Goal: Task Accomplishment & Management: Manage account settings

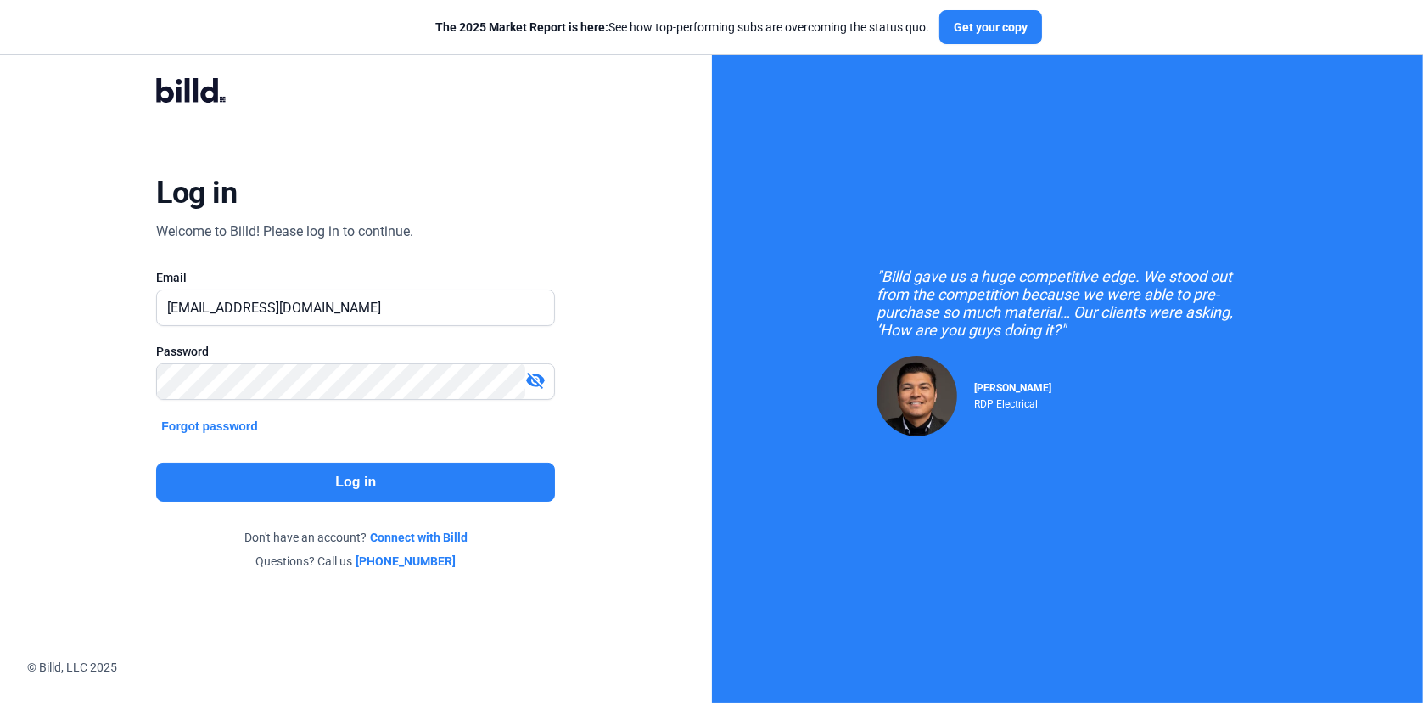
click at [371, 484] on button "Log in" at bounding box center [355, 482] width 399 height 39
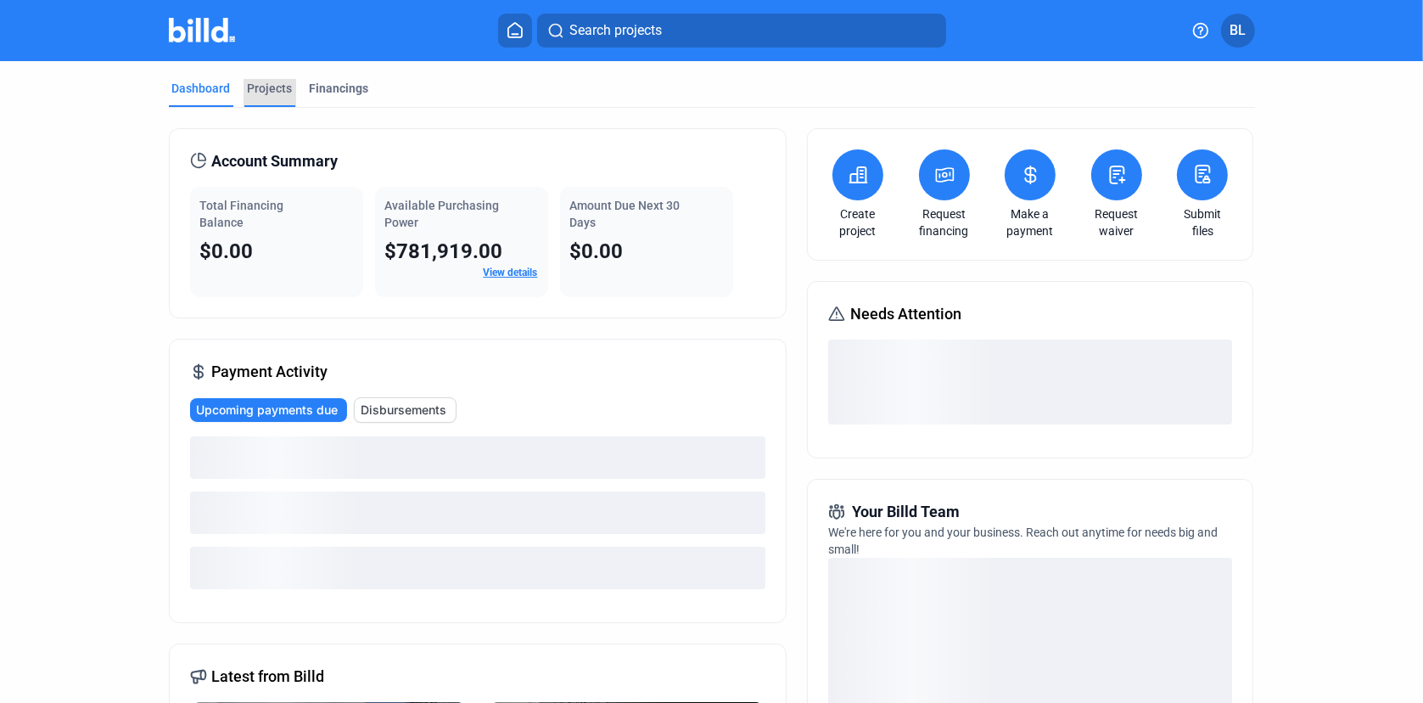
click at [269, 85] on div "Projects" at bounding box center [270, 88] width 45 height 17
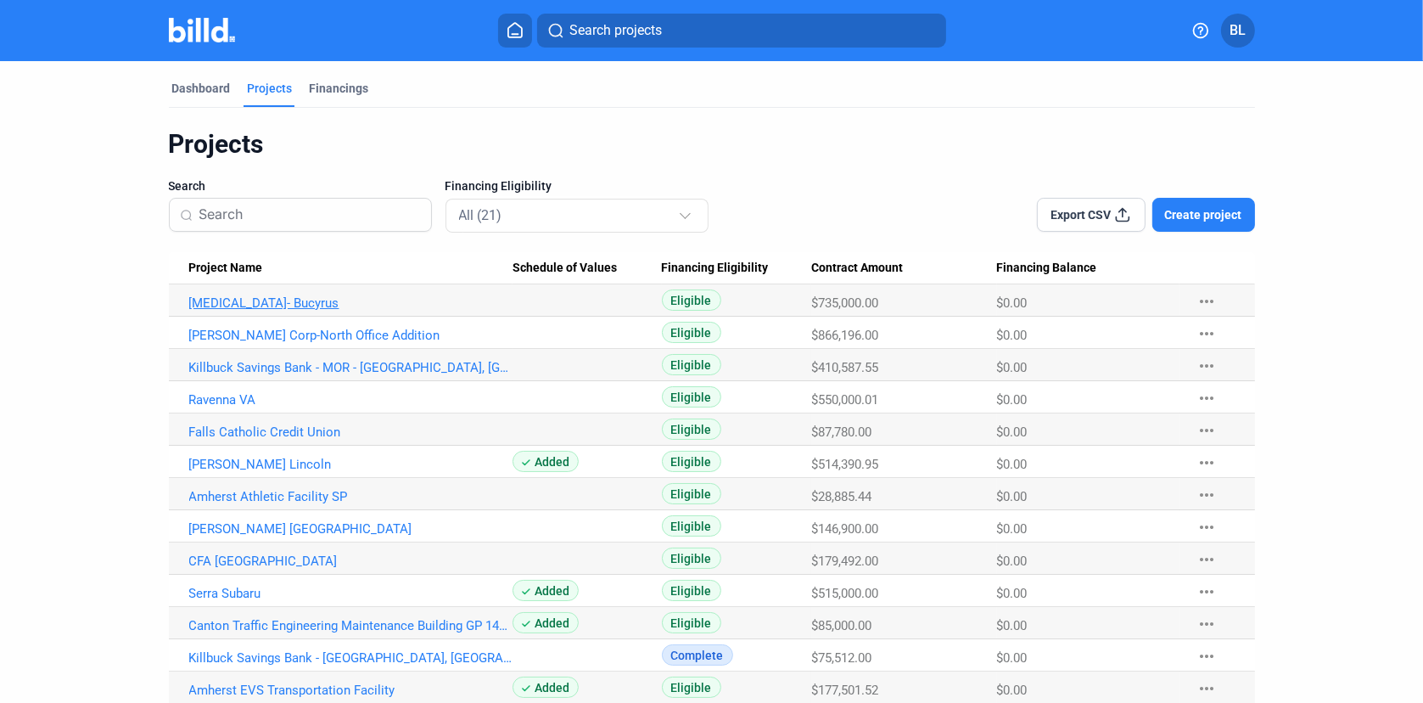
click at [235, 301] on link "Avita- Bucyrus" at bounding box center [351, 302] width 324 height 15
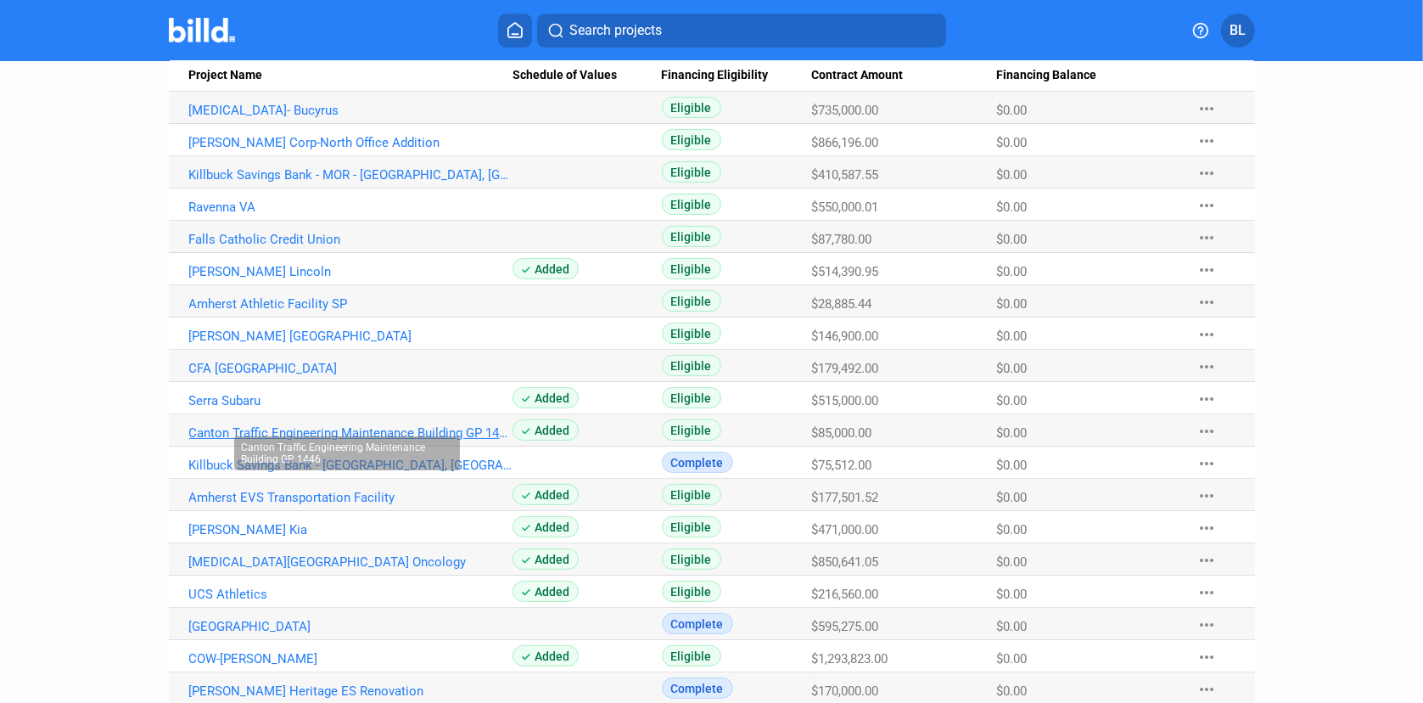
scroll to position [283, 0]
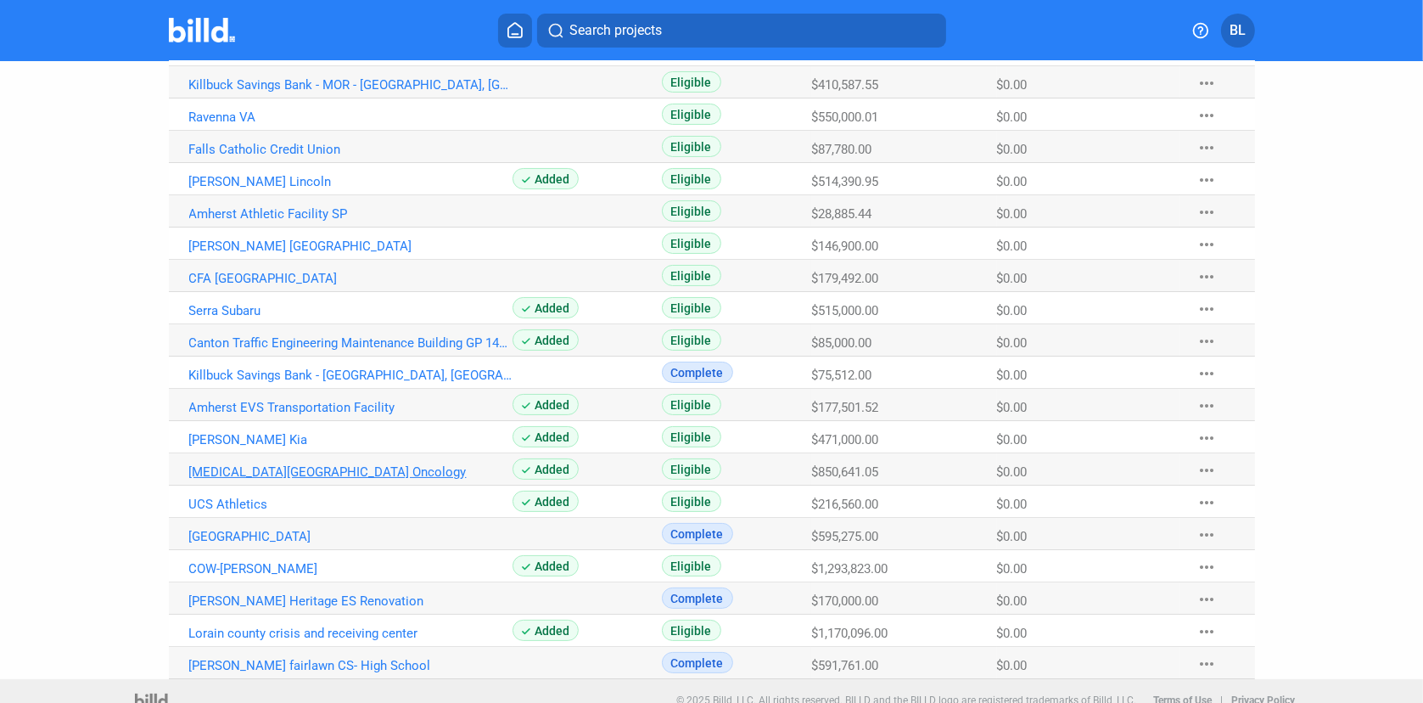
click at [269, 471] on link "Avita South Campus Oncology" at bounding box center [351, 471] width 324 height 15
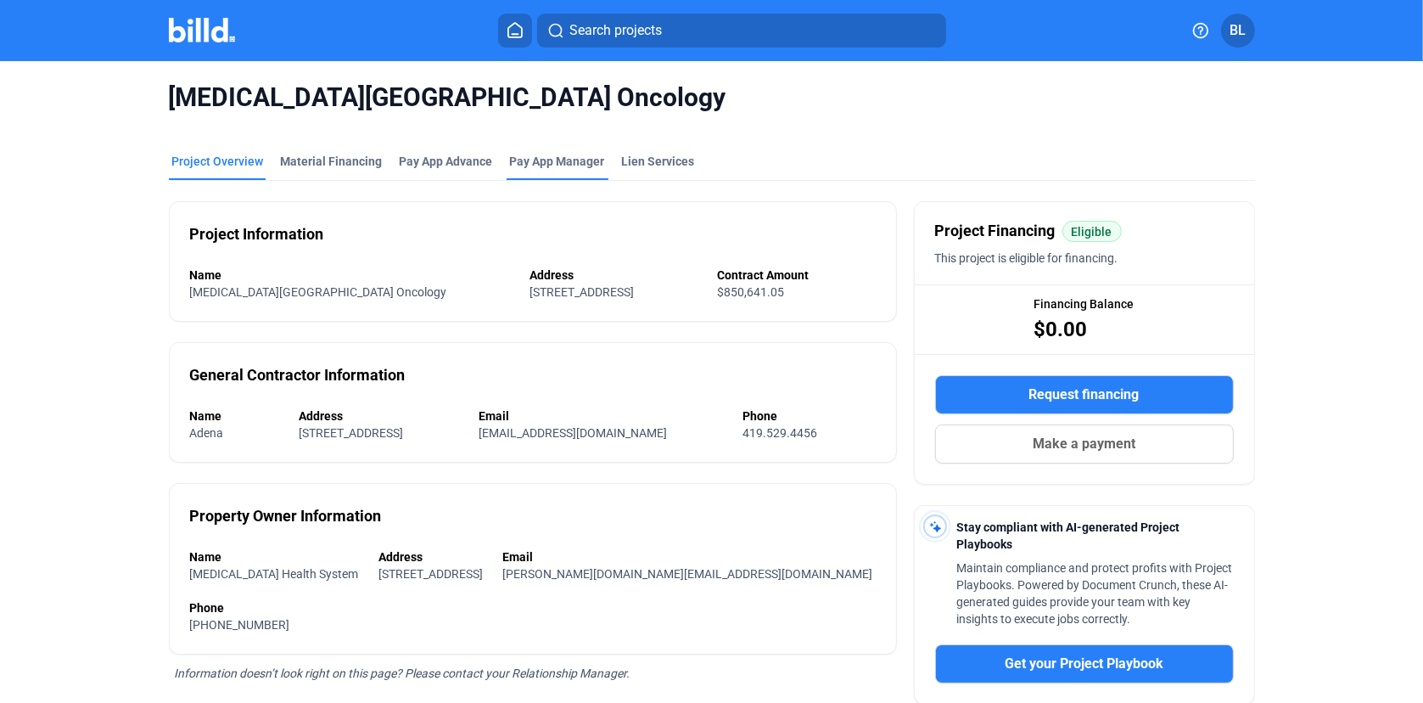
click at [548, 160] on span "Pay App Manager" at bounding box center [557, 161] width 95 height 17
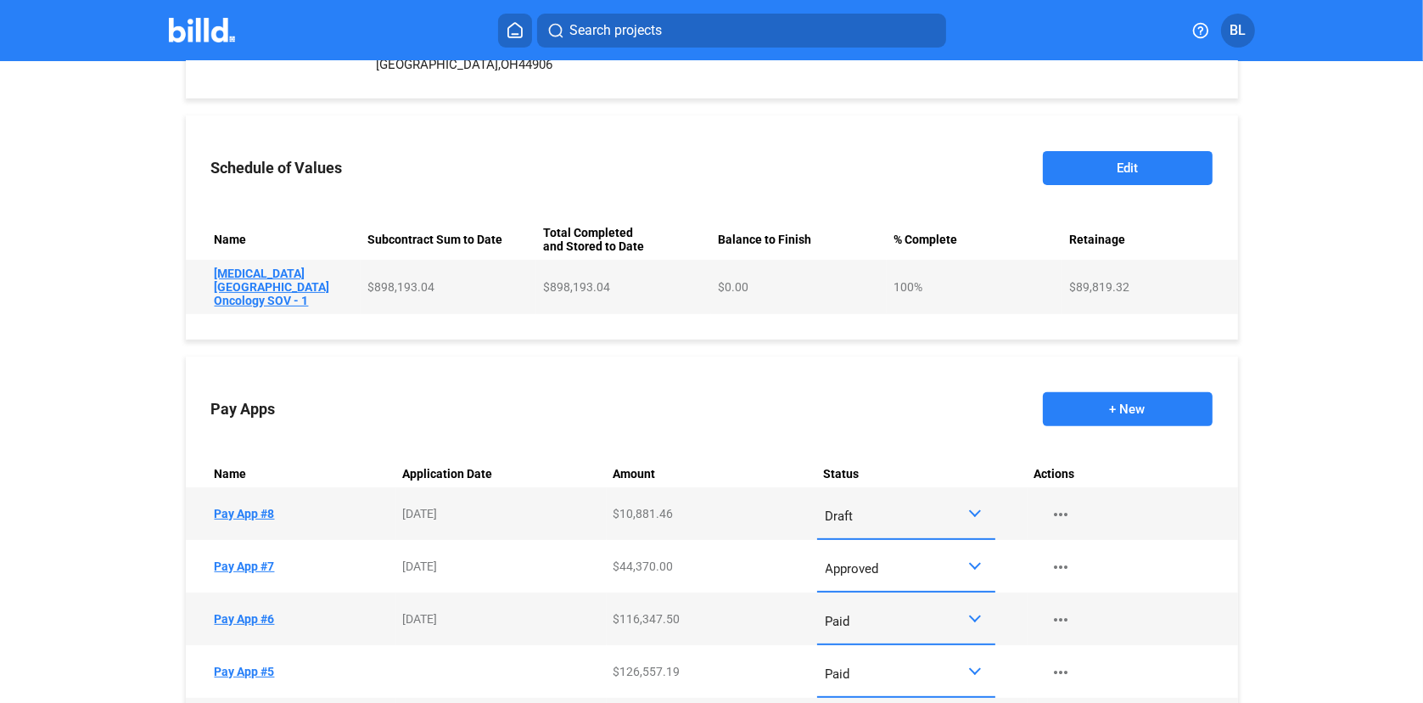
scroll to position [559, 0]
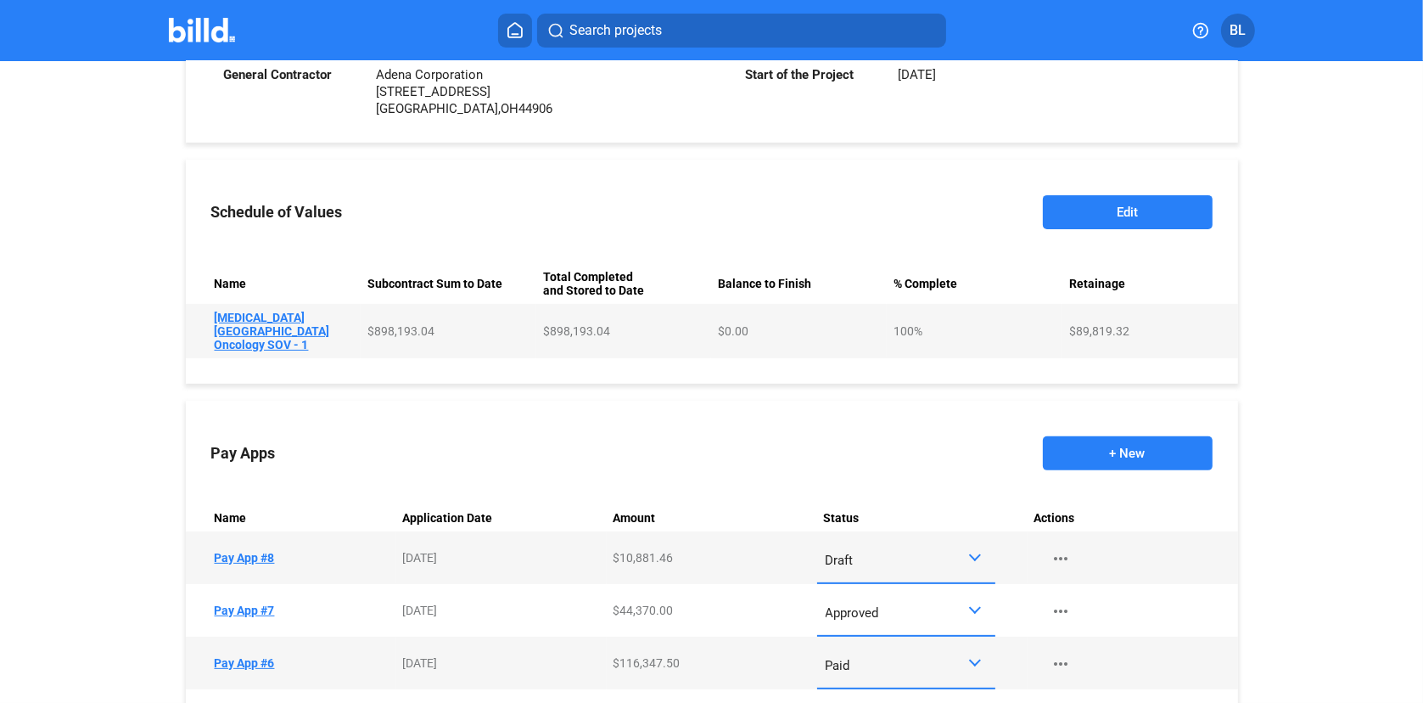
click at [262, 542] on td "Name Pay App #8" at bounding box center [291, 557] width 210 height 53
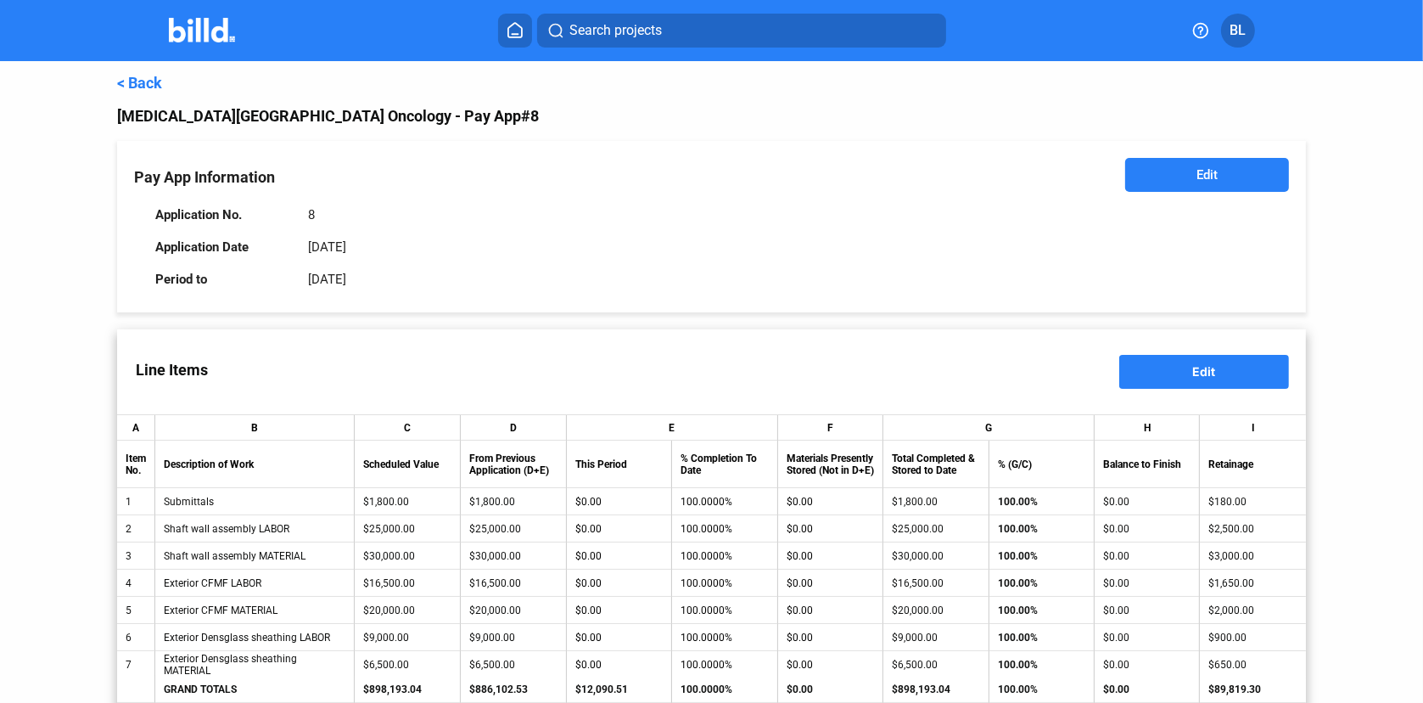
click at [138, 82] on link "< Back" at bounding box center [139, 83] width 45 height 18
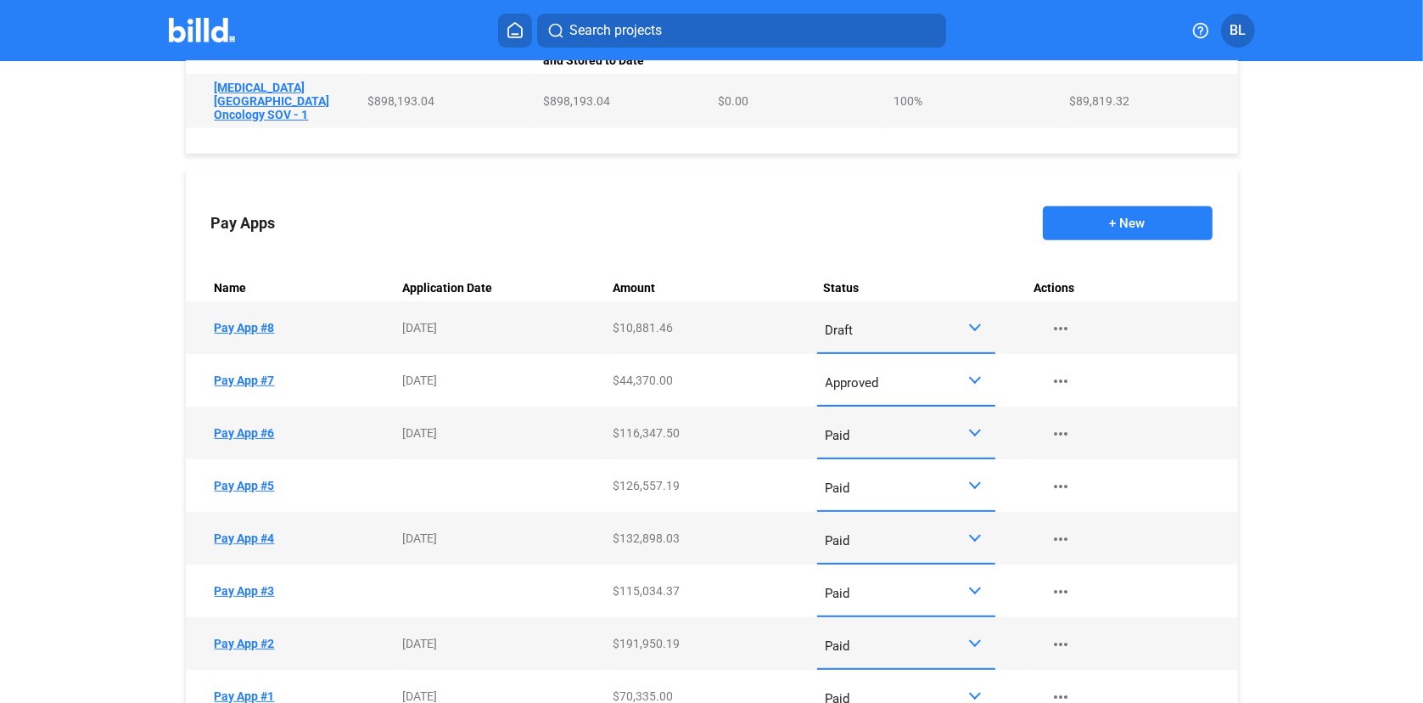
scroll to position [797, 0]
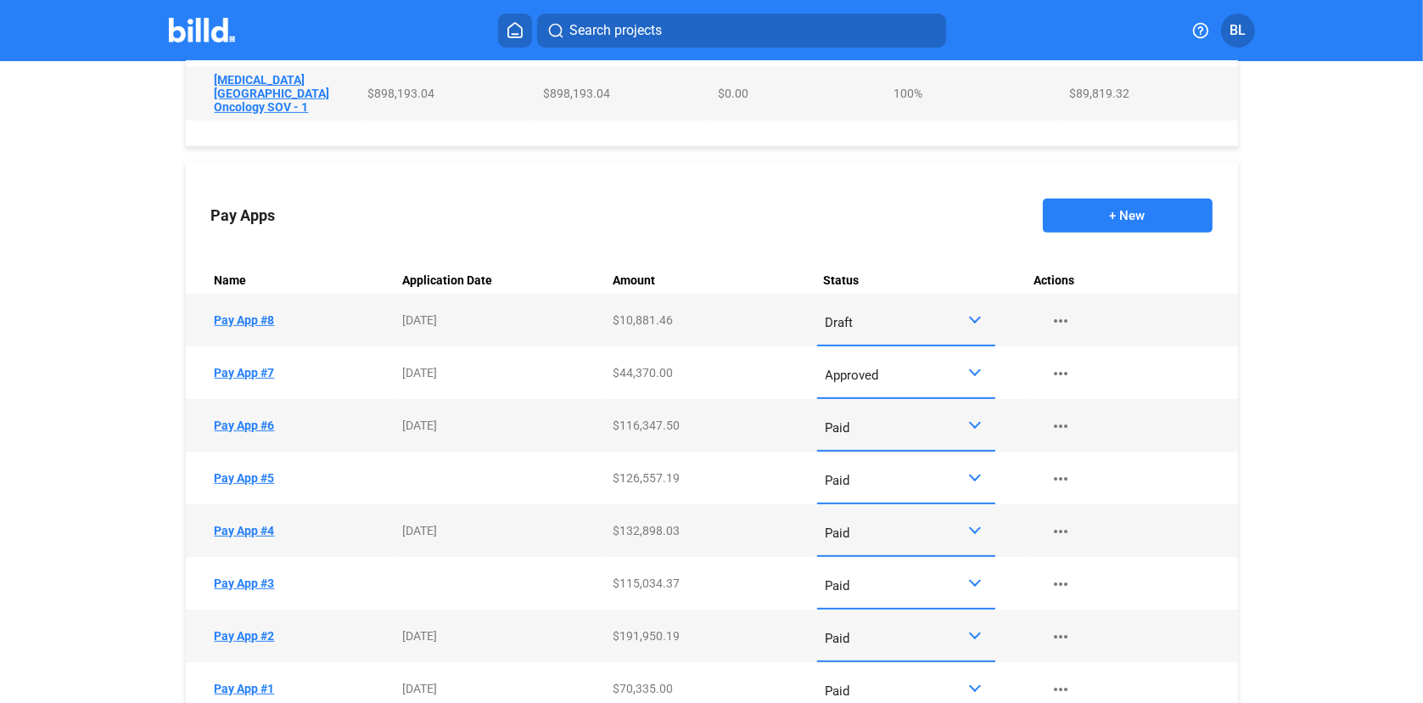
click at [227, 465] on td "Name Pay App #5" at bounding box center [291, 478] width 210 height 53
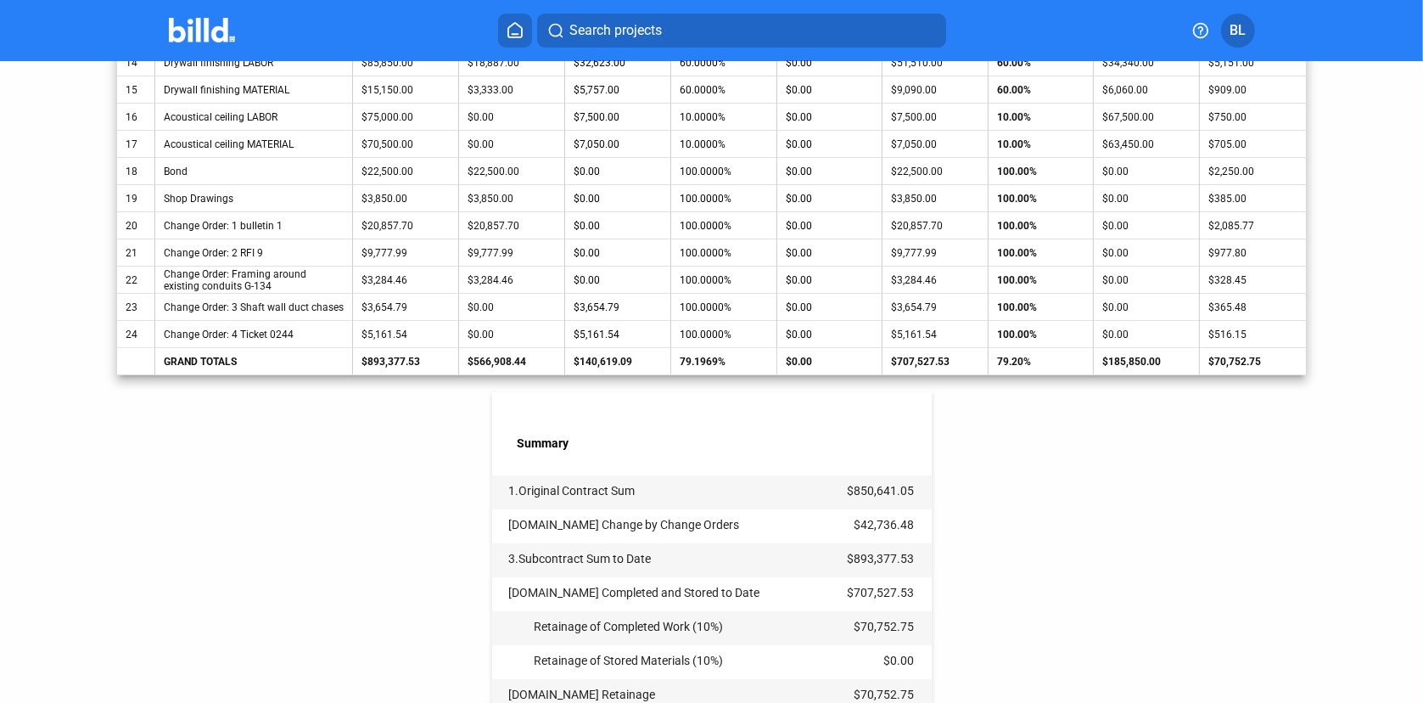
scroll to position [764, 0]
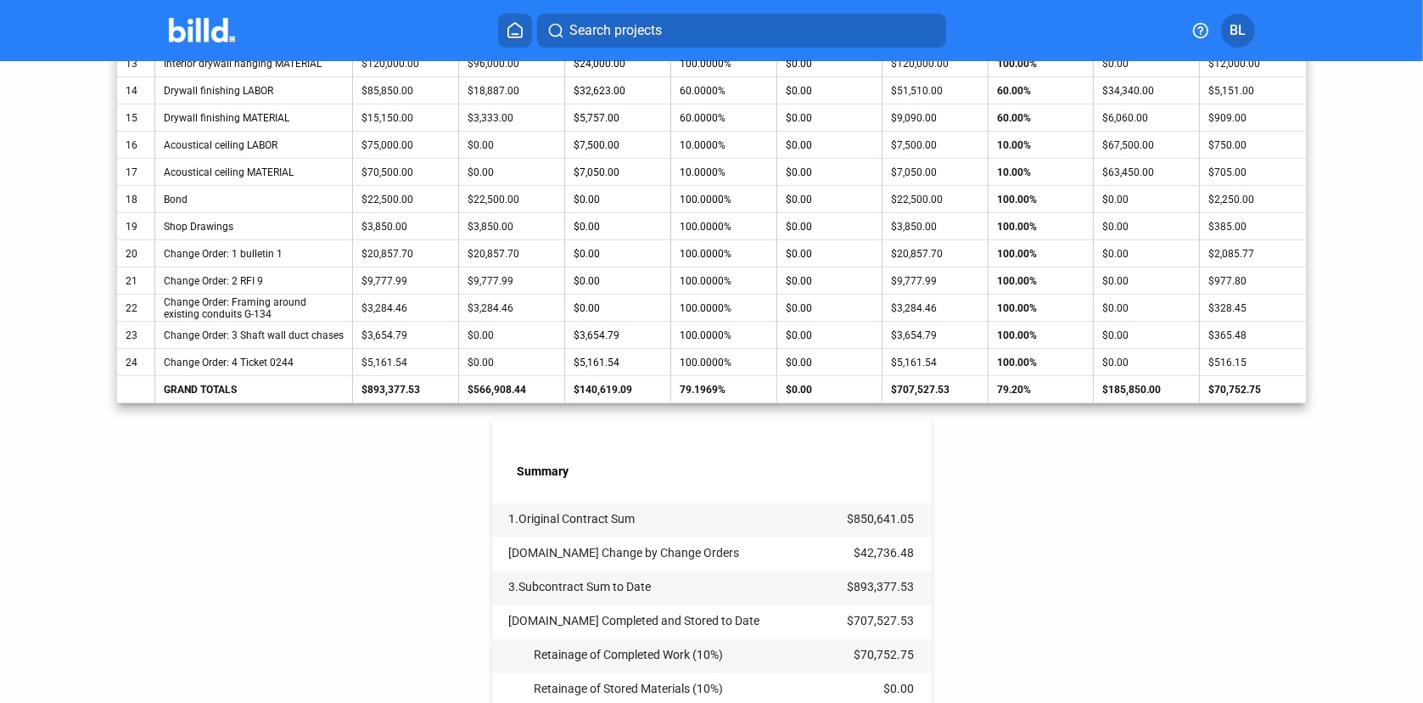
drag, startPoint x: 627, startPoint y: 385, endPoint x: 575, endPoint y: 390, distance: 52.0
click at [575, 390] on td "$140,619.09" at bounding box center [618, 389] width 106 height 27
copy td "140,619.09"
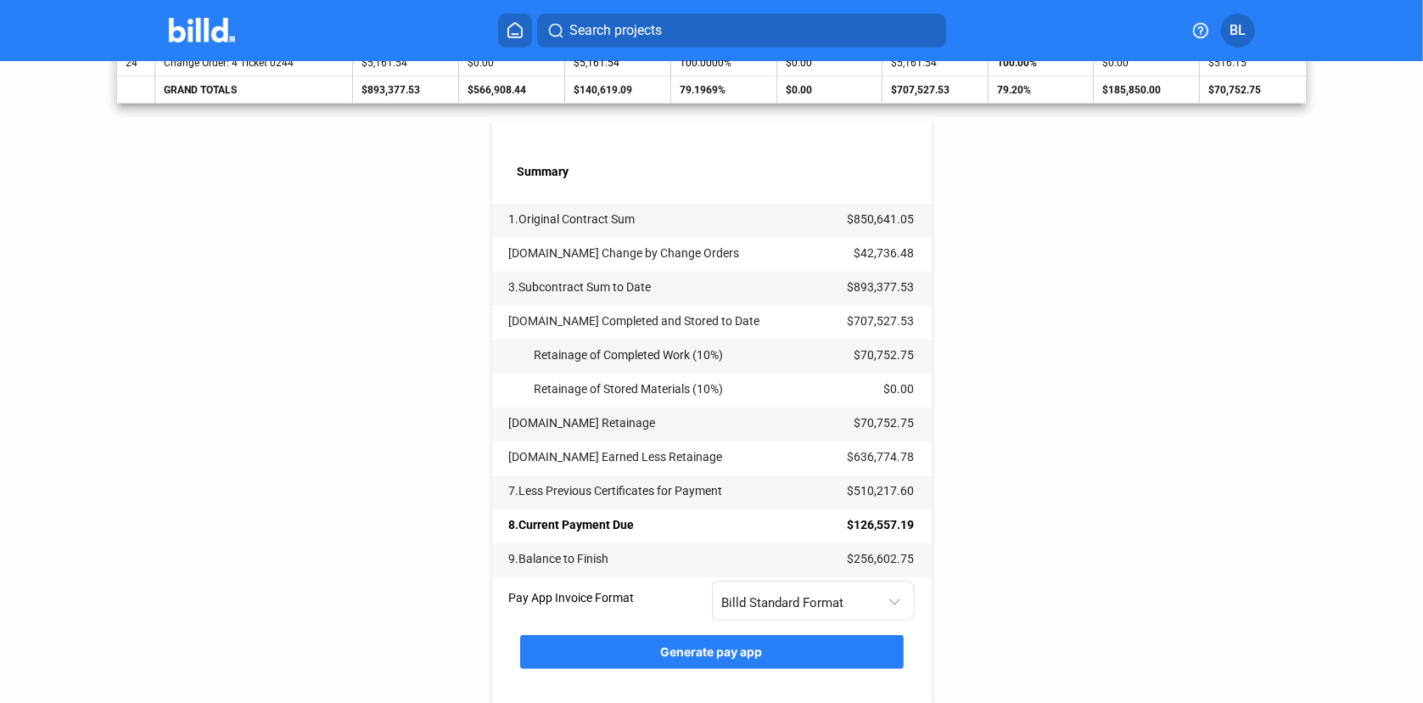
scroll to position [1104, 0]
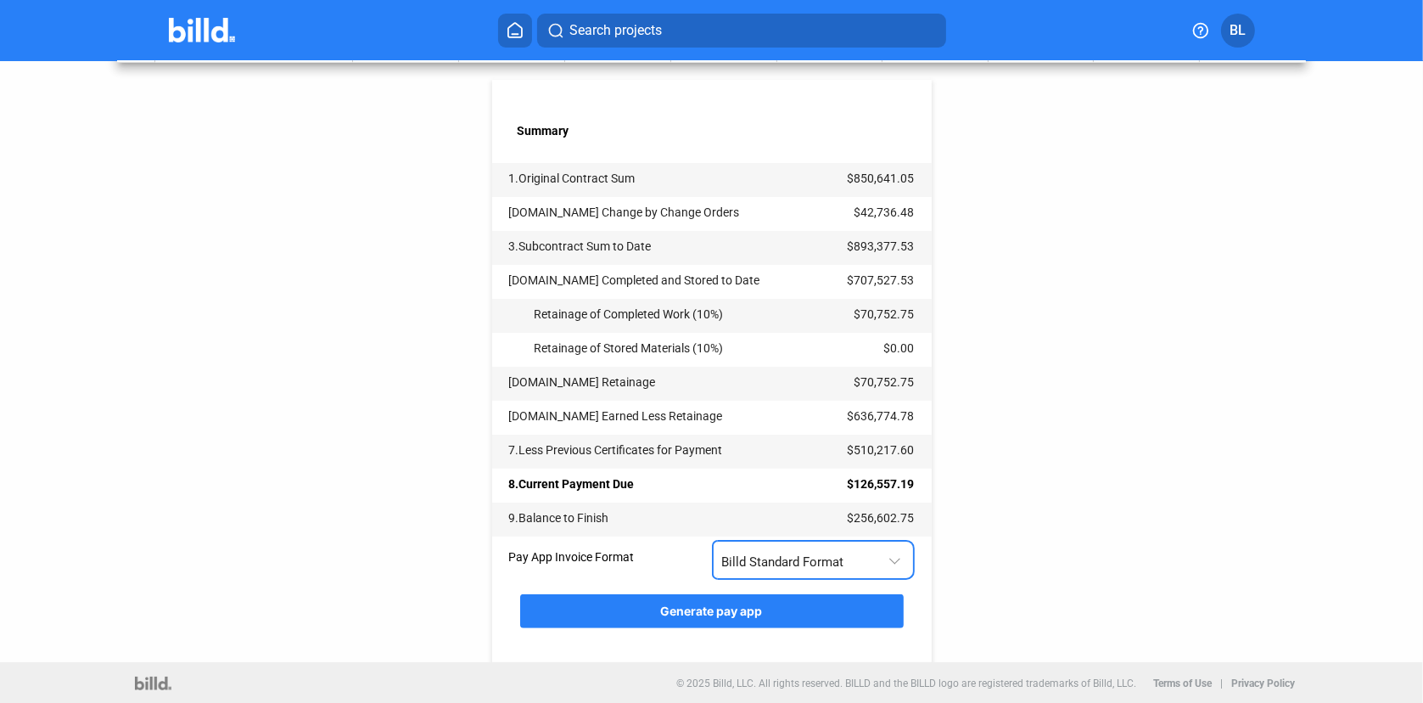
click at [772, 561] on span "Billd Standard Format" at bounding box center [783, 561] width 122 height 15
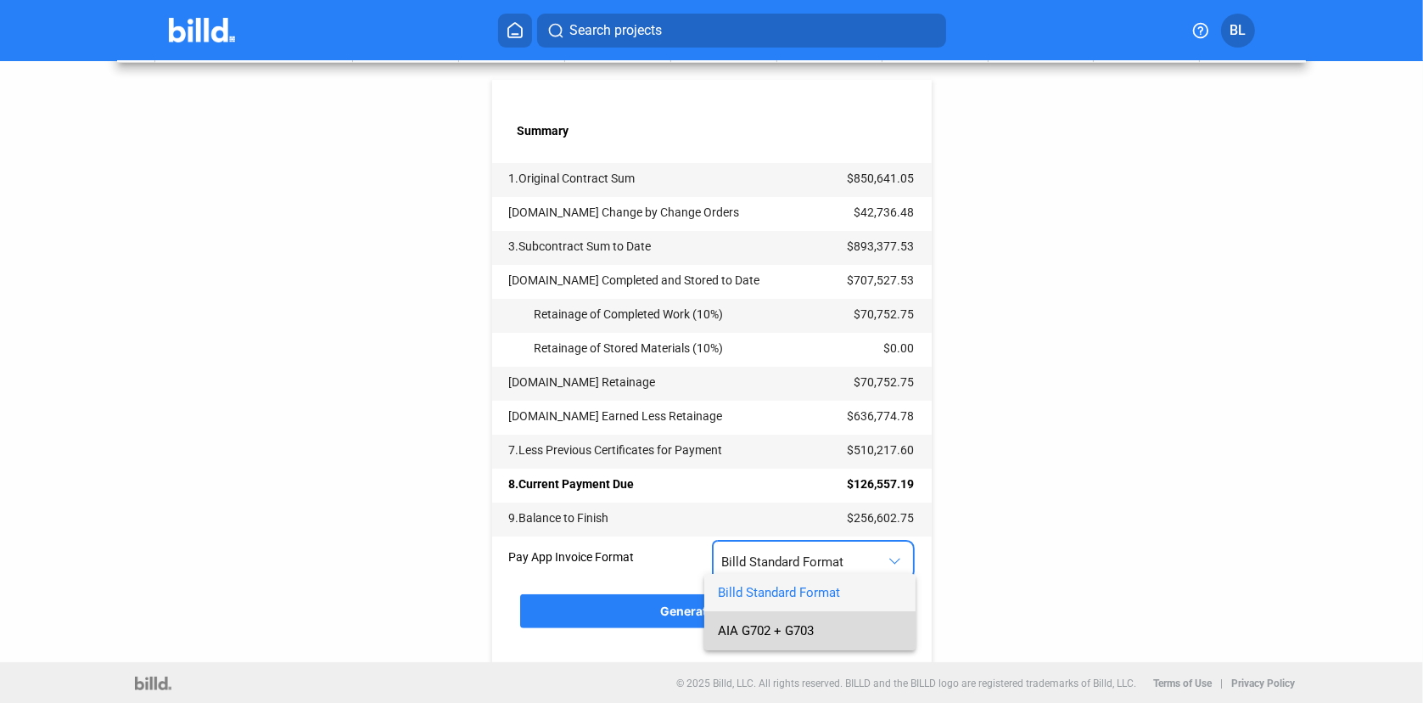
click at [774, 627] on span "AIA G702 + G703" at bounding box center [766, 630] width 96 height 15
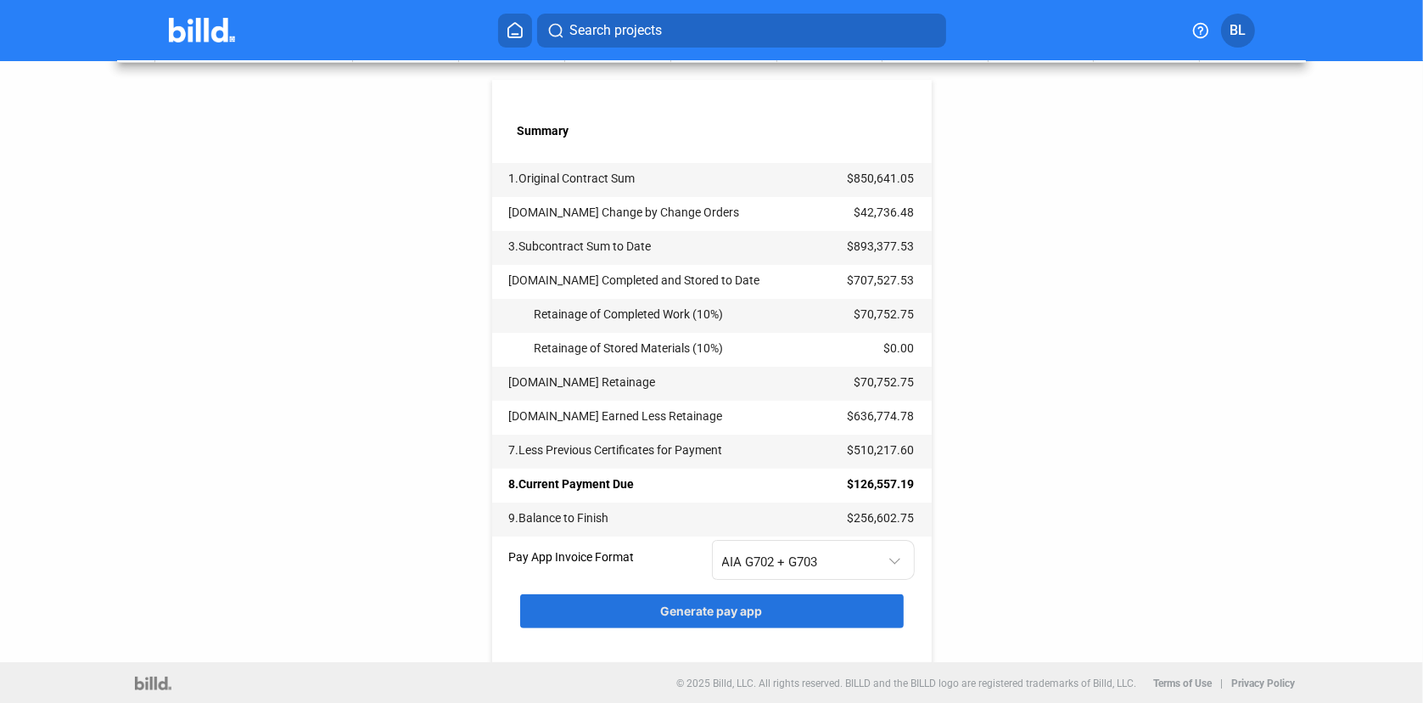
click at [718, 609] on span "Generate pay app" at bounding box center [712, 610] width 102 height 14
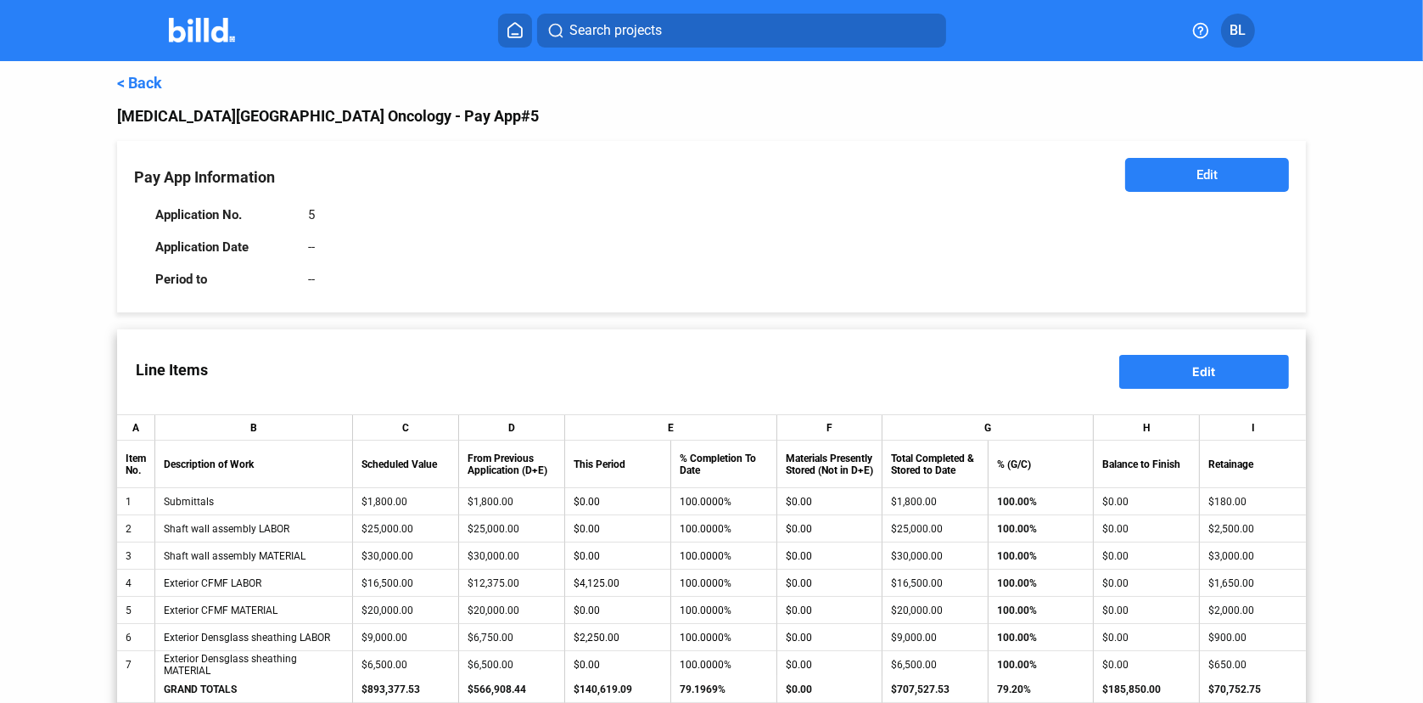
click at [142, 85] on link "< Back" at bounding box center [139, 83] width 45 height 18
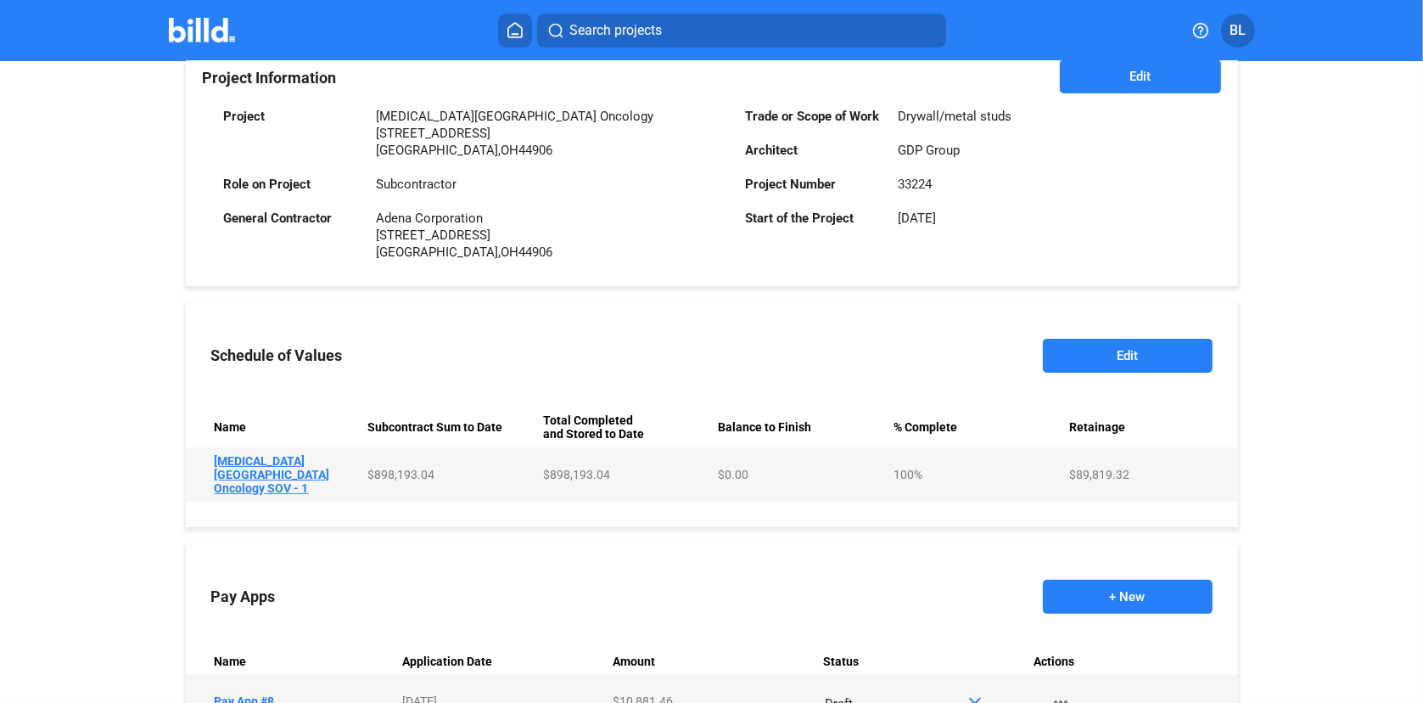
scroll to position [424, 0]
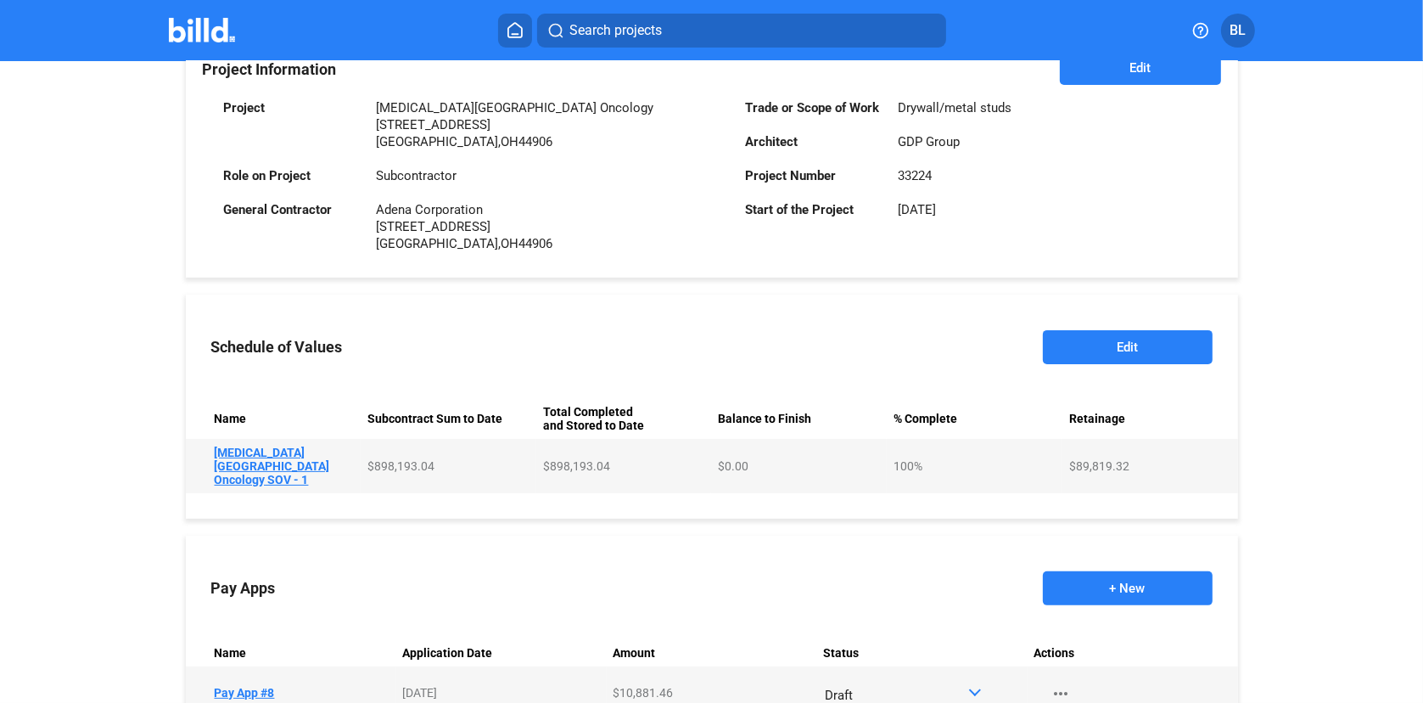
click at [1128, 344] on button "Edit" at bounding box center [1128, 347] width 170 height 34
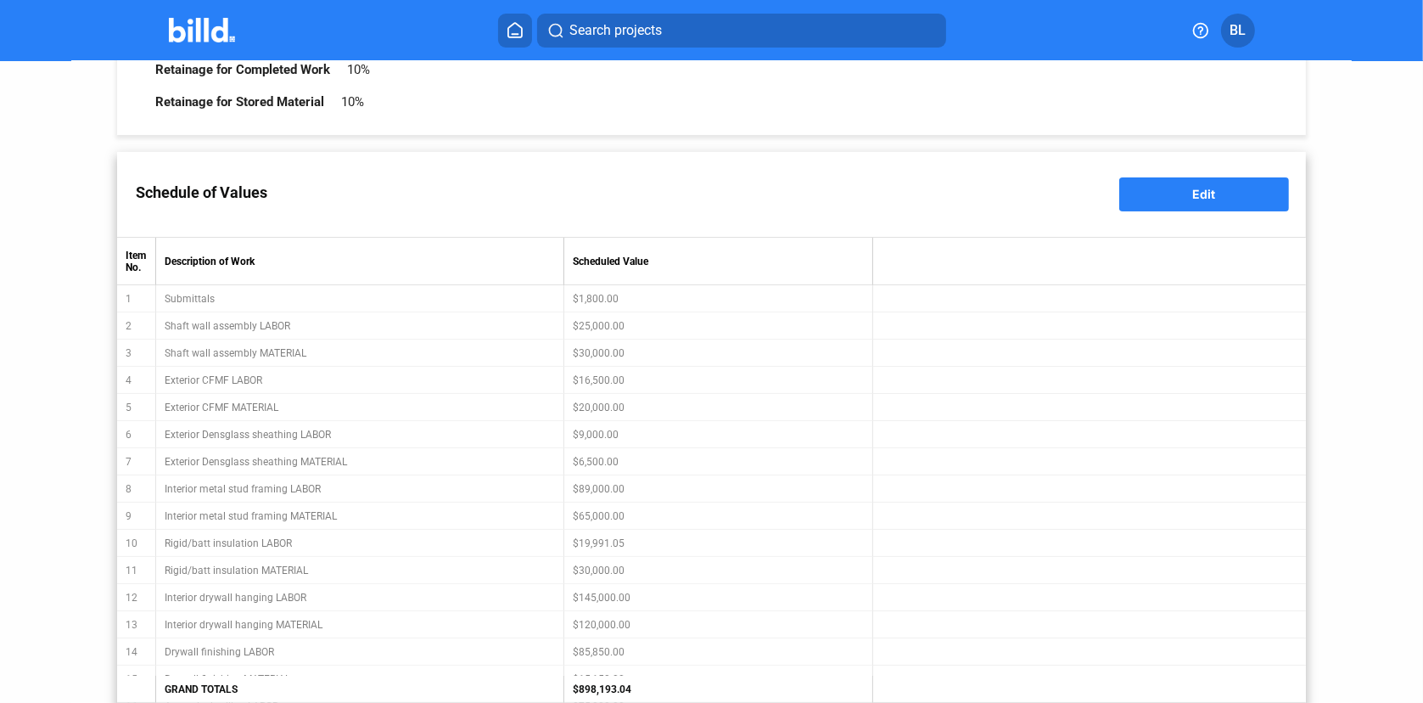
scroll to position [103, 0]
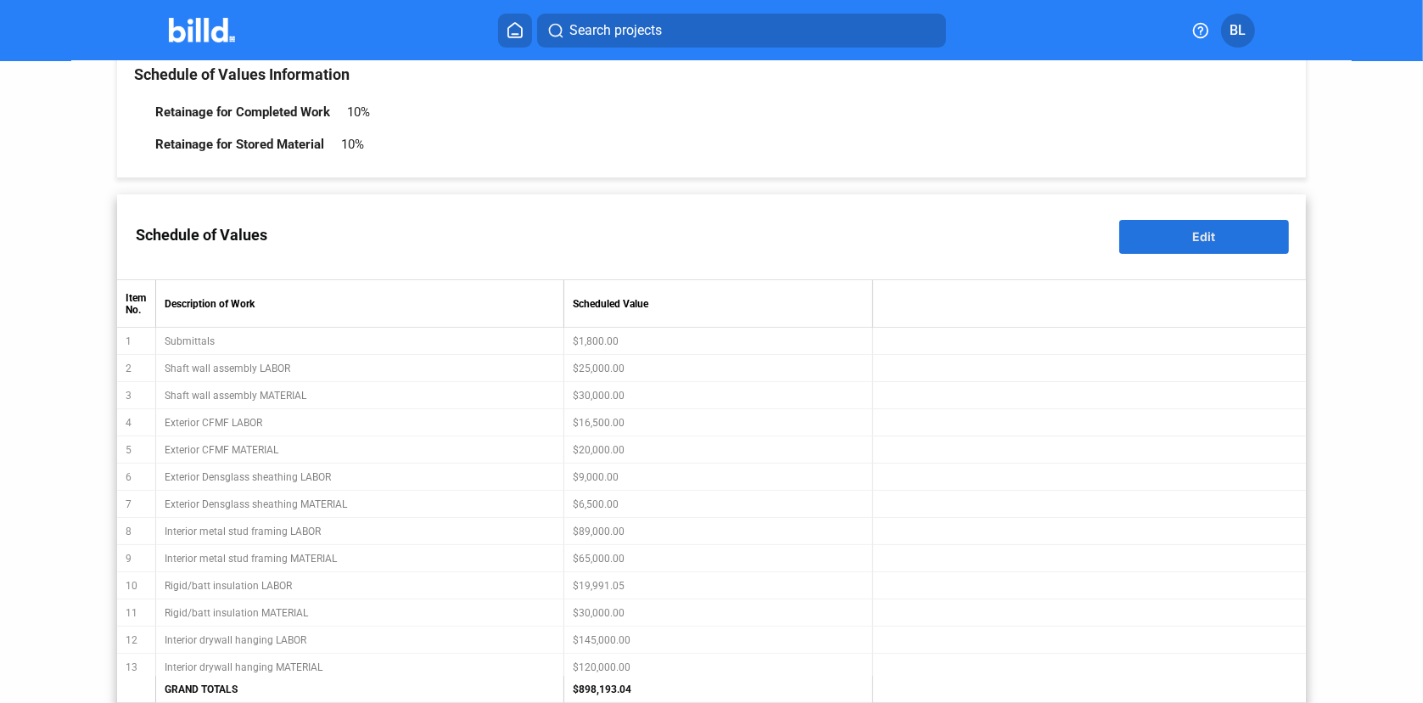
click at [1142, 233] on button "Edit" at bounding box center [1205, 237] width 170 height 34
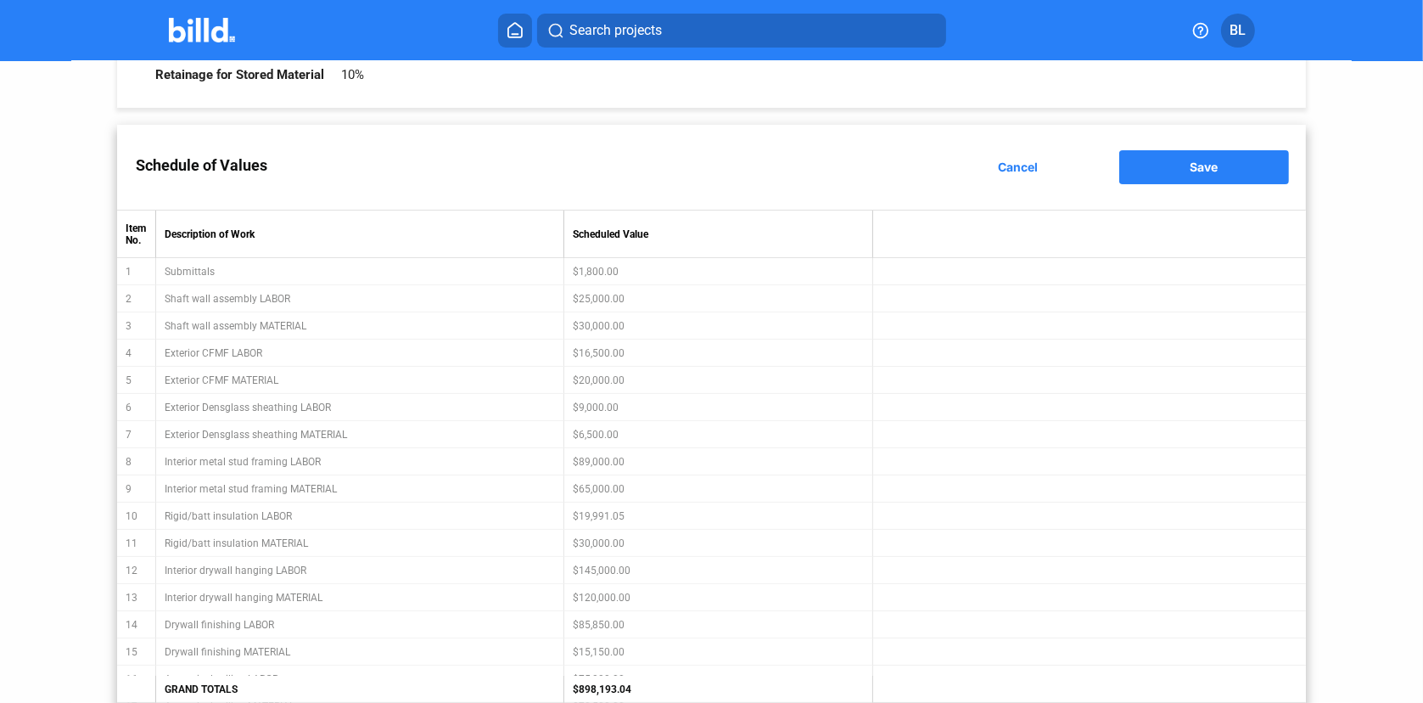
scroll to position [587, 0]
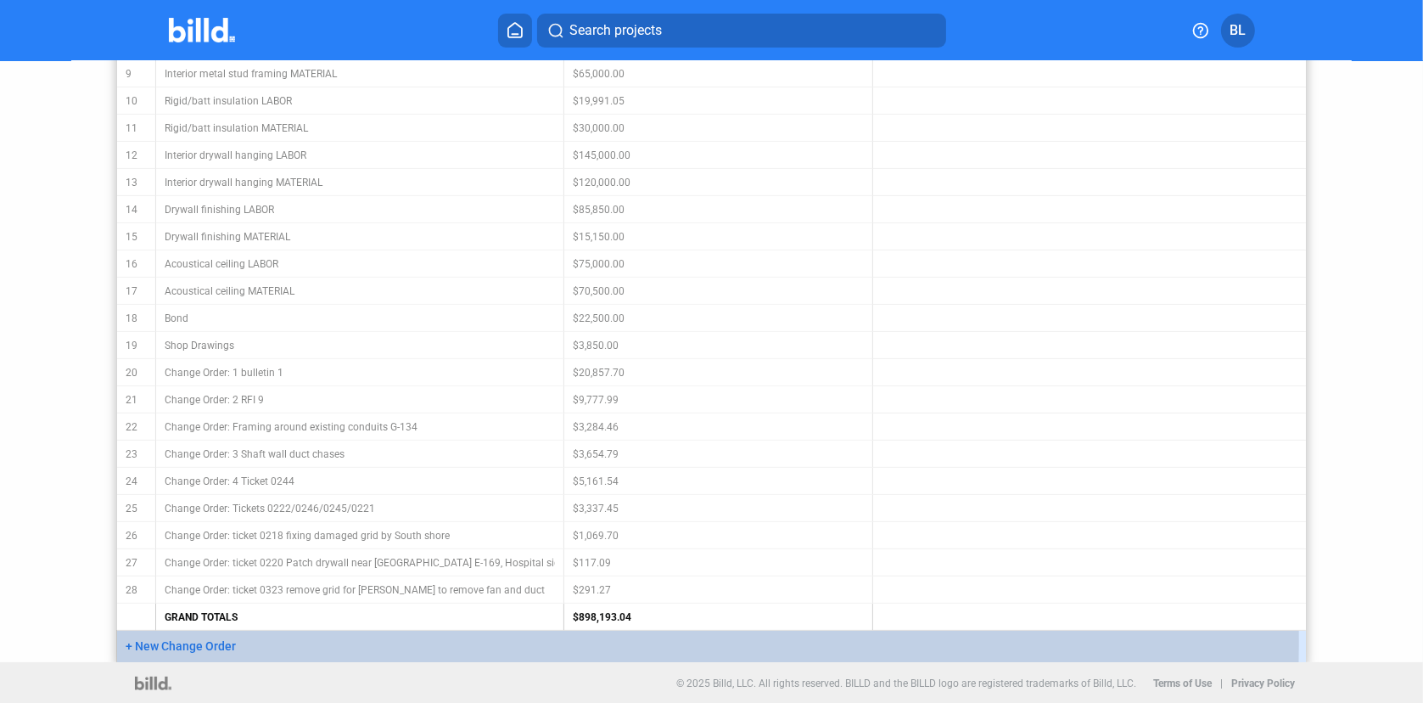
click at [192, 643] on span "+ New Change Order" at bounding box center [181, 646] width 110 height 14
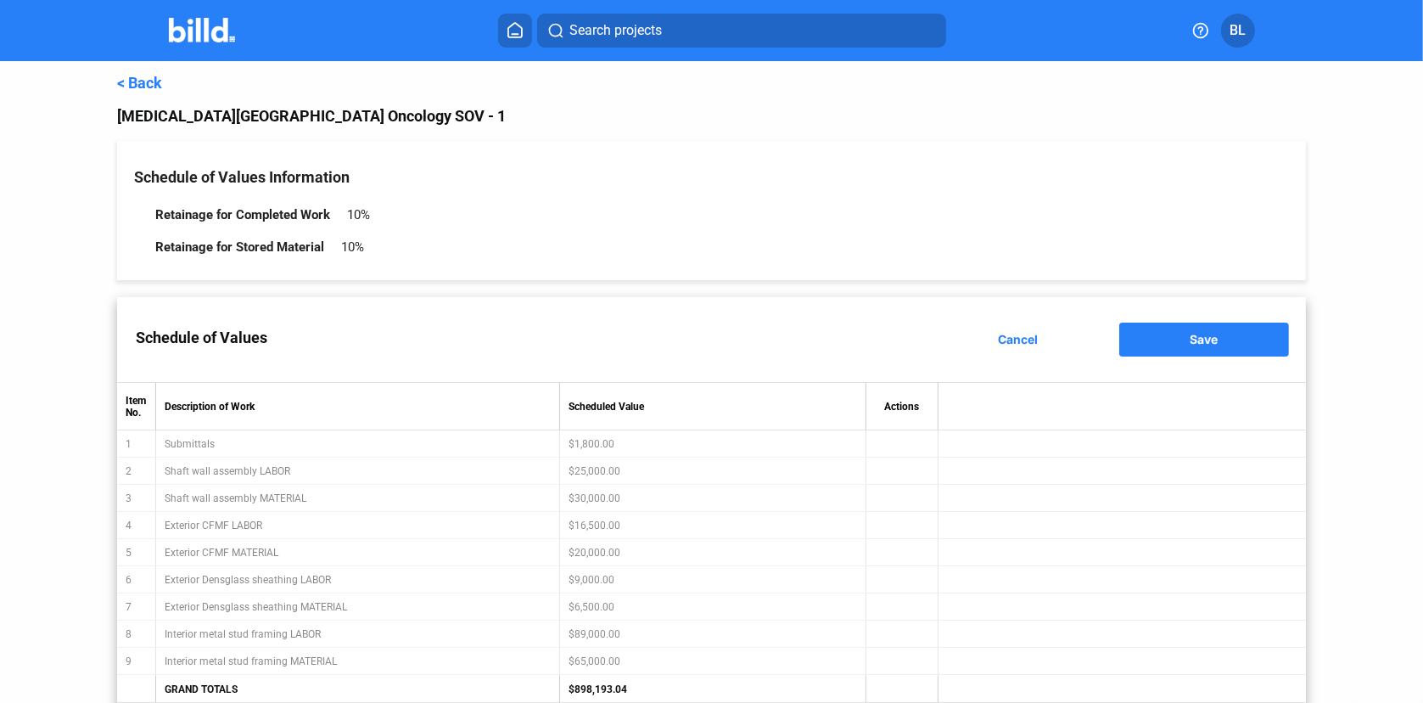
scroll to position [618, 0]
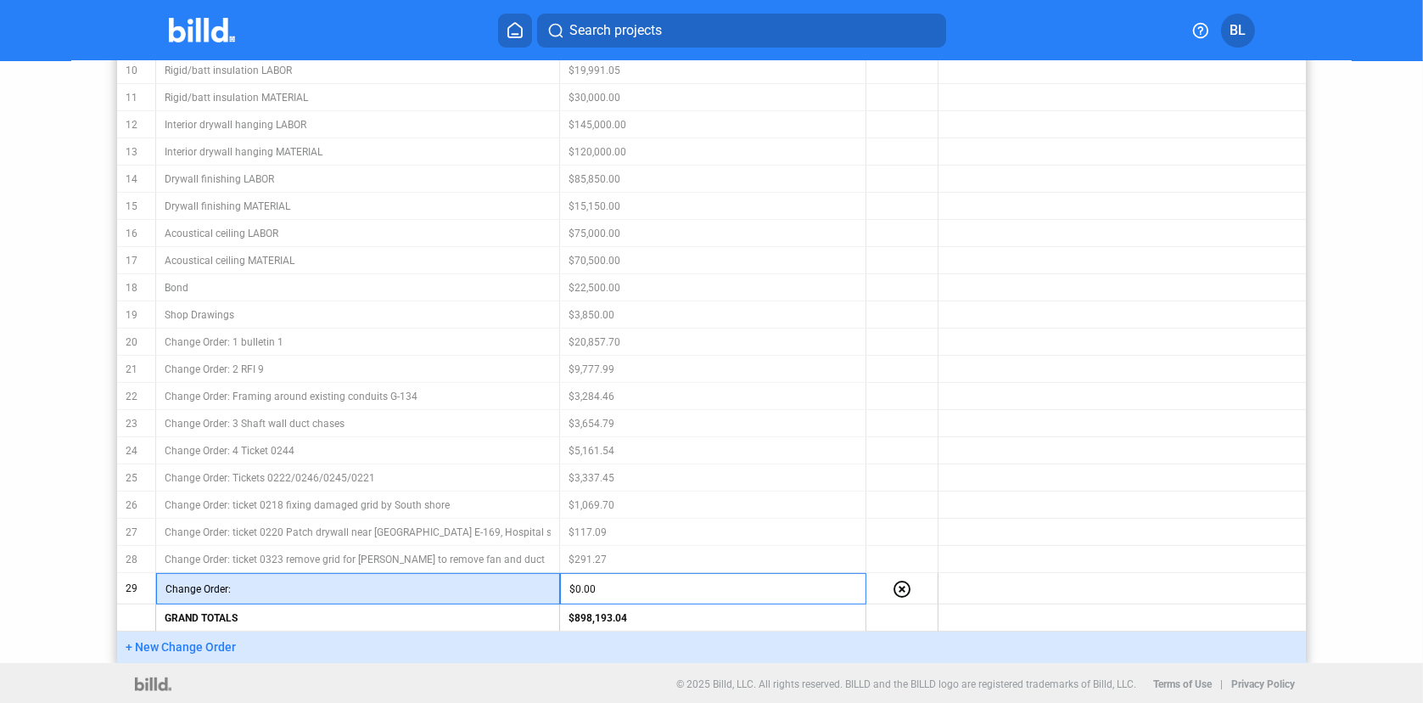
click at [257, 585] on input "text" at bounding box center [391, 588] width 319 height 25
type input "Ticket 0334 Linac door drywall"
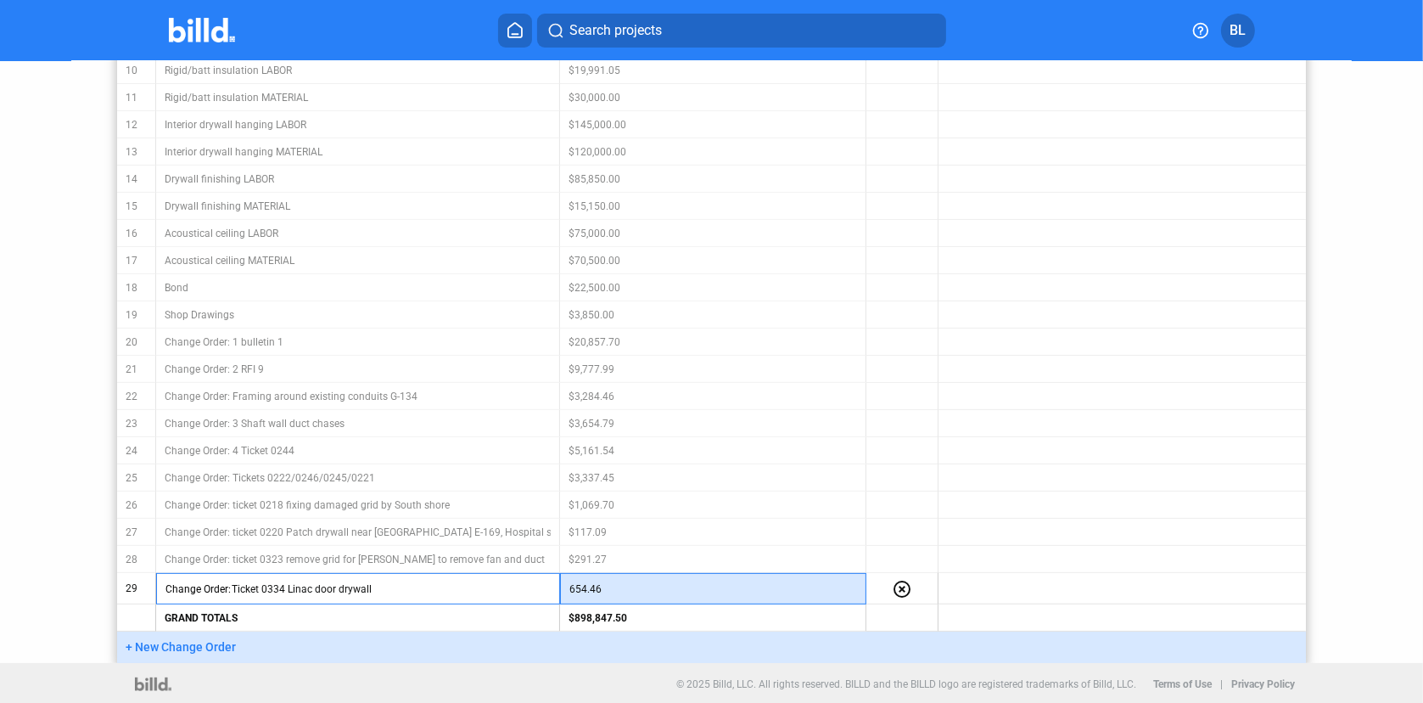
type input "654.46"
click at [197, 646] on span "+ New Change Order" at bounding box center [181, 647] width 110 height 14
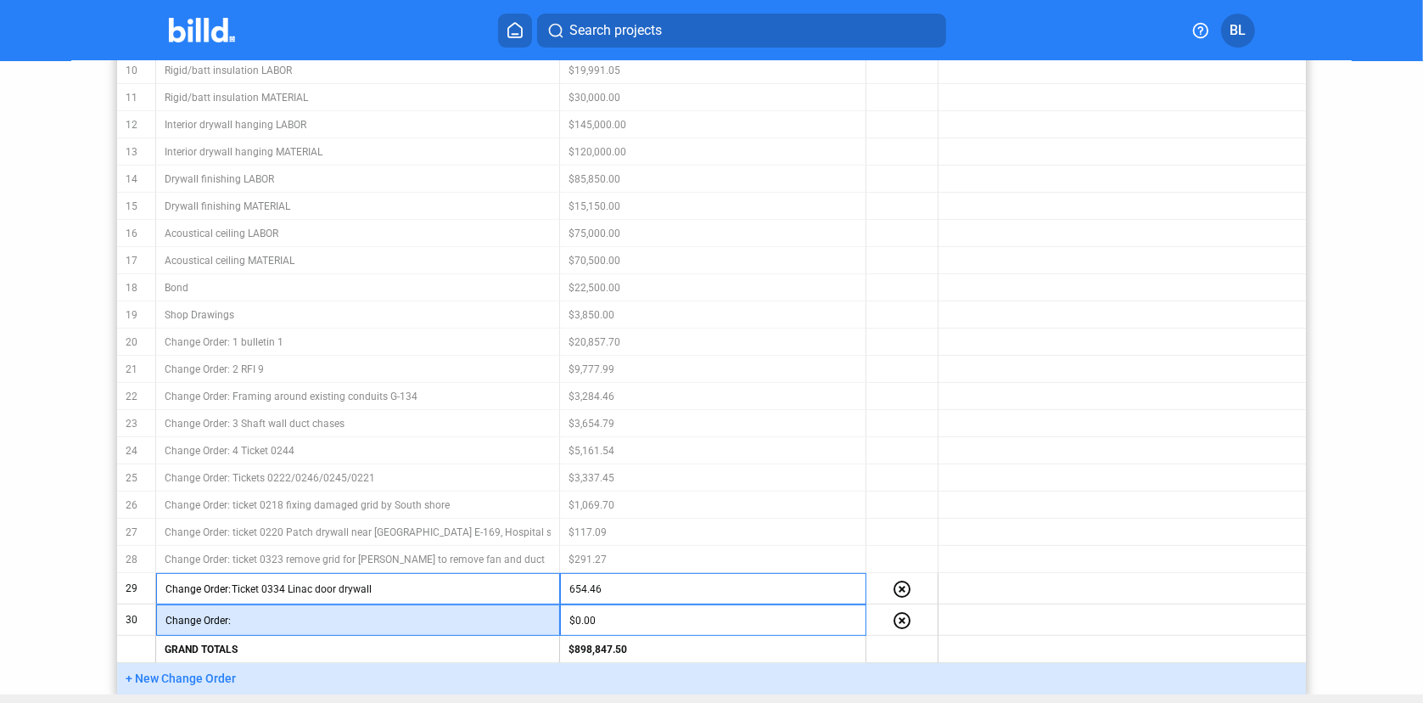
click at [243, 616] on input "text" at bounding box center [391, 620] width 319 height 25
type input "ticket 0333 Grid repair from damage by other contractors"
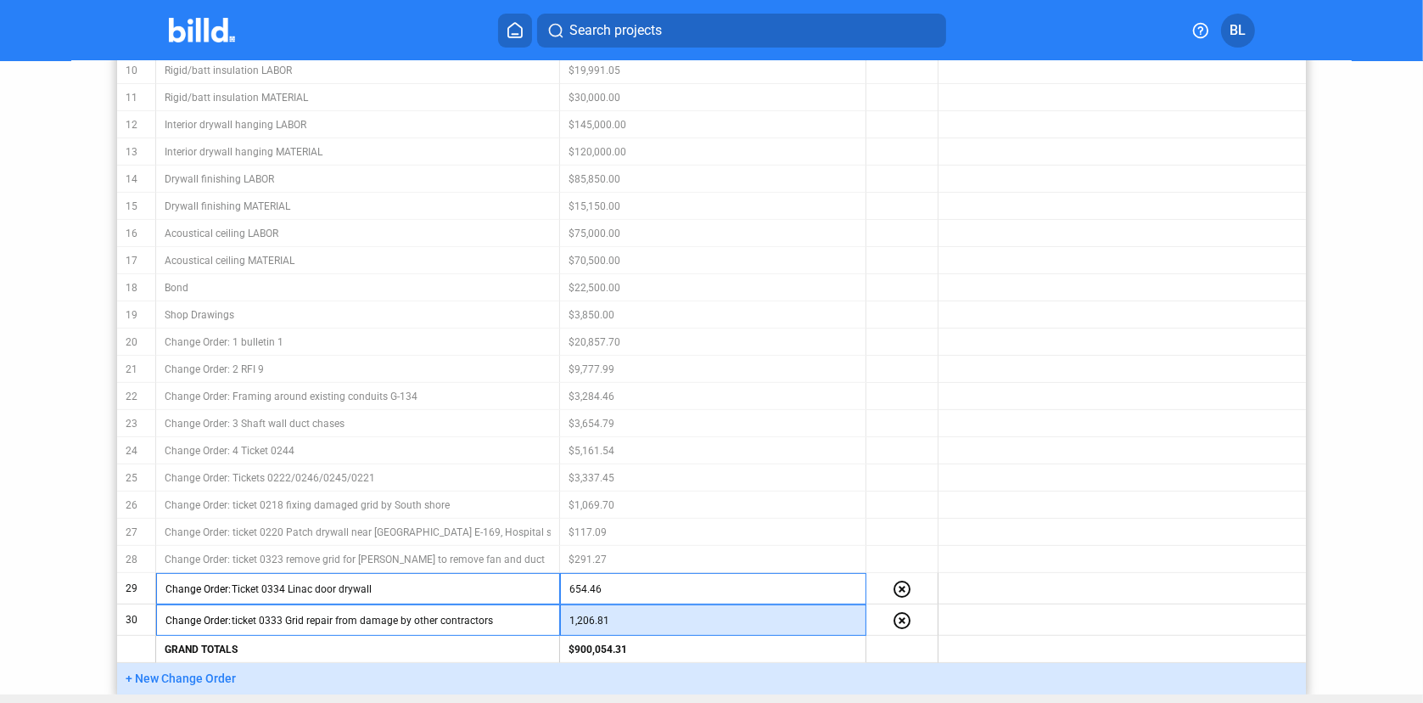
type input "1,206.81"
click at [333, 649] on td "GRAND TOTALS" at bounding box center [358, 649] width 404 height 27
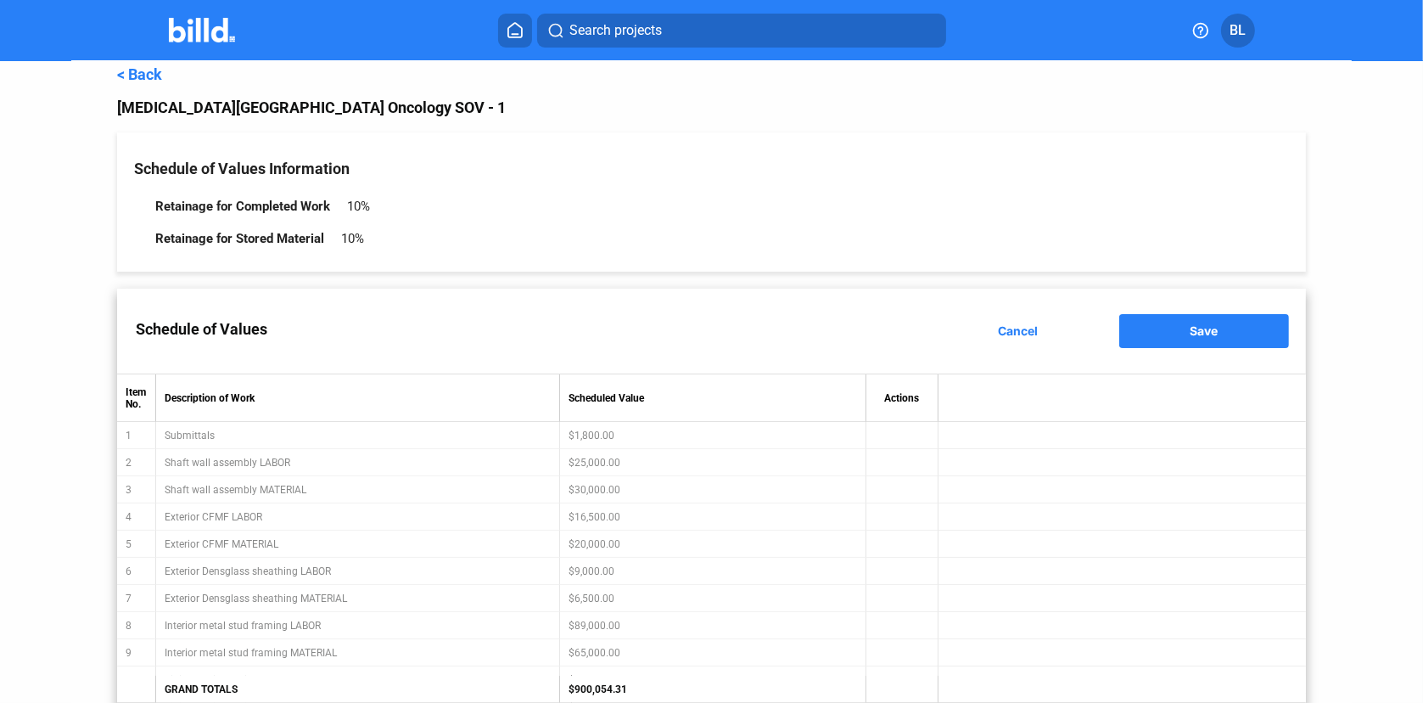
scroll to position [0, 0]
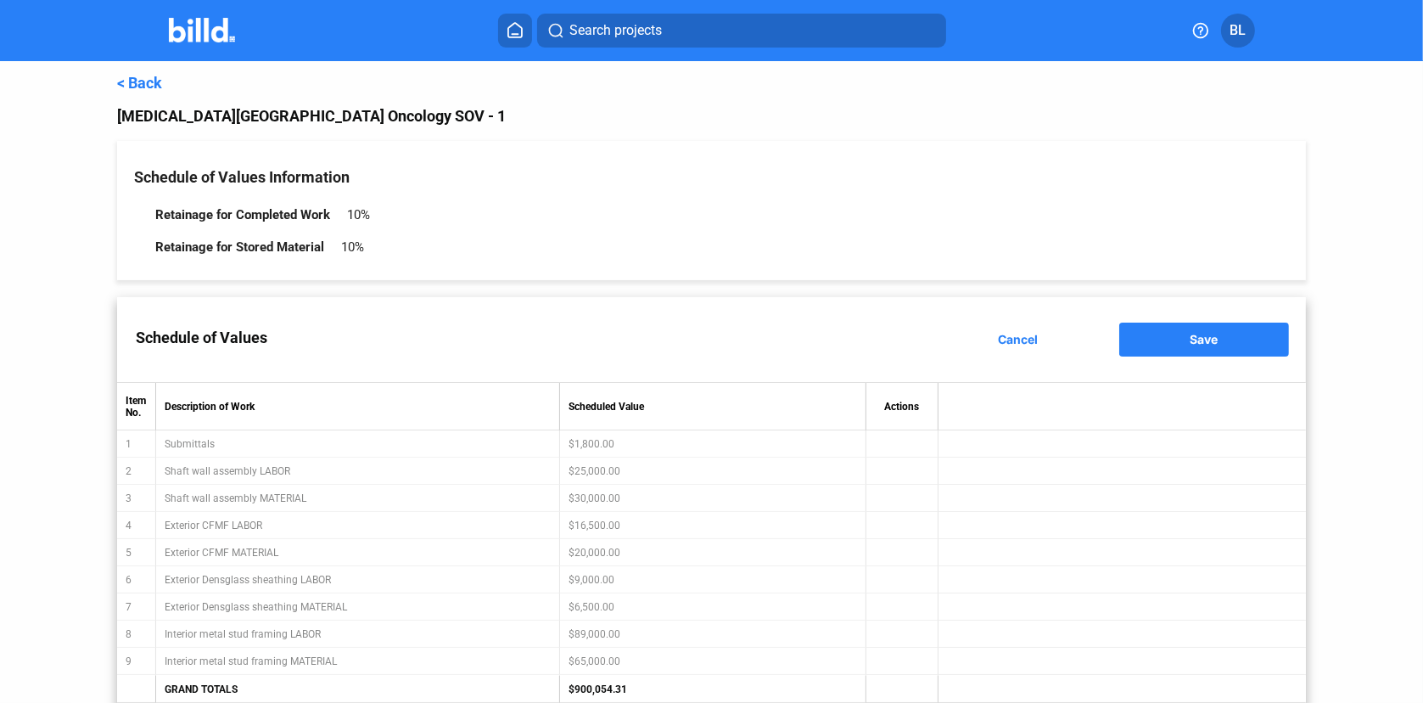
click at [1170, 336] on button "Save" at bounding box center [1205, 340] width 170 height 34
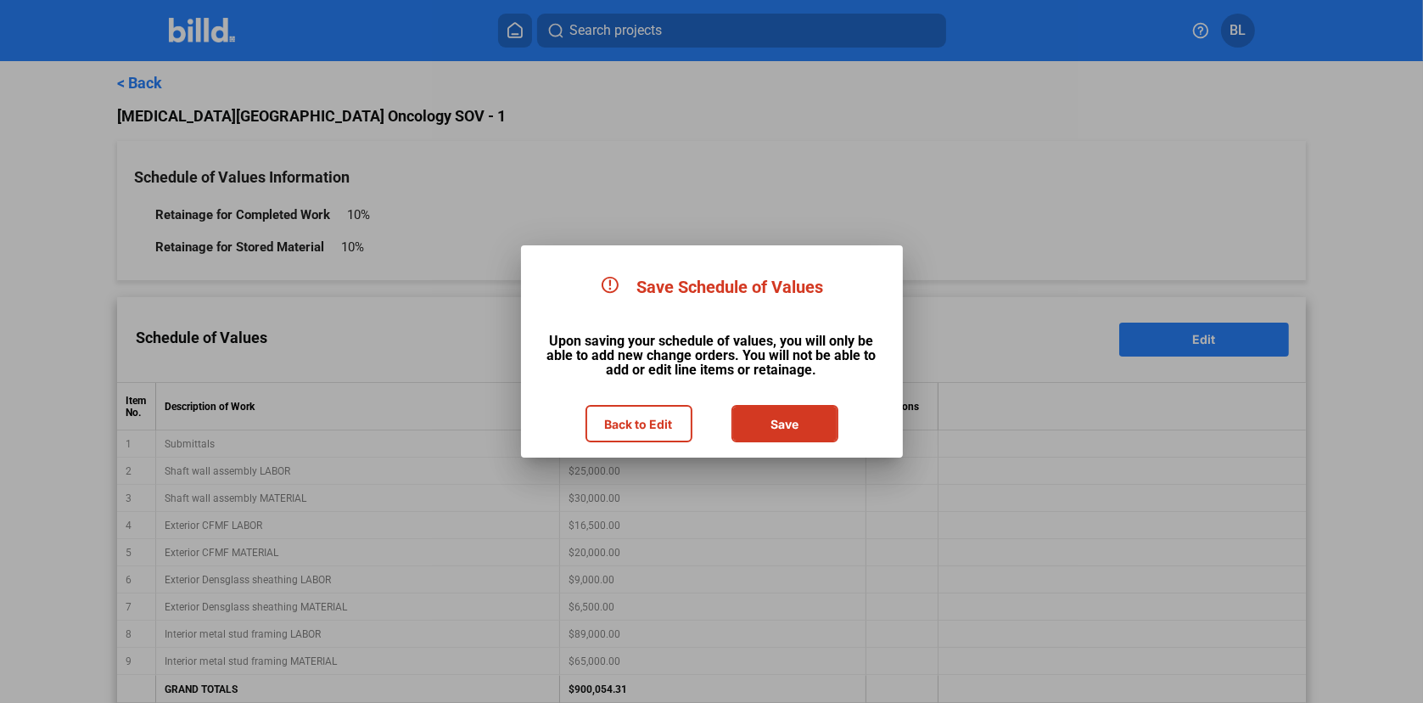
click at [771, 419] on button "Save" at bounding box center [785, 424] width 104 height 34
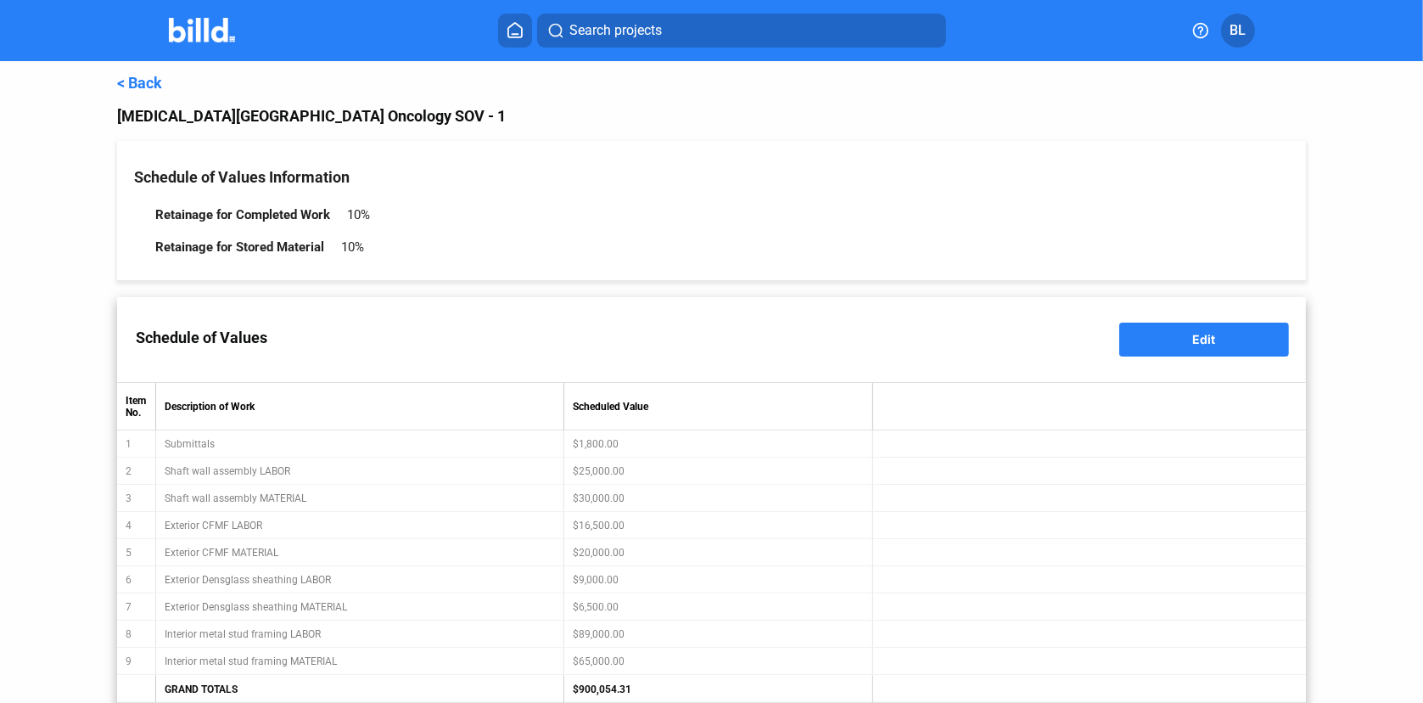
click at [147, 81] on link "< Back" at bounding box center [139, 83] width 45 height 18
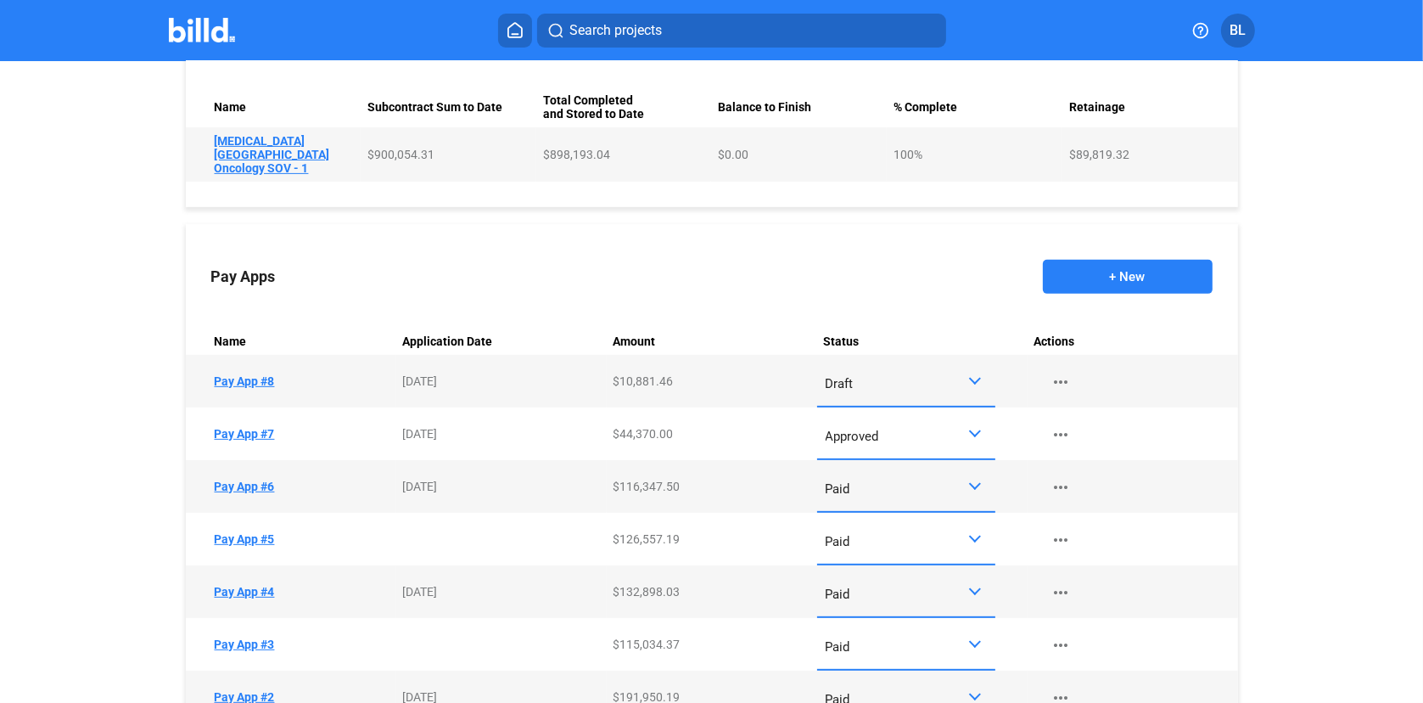
scroll to position [764, 0]
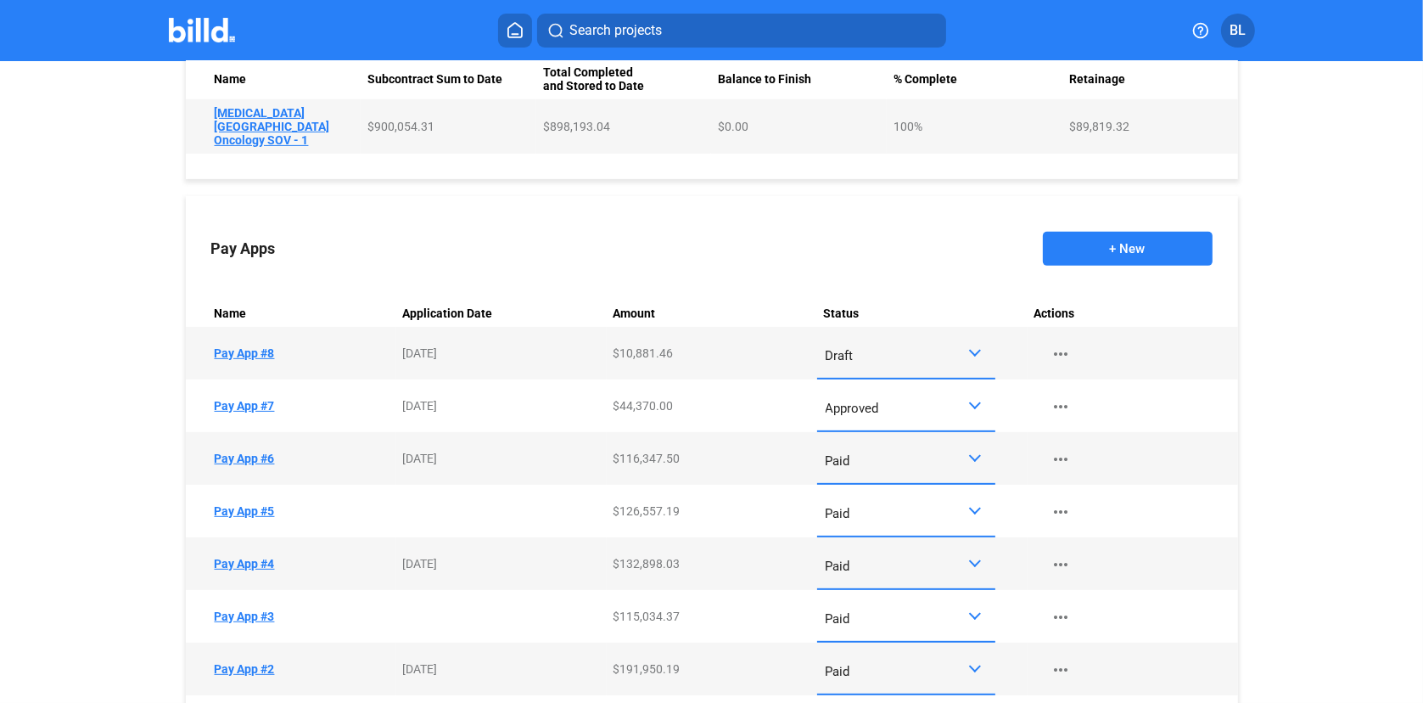
click at [972, 345] on div at bounding box center [975, 351] width 12 height 12
click at [884, 451] on span "Approved" at bounding box center [903, 453] width 162 height 38
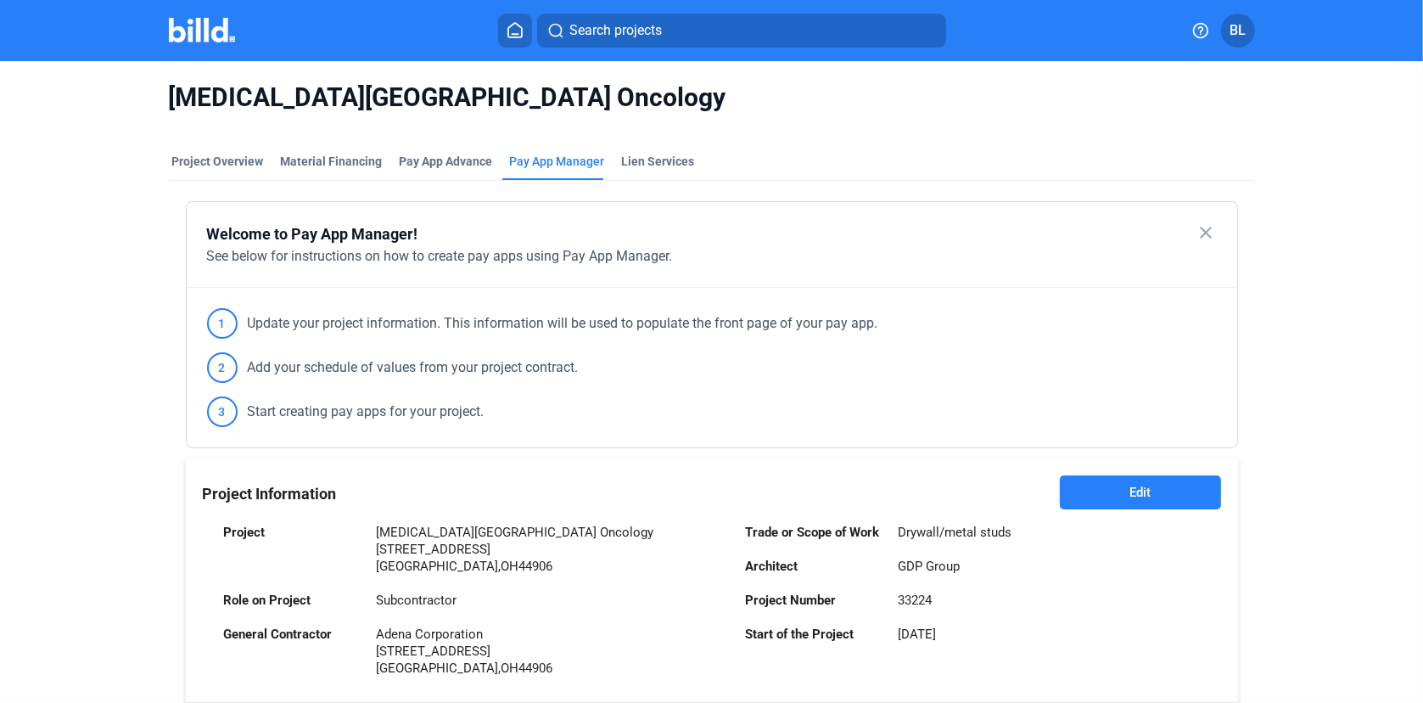
scroll to position [0, 0]
click at [512, 28] on icon at bounding box center [515, 30] width 17 height 16
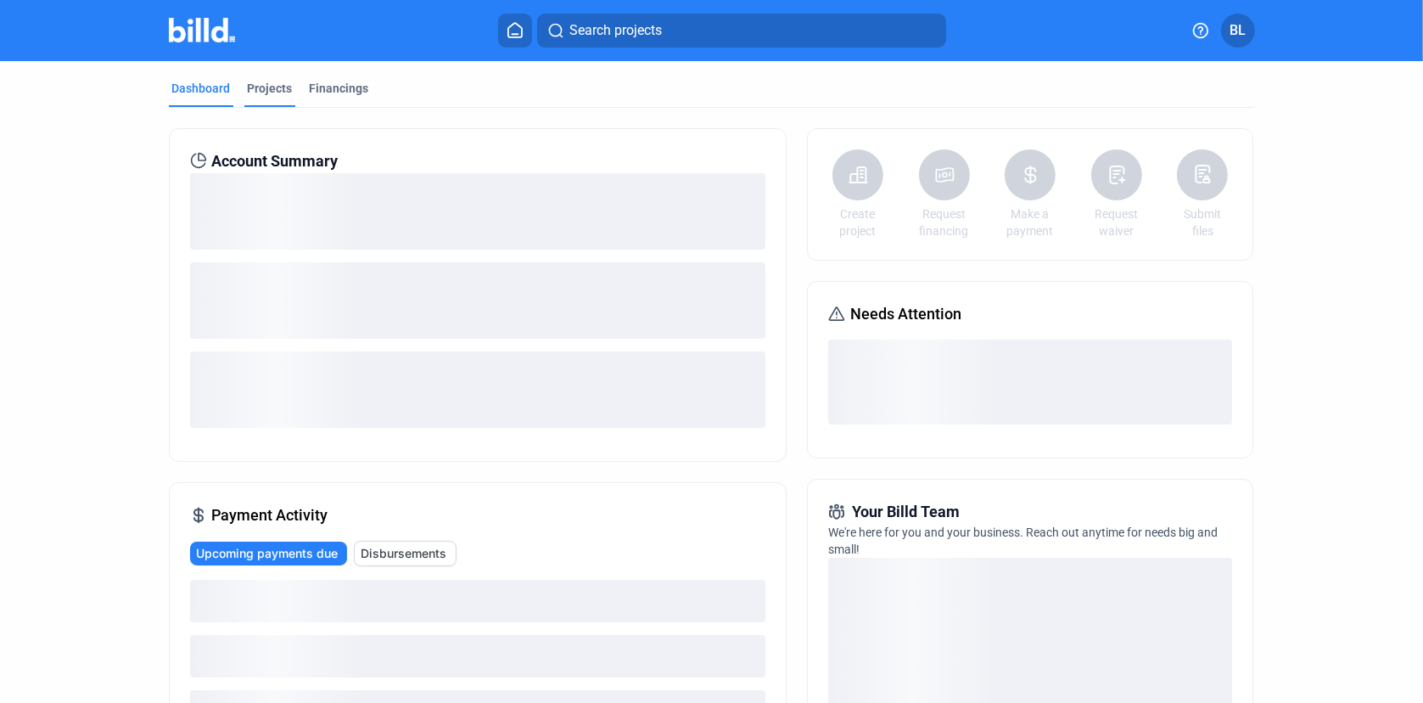
click at [254, 85] on div "Projects" at bounding box center [270, 88] width 45 height 17
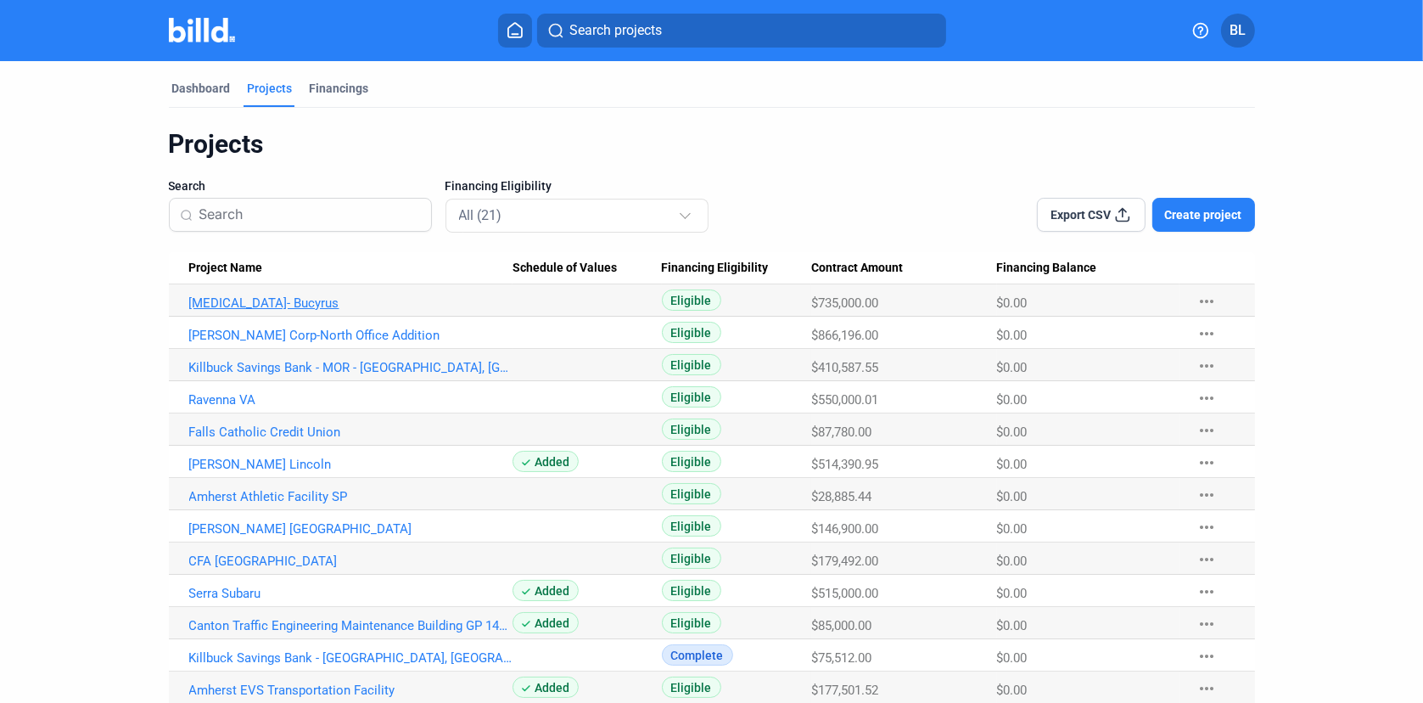
click at [229, 306] on link "Avita- Bucyrus" at bounding box center [351, 302] width 324 height 15
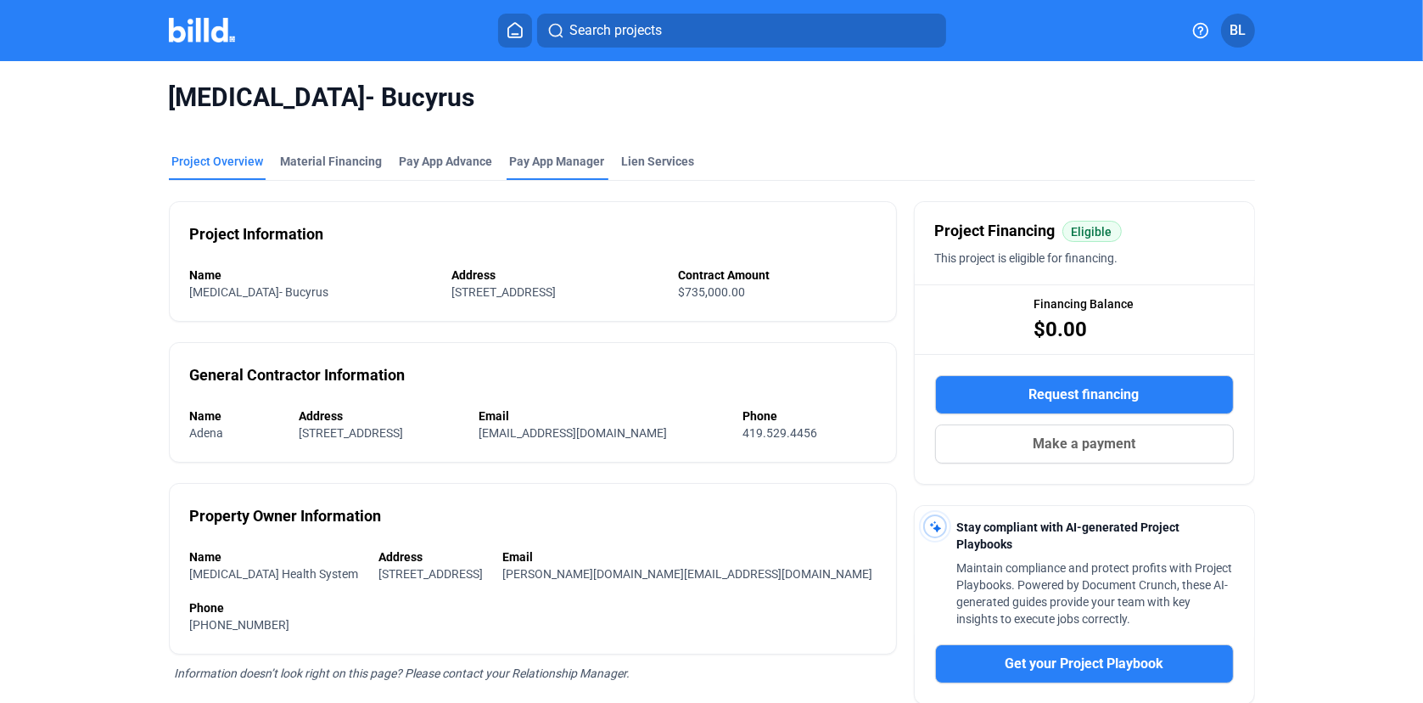
click at [540, 156] on span "Pay App Manager" at bounding box center [557, 161] width 95 height 17
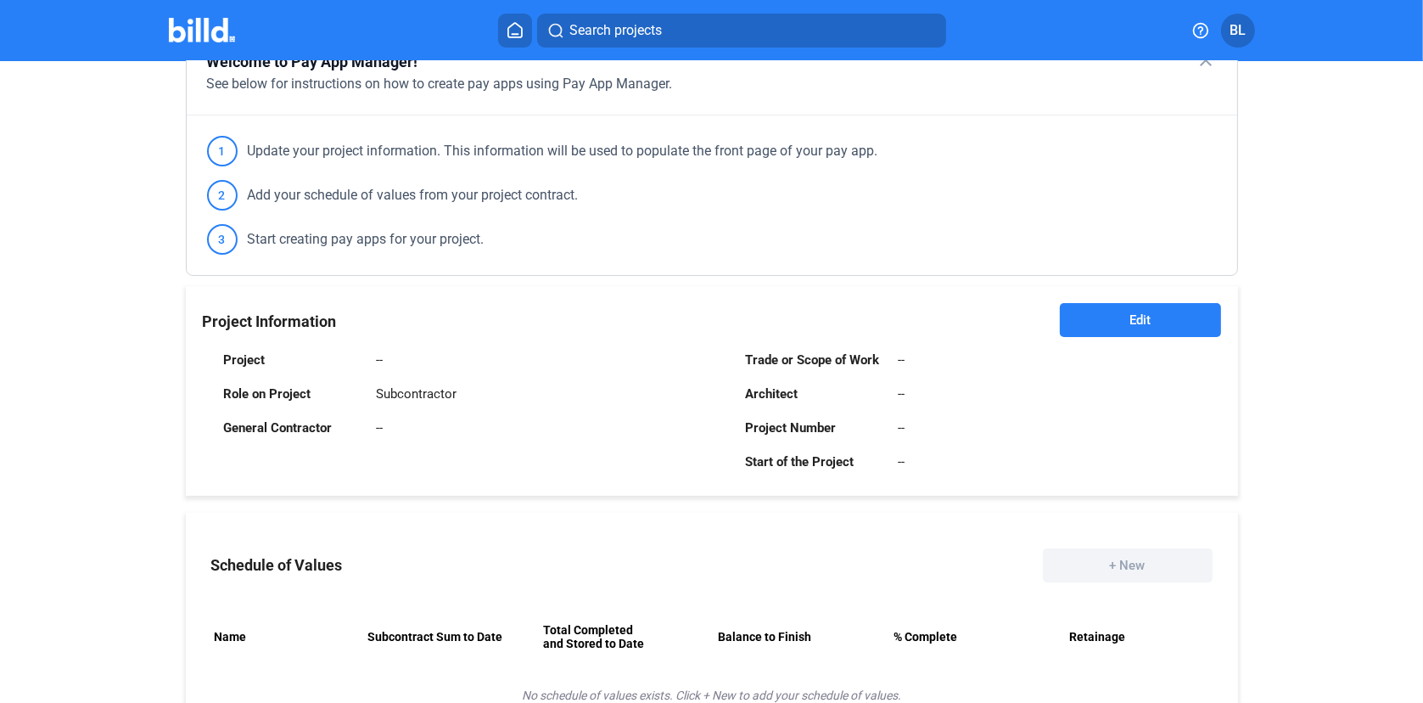
scroll to position [226, 0]
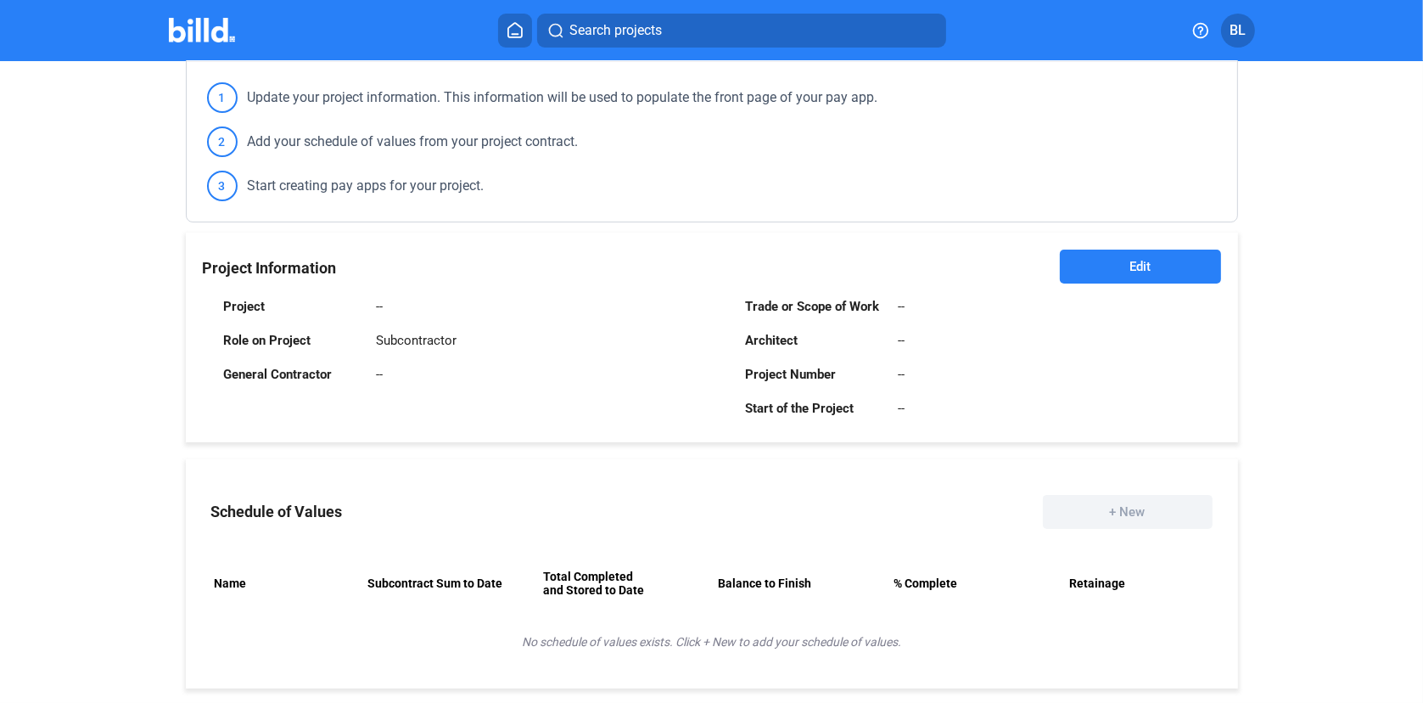
click at [1132, 264] on span "Edit" at bounding box center [1140, 266] width 21 height 17
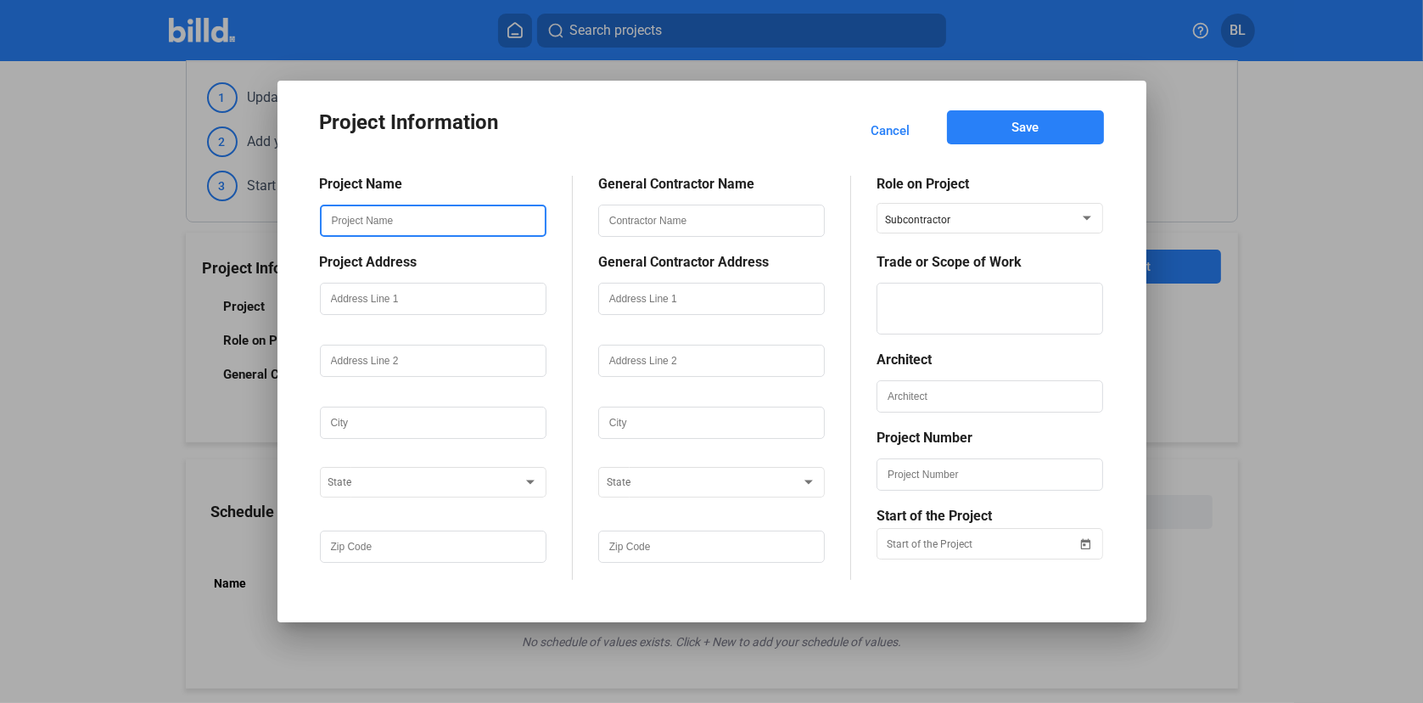
click at [439, 222] on input "text" at bounding box center [433, 220] width 223 height 29
type input "Avita Orthopedic- Bucyrus"
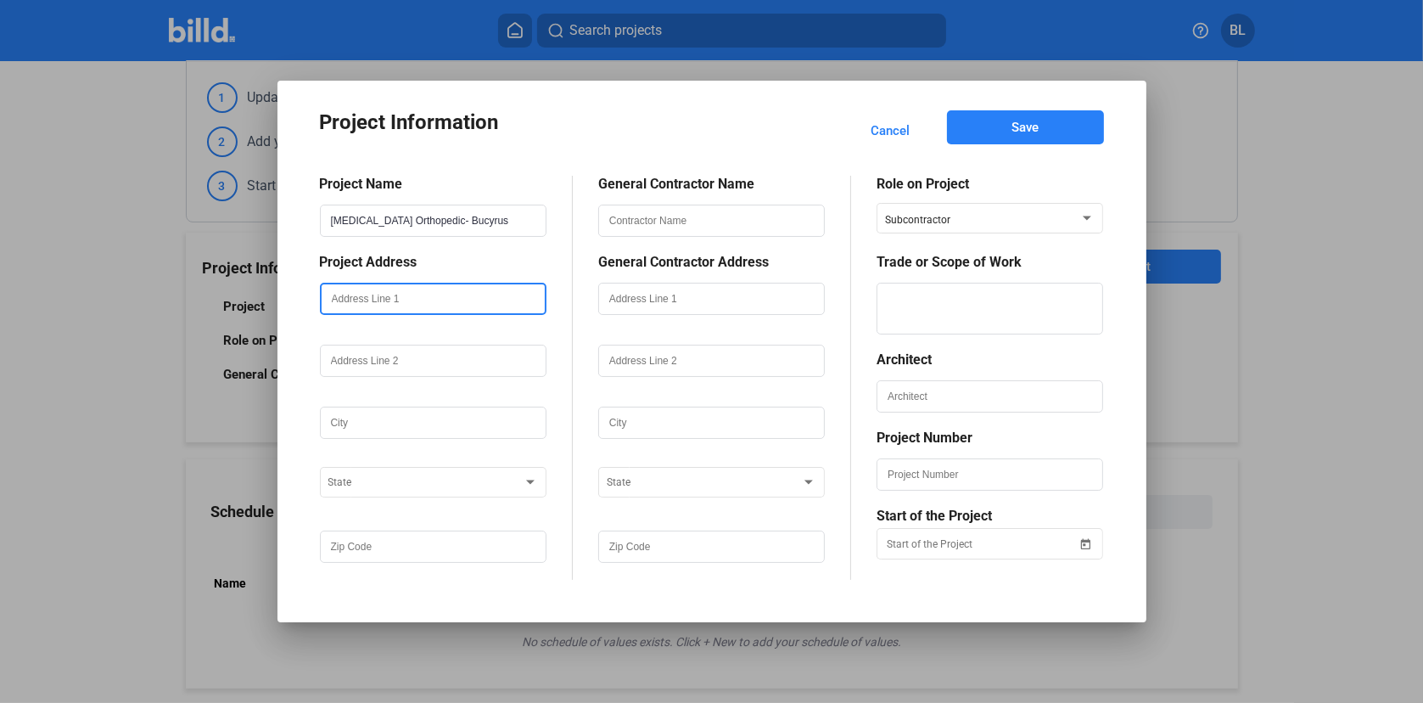
click at [412, 306] on input "text" at bounding box center [433, 298] width 223 height 29
click at [894, 128] on span "Cancel" at bounding box center [891, 130] width 39 height 17
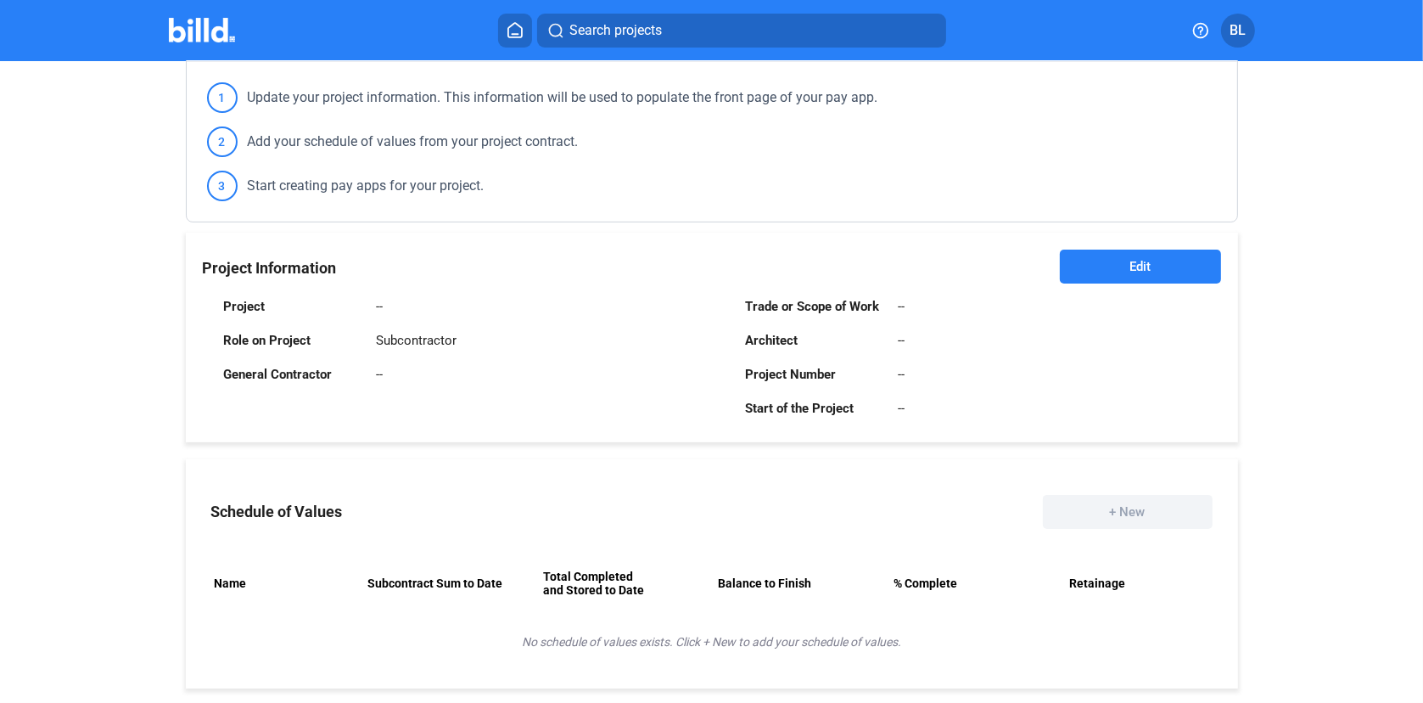
click at [1133, 267] on span "Edit" at bounding box center [1140, 266] width 21 height 17
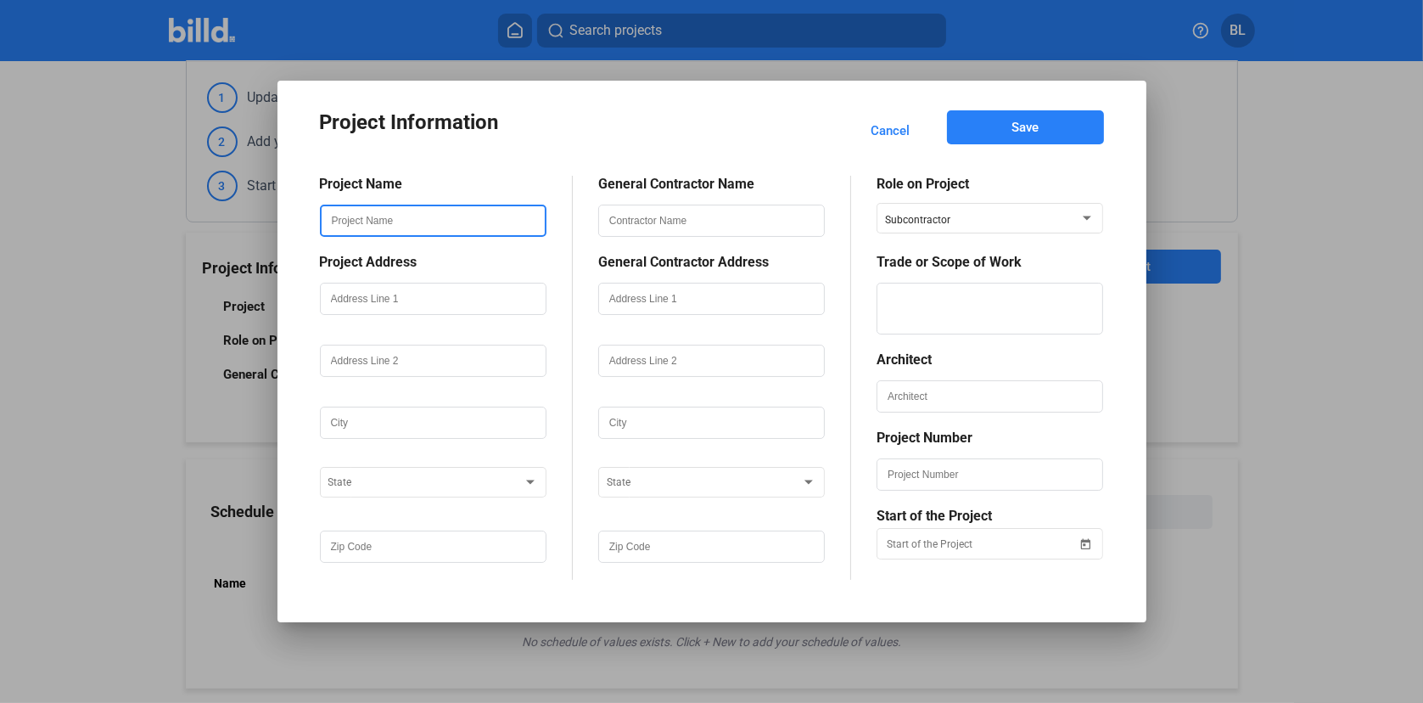
click at [390, 218] on input "text" at bounding box center [433, 220] width 223 height 29
type input "Avita Orthopedic- Bucyrus"
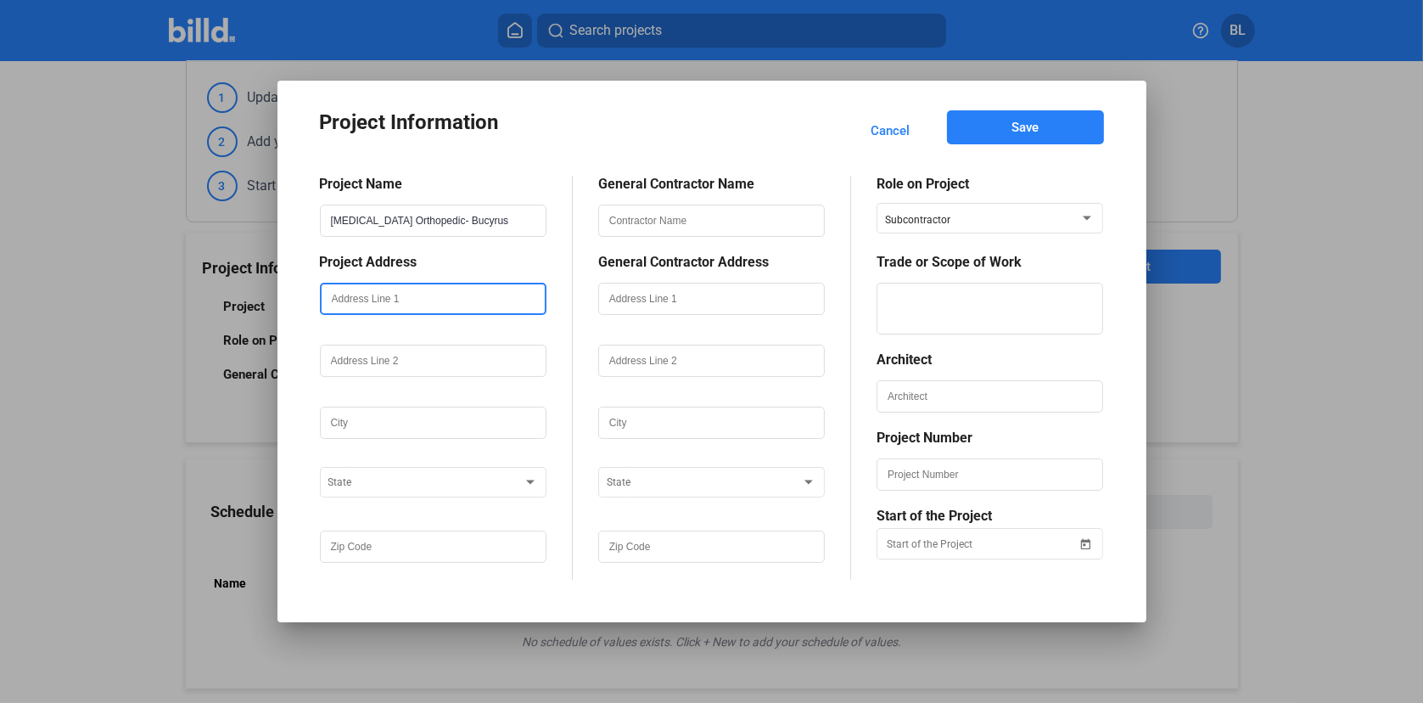
click at [414, 306] on input "text" at bounding box center [433, 298] width 223 height 29
type input "307 Hill st"
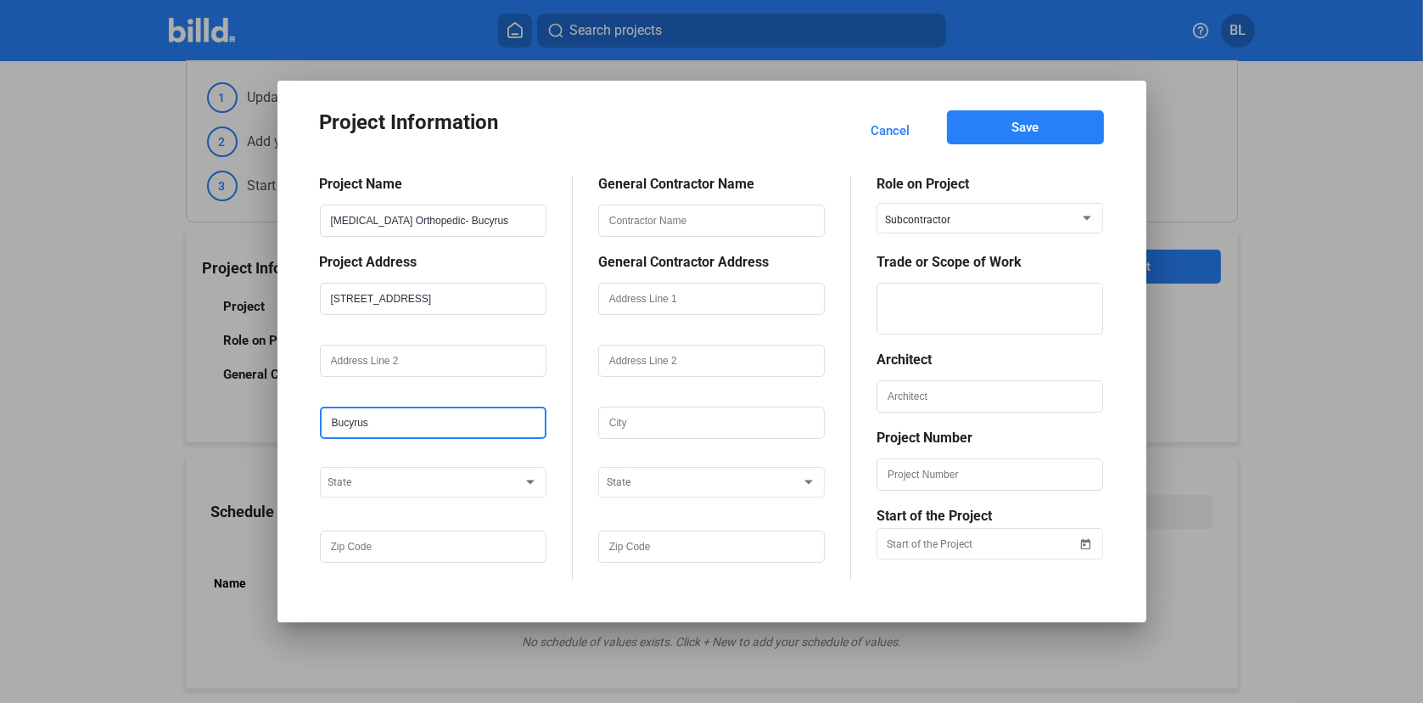
type input "Bucyrus"
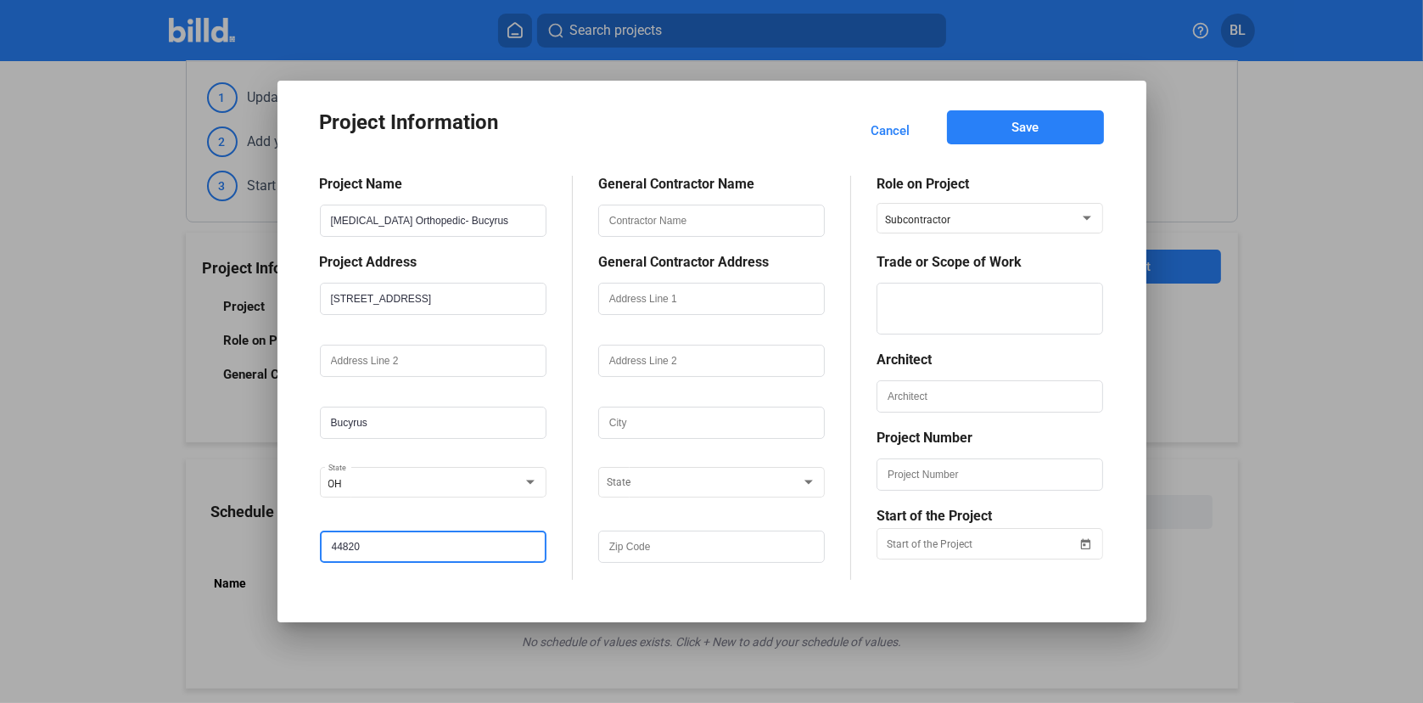
type input "44820"
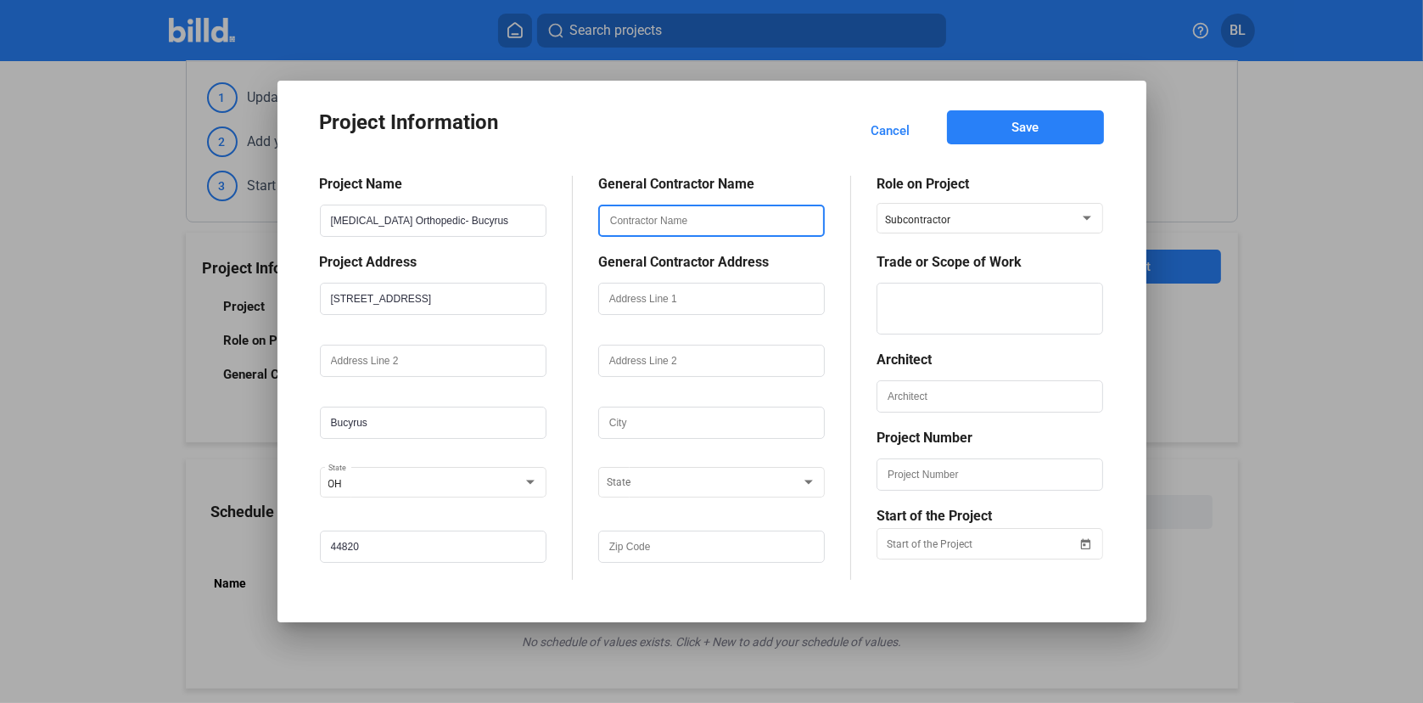
click at [669, 218] on input "text" at bounding box center [711, 220] width 223 height 29
type input "Adena Corporation"
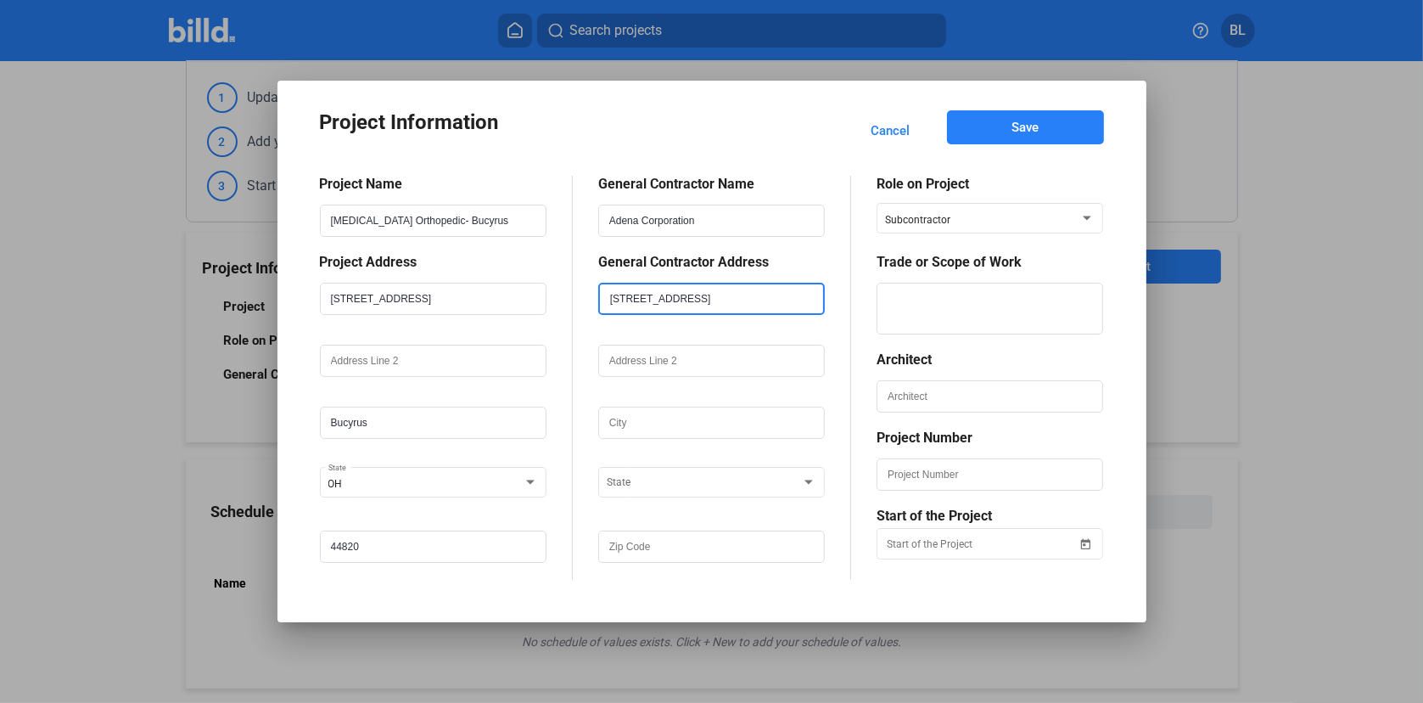
type input "1310 W. 4th St."
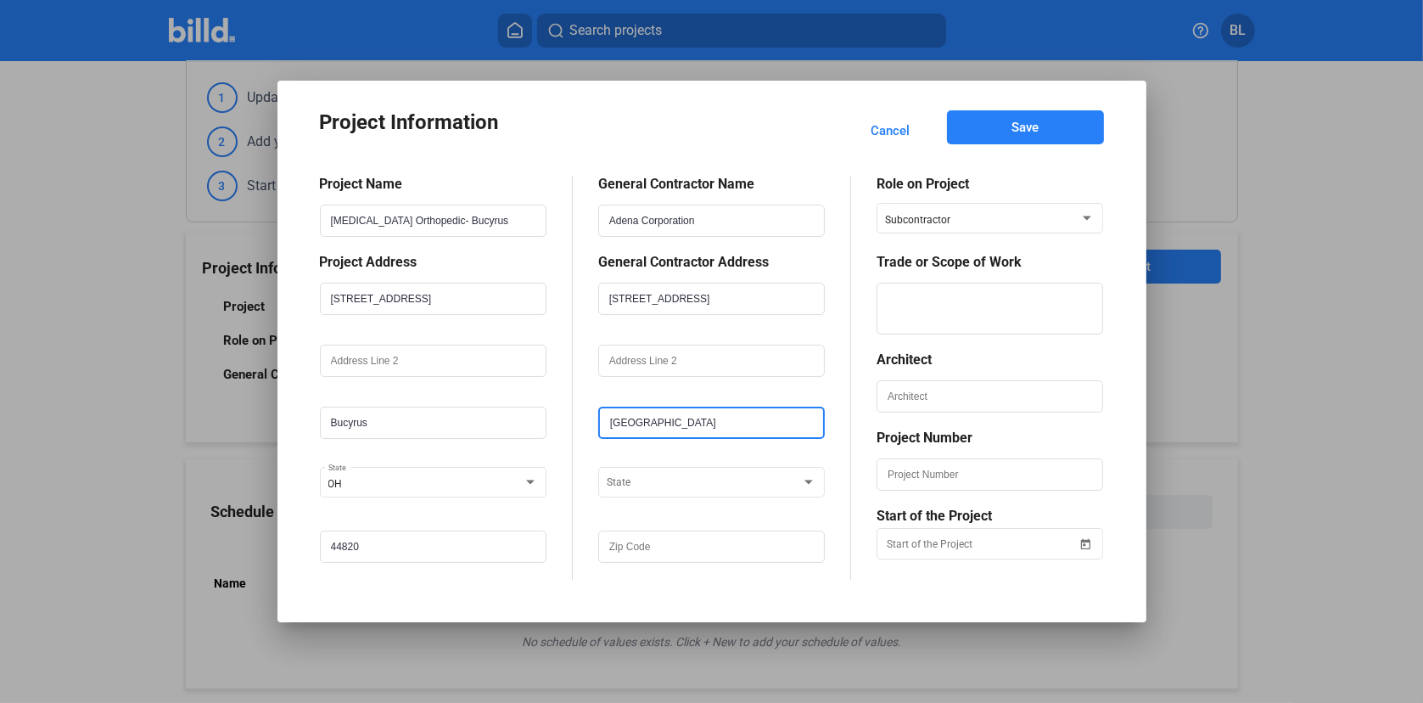
type input "Mansfield"
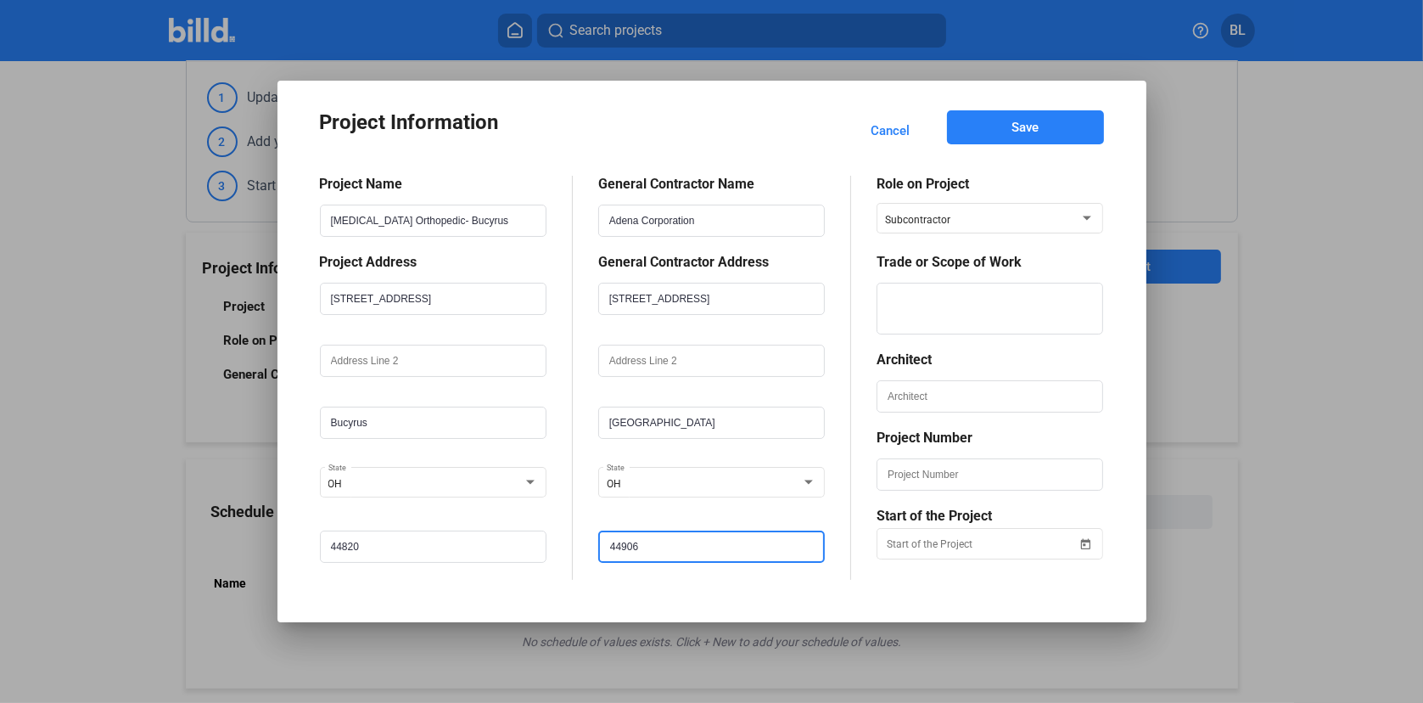
type input "44906"
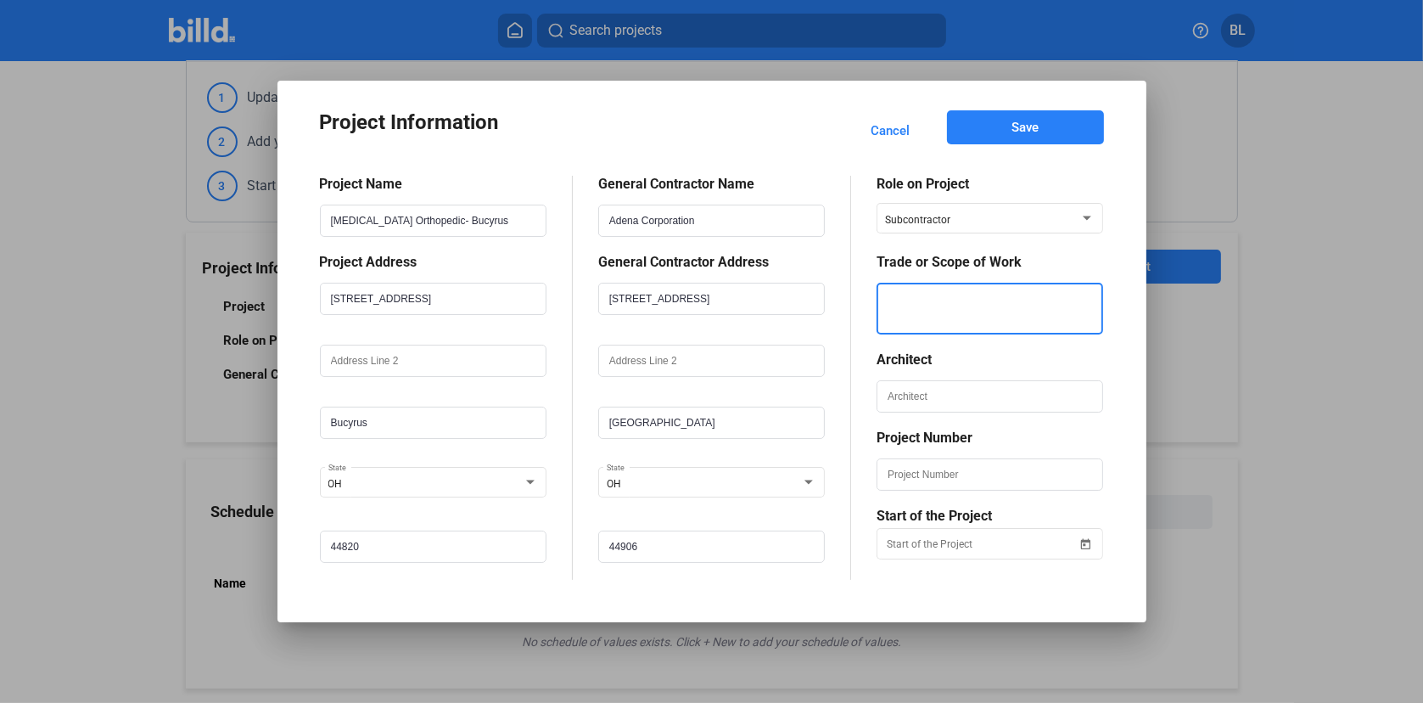
click at [947, 298] on textarea at bounding box center [989, 309] width 223 height 52
type textarea "MS/DW/ACT"
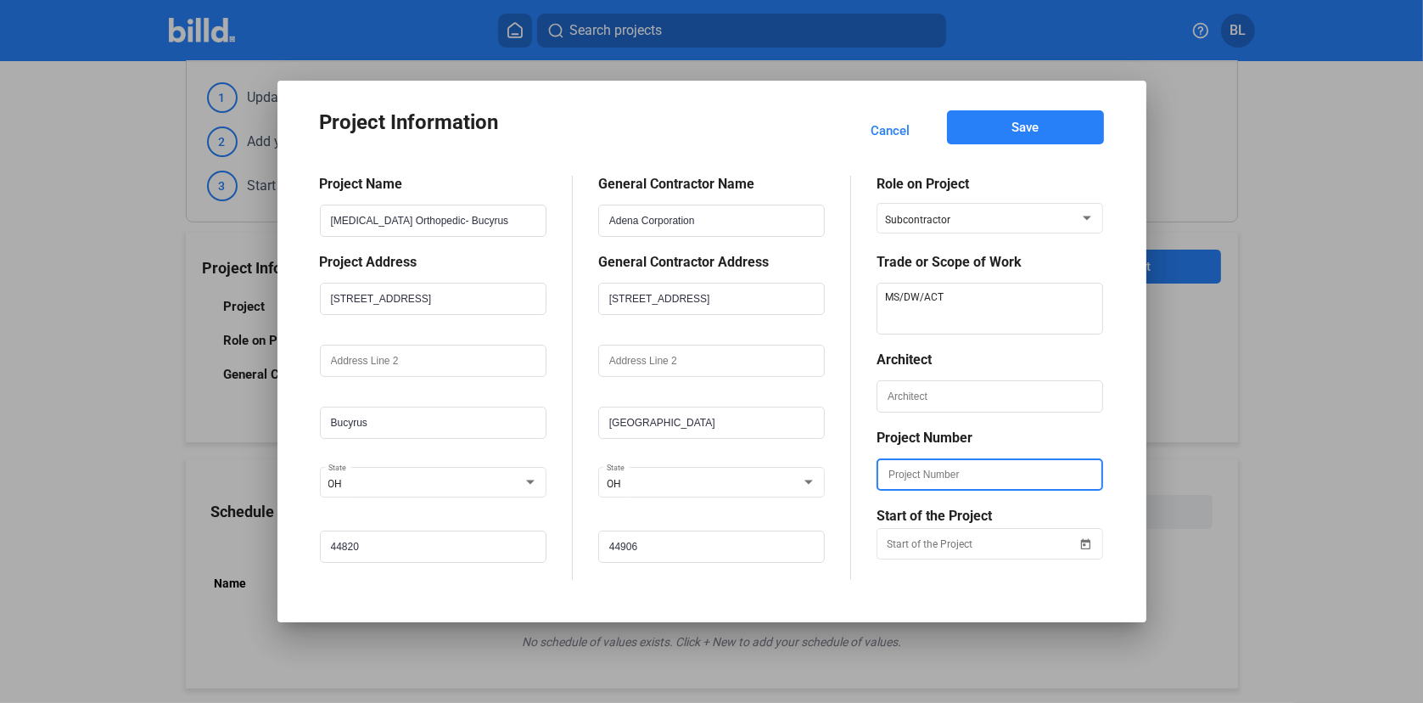
click at [945, 473] on input "text" at bounding box center [989, 474] width 223 height 29
type input "33352"
click at [1086, 543] on span "Open calendar" at bounding box center [1085, 534] width 41 height 41
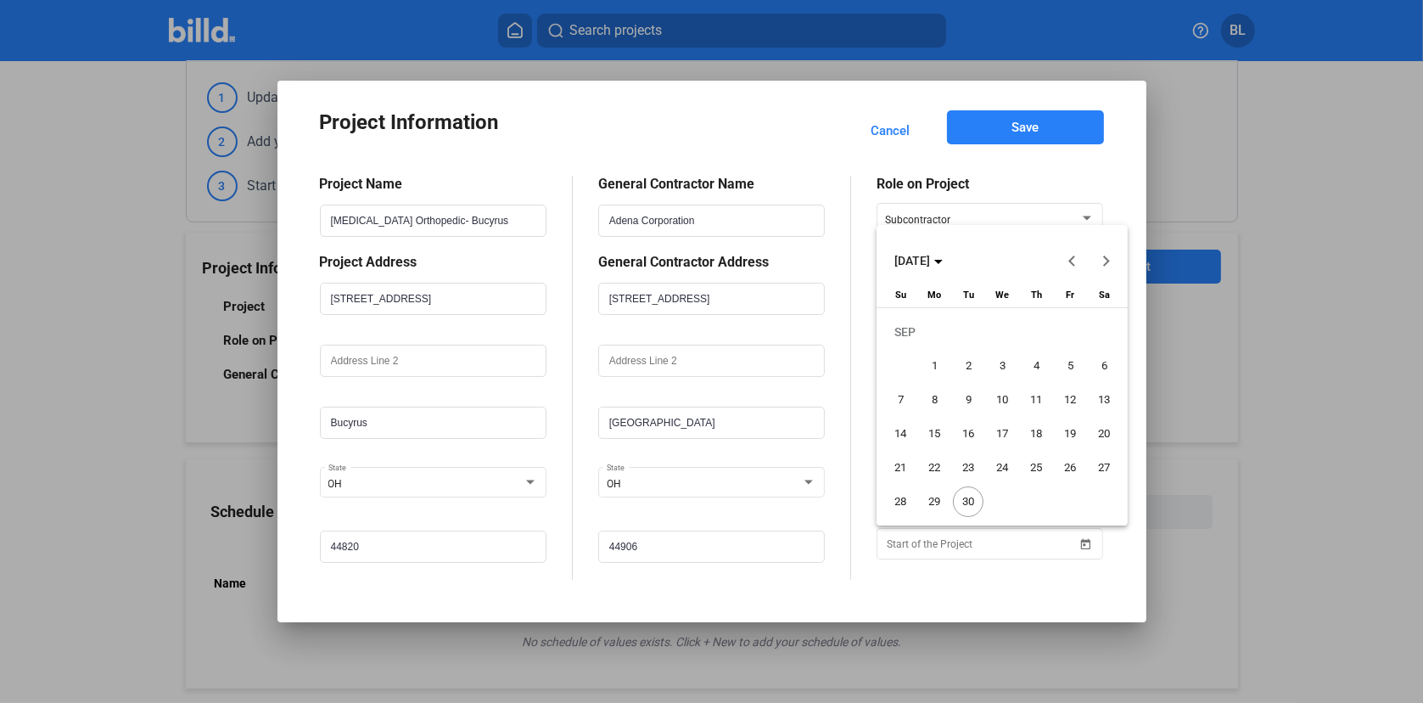
click at [968, 497] on span "30" at bounding box center [968, 501] width 31 height 31
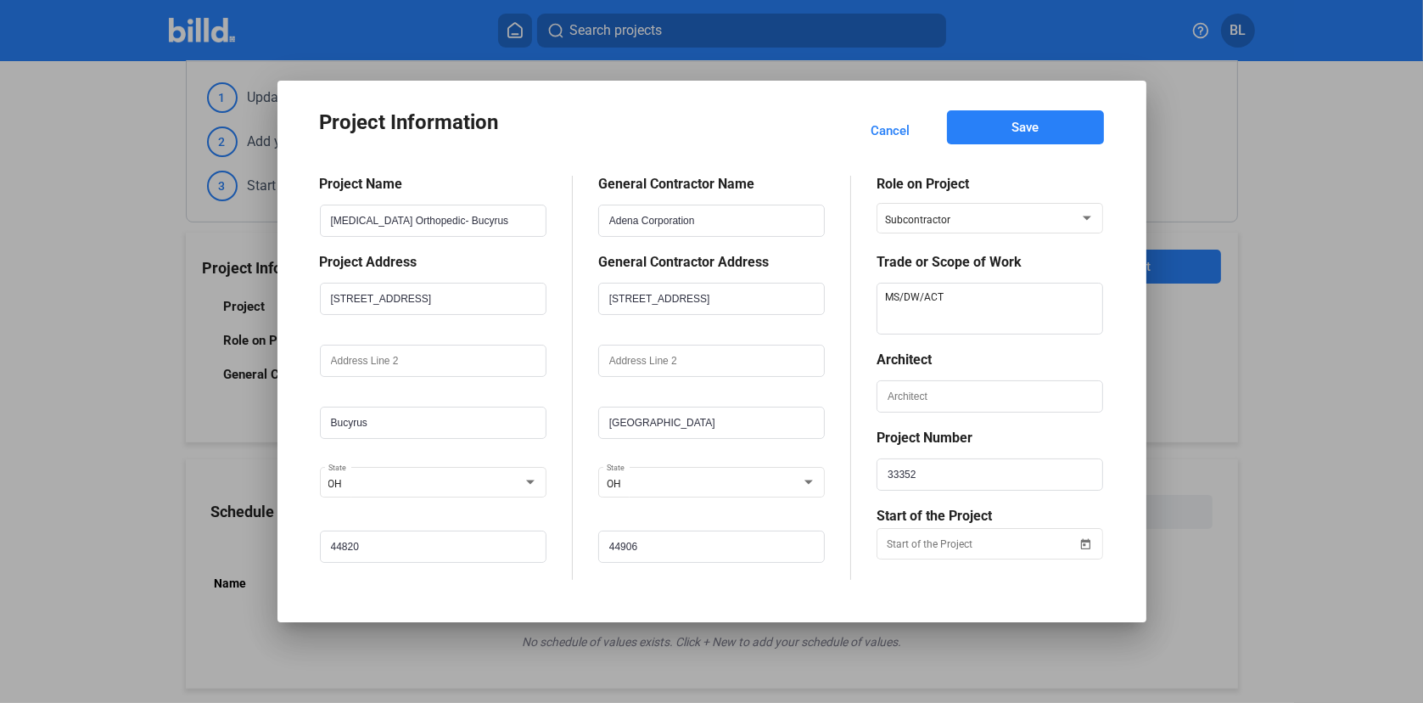
click at [1034, 129] on span "Save" at bounding box center [1025, 127] width 27 height 17
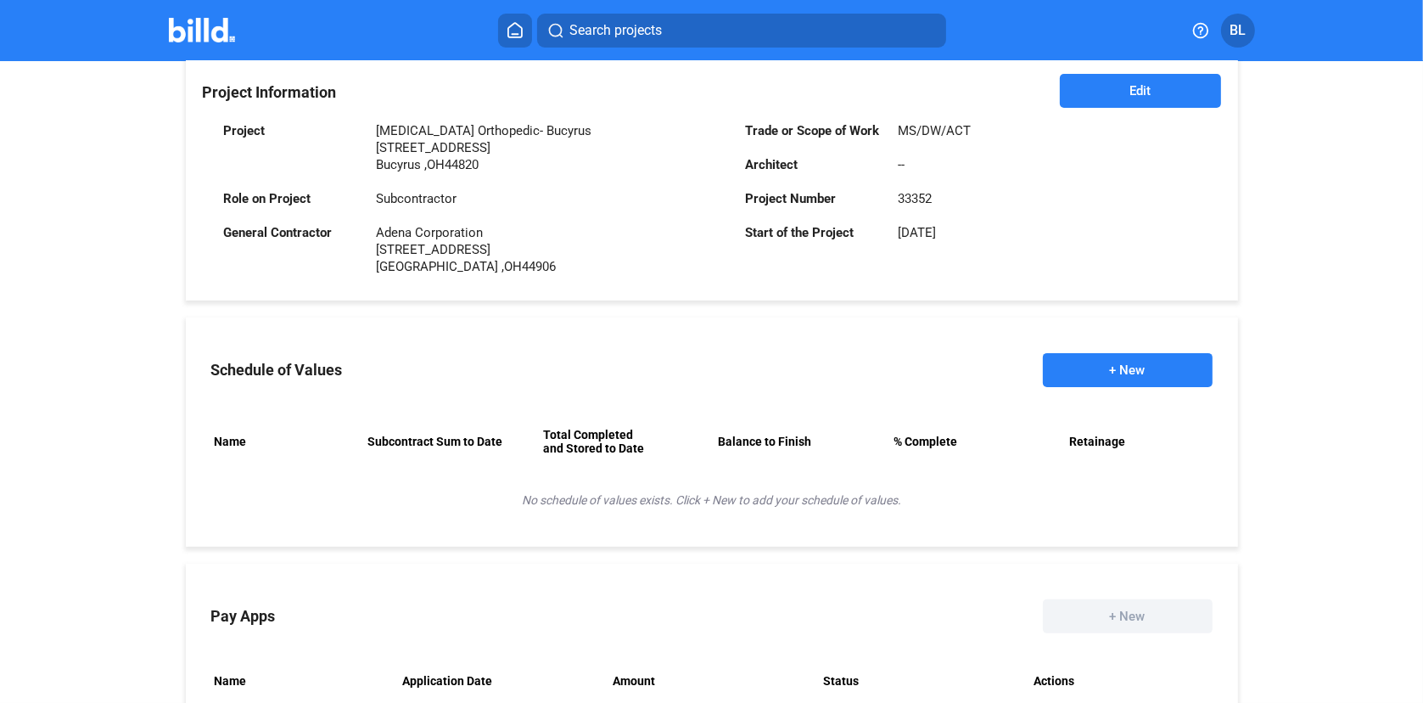
scroll to position [424, 0]
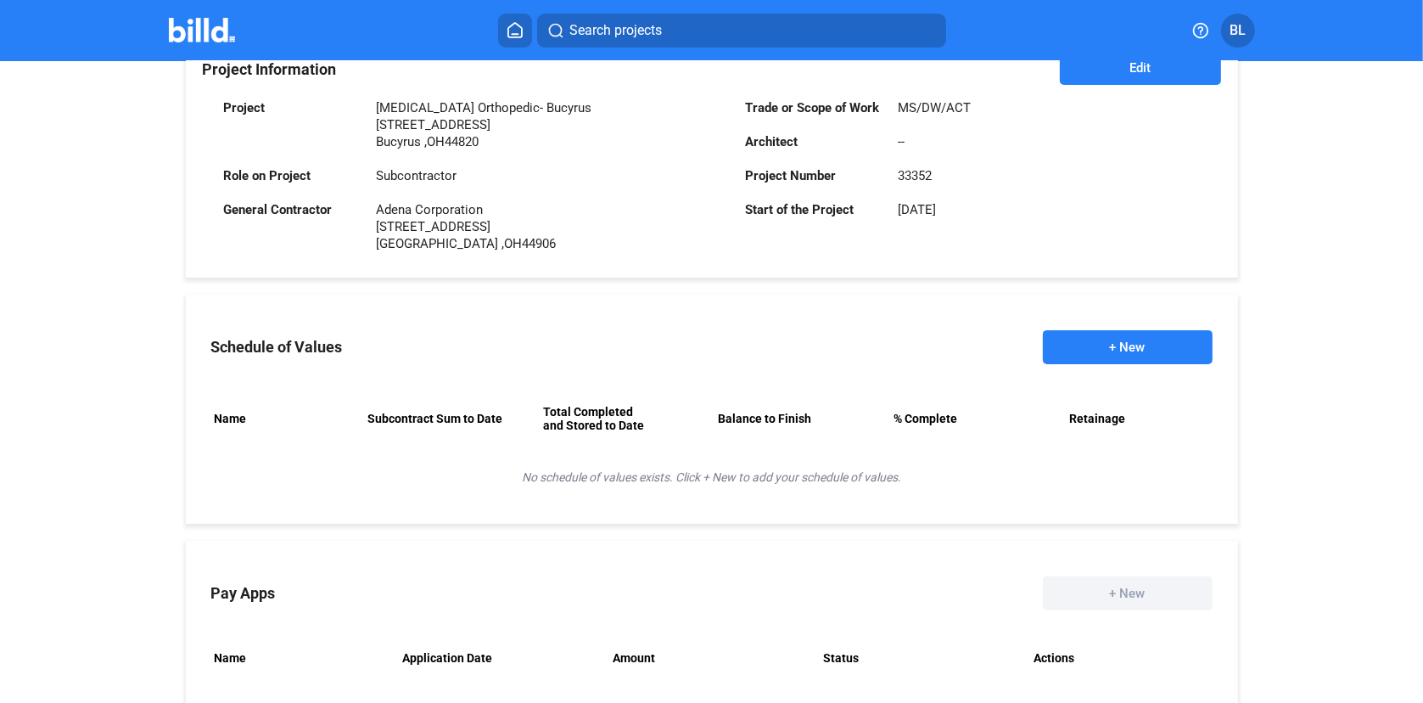
click at [1125, 351] on button "+ New" at bounding box center [1128, 347] width 170 height 34
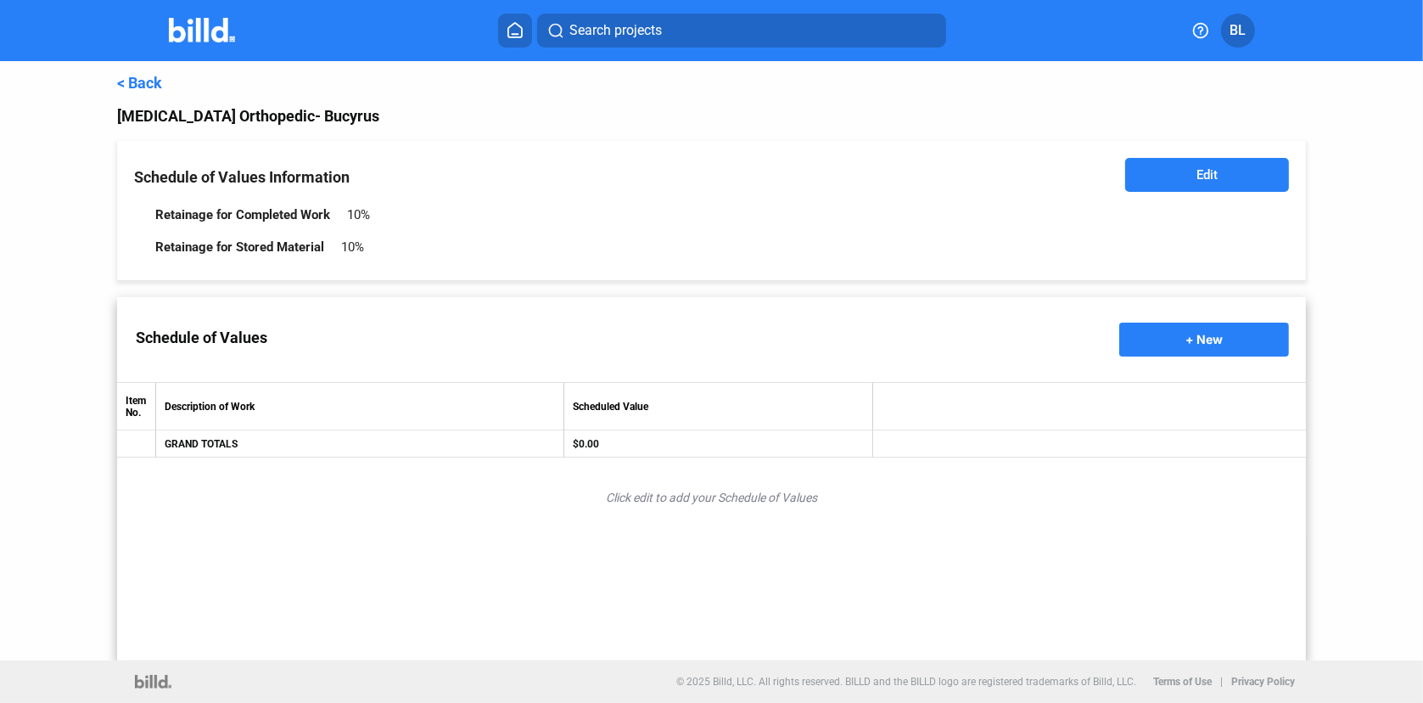
click at [1218, 173] on span "Edit" at bounding box center [1207, 174] width 21 height 17
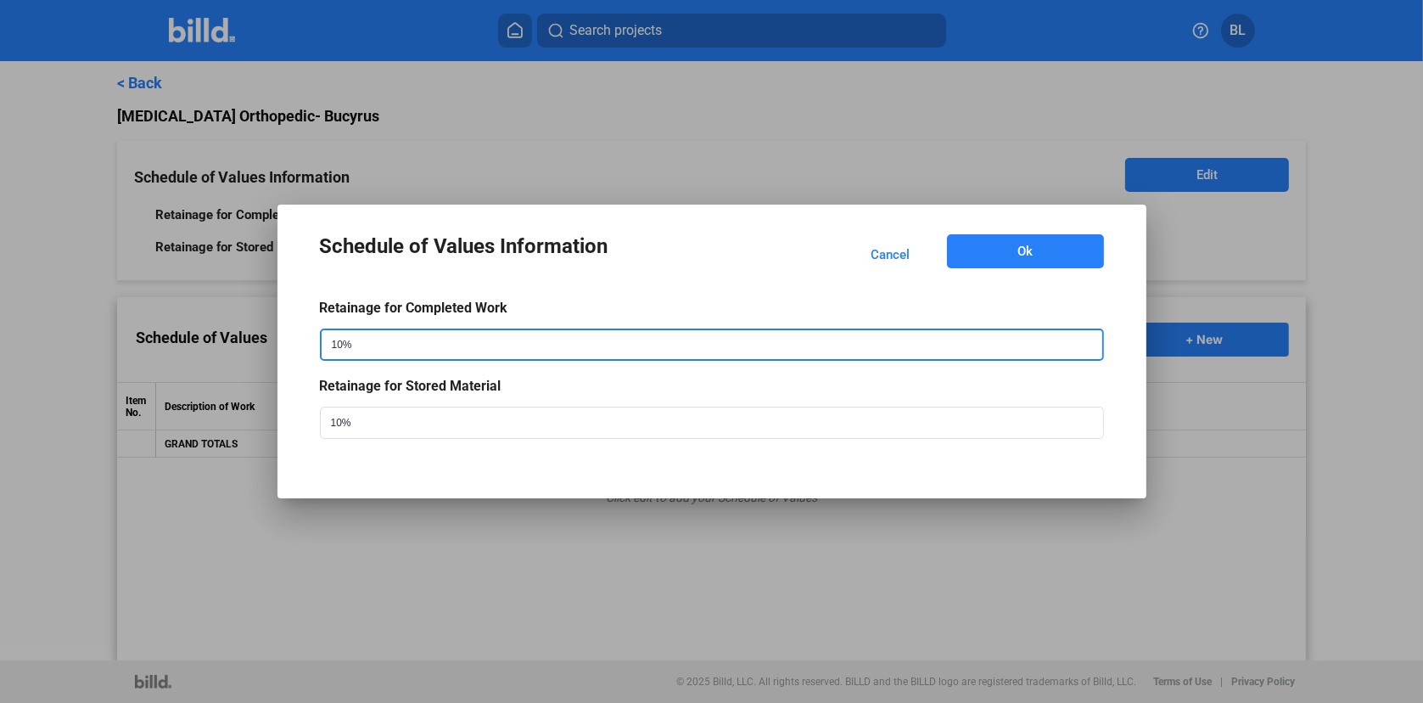
click at [457, 343] on input "10%" at bounding box center [695, 344] width 747 height 29
type input "1"
type input "8%"
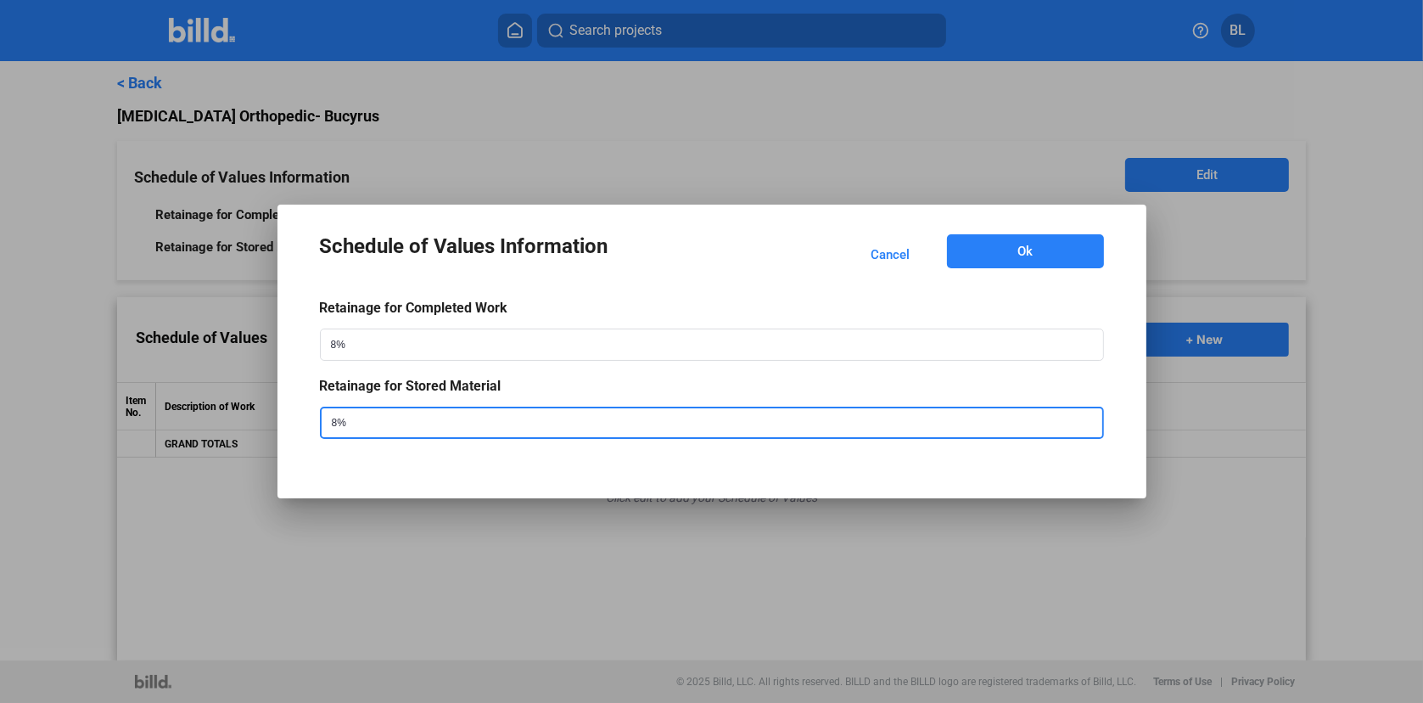
type input "8%"
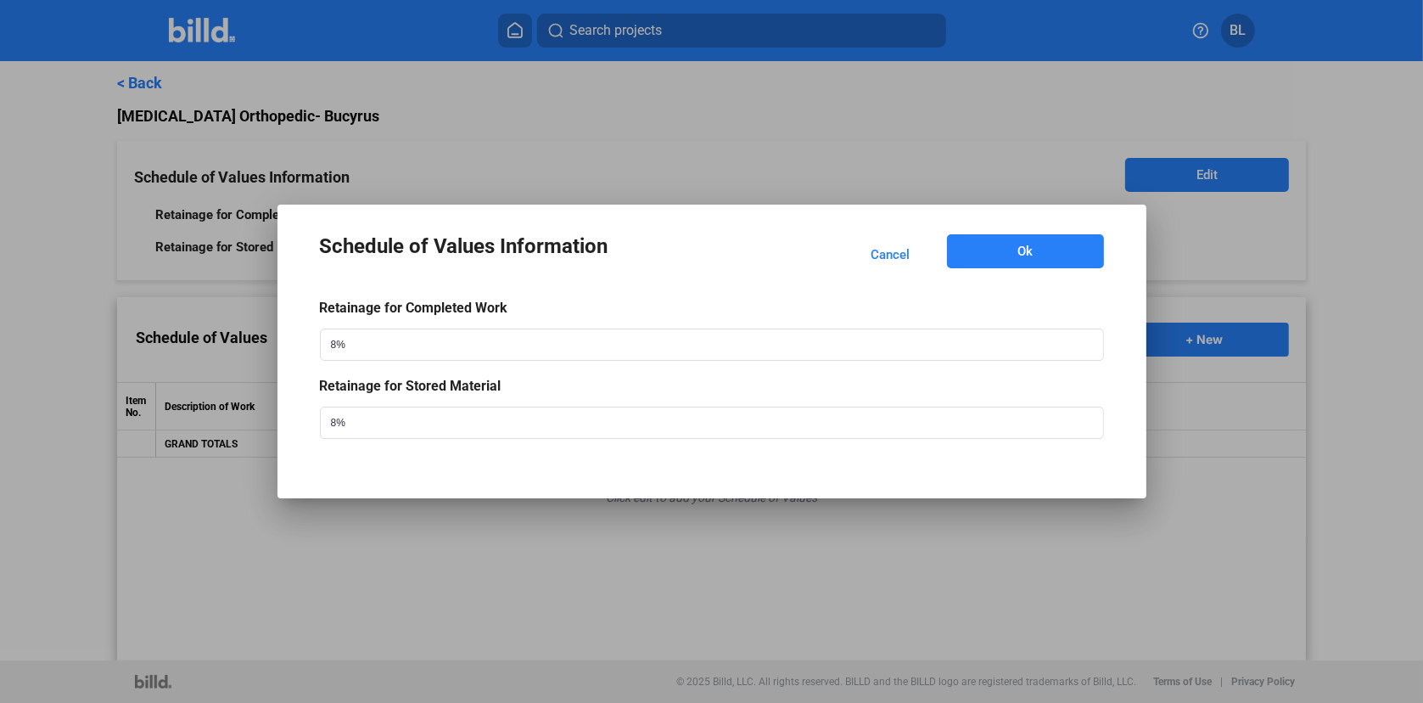
click at [1030, 252] on span "Ok" at bounding box center [1025, 251] width 15 height 17
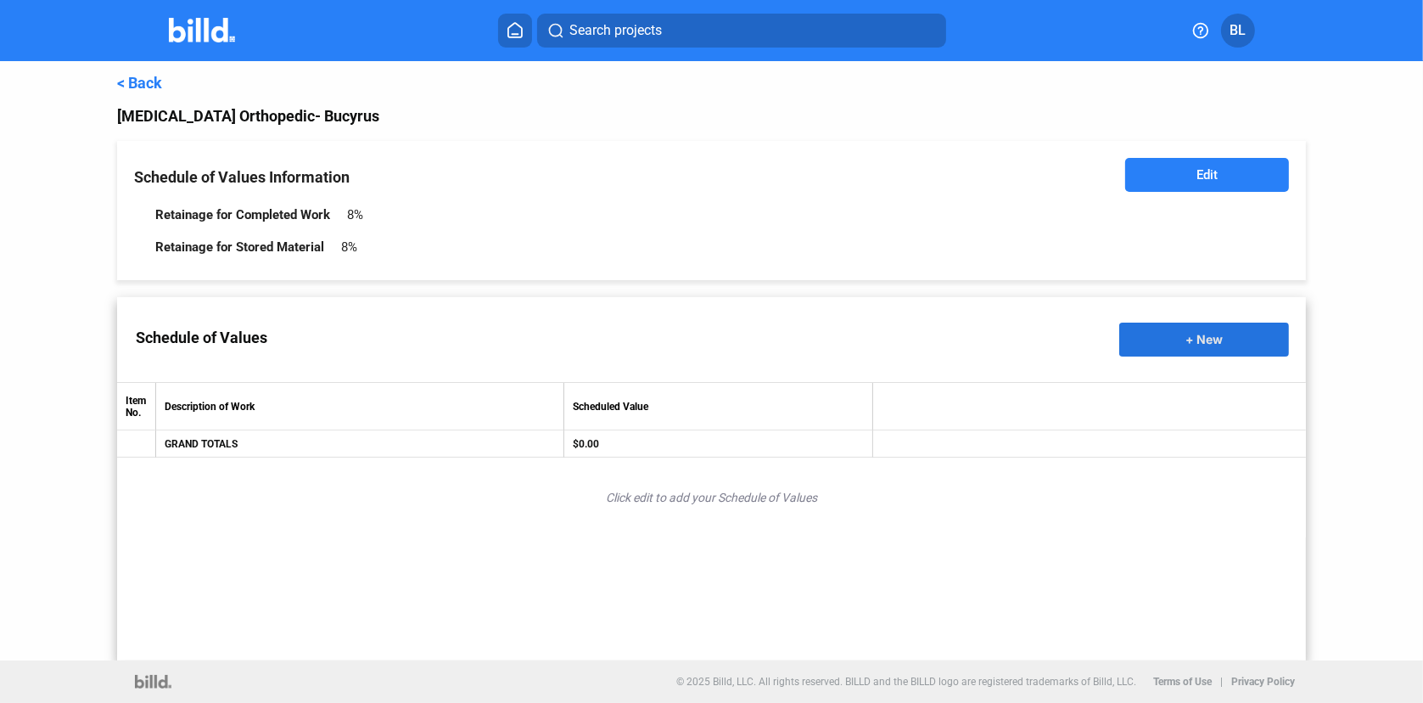
click at [1177, 343] on button "+ New" at bounding box center [1205, 340] width 170 height 34
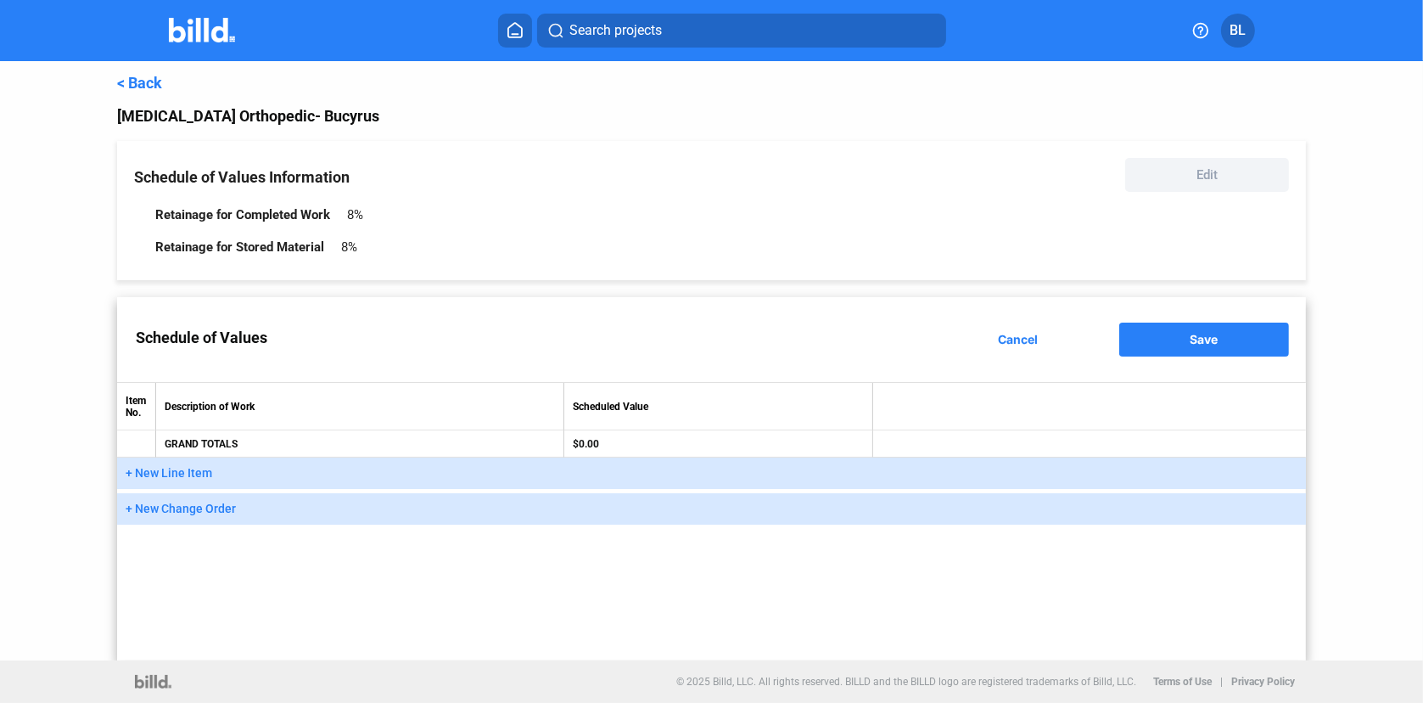
click at [162, 474] on span "+ New Line Item" at bounding box center [169, 473] width 87 height 14
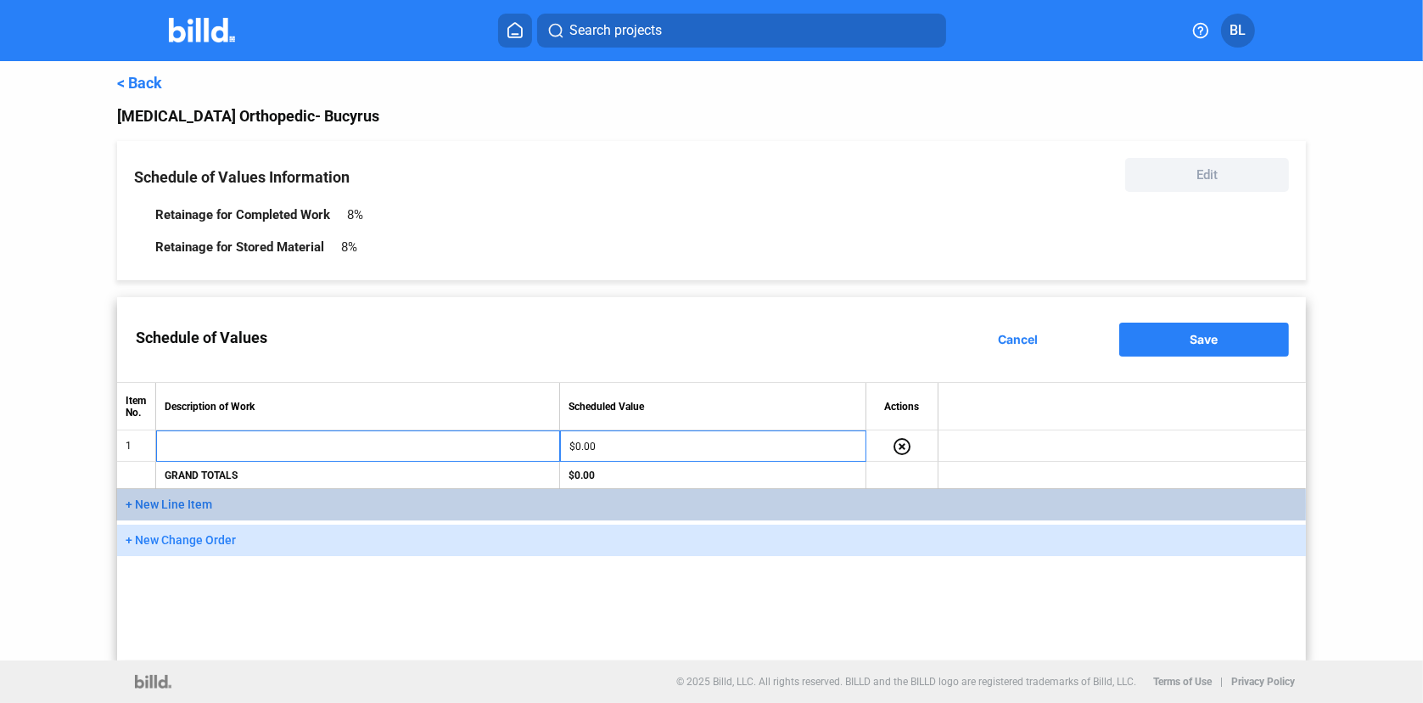
click at [175, 504] on span "+ New Line Item" at bounding box center [169, 504] width 87 height 14
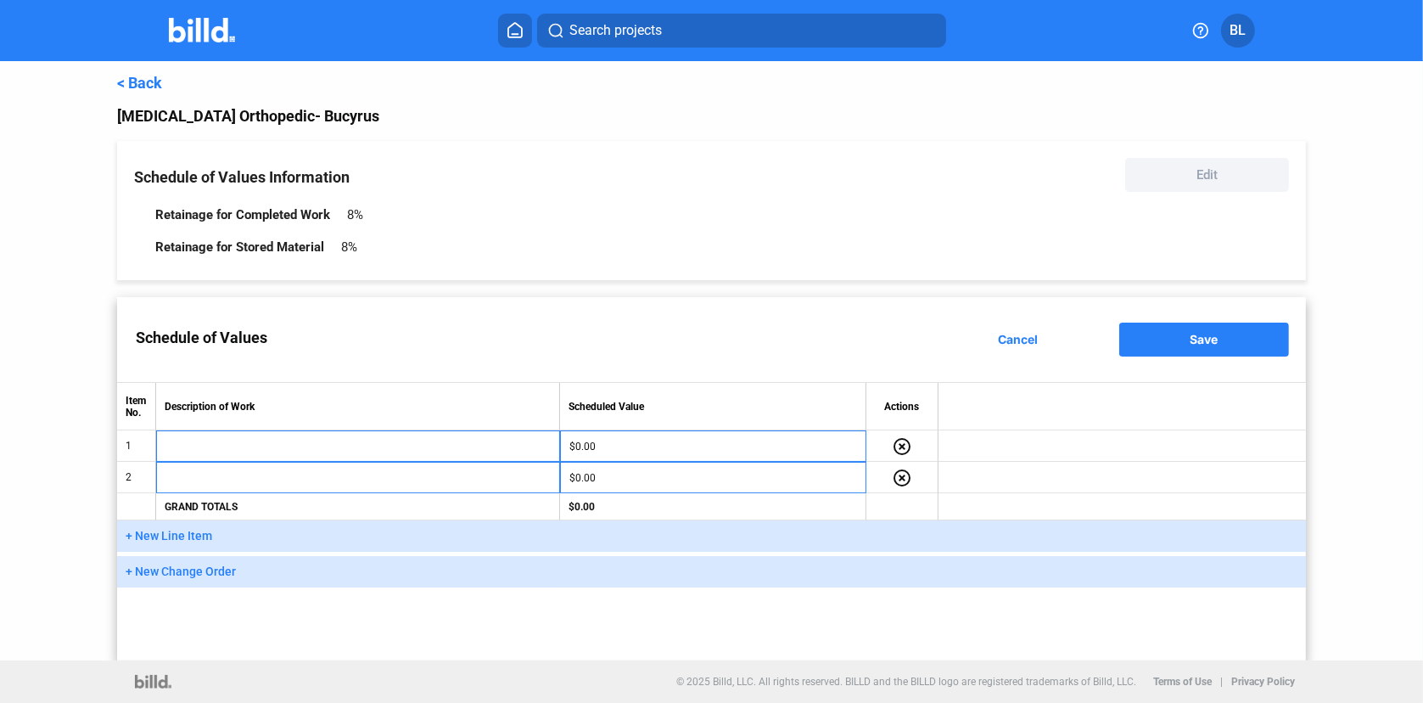
click at [168, 533] on span "+ New Line Item" at bounding box center [169, 536] width 87 height 14
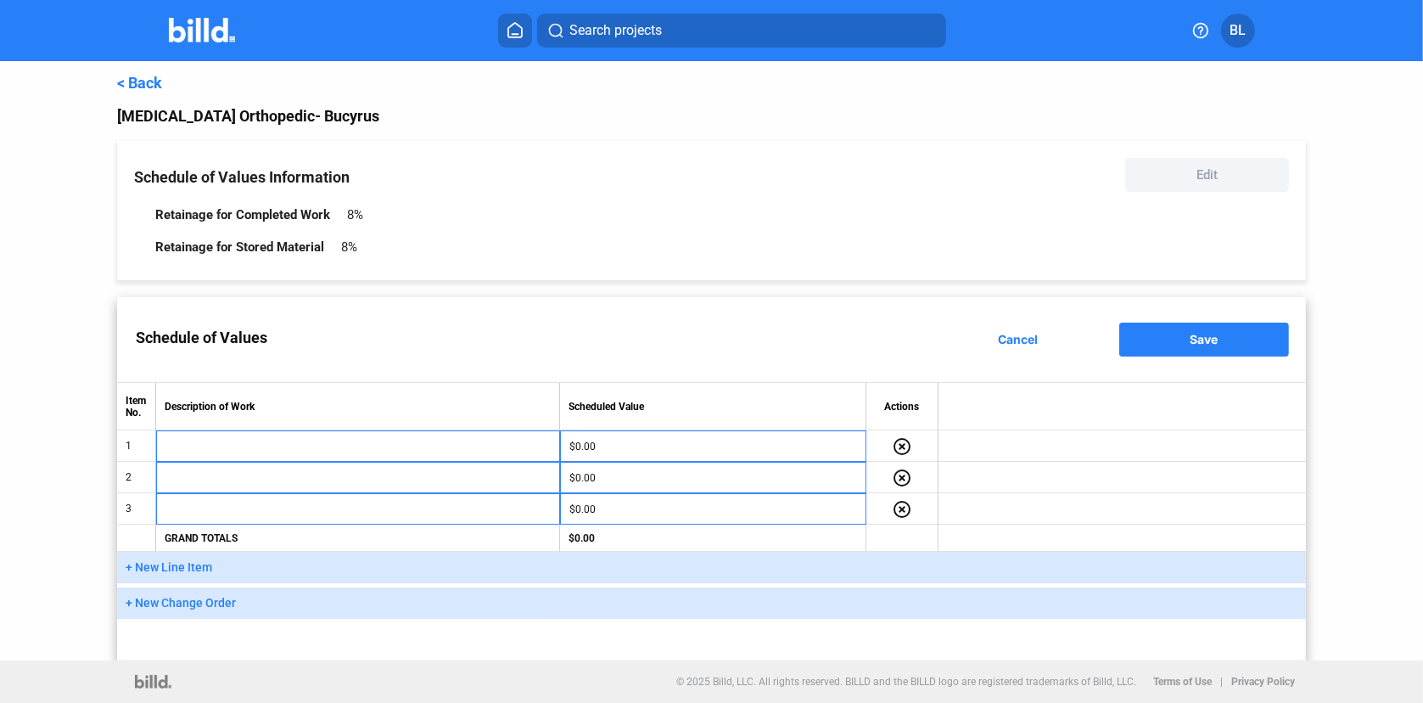
click at [160, 570] on span "+ New Line Item" at bounding box center [169, 567] width 87 height 14
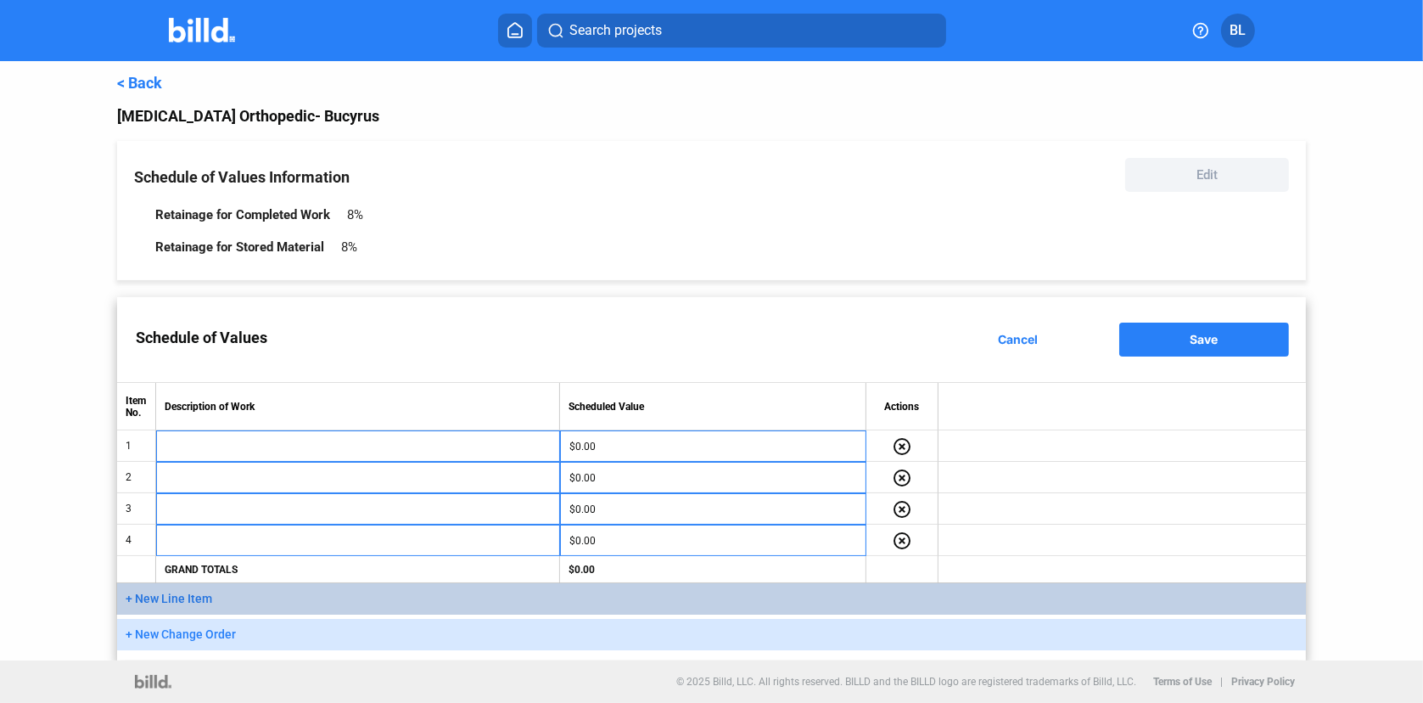
click at [164, 598] on span "+ New Line Item" at bounding box center [169, 599] width 87 height 14
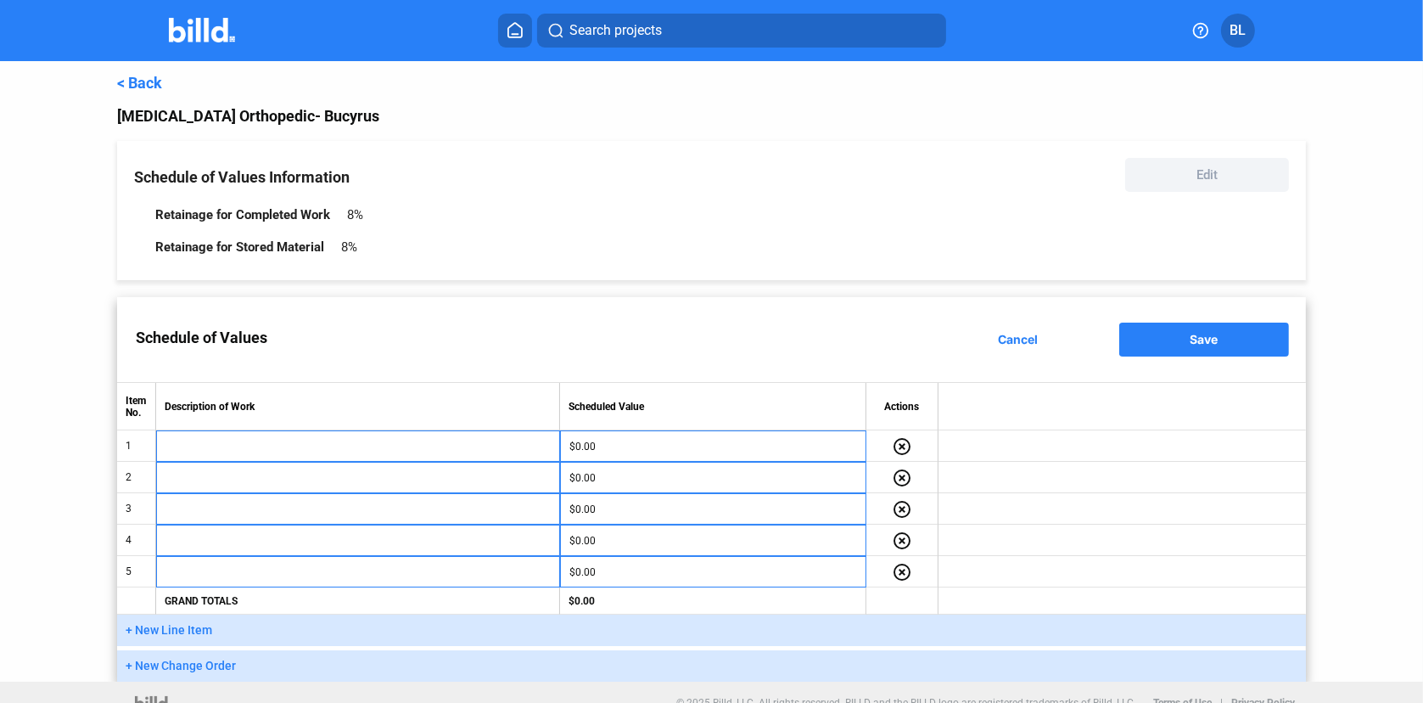
click at [159, 643] on button "+ New Line Item" at bounding box center [711, 630] width 1189 height 31
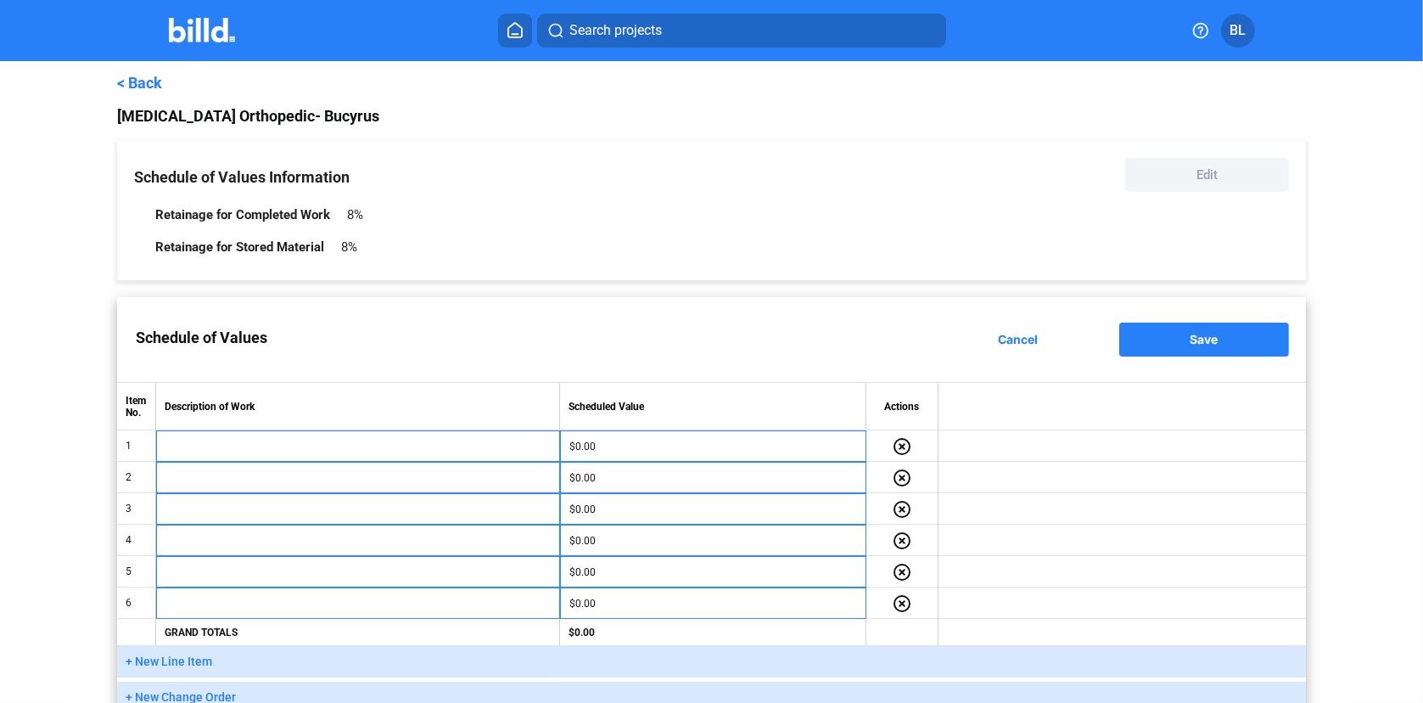
click at [159, 664] on span "+ New Line Item" at bounding box center [169, 661] width 87 height 14
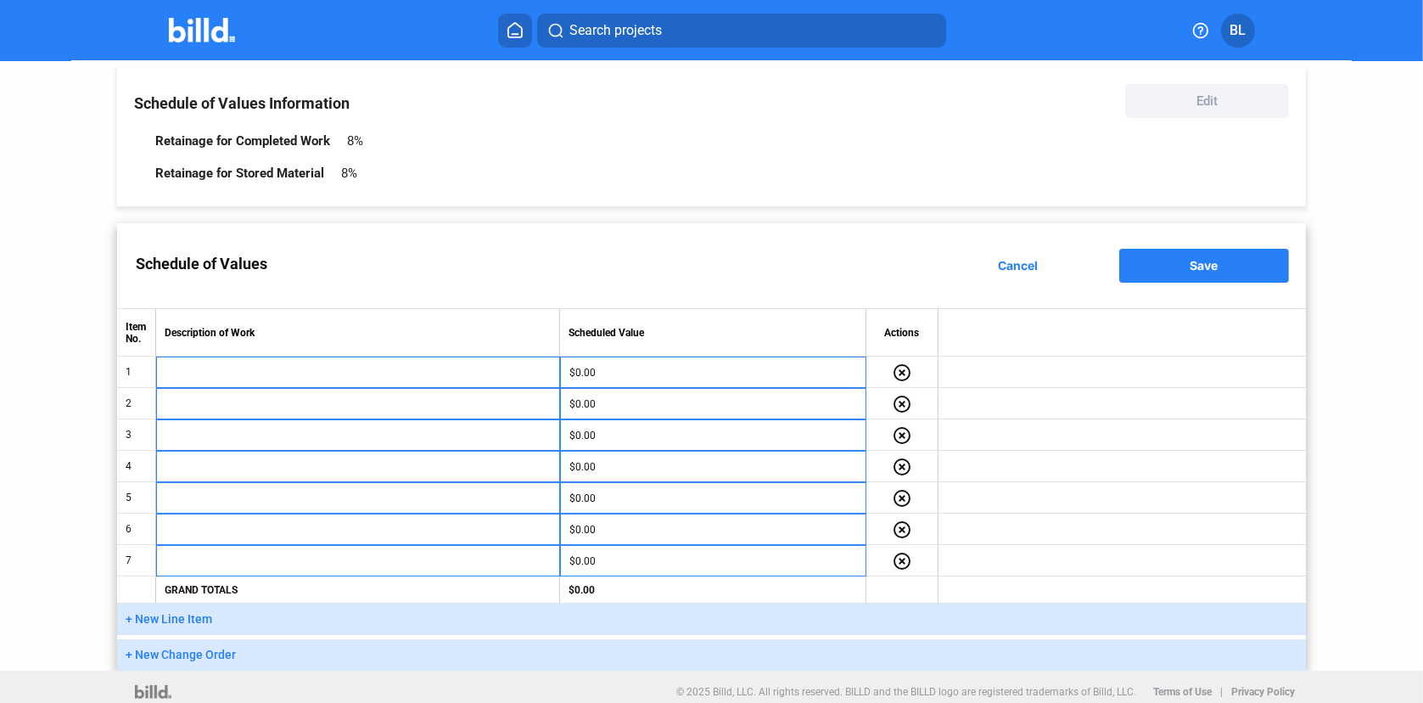
scroll to position [81, 0]
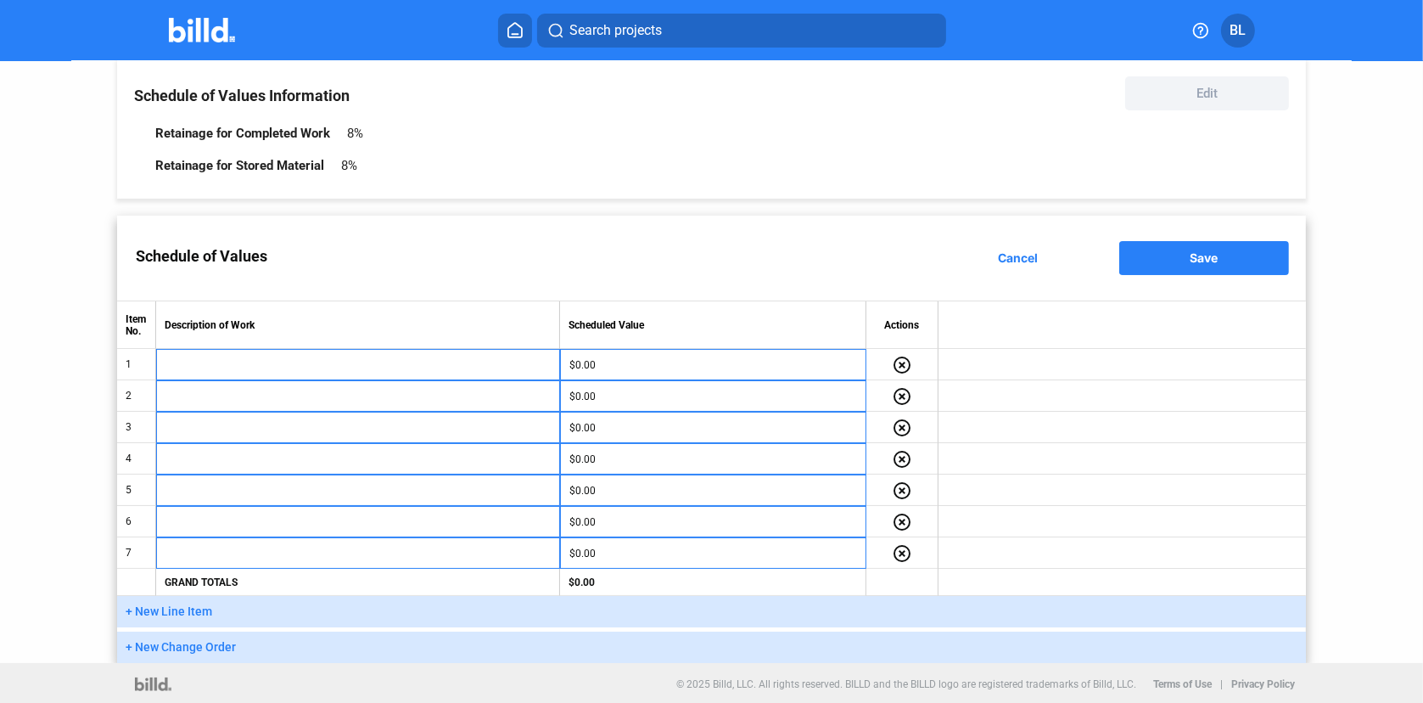
click at [173, 615] on span "+ New Line Item" at bounding box center [169, 611] width 87 height 14
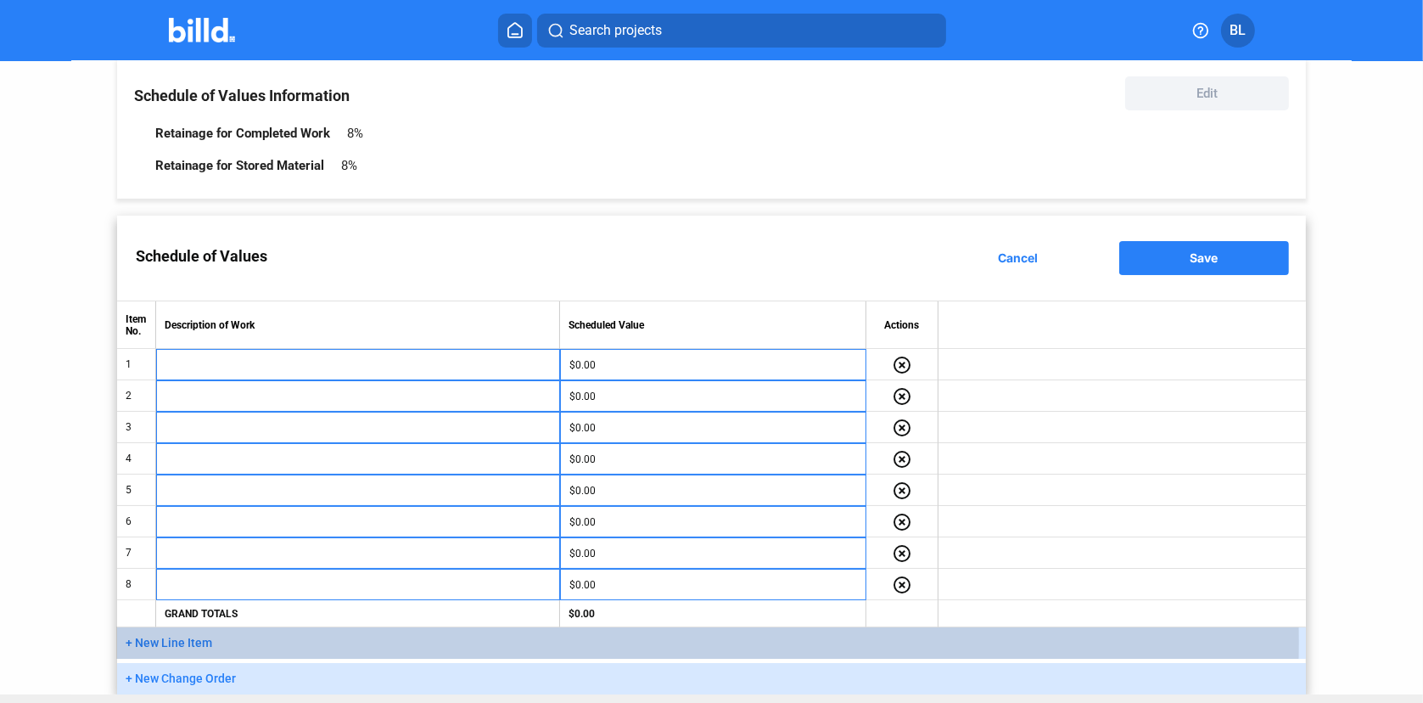
click at [171, 640] on span "+ New Line Item" at bounding box center [169, 643] width 87 height 14
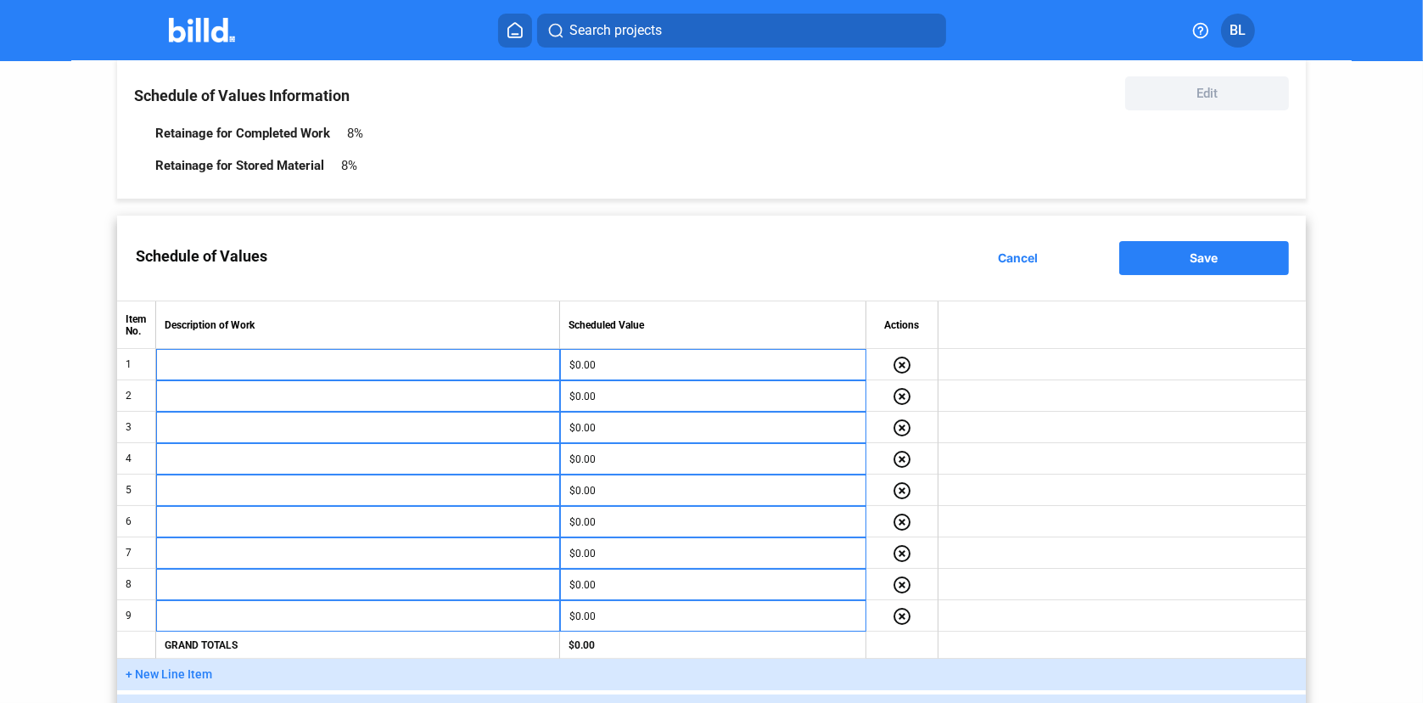
click at [171, 671] on span "+ New Line Item" at bounding box center [169, 674] width 87 height 14
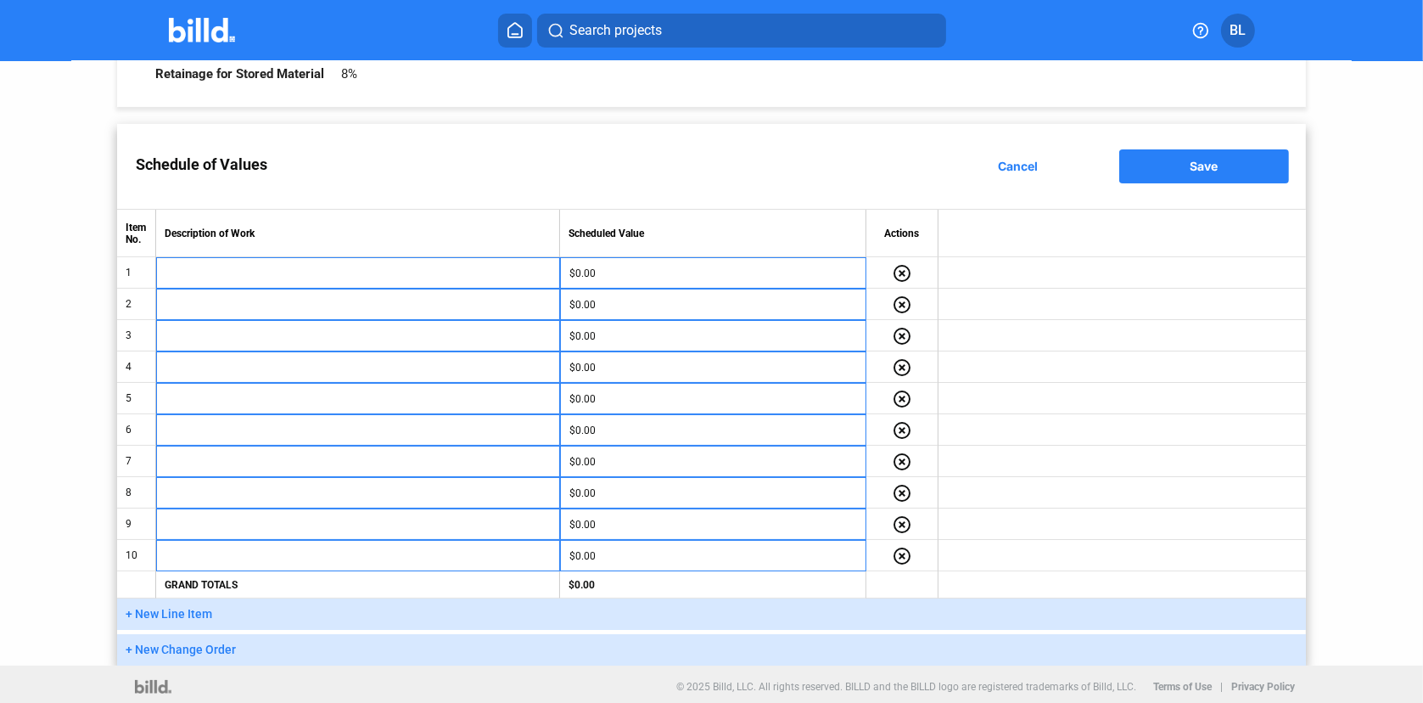
scroll to position [176, 0]
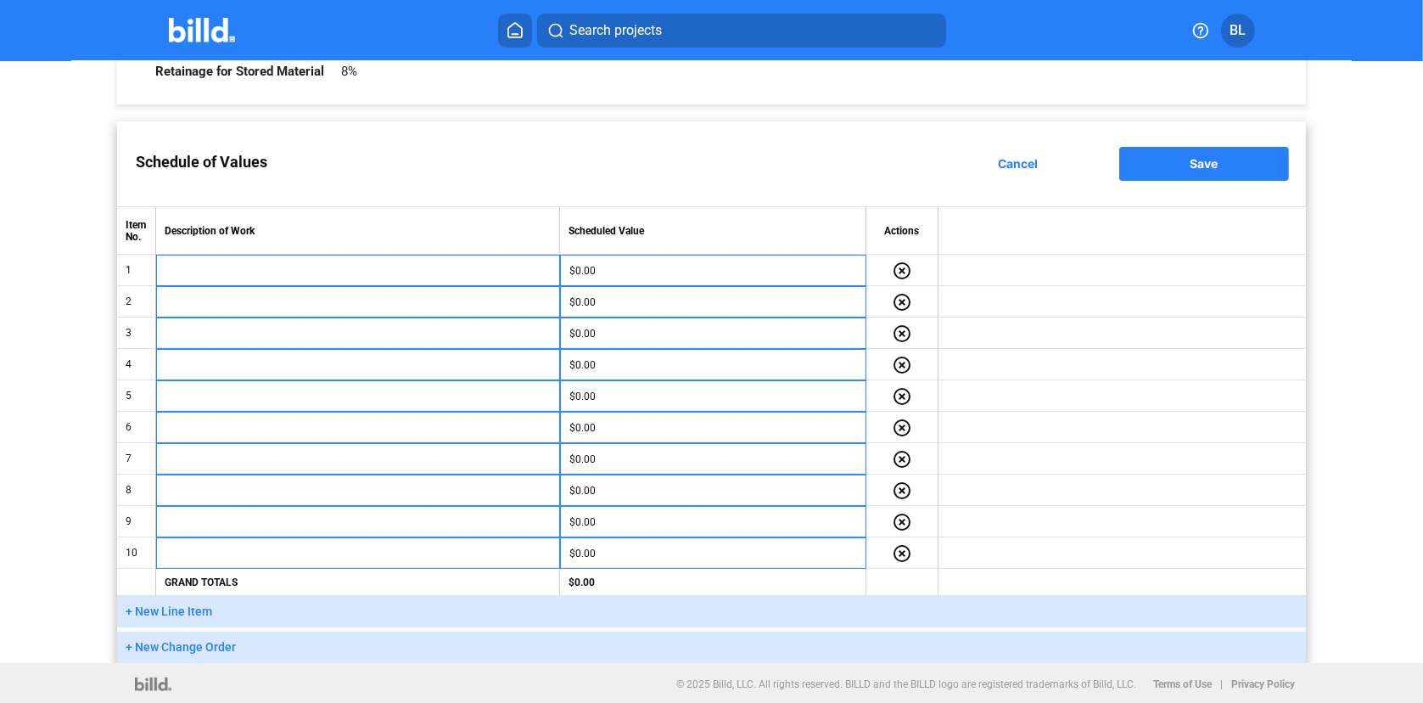
click at [165, 612] on span "+ New Line Item" at bounding box center [169, 611] width 87 height 14
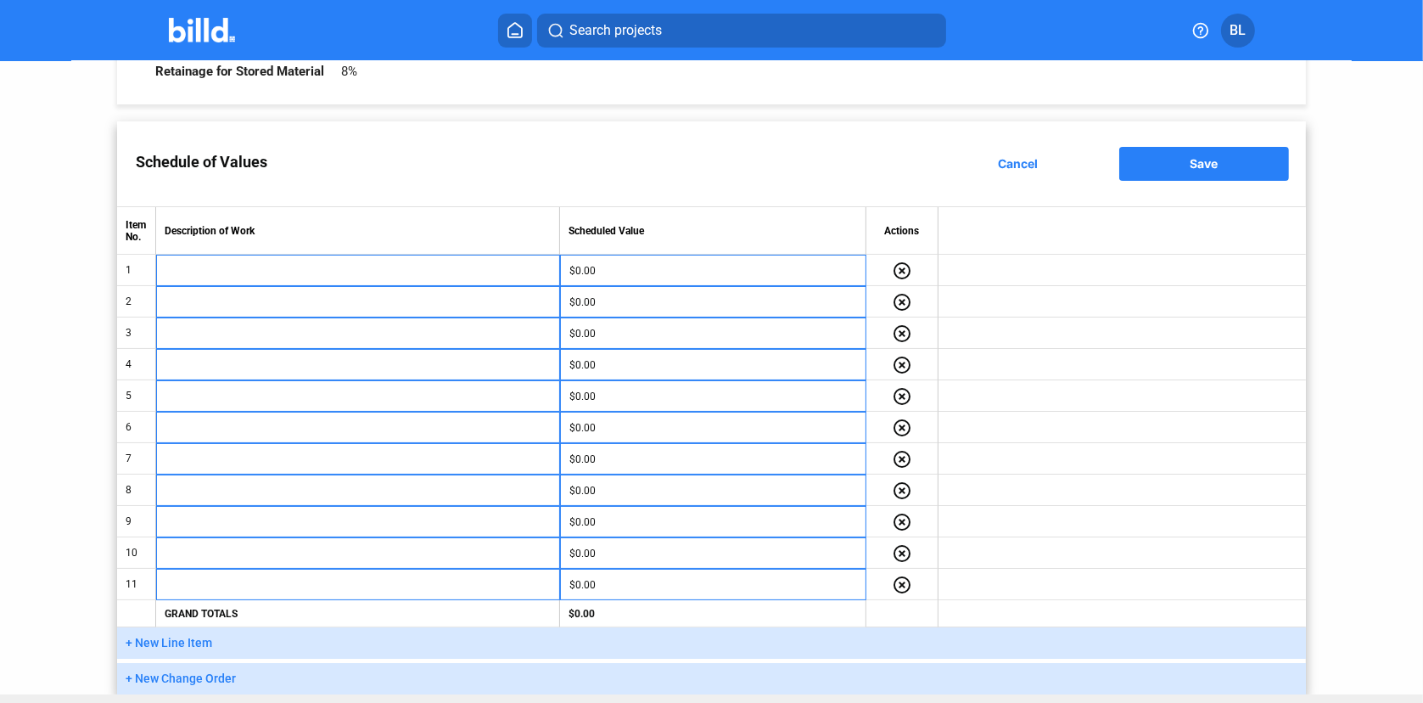
click at [165, 646] on span "+ New Line Item" at bounding box center [169, 643] width 87 height 14
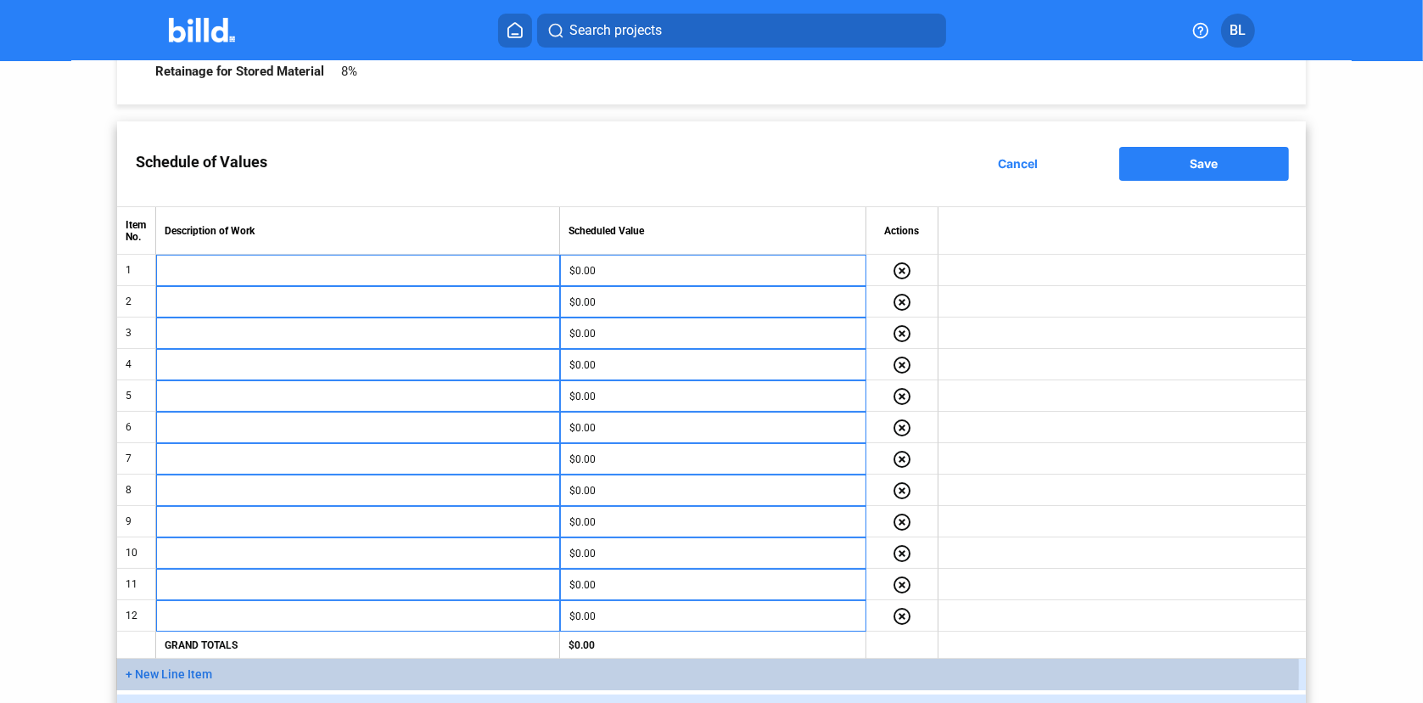
click at [167, 669] on span "+ New Line Item" at bounding box center [169, 674] width 87 height 14
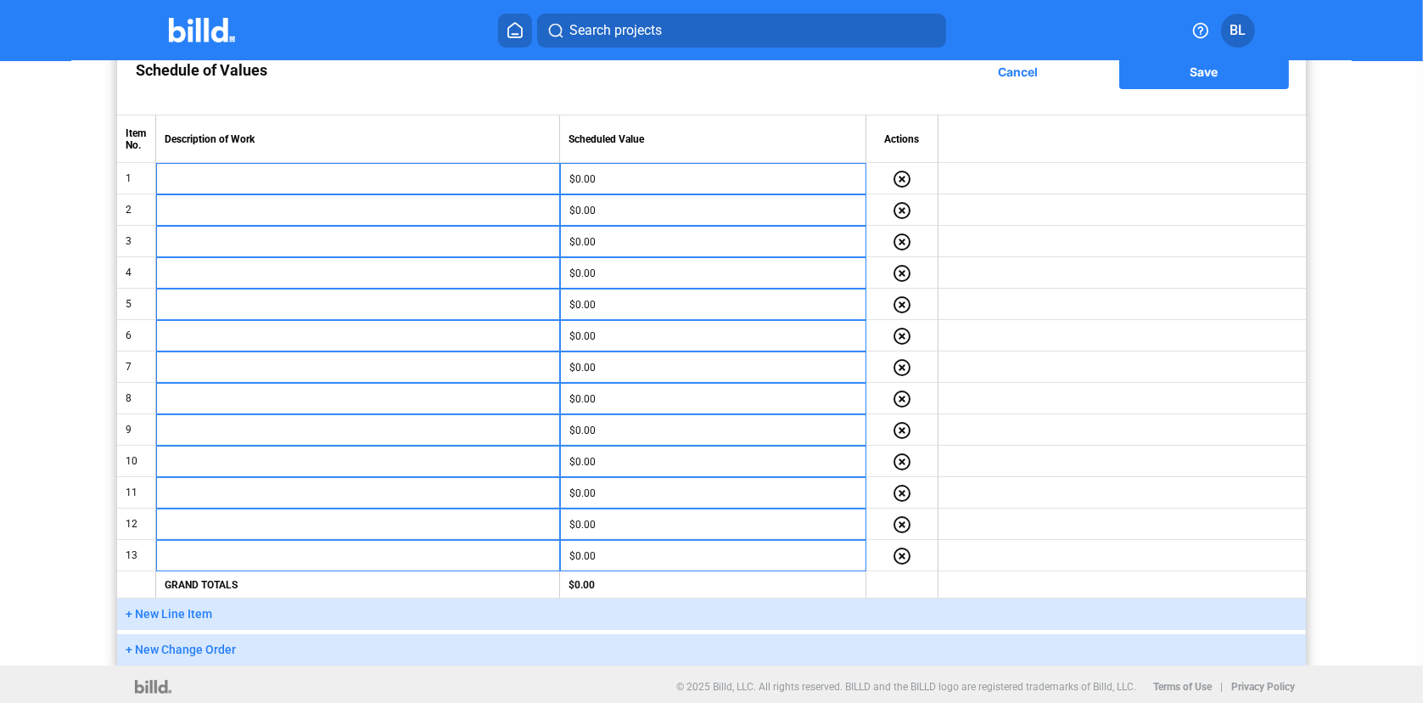
scroll to position [269, 0]
click at [166, 608] on span "+ New Line Item" at bounding box center [169, 612] width 87 height 14
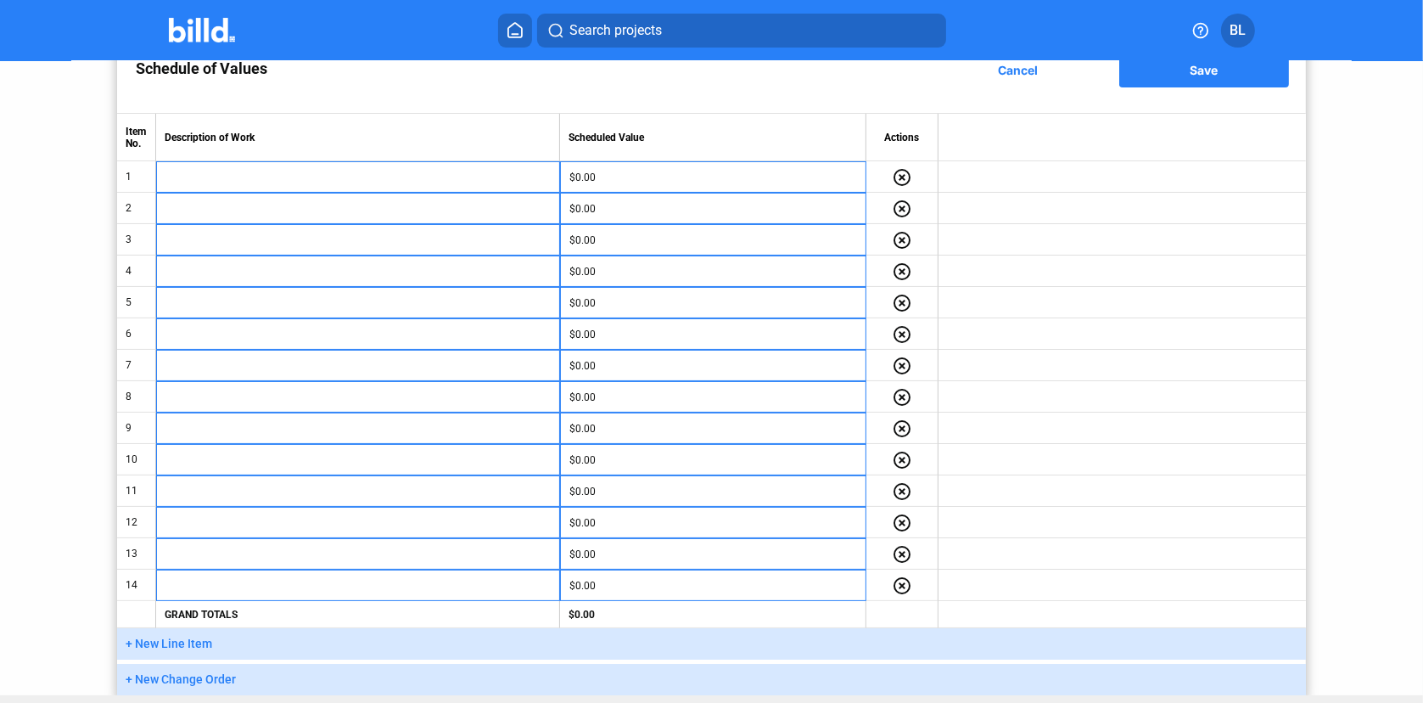
click at [173, 649] on button "+ New Line Item" at bounding box center [711, 643] width 1189 height 31
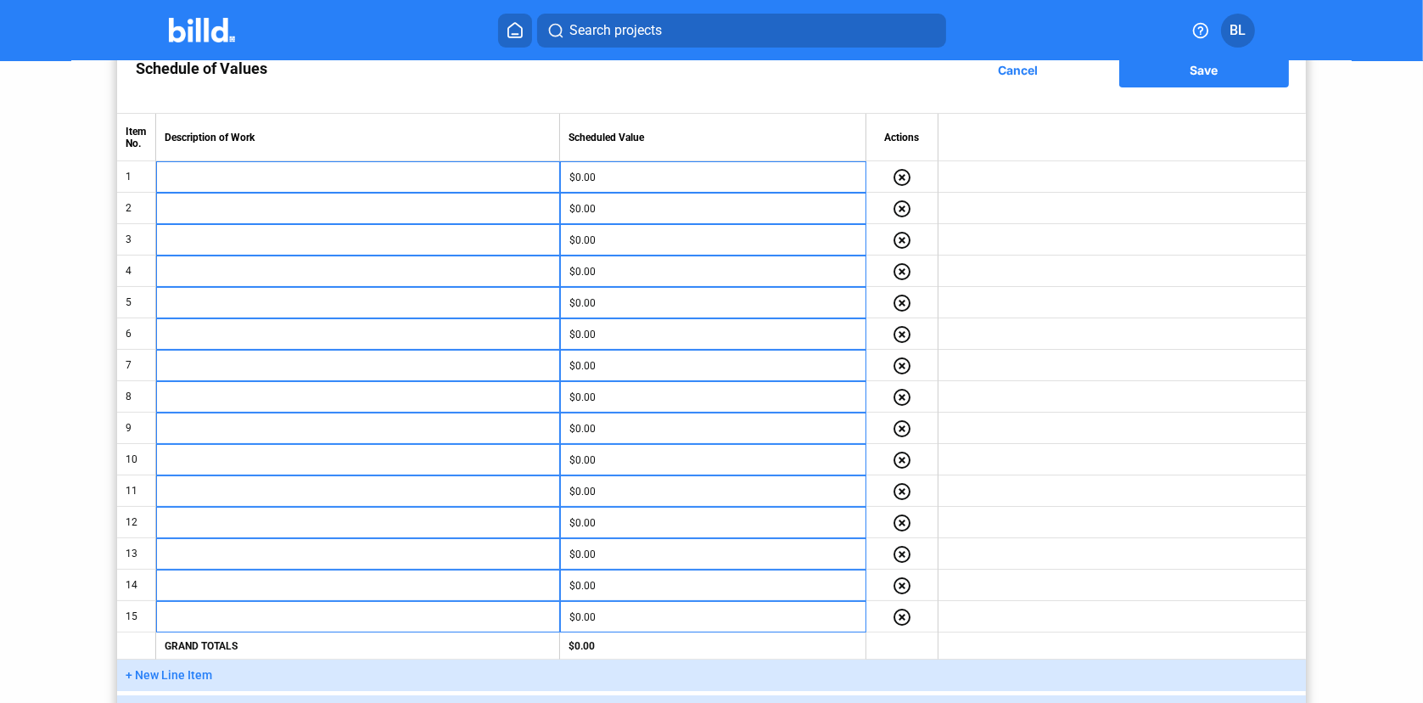
click at [177, 668] on span "+ New Line Item" at bounding box center [169, 675] width 87 height 14
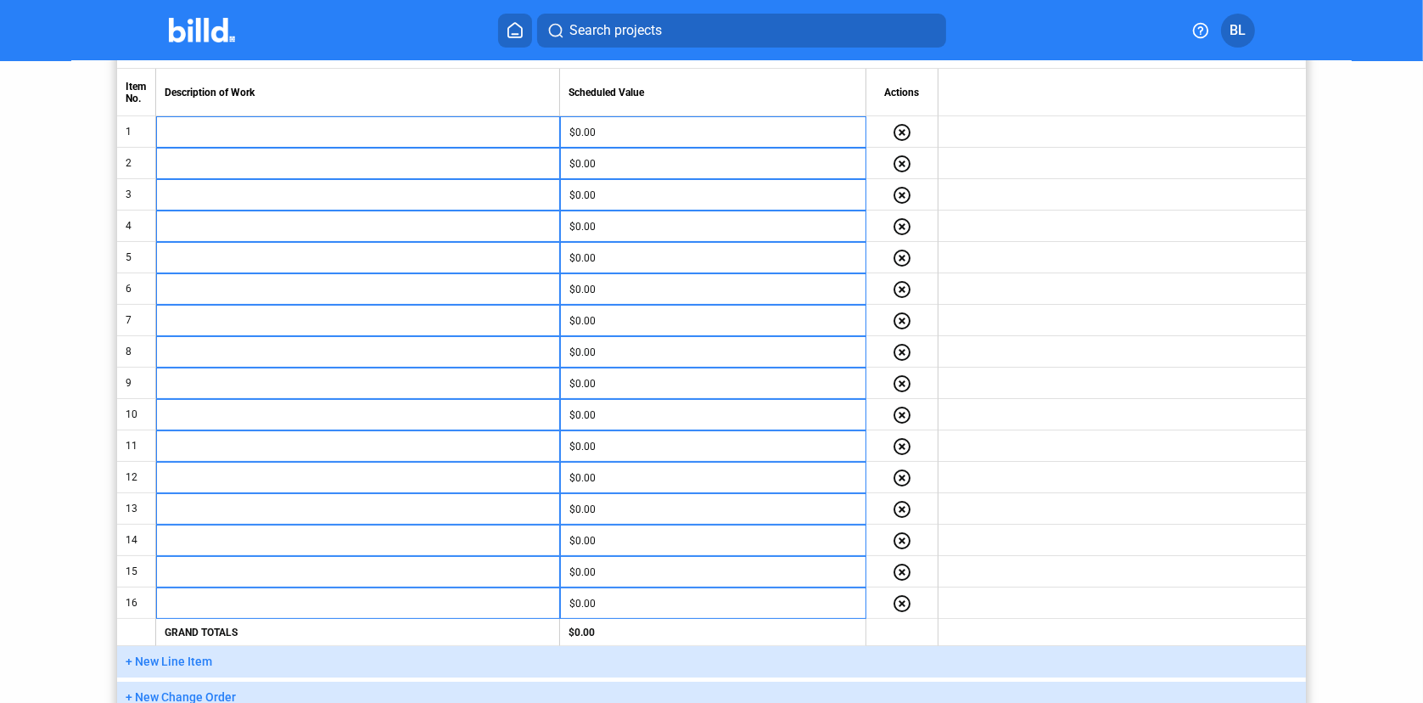
scroll to position [363, 0]
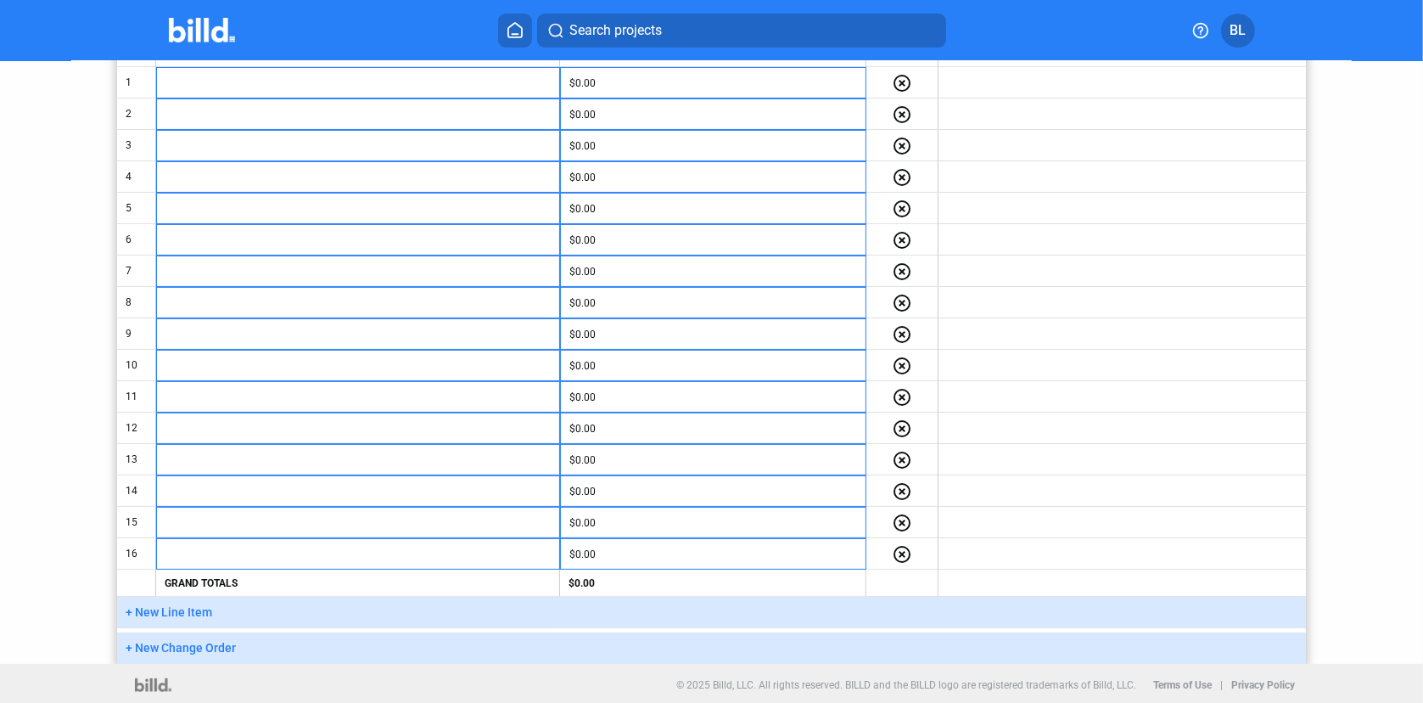
click at [167, 613] on span "+ New Line Item" at bounding box center [169, 612] width 87 height 14
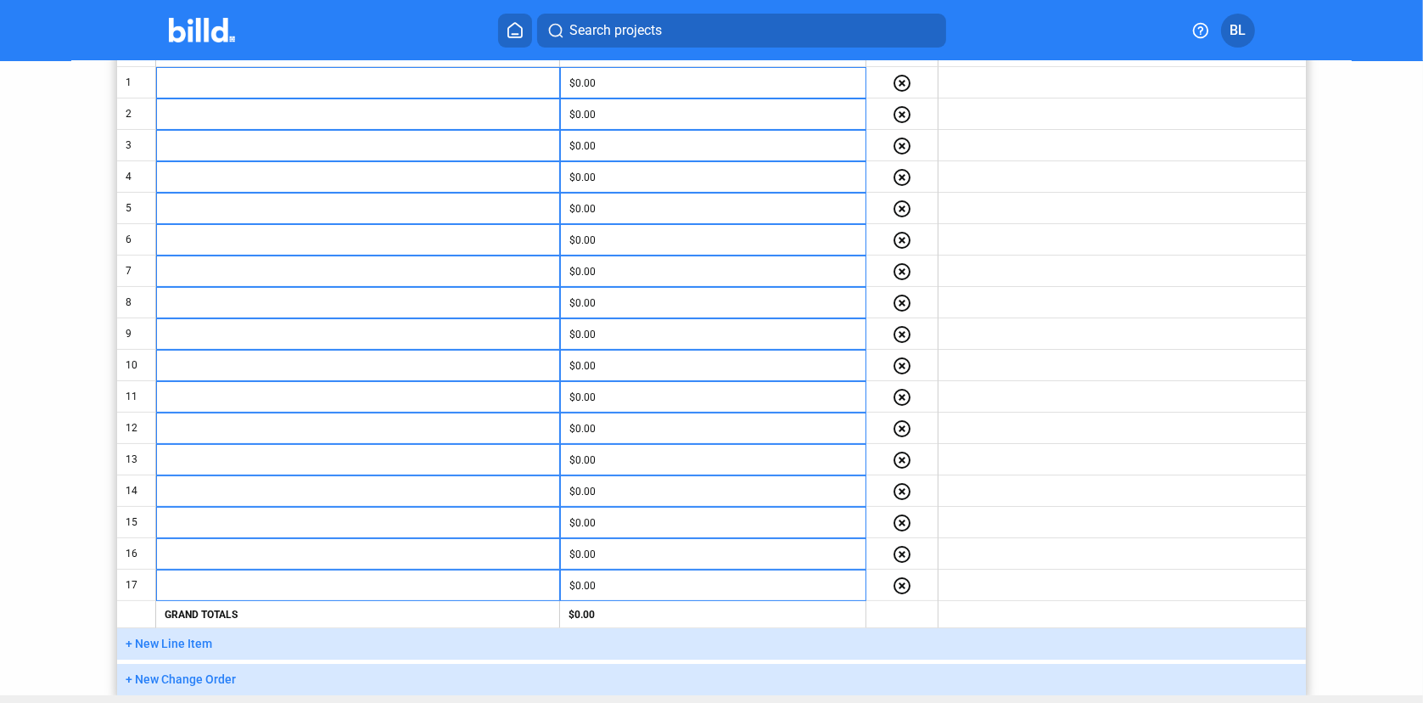
click at [171, 643] on span "+ New Line Item" at bounding box center [169, 644] width 87 height 14
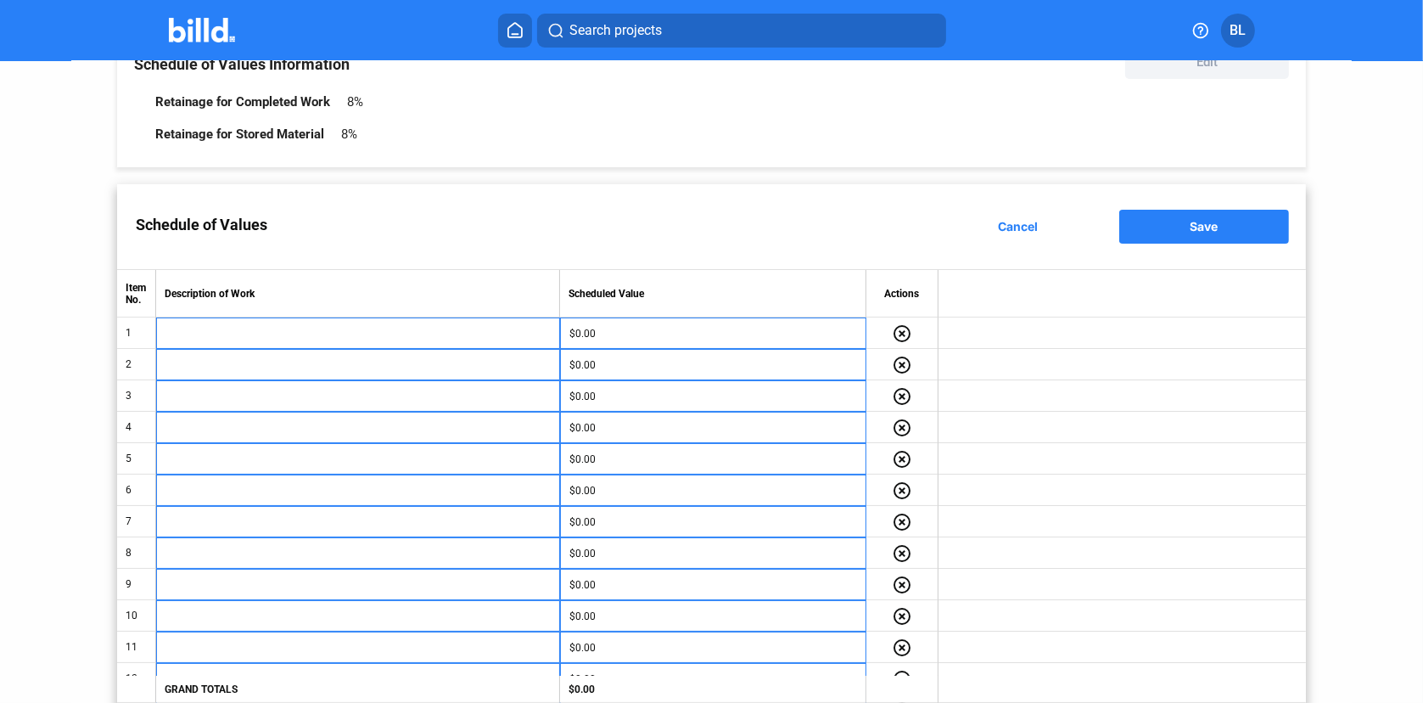
scroll to position [81, 0]
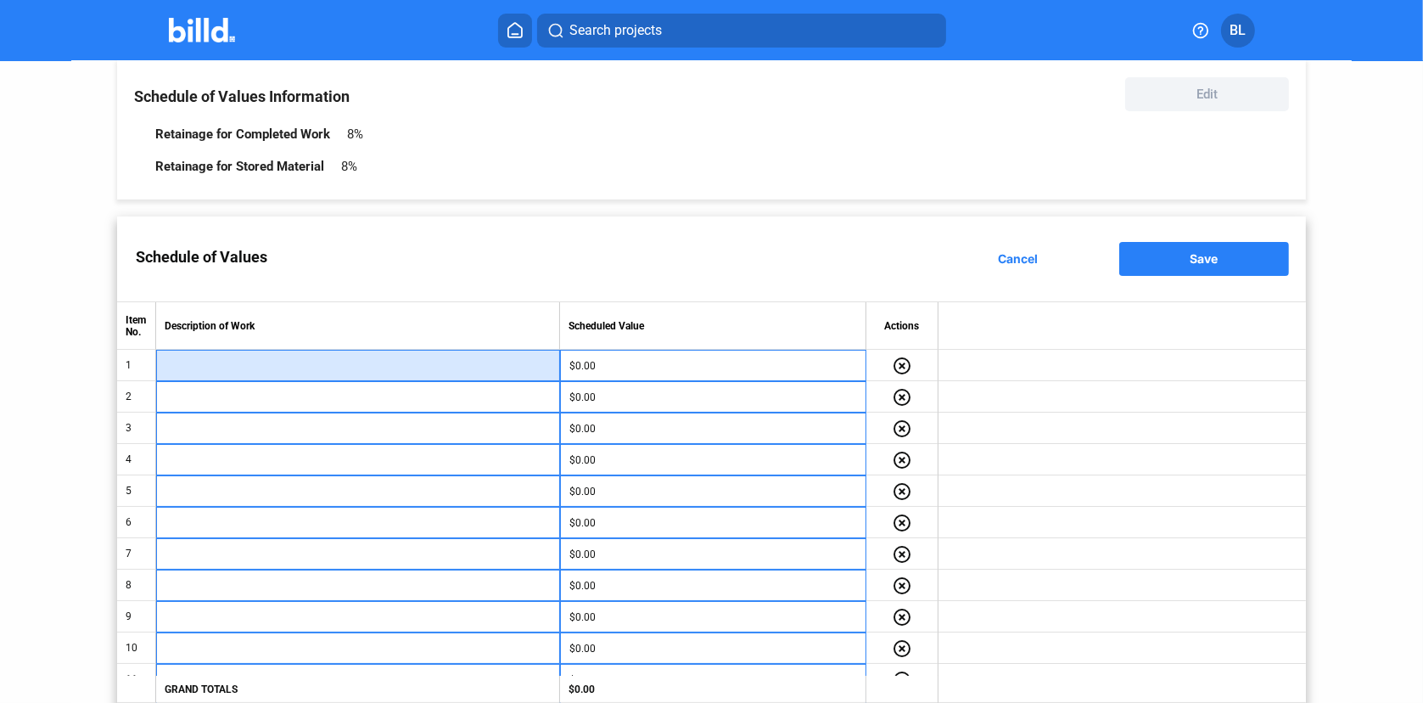
click at [199, 361] on input "text" at bounding box center [358, 365] width 385 height 25
type input "Submittals"
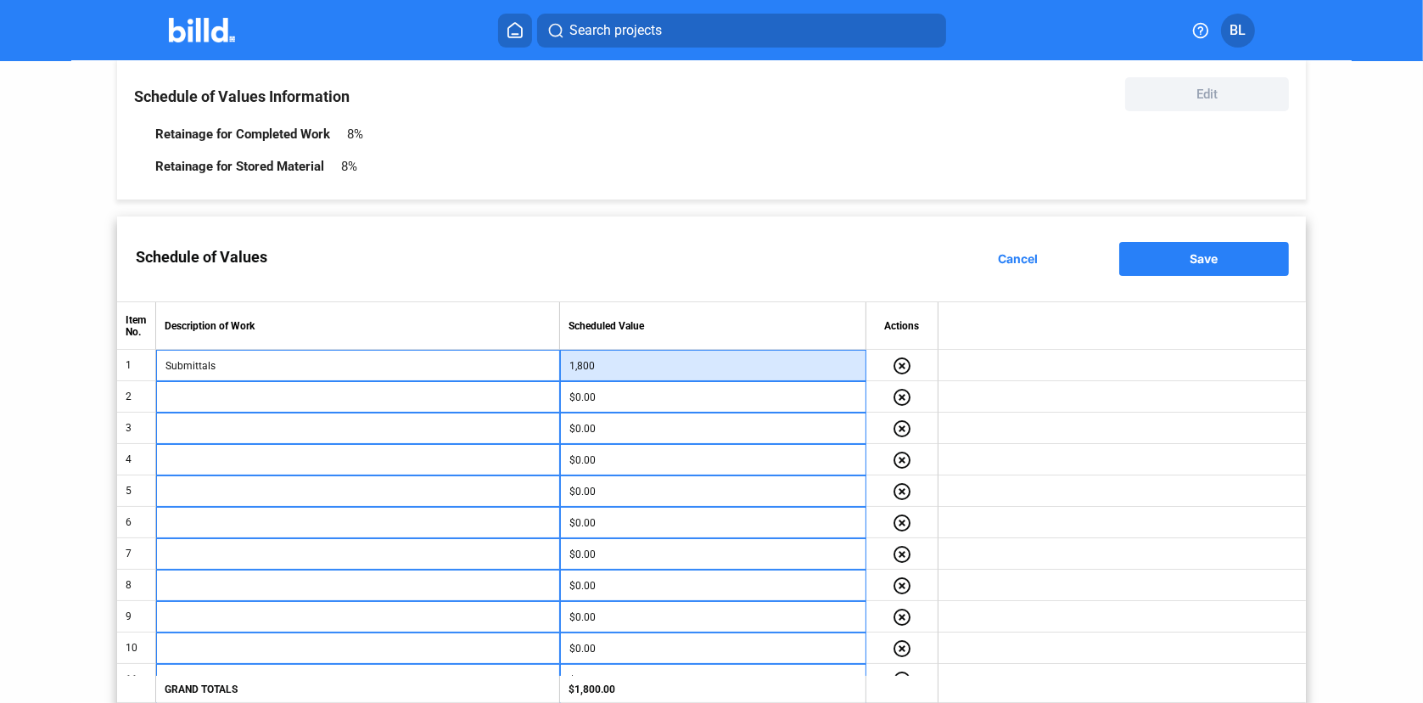
type input "1,800"
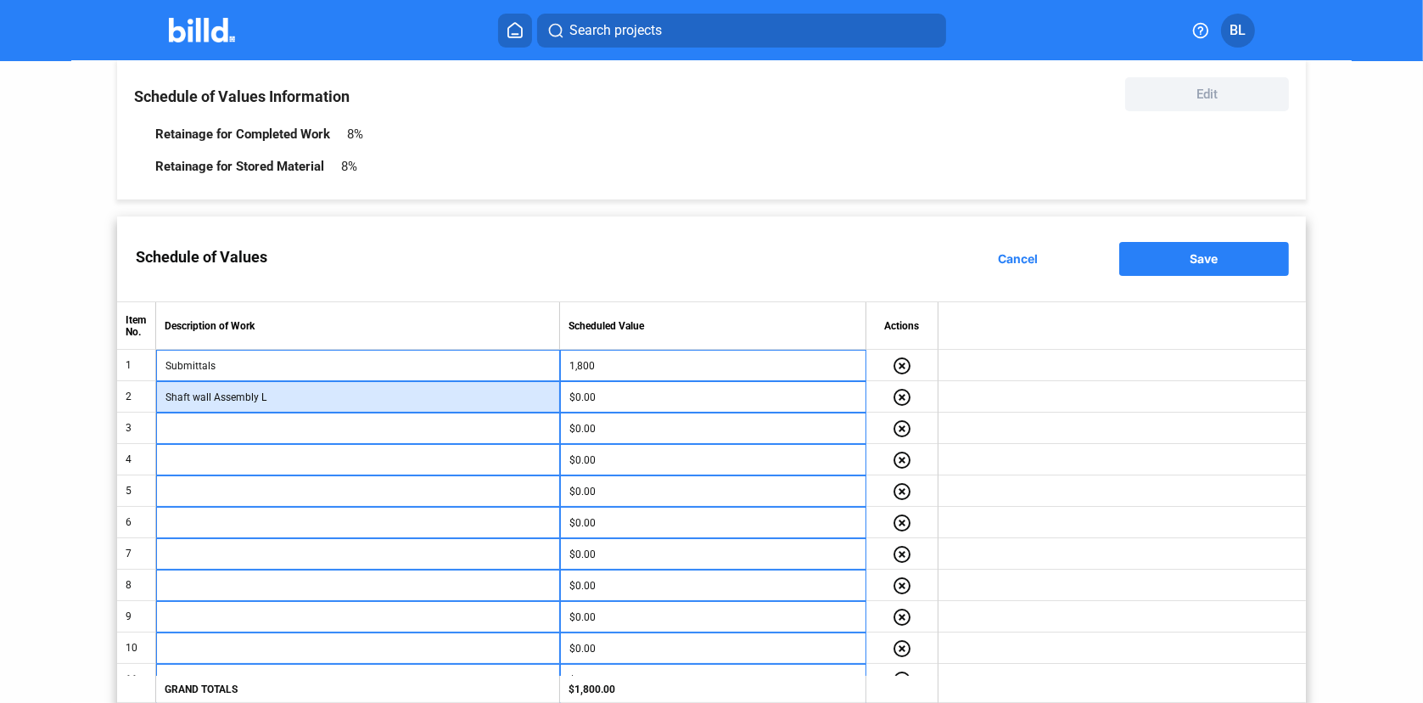
type input "Shaft wall Assembly L"
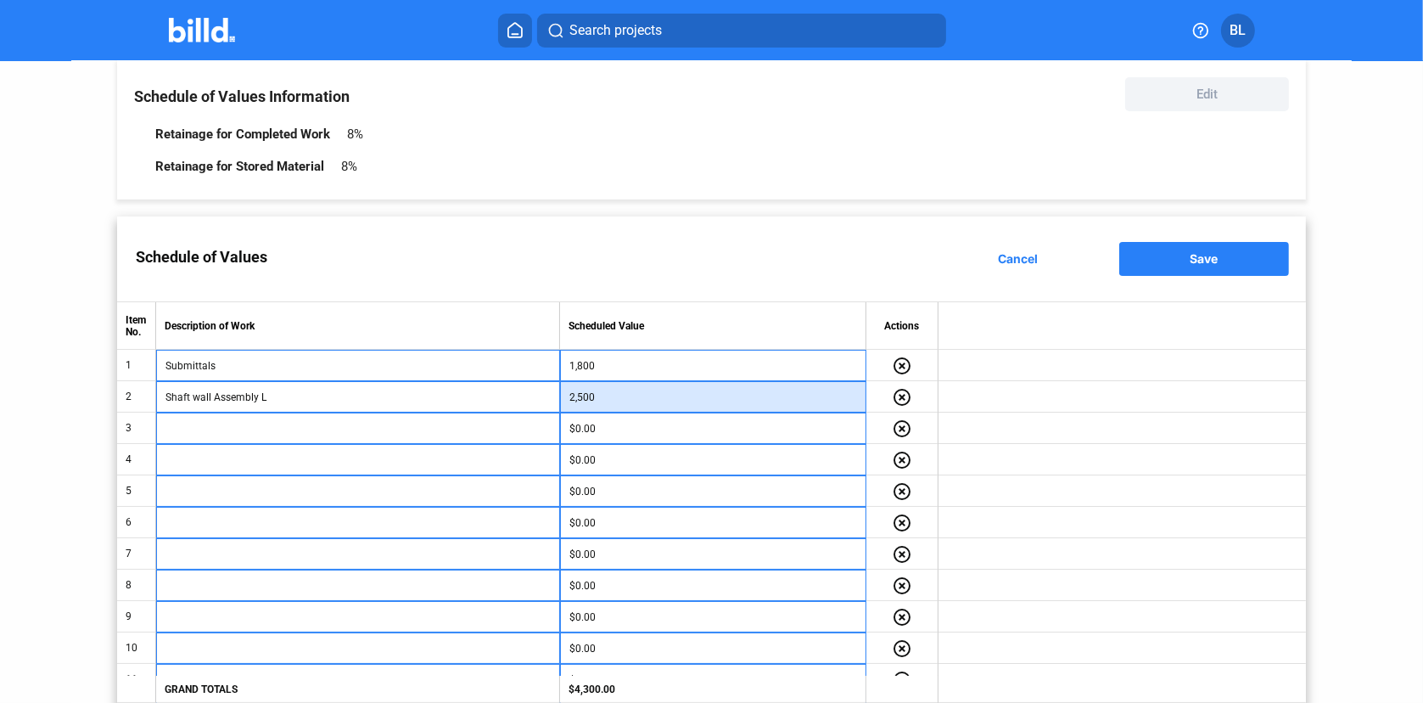
type input "2,500"
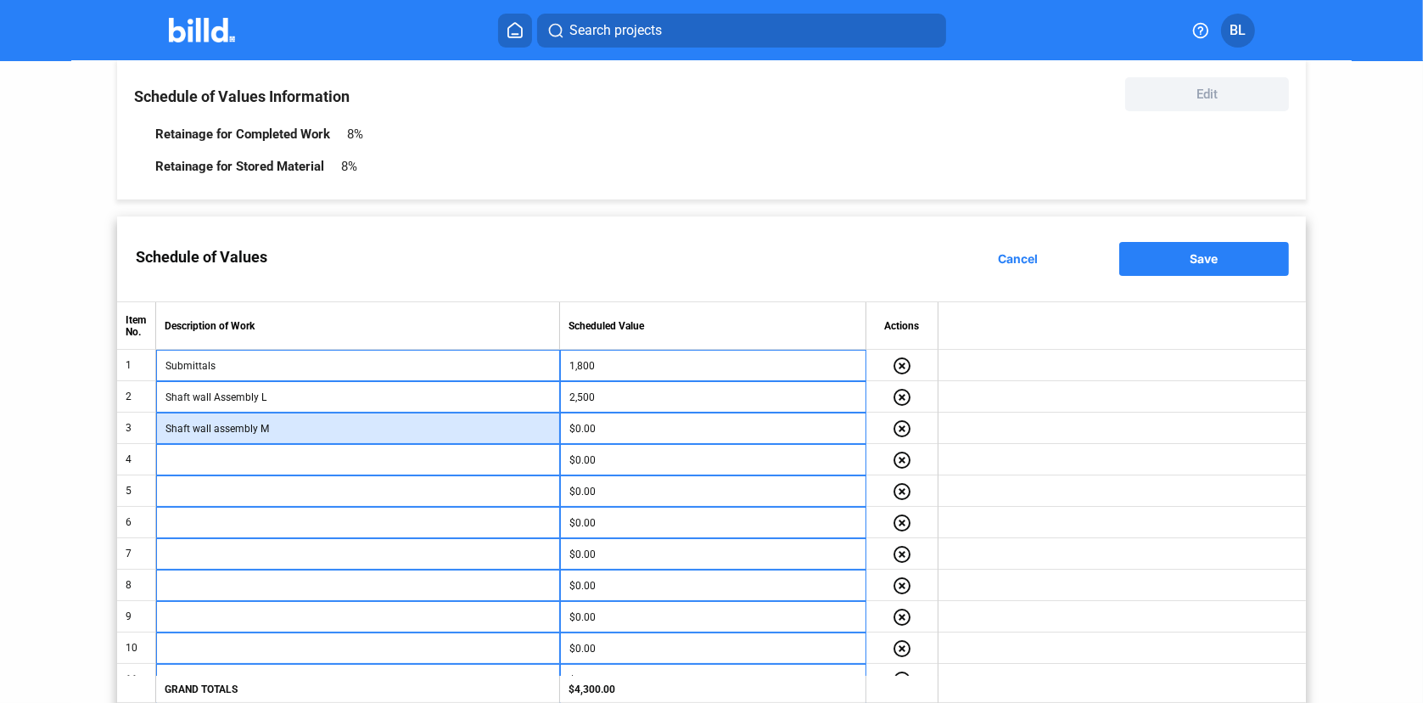
type input "Shaft wall assembly M"
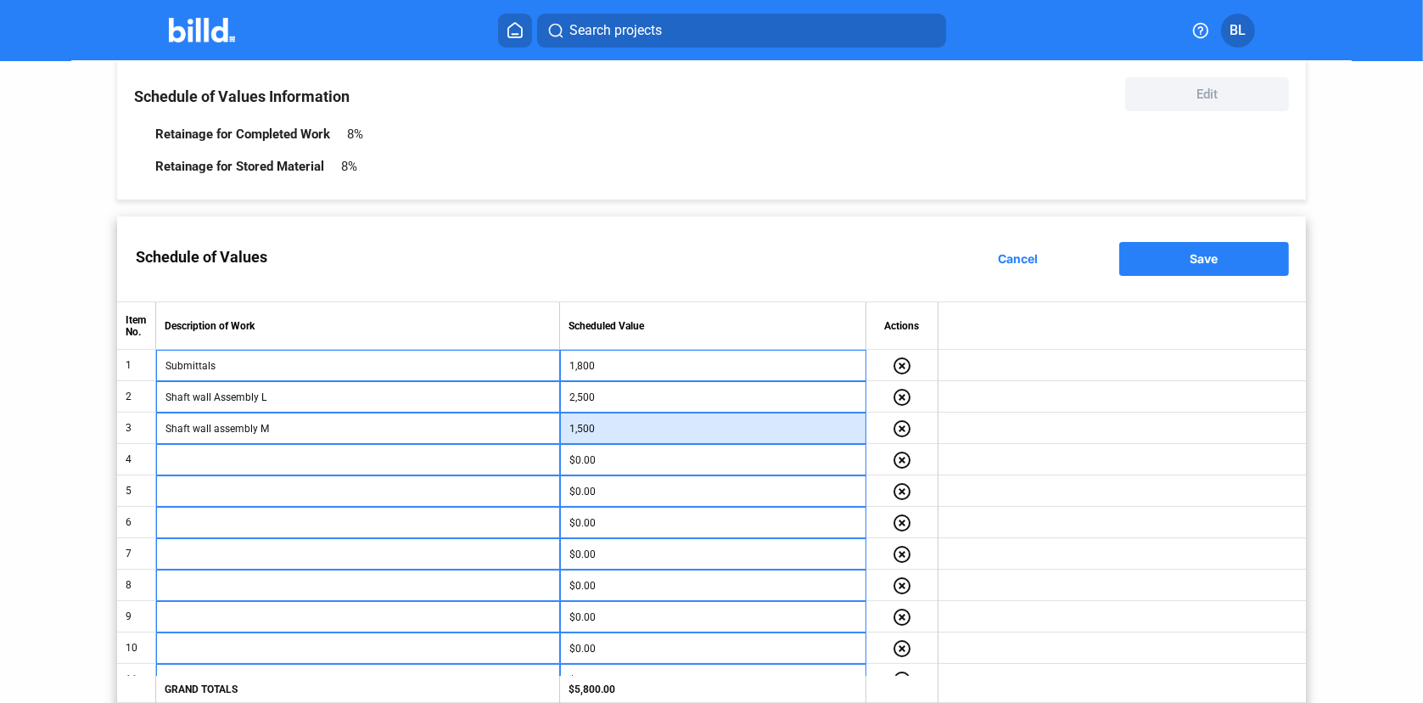
type input "1,500"
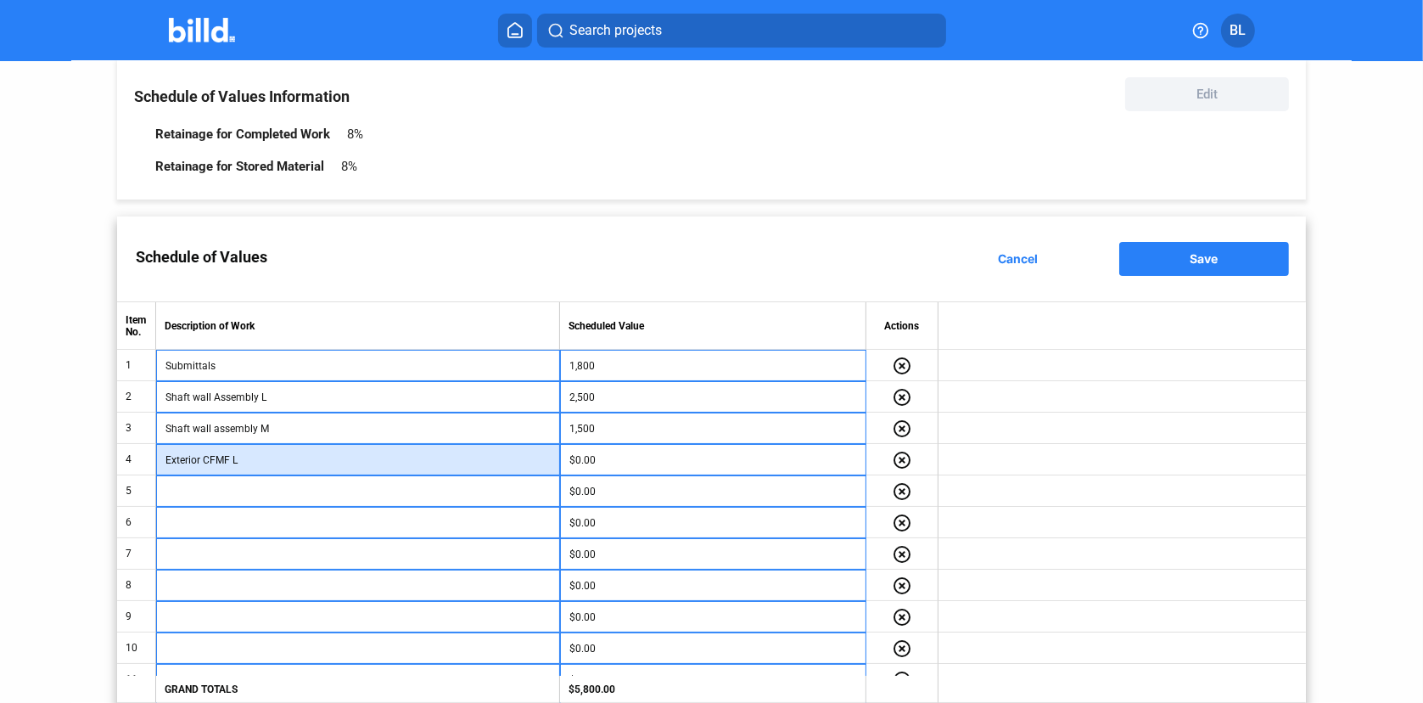
type input "Exterior CFMF L"
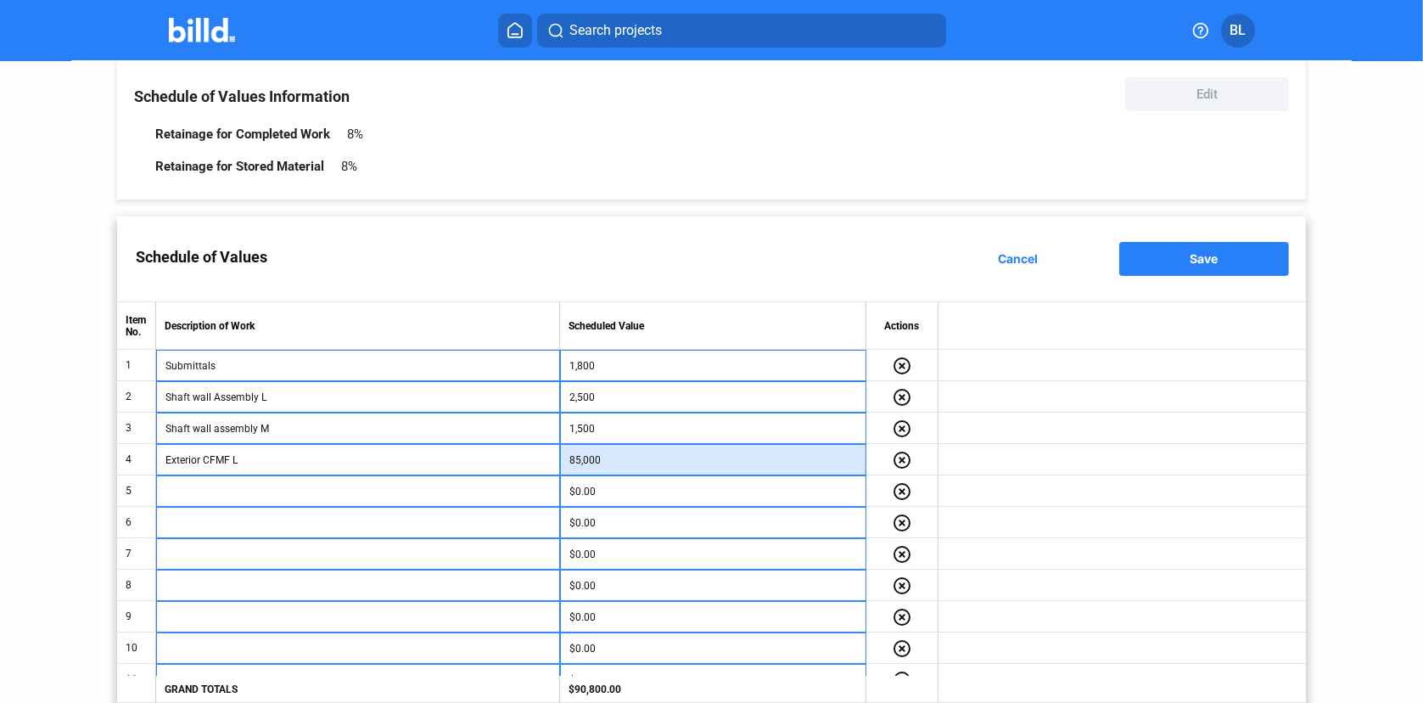
type input "85,000"
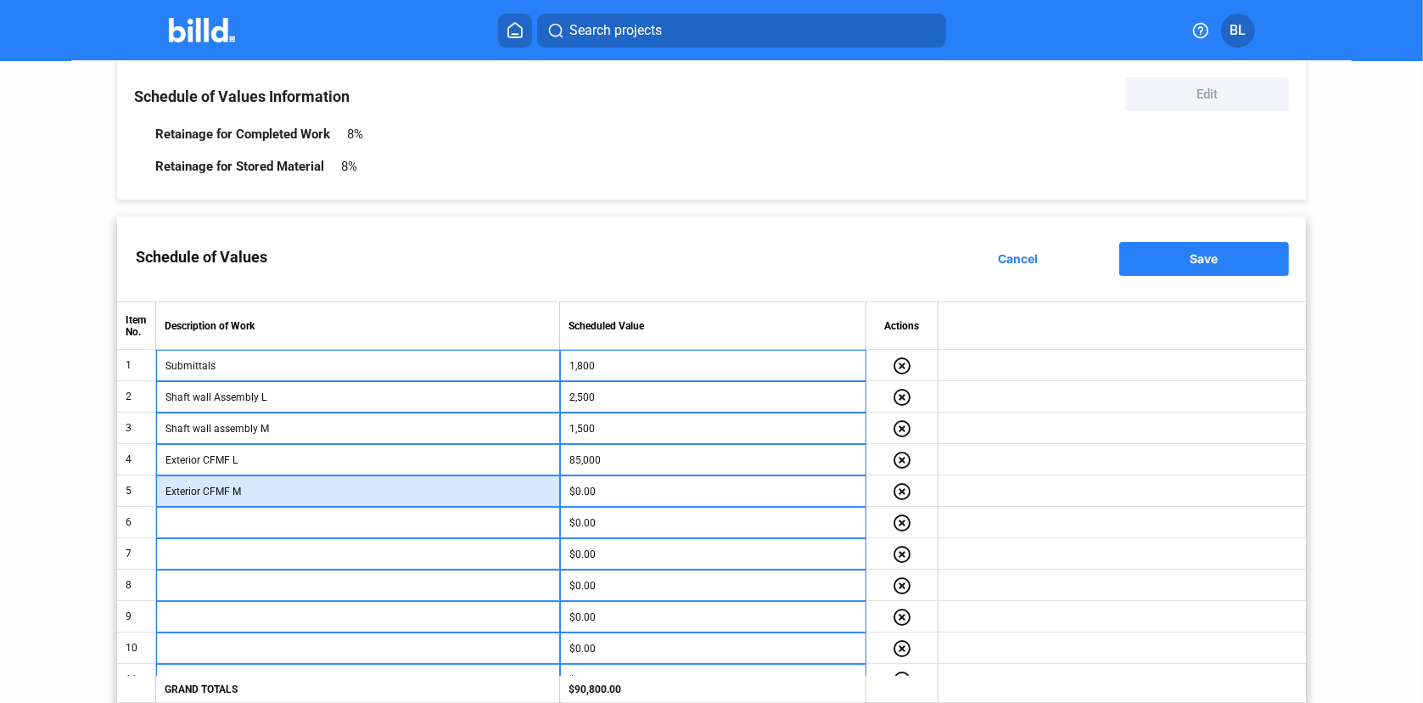
type input "Exterior CFMF M"
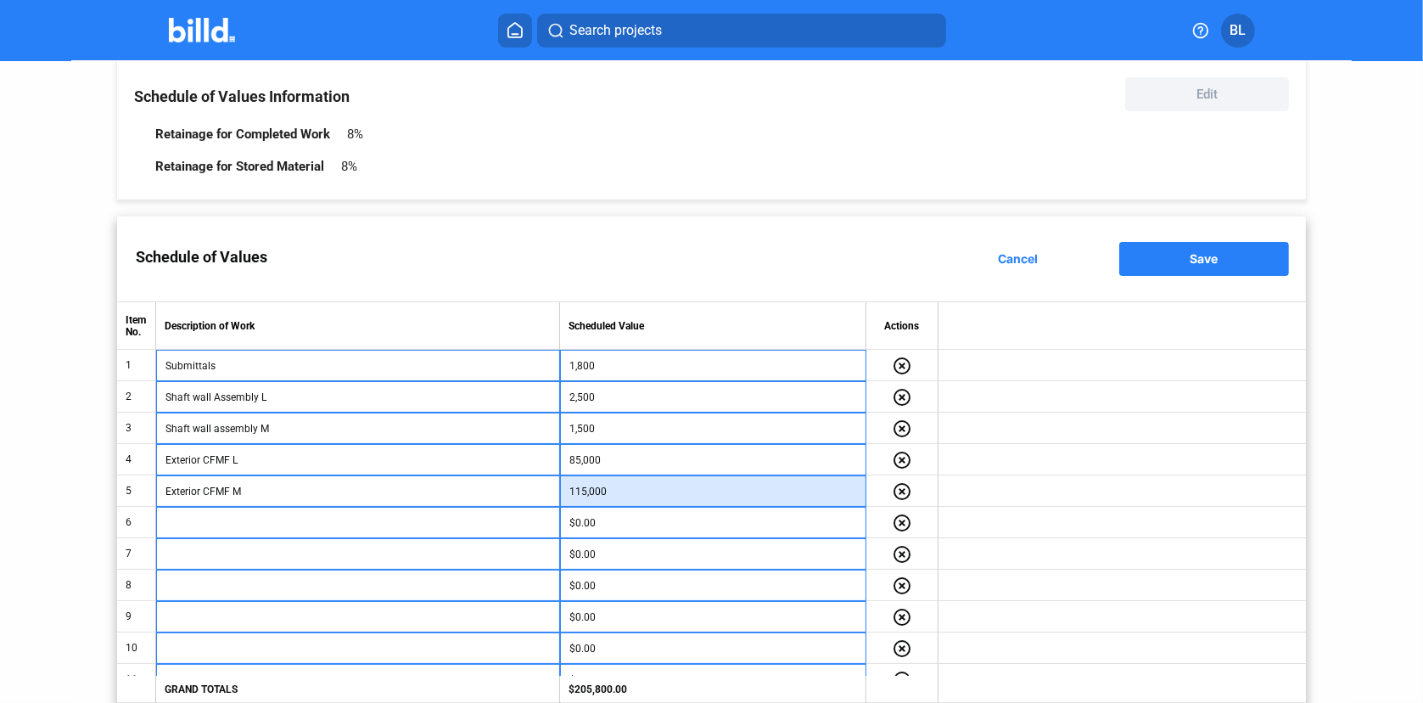
type input "115,000"
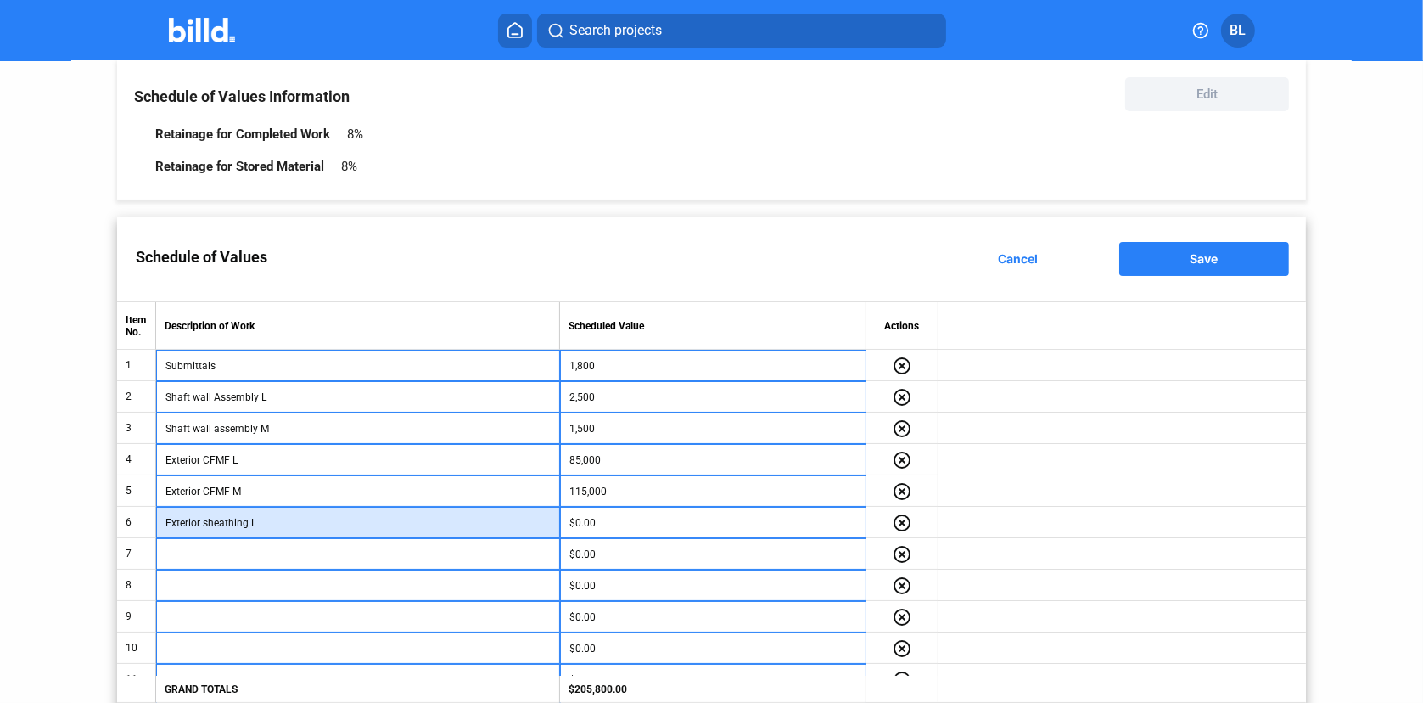
type input "Exterior sheathing L"
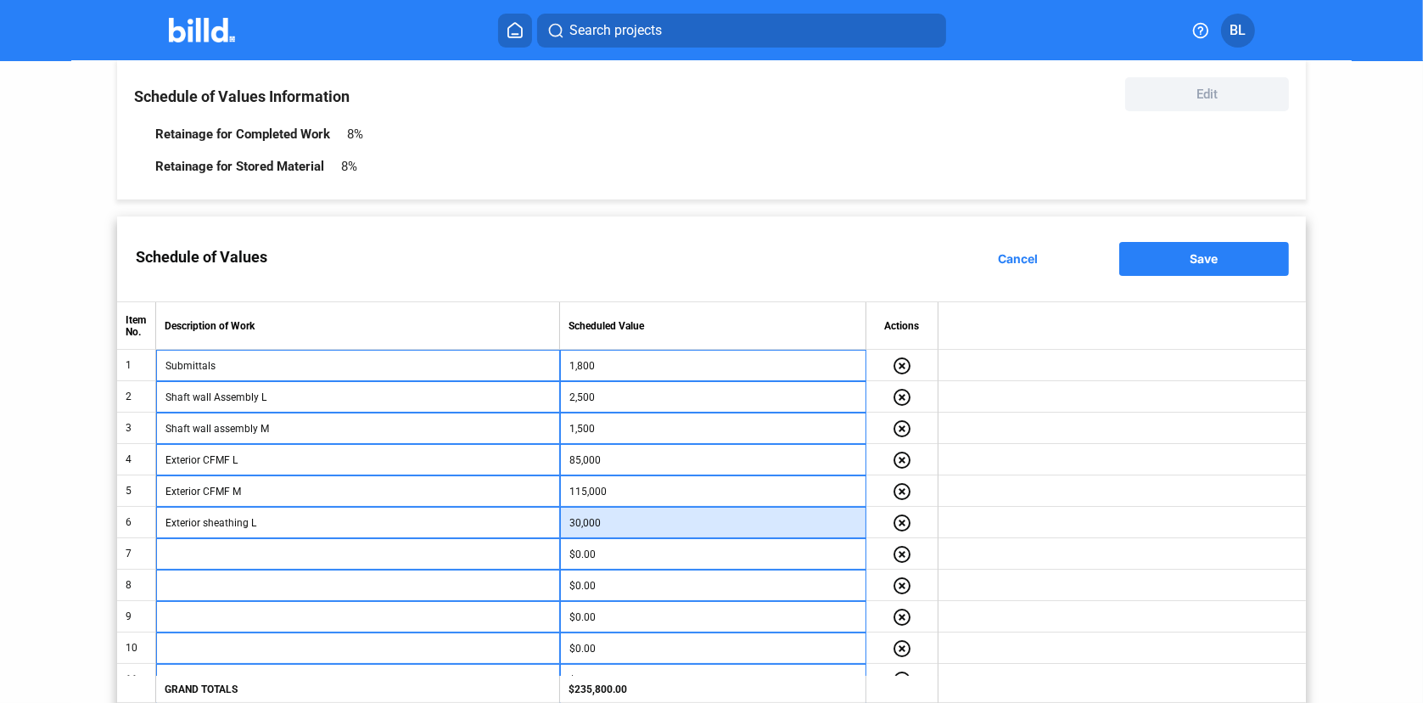
type input "30,000"
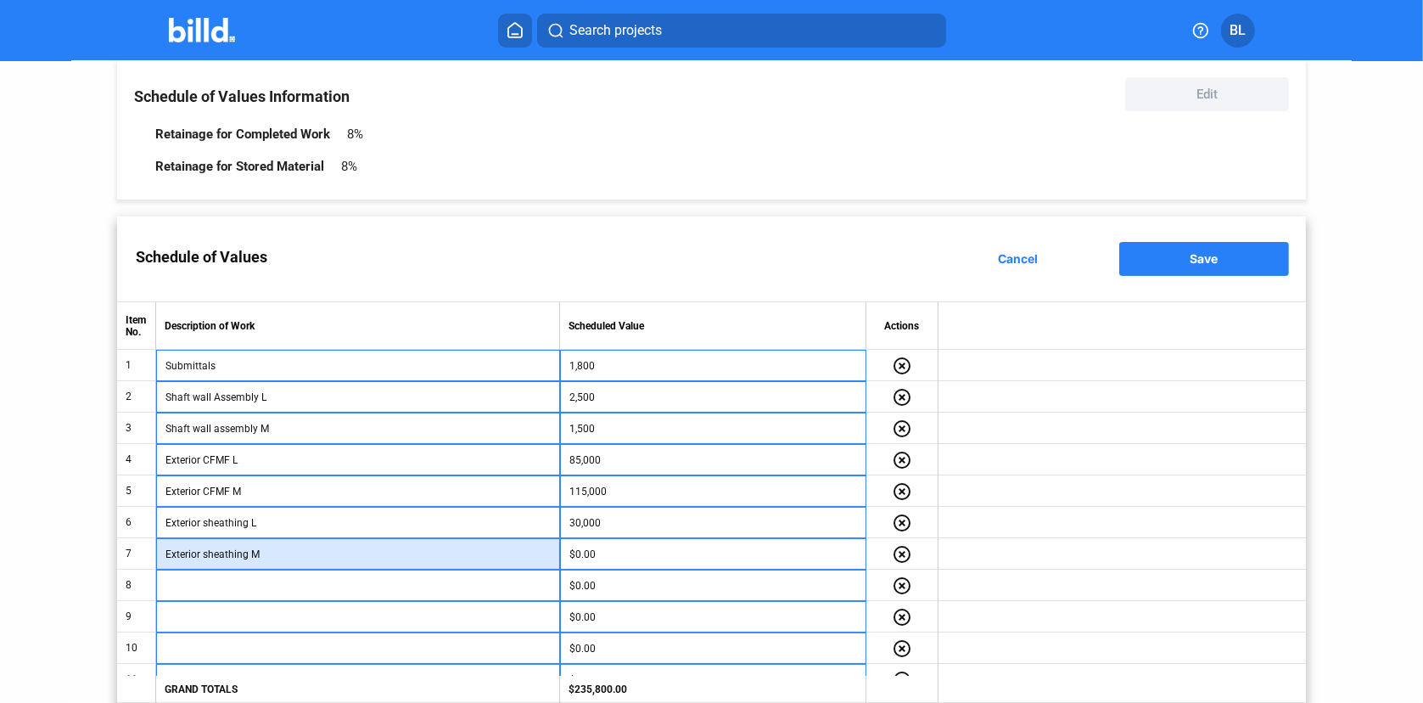
type input "Exterior sheathing M"
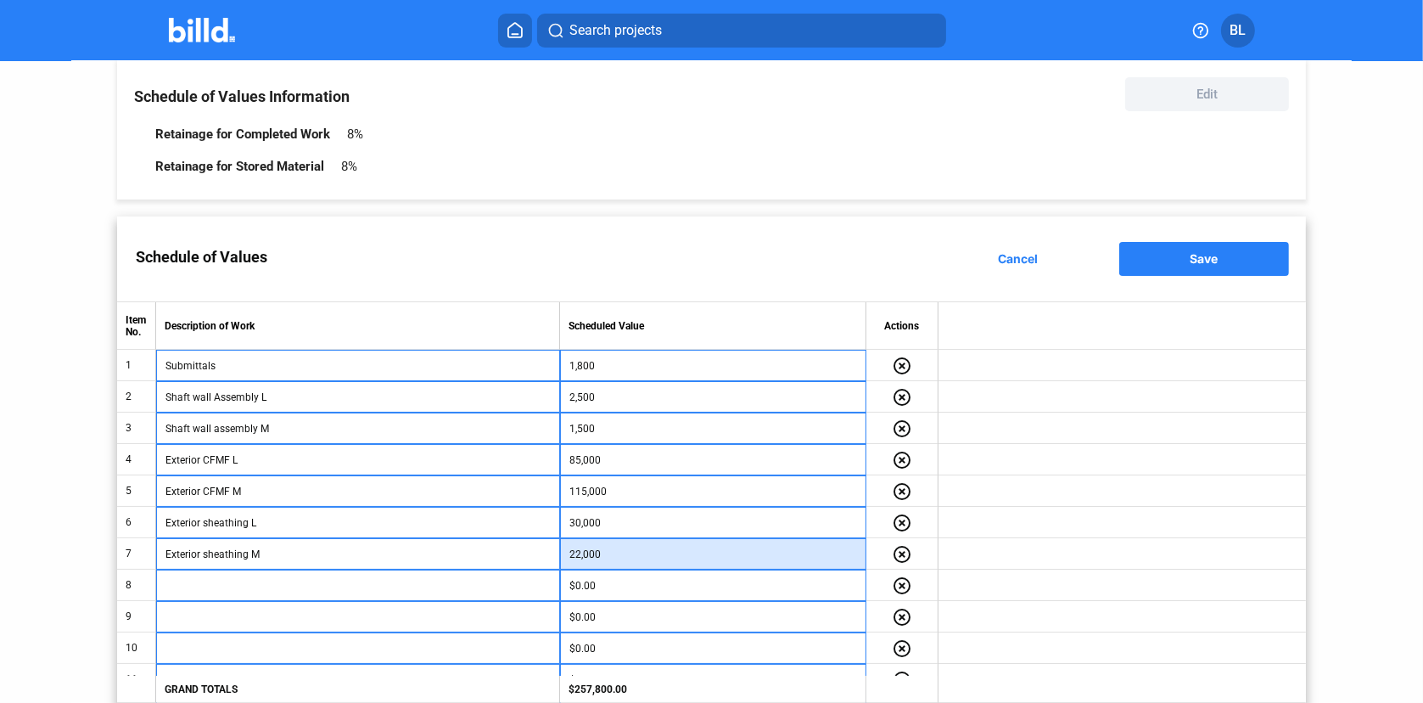
type input "22,000"
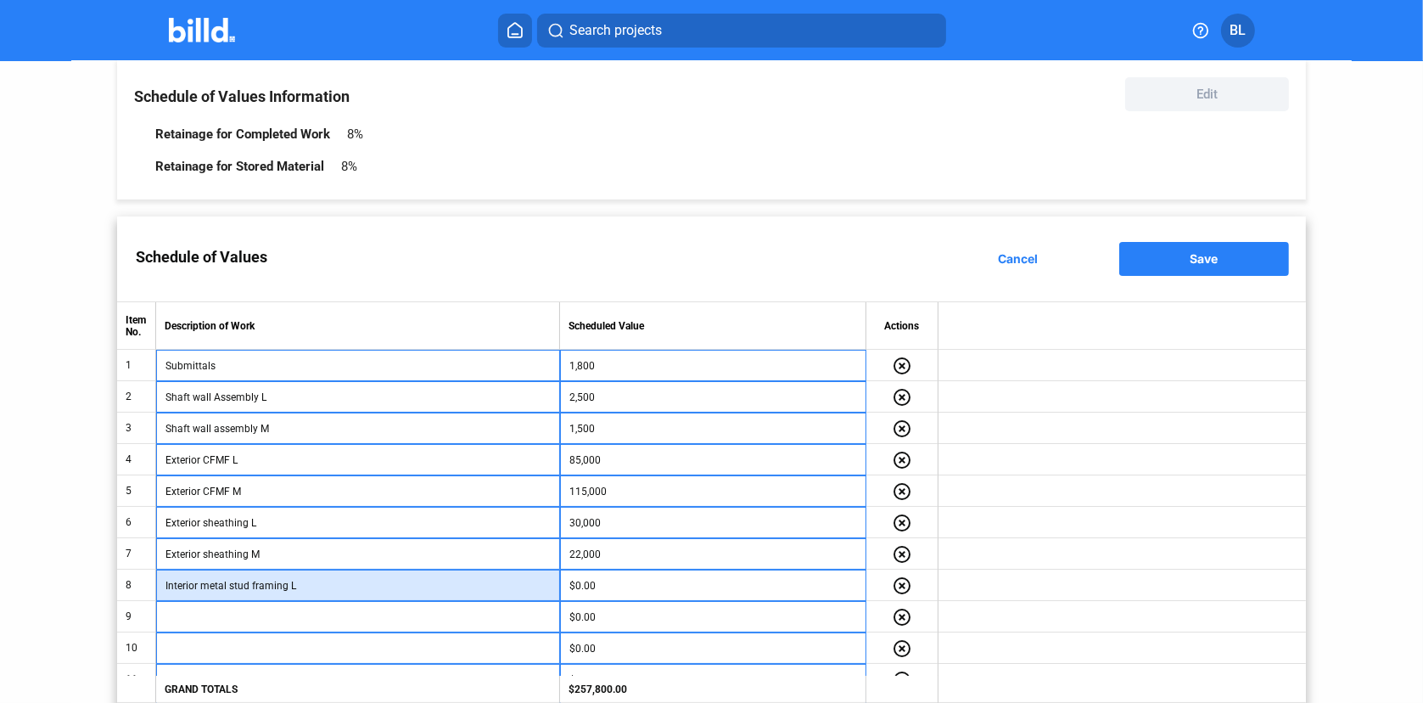
type input "Interior metal stud framing L"
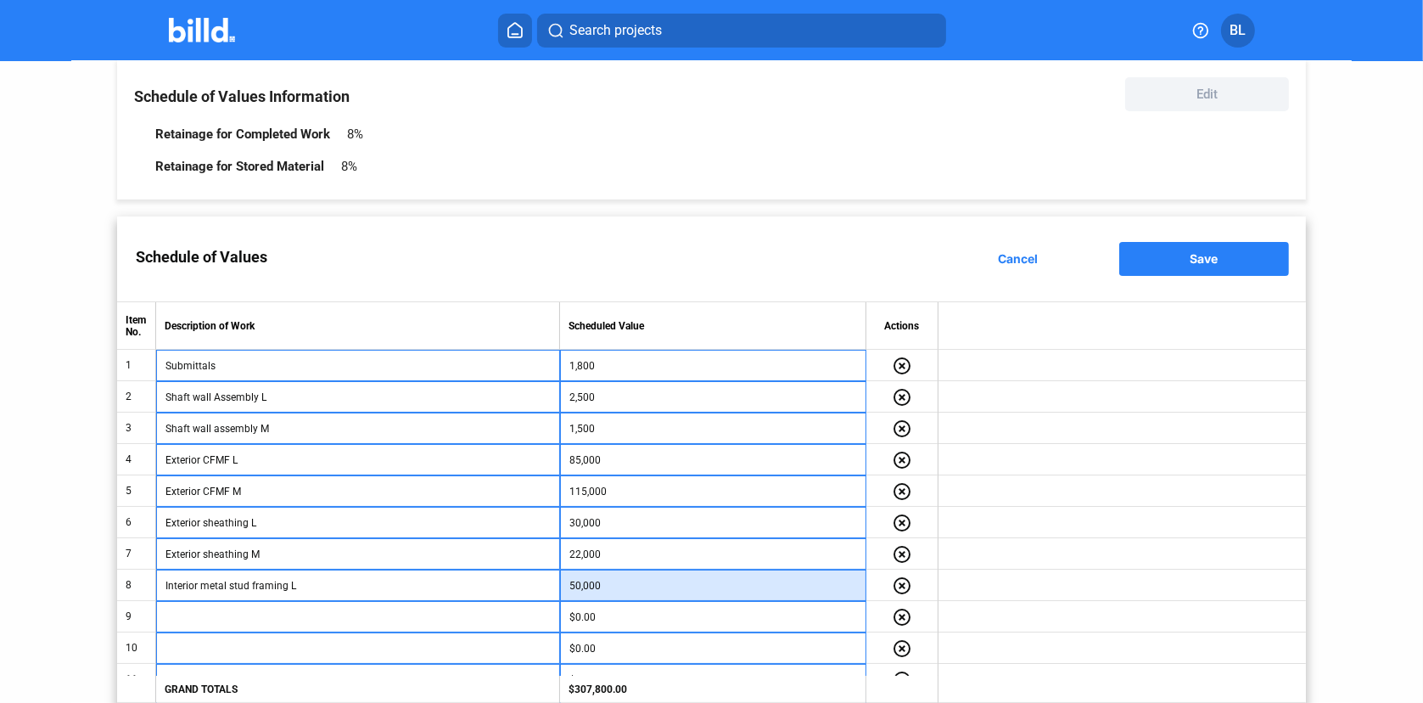
type input "50,000"
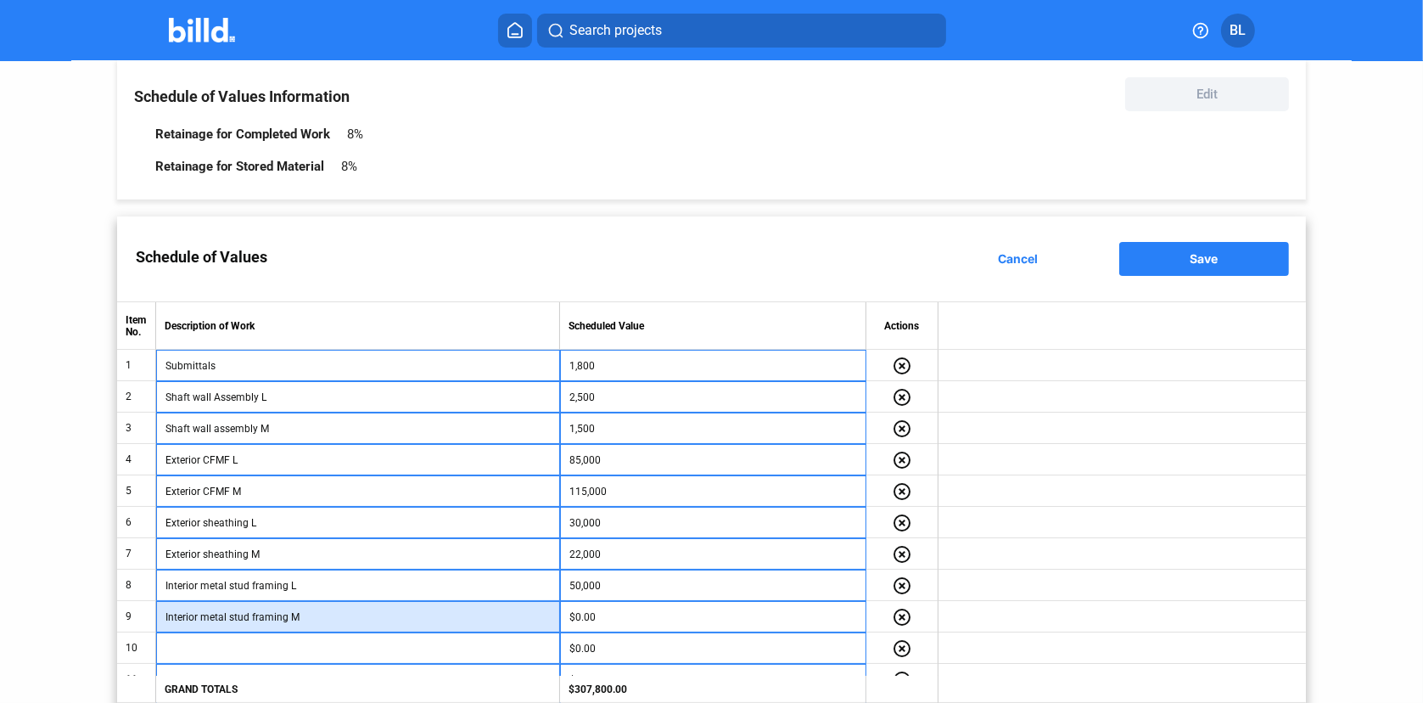
type input "Interior metal stud framing M"
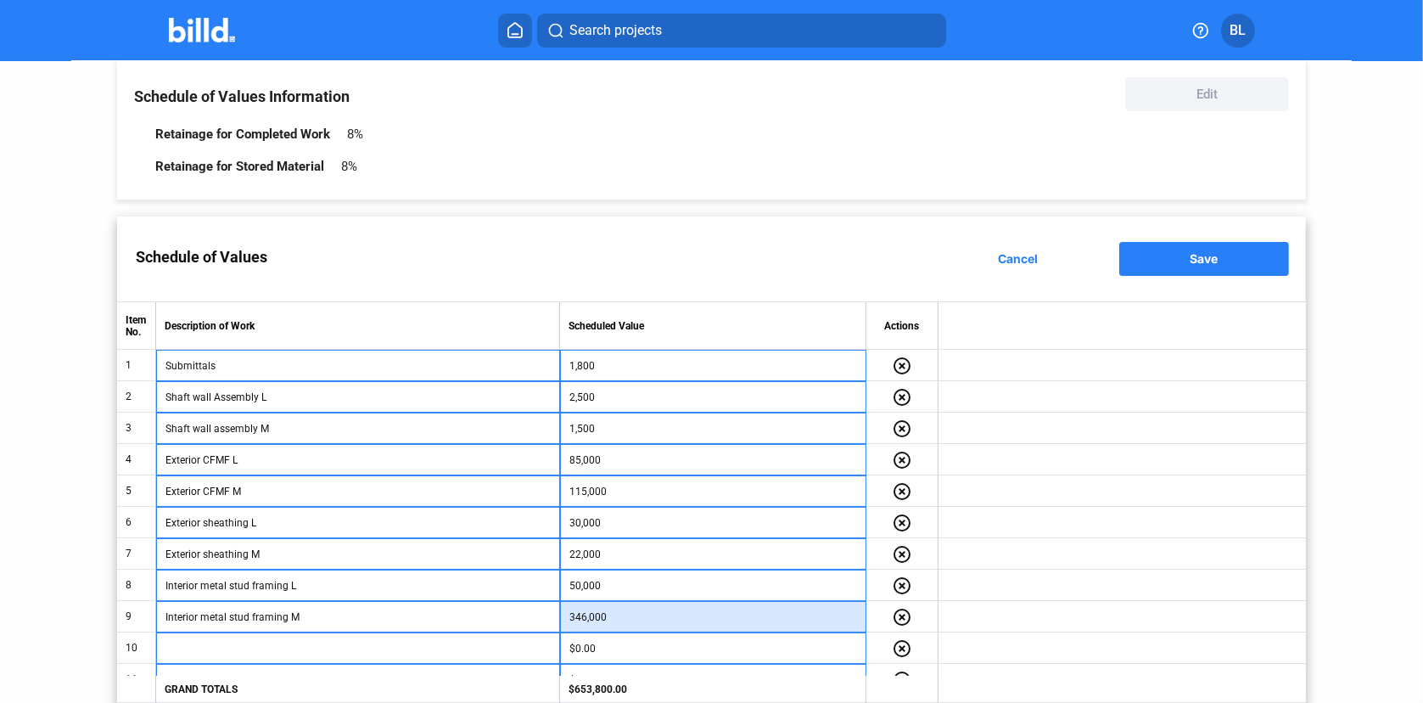
type input "346,000"
click at [676, 605] on input "346,000" at bounding box center [714, 616] width 288 height 25
type input "34,600"
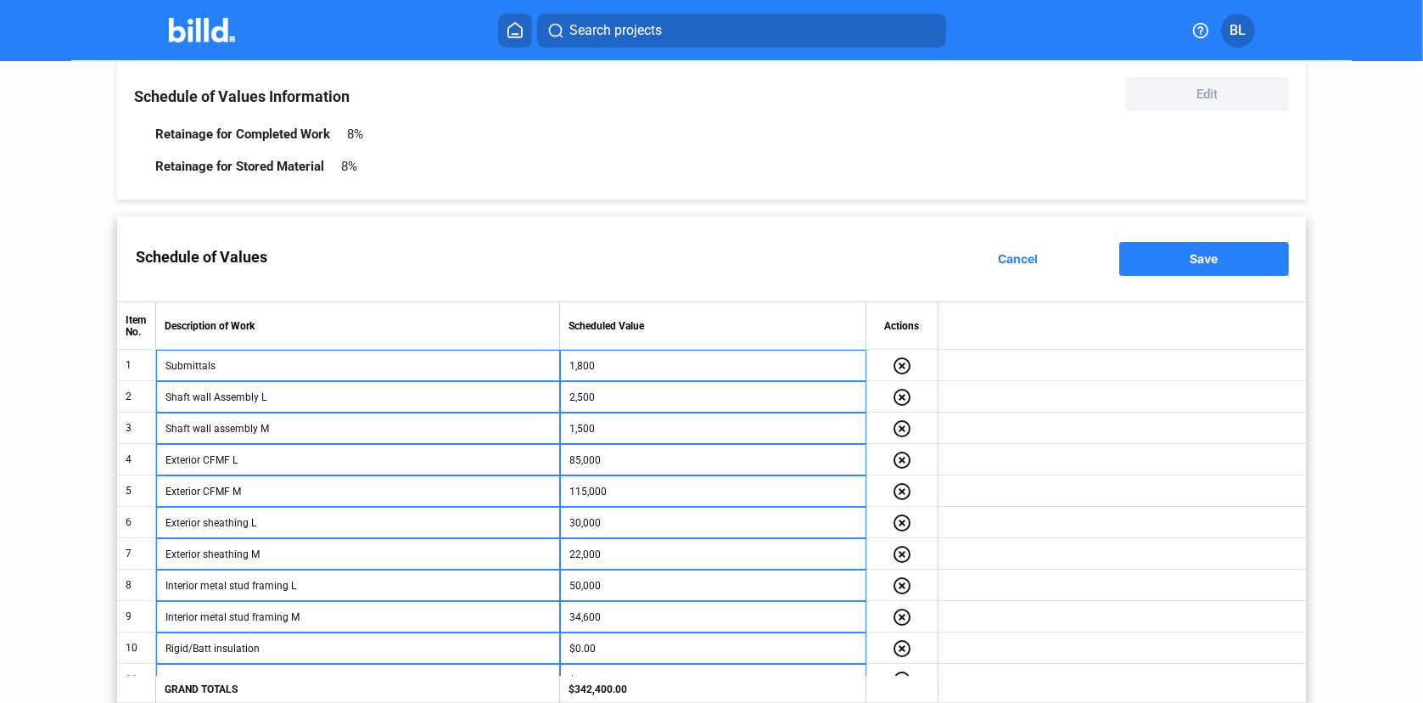
click at [328, 632] on td "Rigid/Batt insulation" at bounding box center [358, 647] width 404 height 31
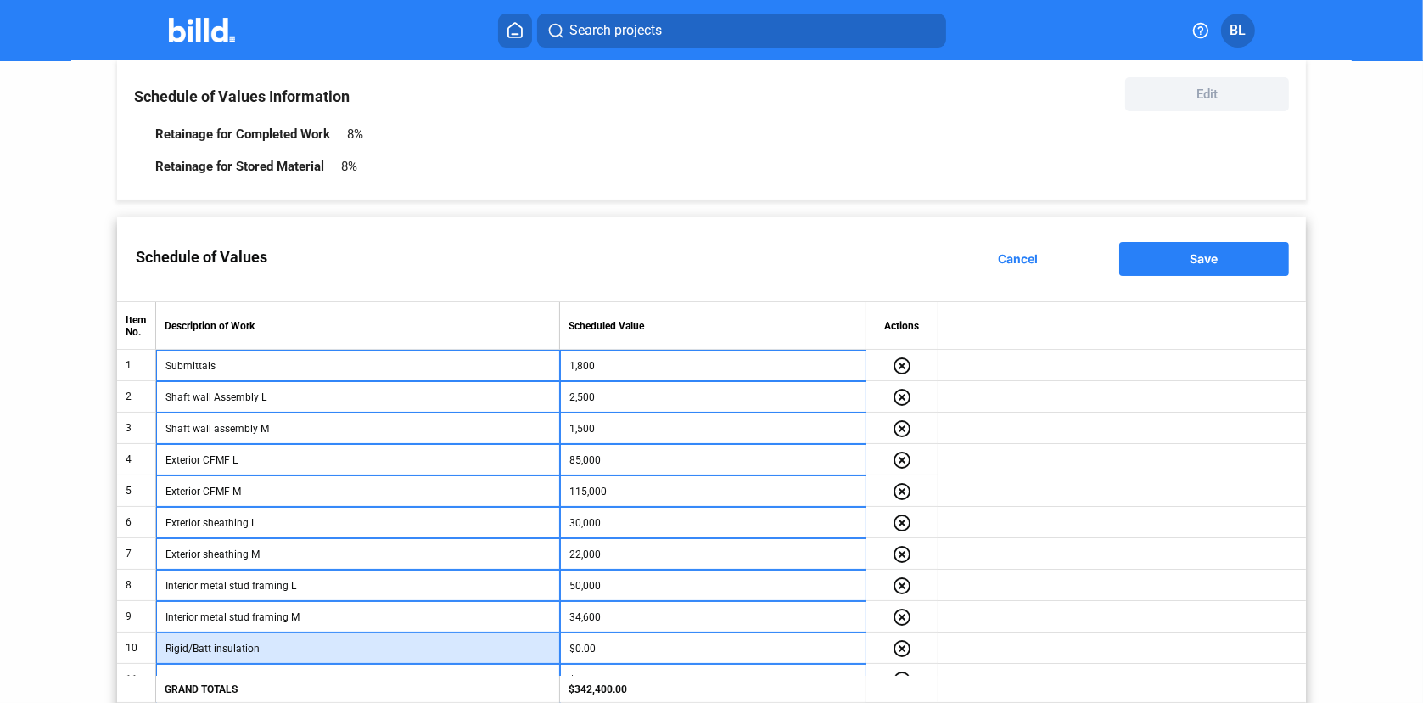
click at [317, 637] on input "Rigid/Batt insulation" at bounding box center [358, 648] width 385 height 25
type input "Rigid/Batt insulation L"
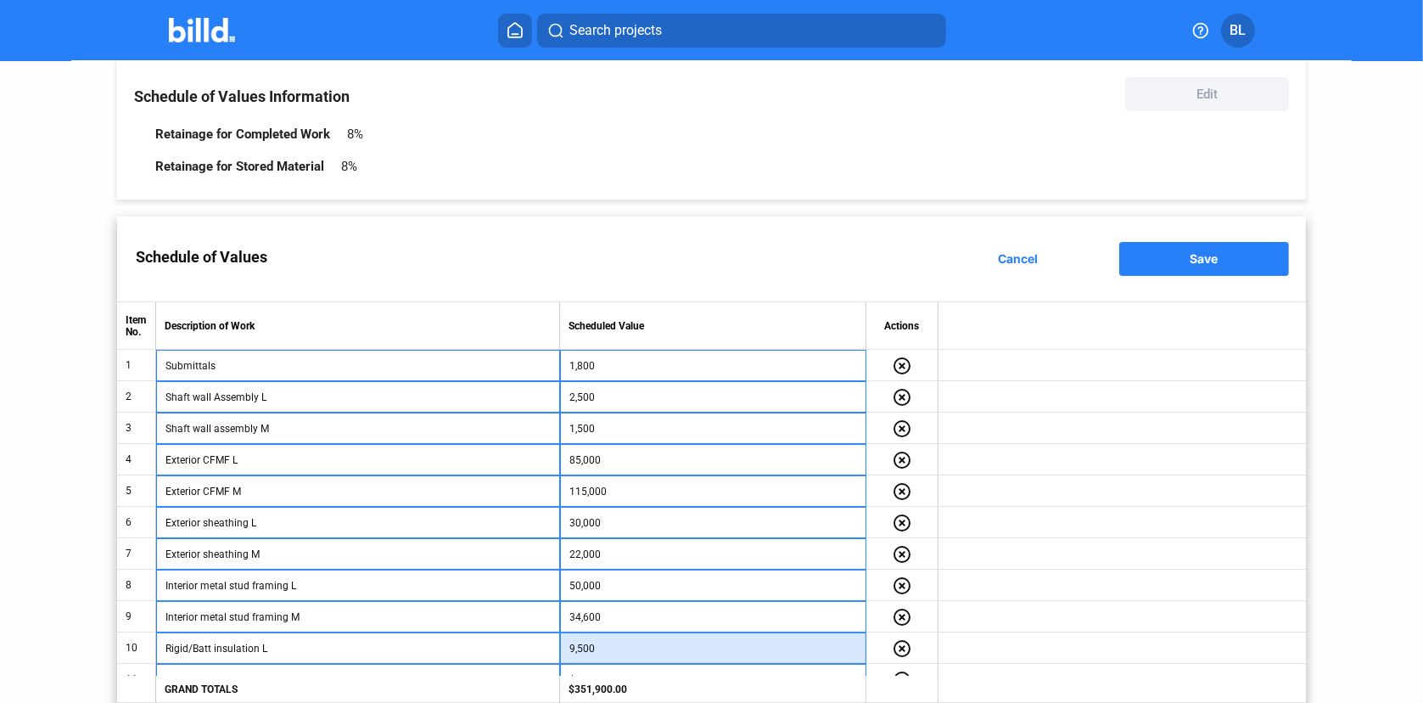
type input "9,500"
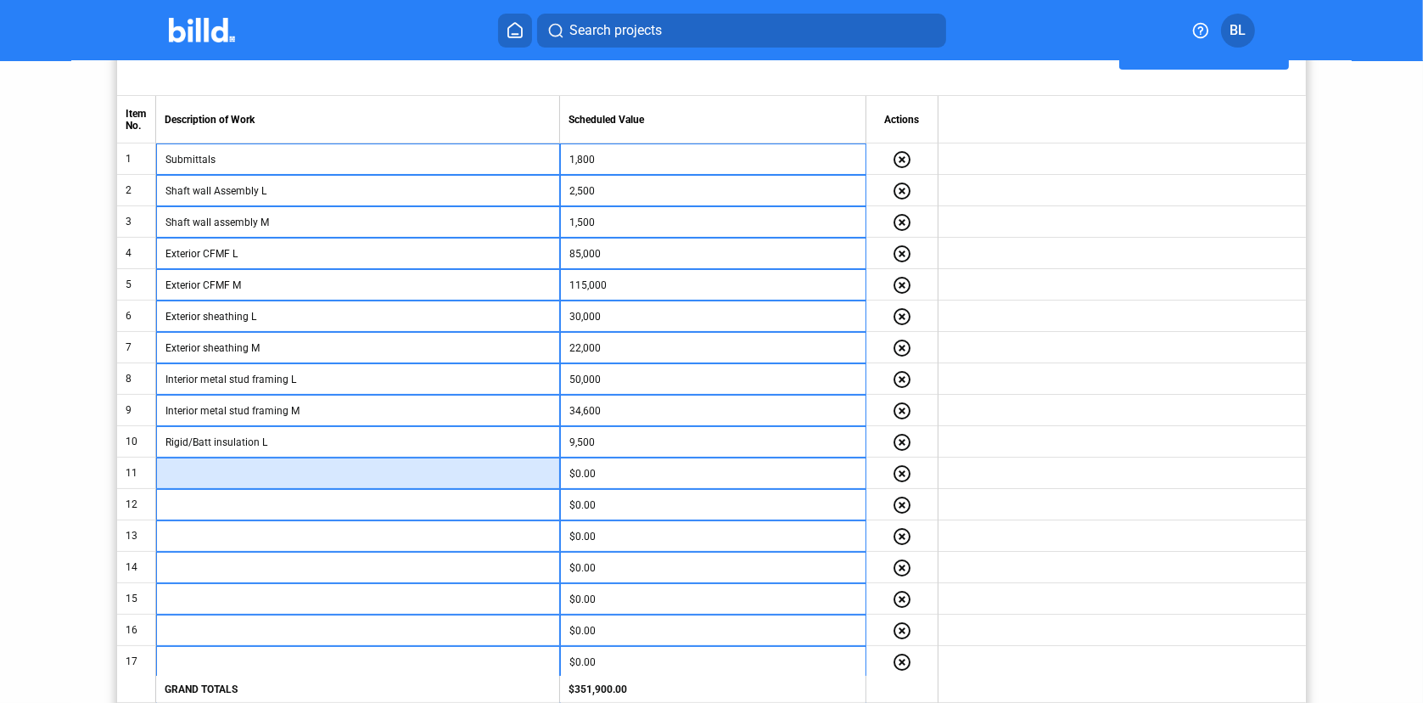
scroll to position [307, 0]
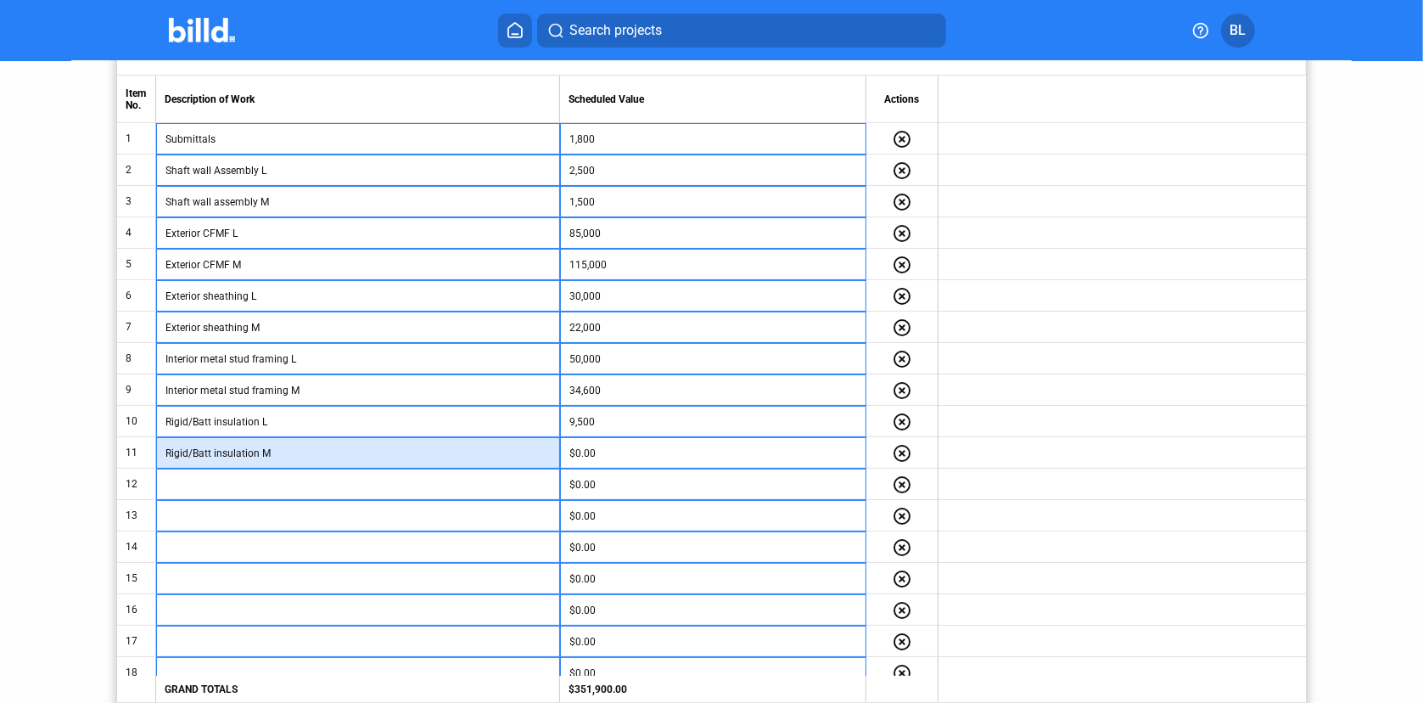
type input "Rigid/Batt insulation M"
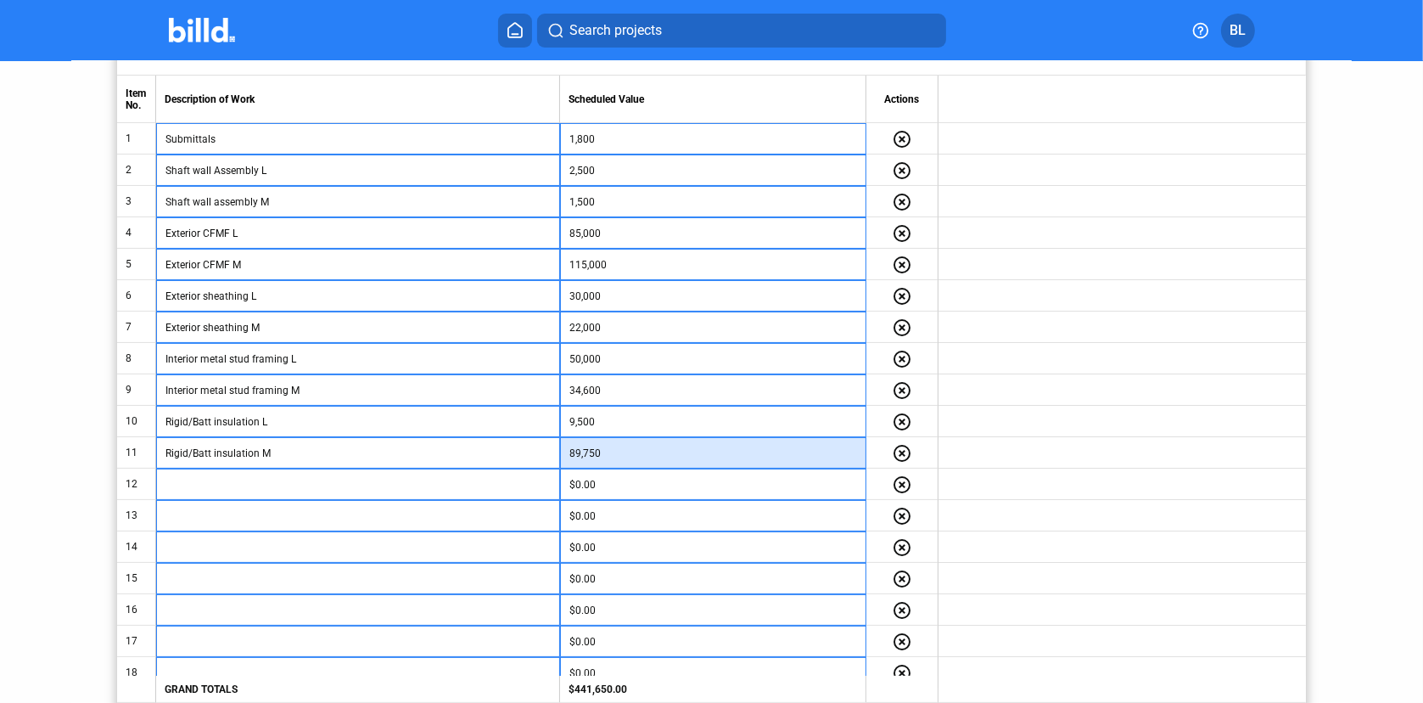
type input "89,750"
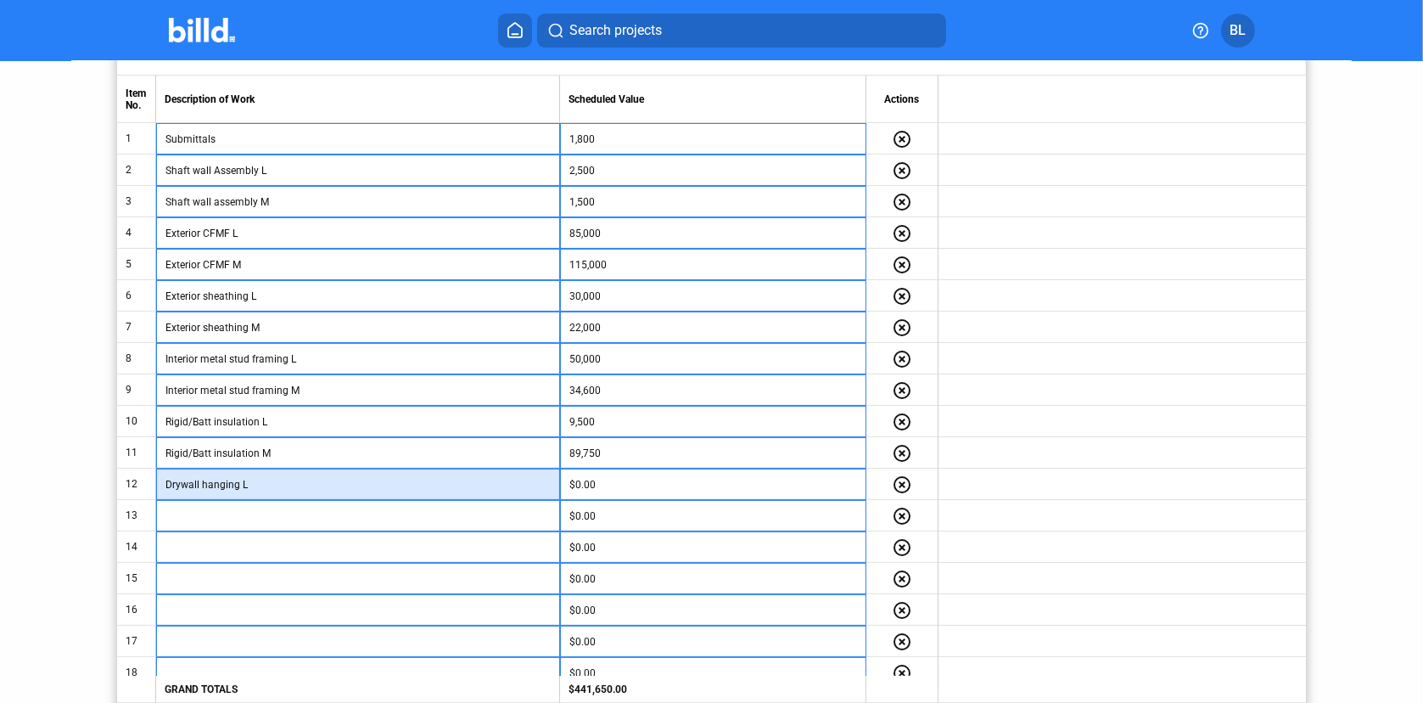
type input "Drywall hanging L"
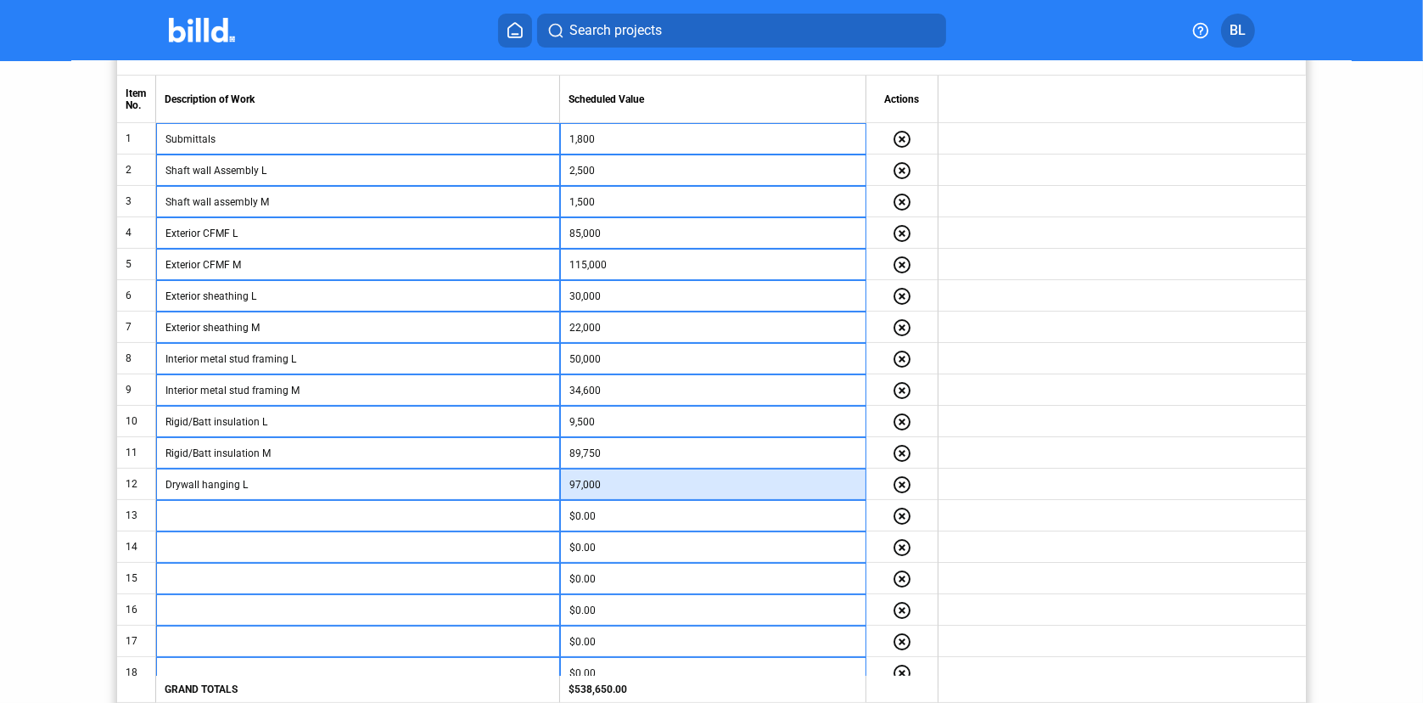
type input "97,000"
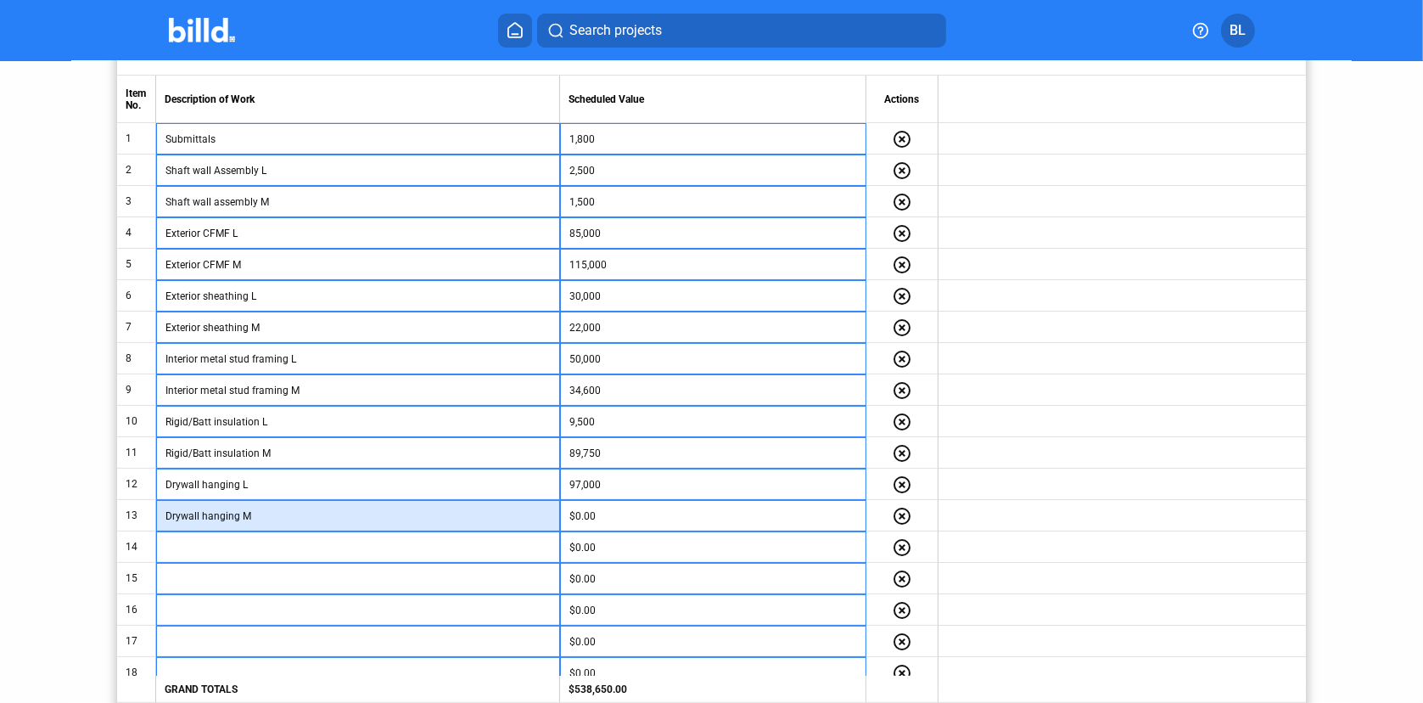
type input "Drywall hanging M"
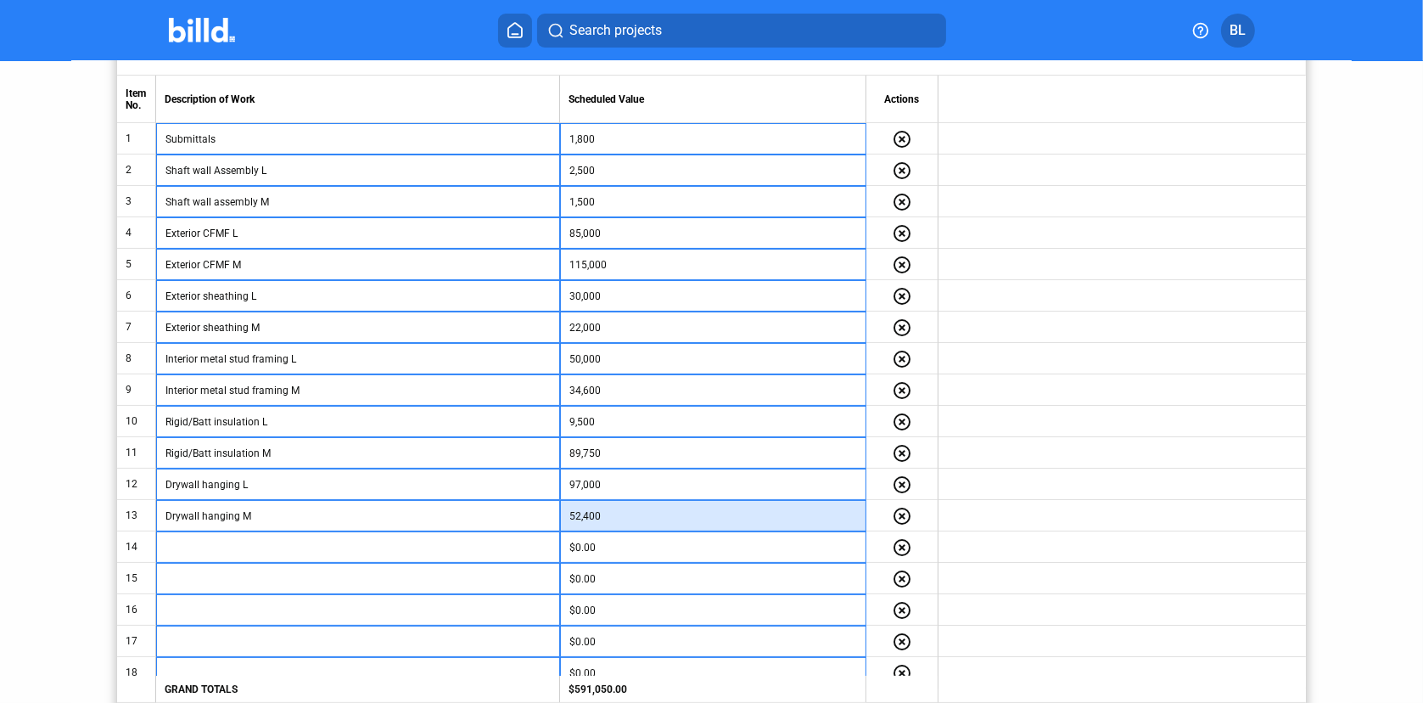
type input "52,400"
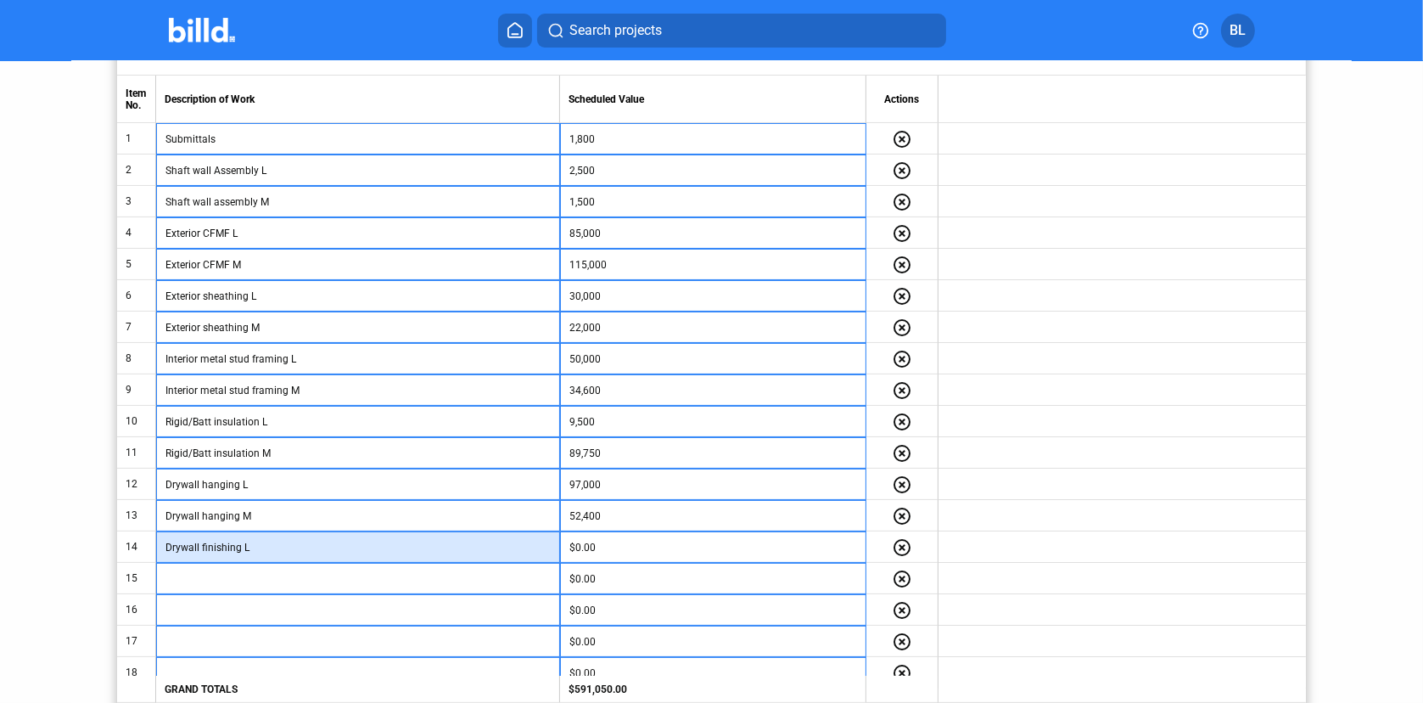
type input "Drywall finishing L"
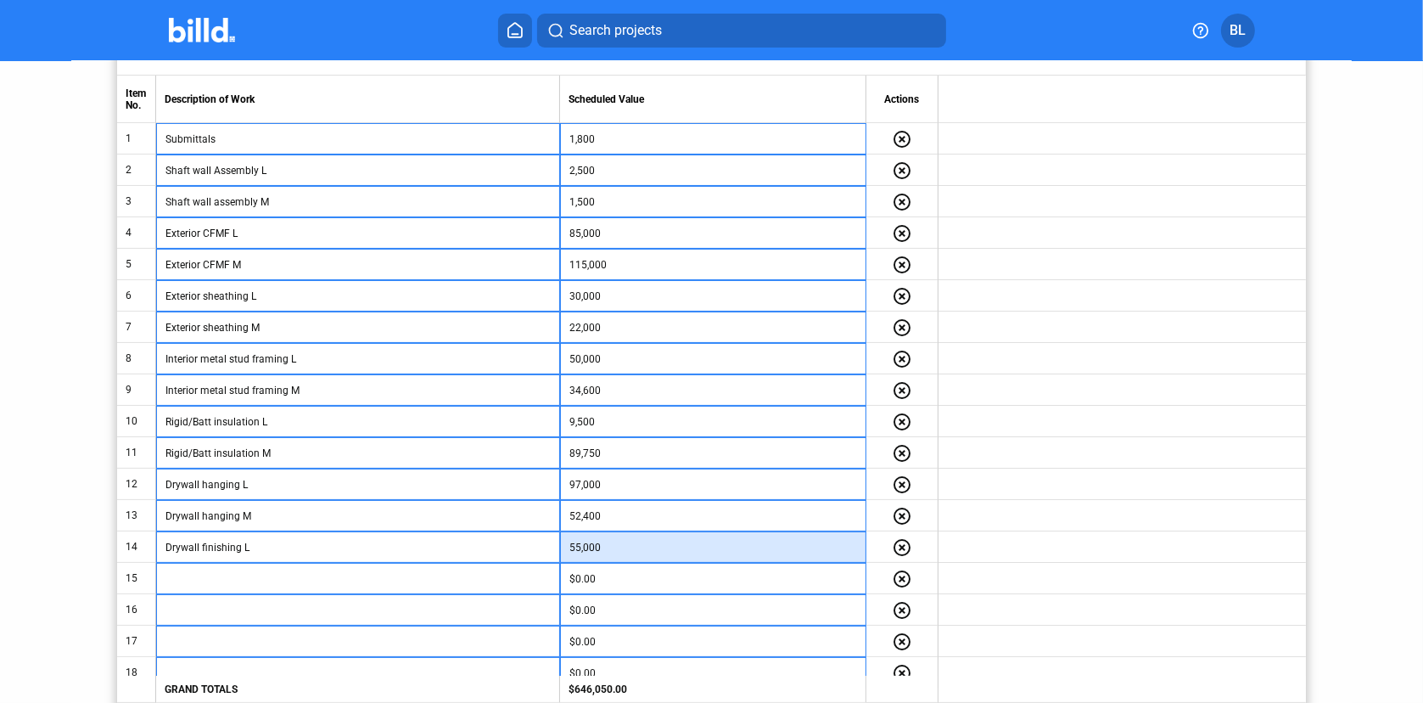
type input "55,000"
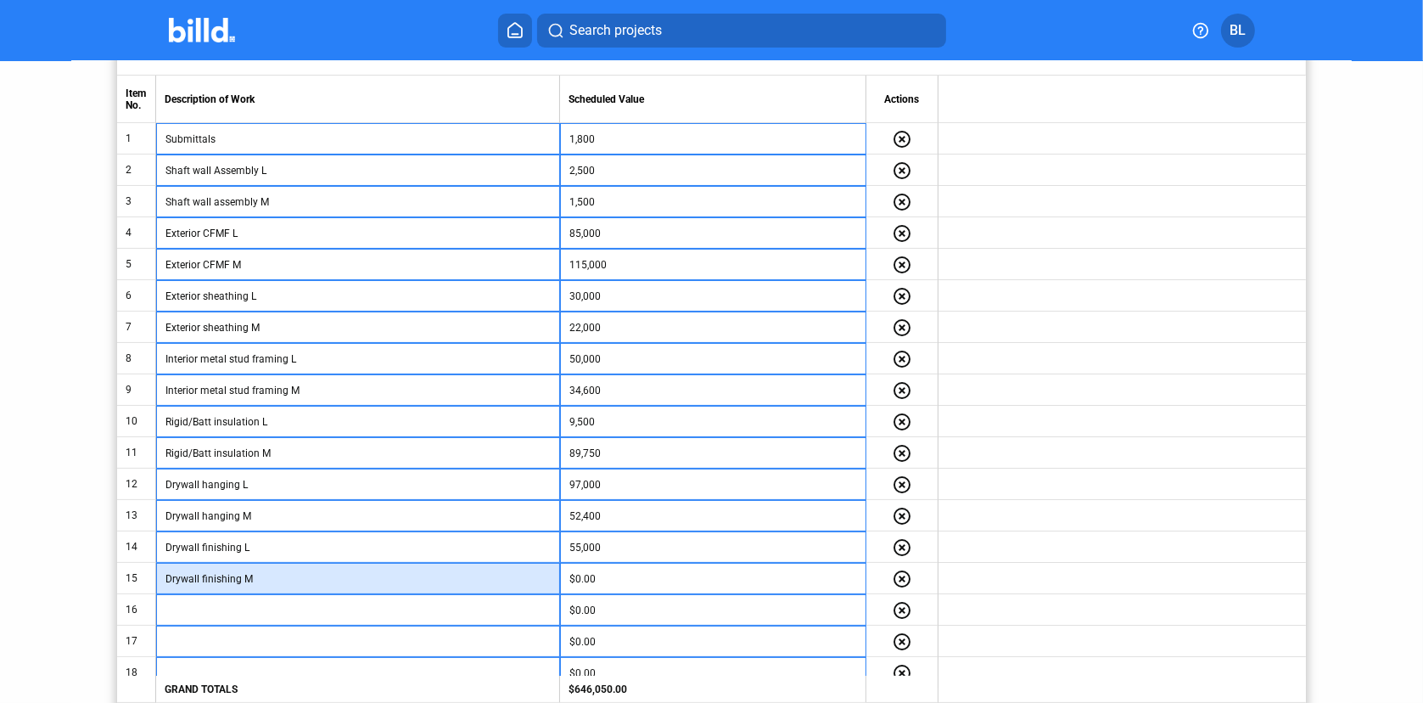
type input "Drywall finishing M"
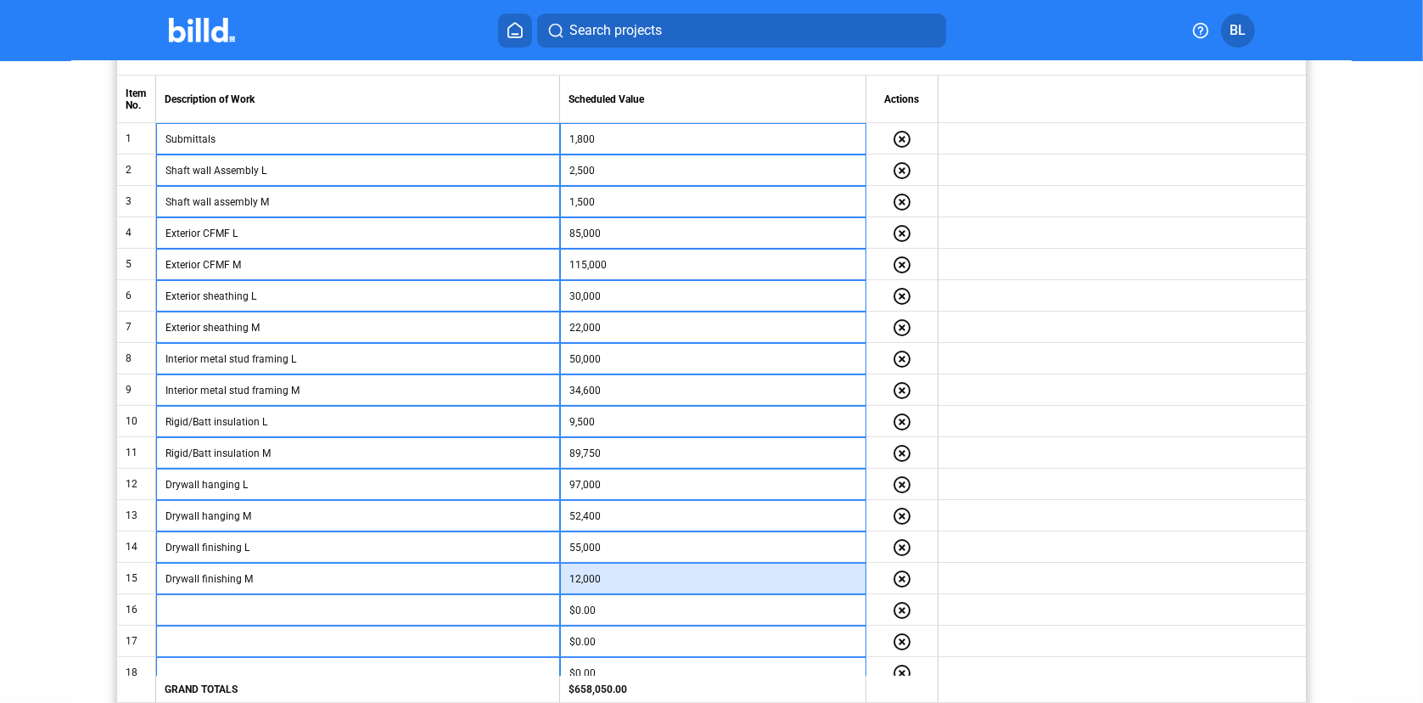
type input "12,000"
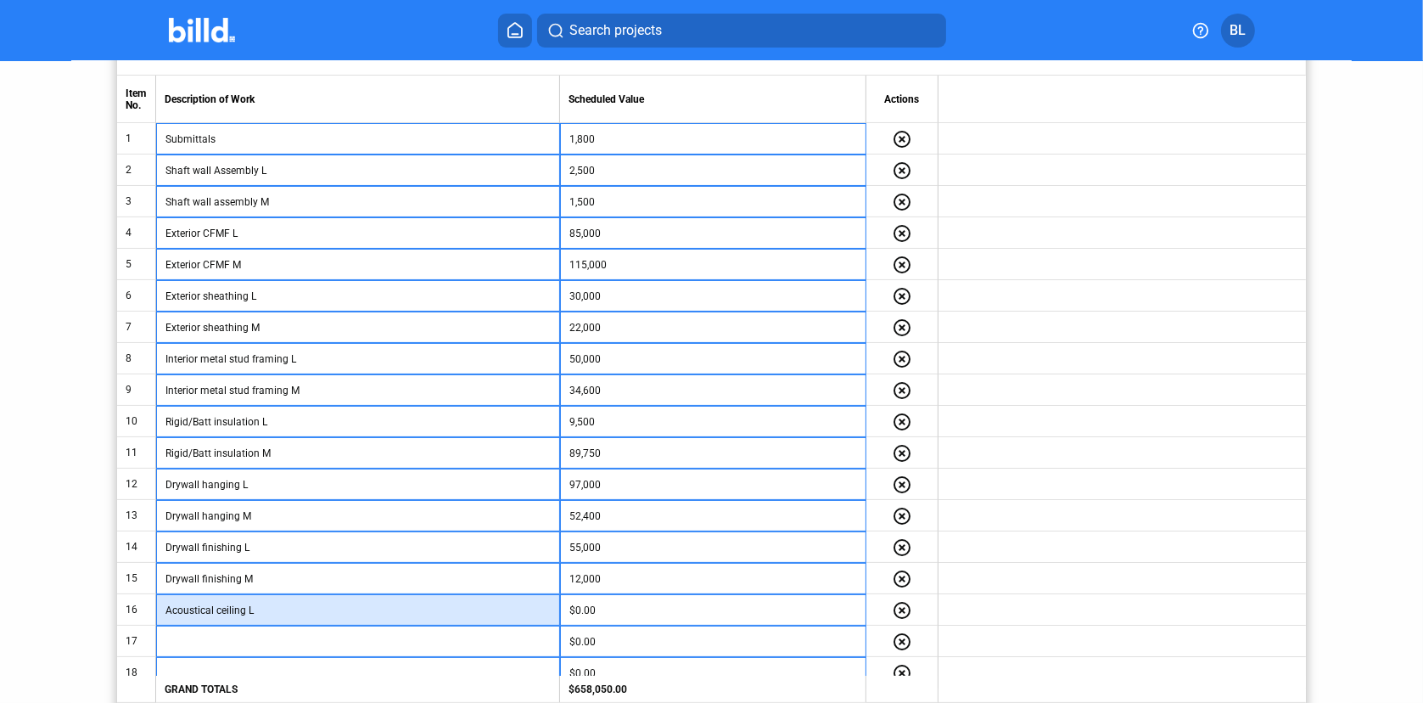
type input "Acoustical ceiling L"
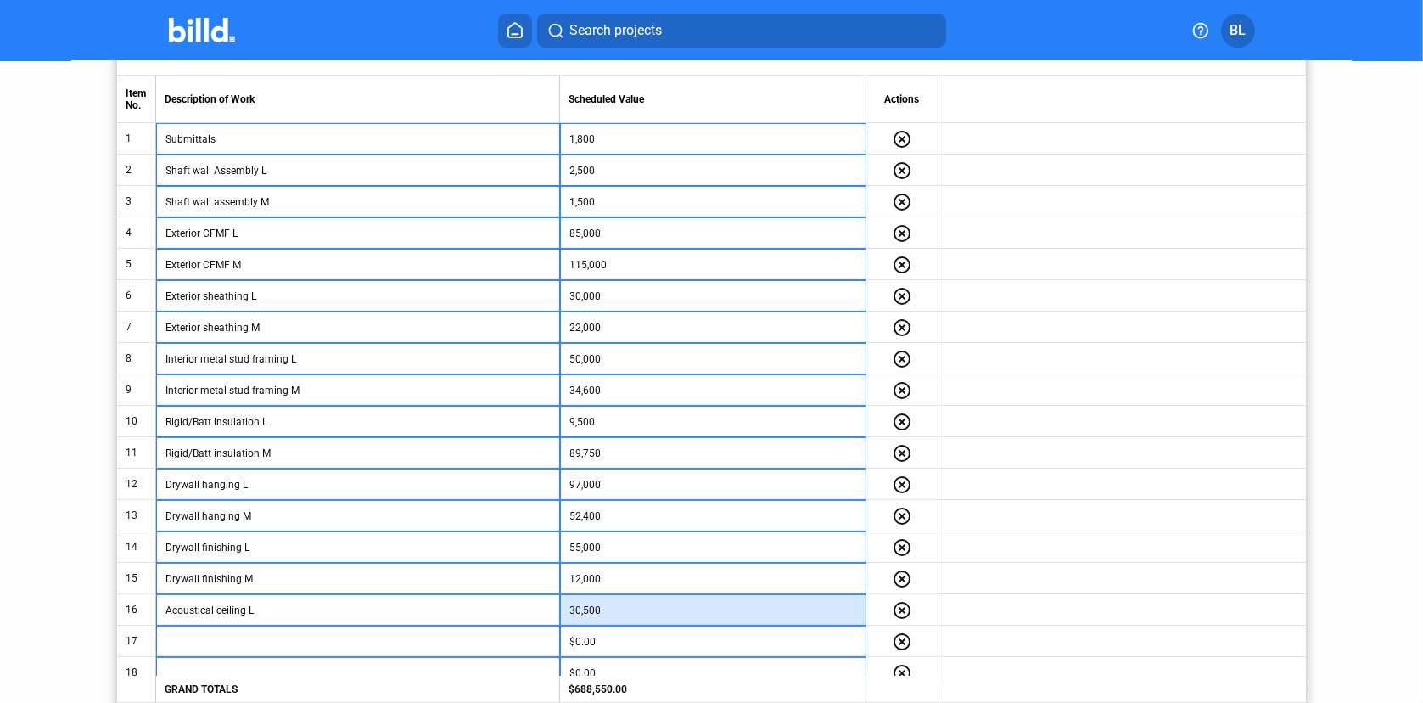
type input "30,500"
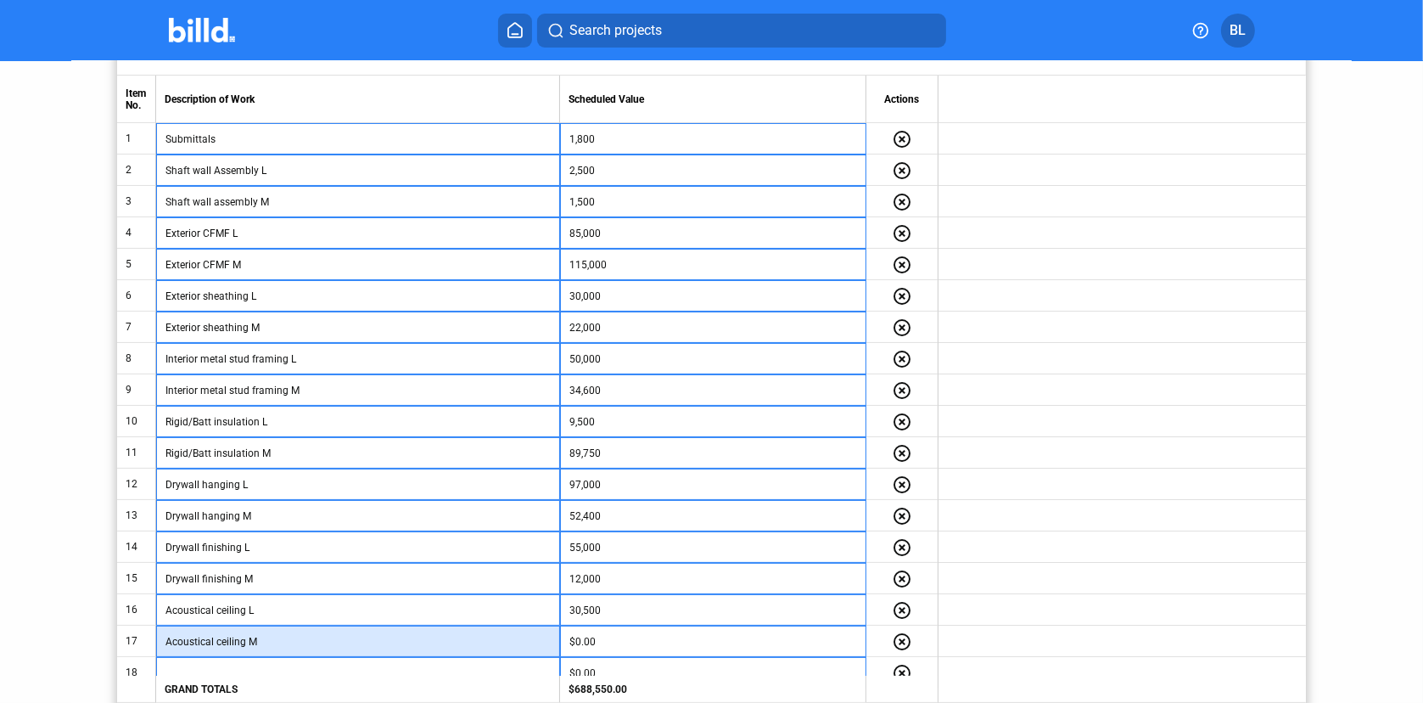
type input "Acoustical ceiling M"
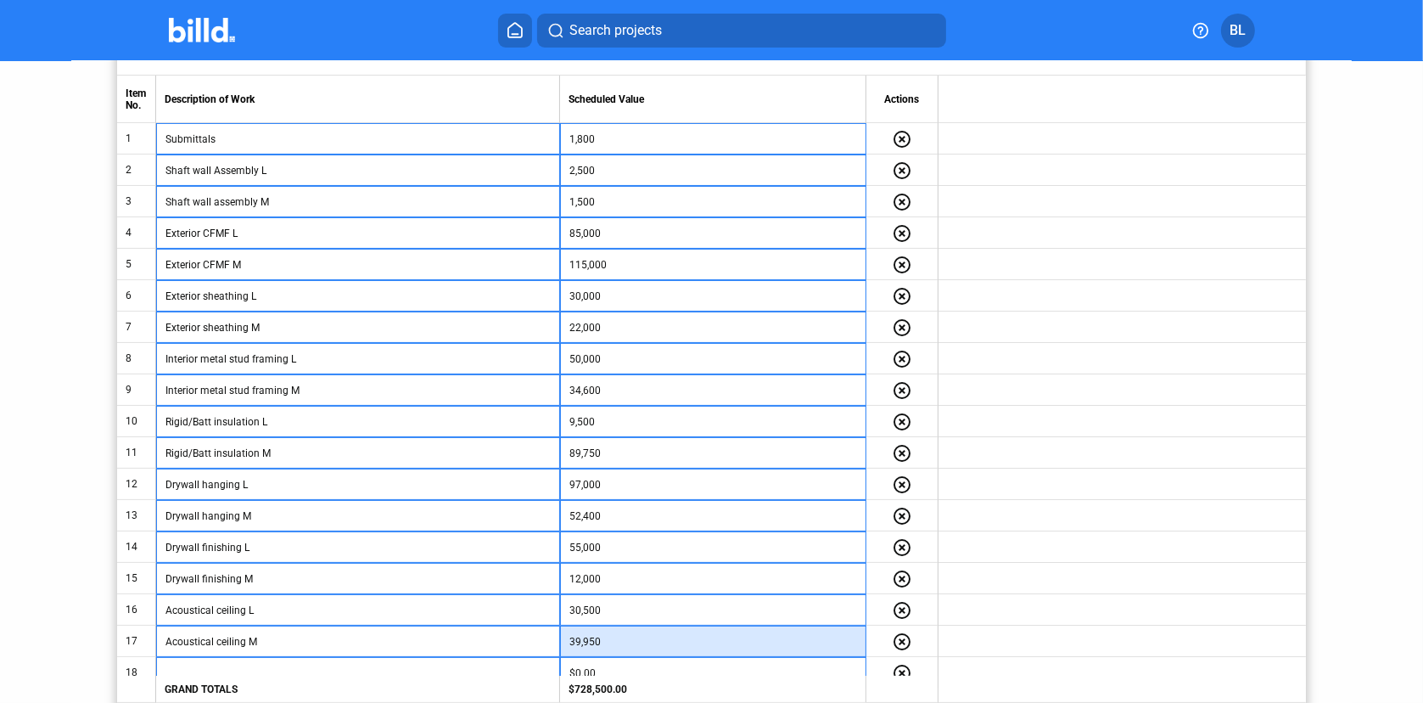
type input "39,950"
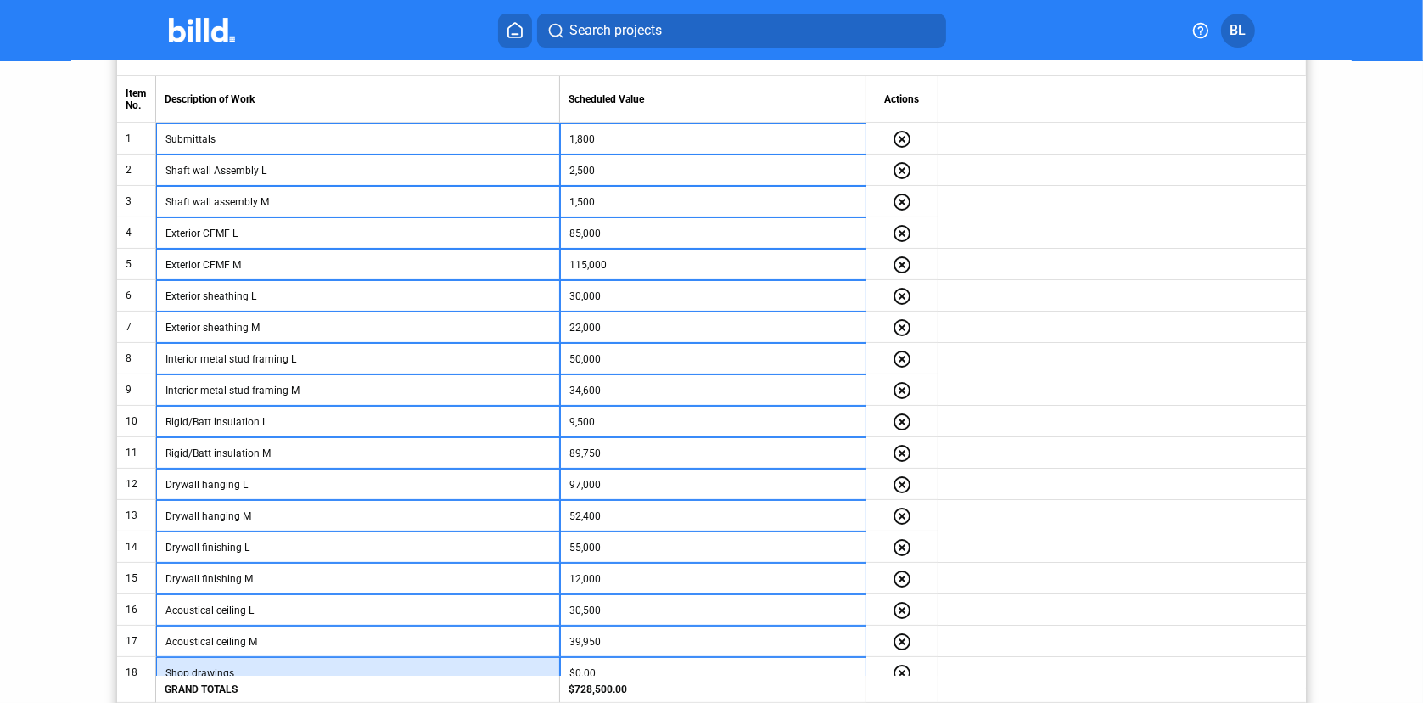
type input "Shop drawings"
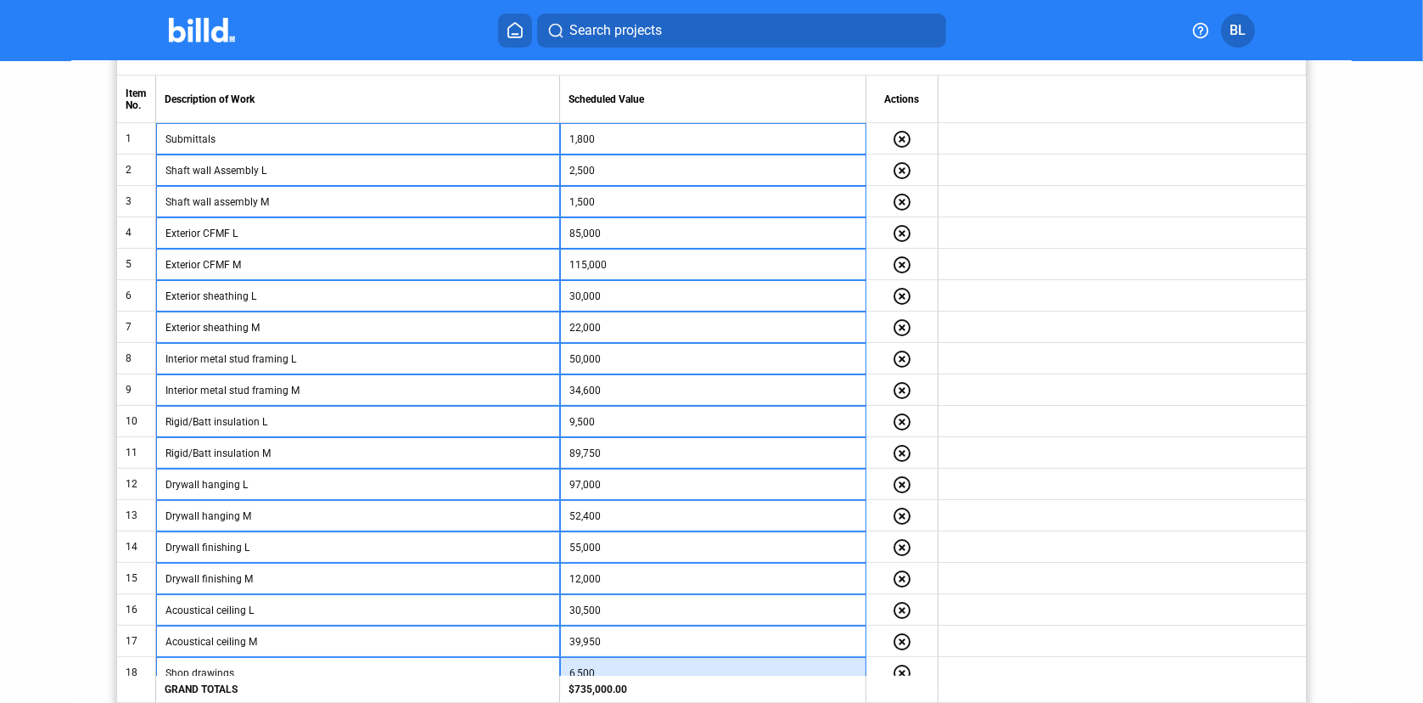
type input "6,500"
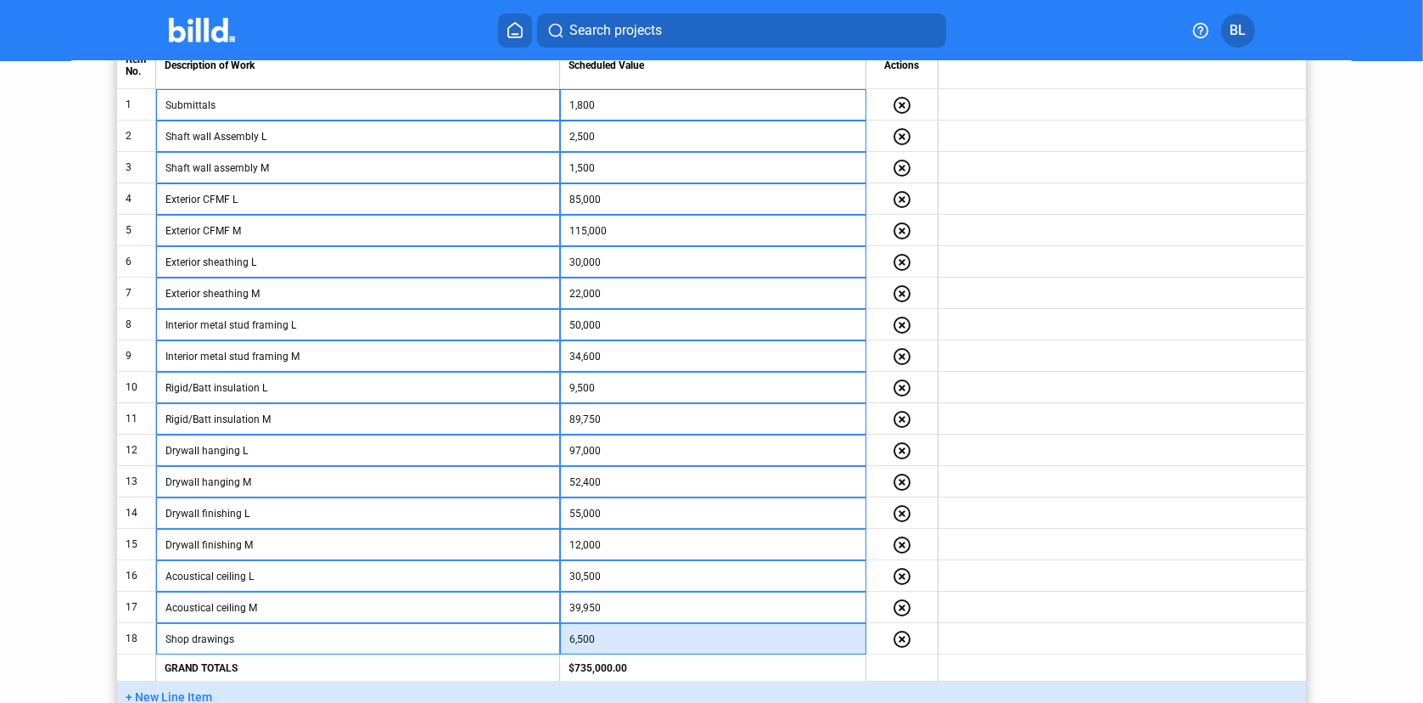
scroll to position [426, 0]
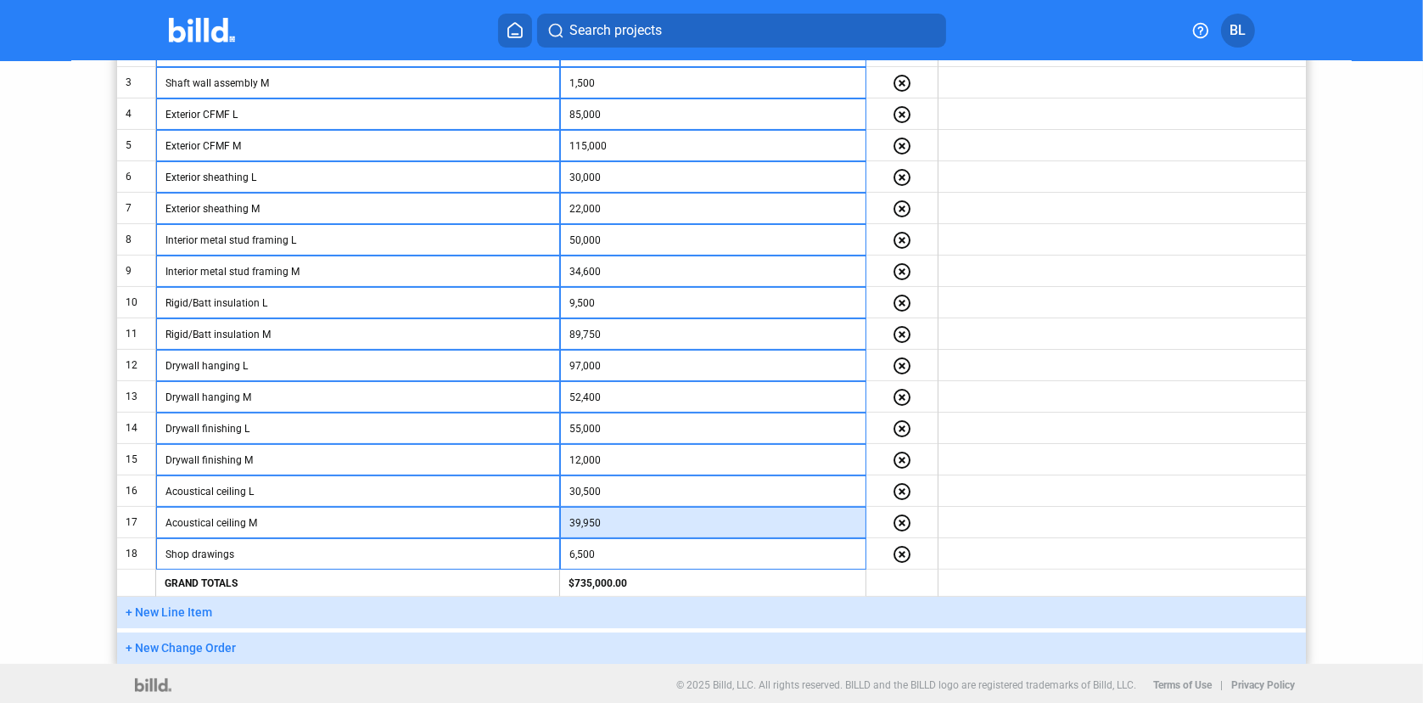
click at [648, 513] on input "39,950" at bounding box center [714, 522] width 288 height 25
click at [513, 676] on div "© 2025 Billd, LLC. All rights reserved. BILLD and the BILLD logo are registered…" at bounding box center [711, 685] width 1167 height 42
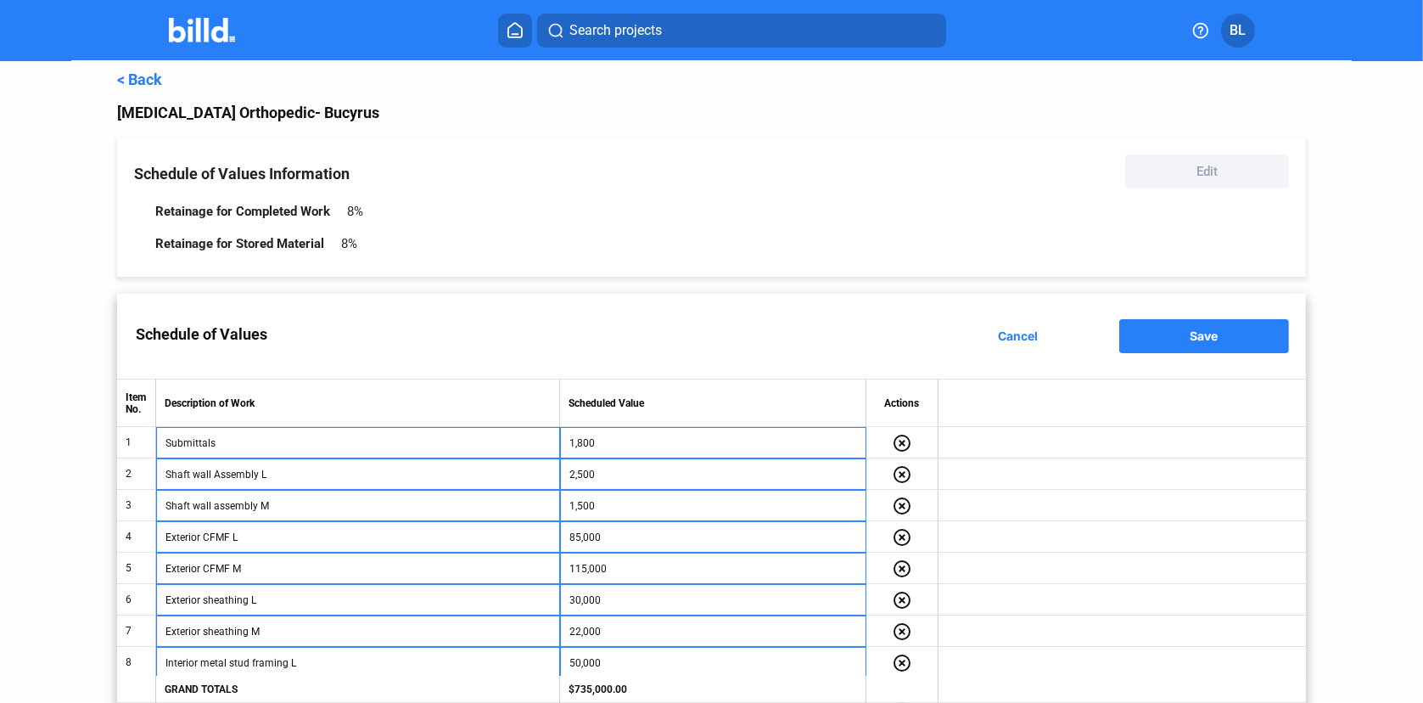
scroll to position [0, 0]
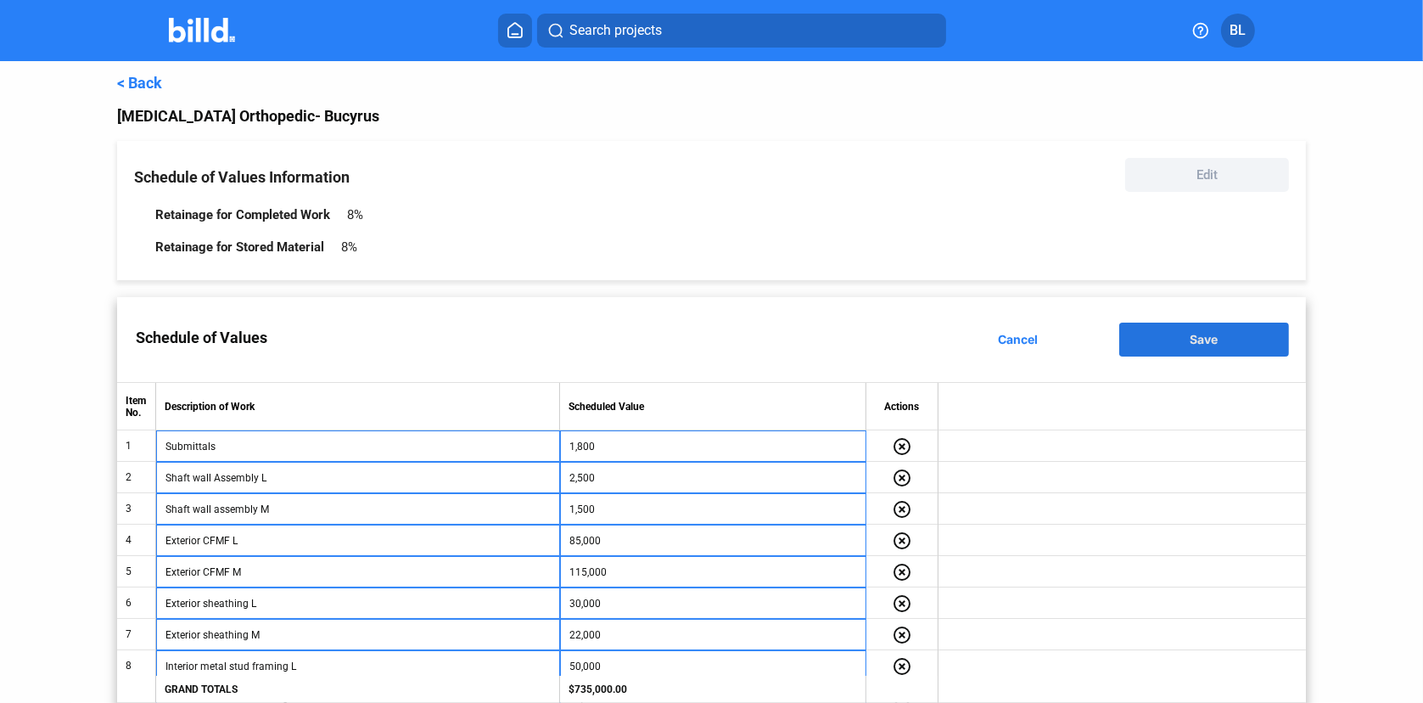
click at [1191, 340] on span "Save" at bounding box center [1205, 339] width 28 height 14
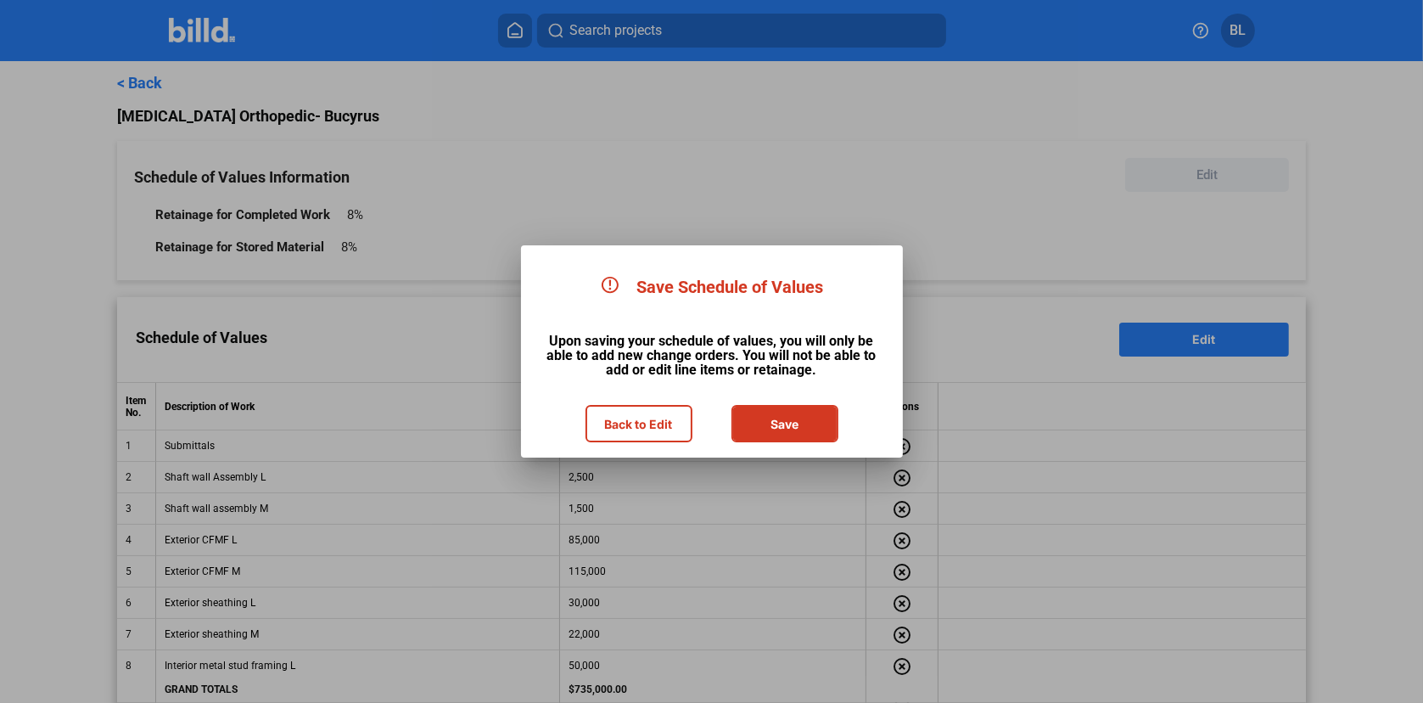
click at [786, 425] on button "Save" at bounding box center [785, 424] width 104 height 34
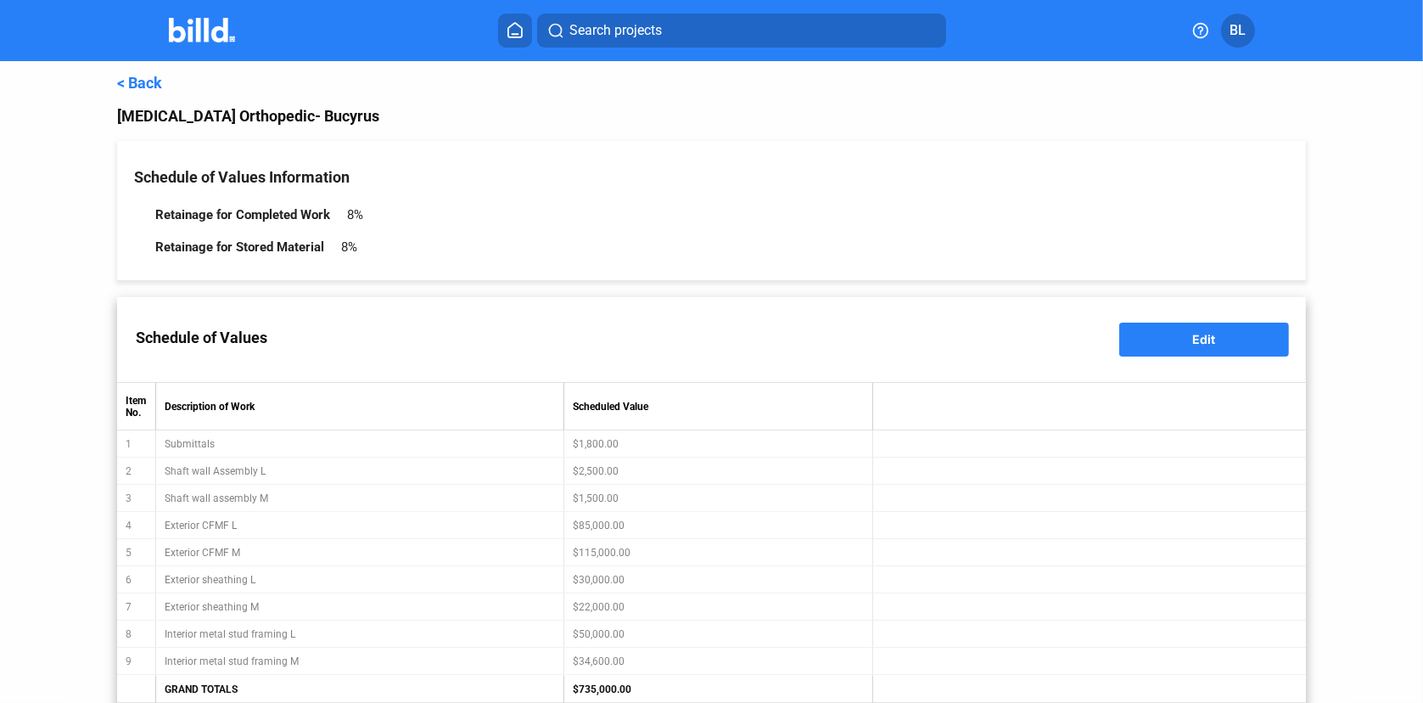
click at [138, 77] on link "< Back" at bounding box center [139, 83] width 45 height 18
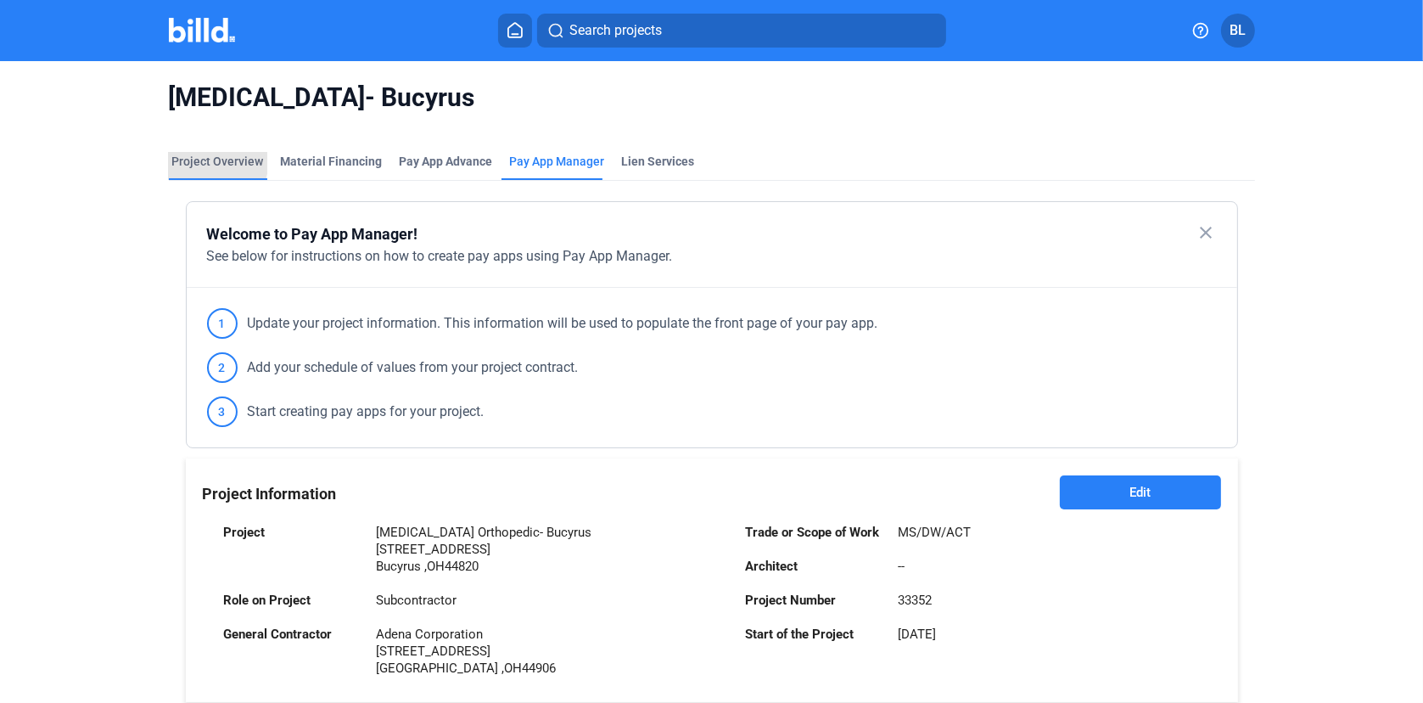
click at [200, 160] on div "Project Overview" at bounding box center [218, 161] width 92 height 17
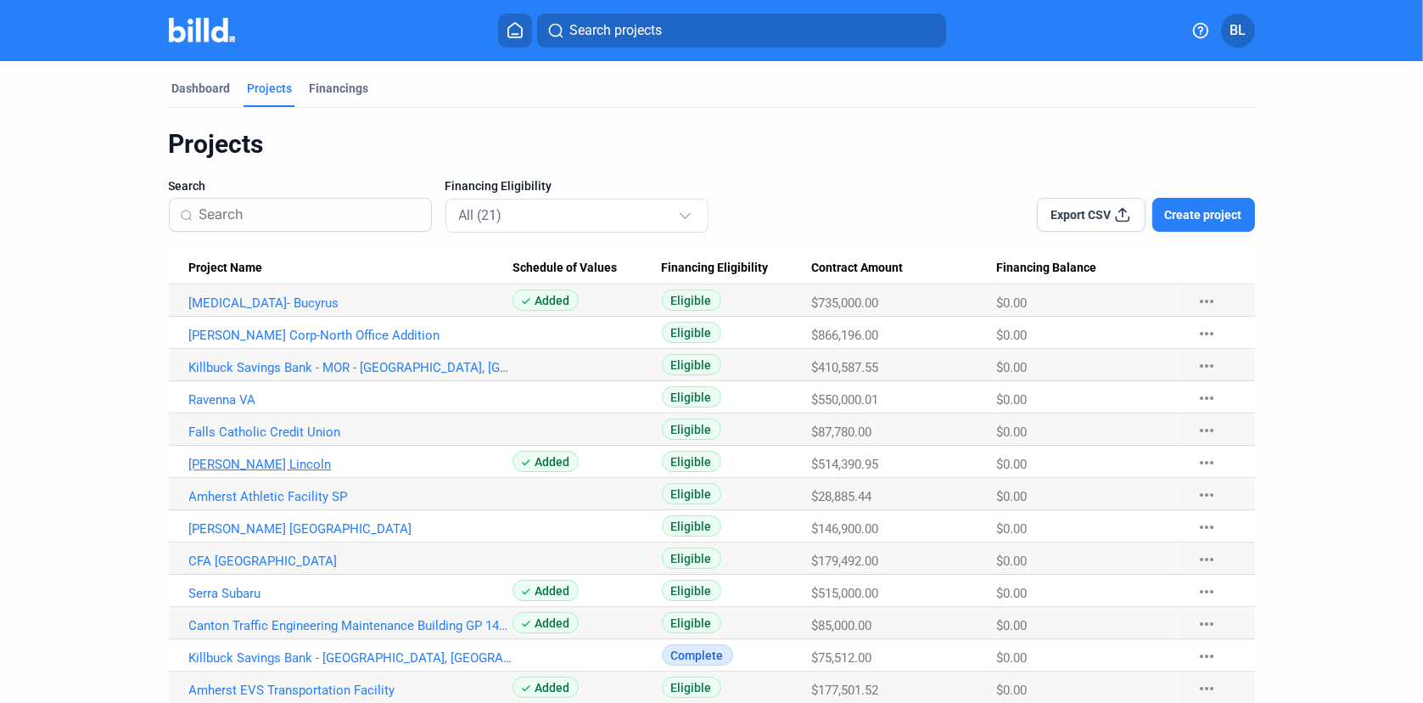
click at [241, 464] on link "Klaben Lincoln" at bounding box center [351, 464] width 324 height 15
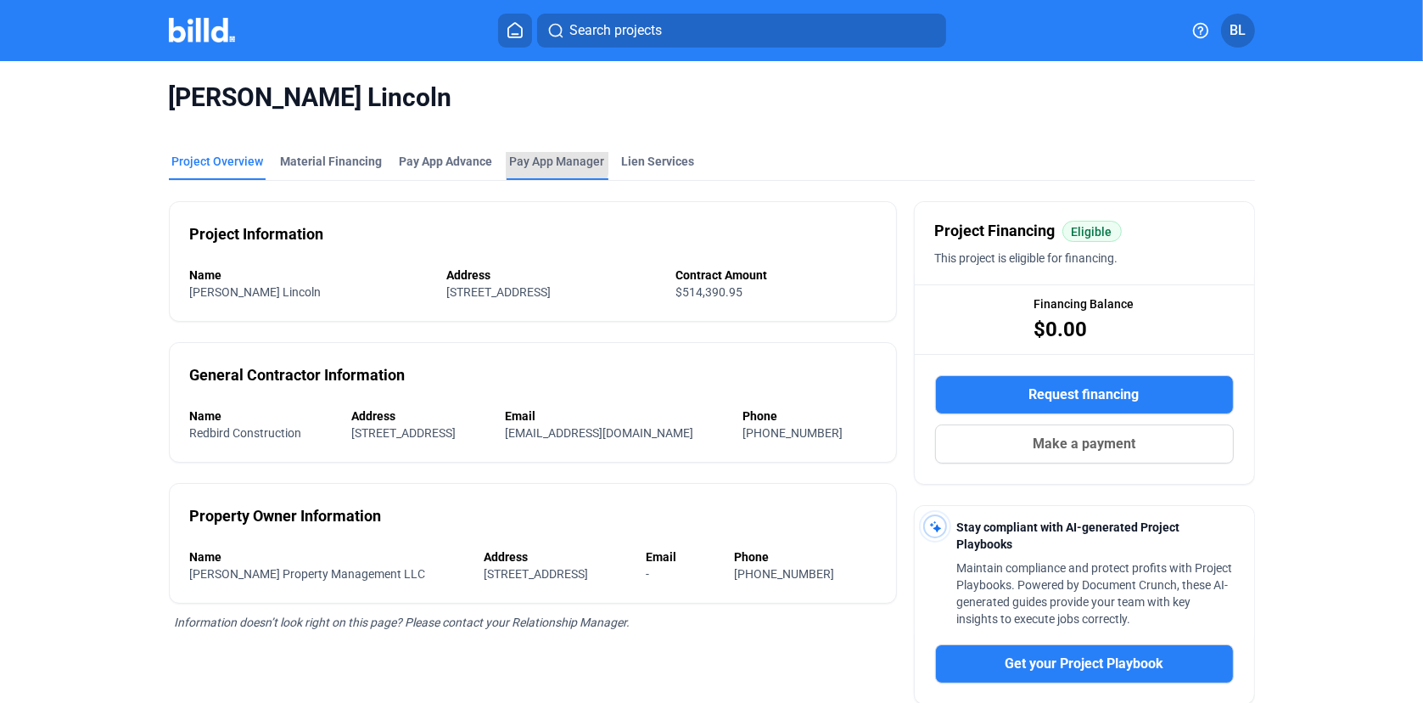
click at [538, 160] on span "Pay App Manager" at bounding box center [557, 161] width 95 height 17
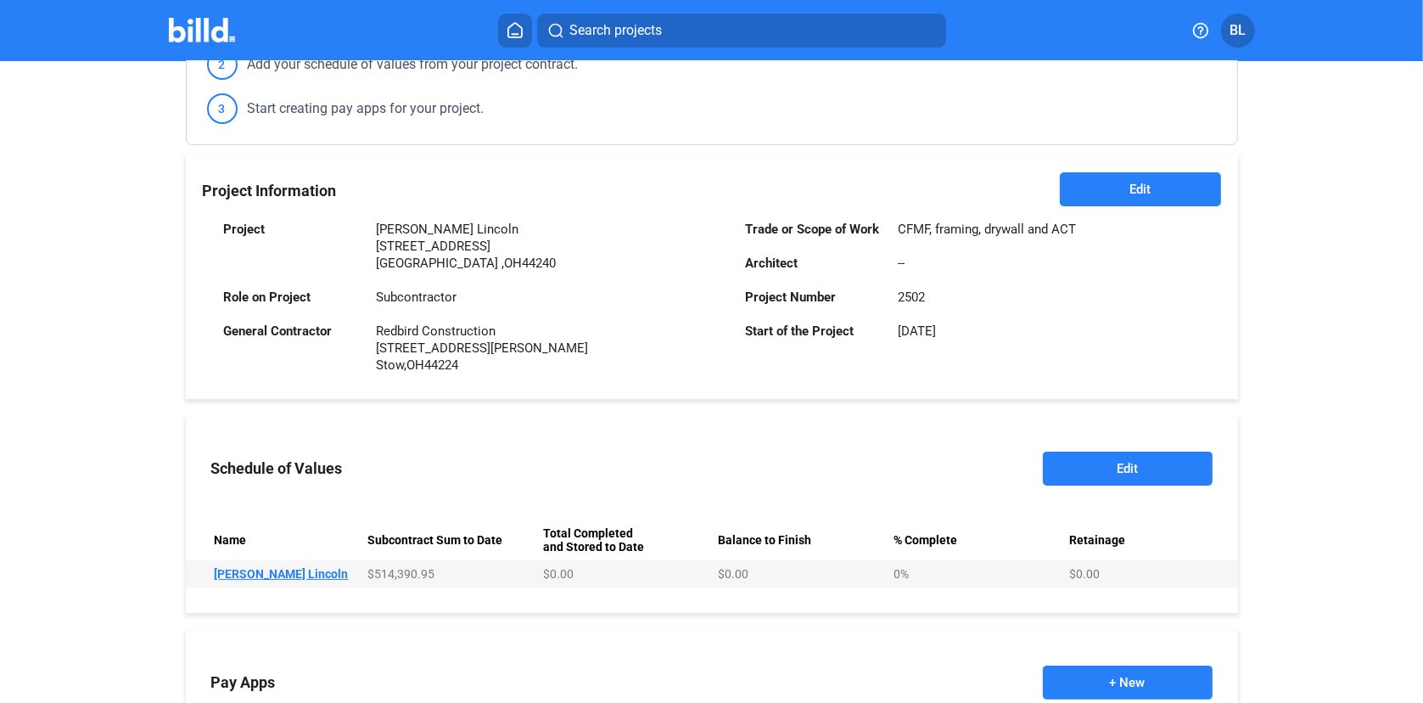
scroll to position [299, 0]
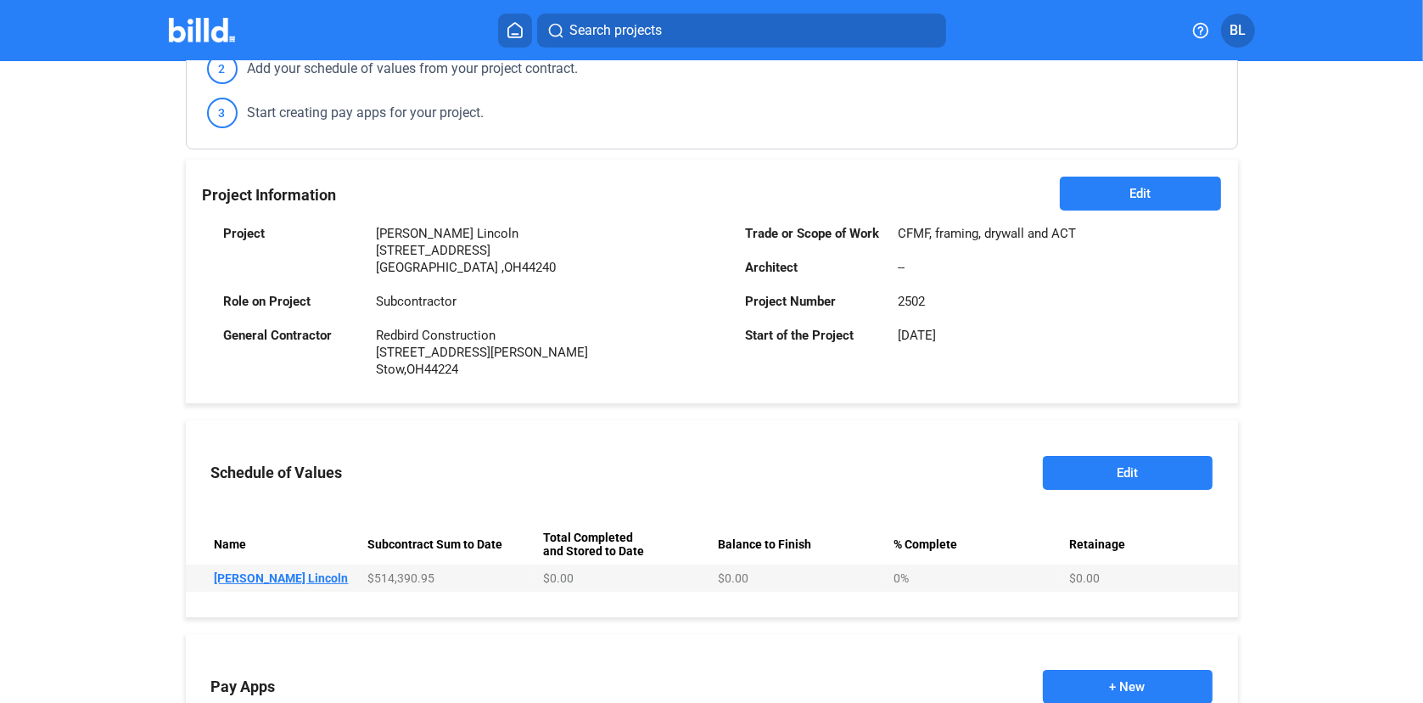
click at [1108, 473] on button "Edit" at bounding box center [1128, 473] width 170 height 34
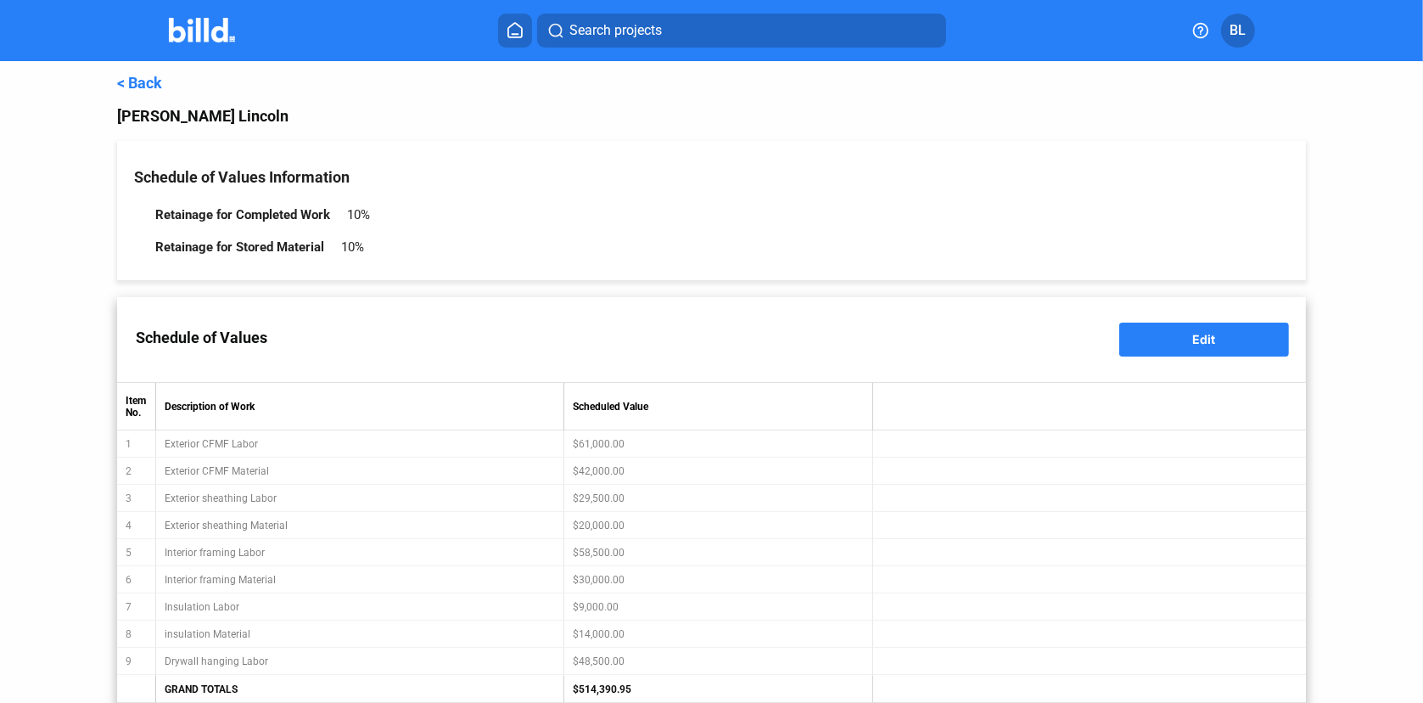
click at [149, 82] on link "< Back" at bounding box center [139, 83] width 45 height 18
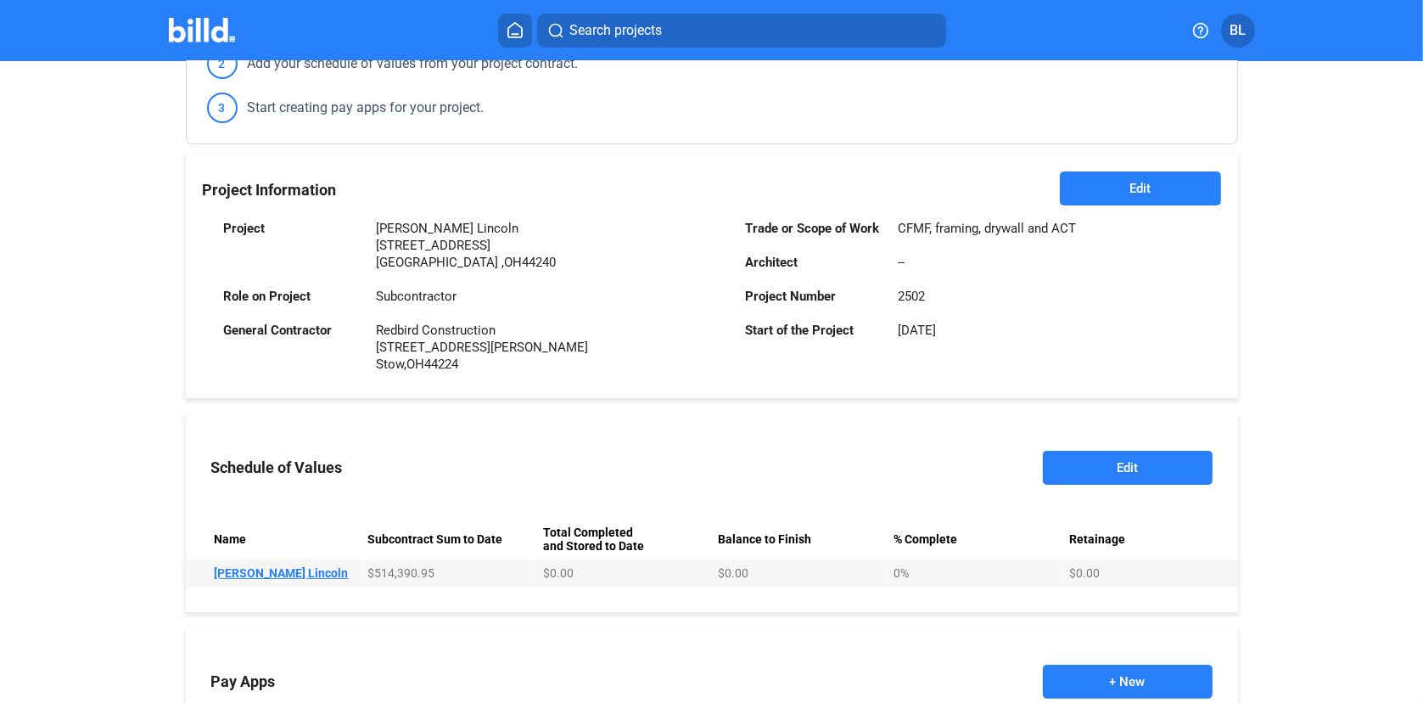
scroll to position [525, 0]
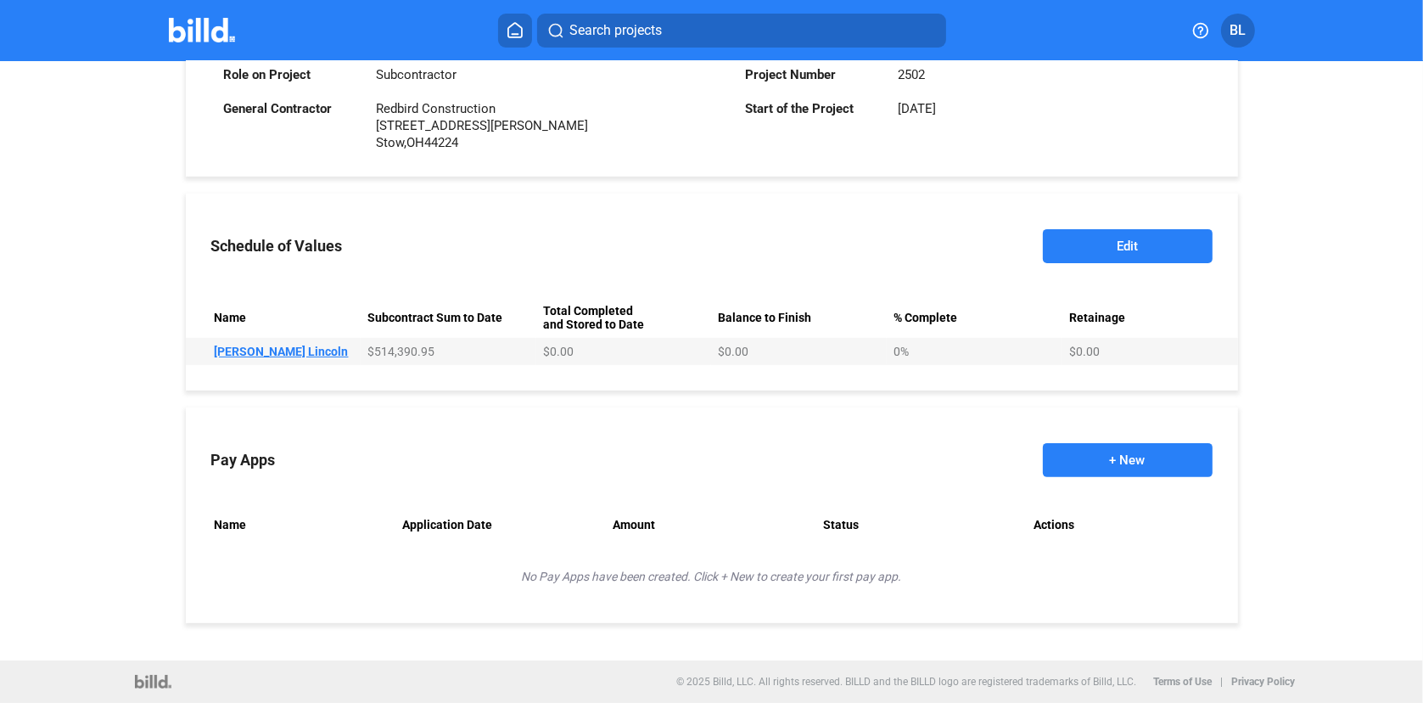
click at [1108, 463] on button "+ New" at bounding box center [1128, 460] width 170 height 34
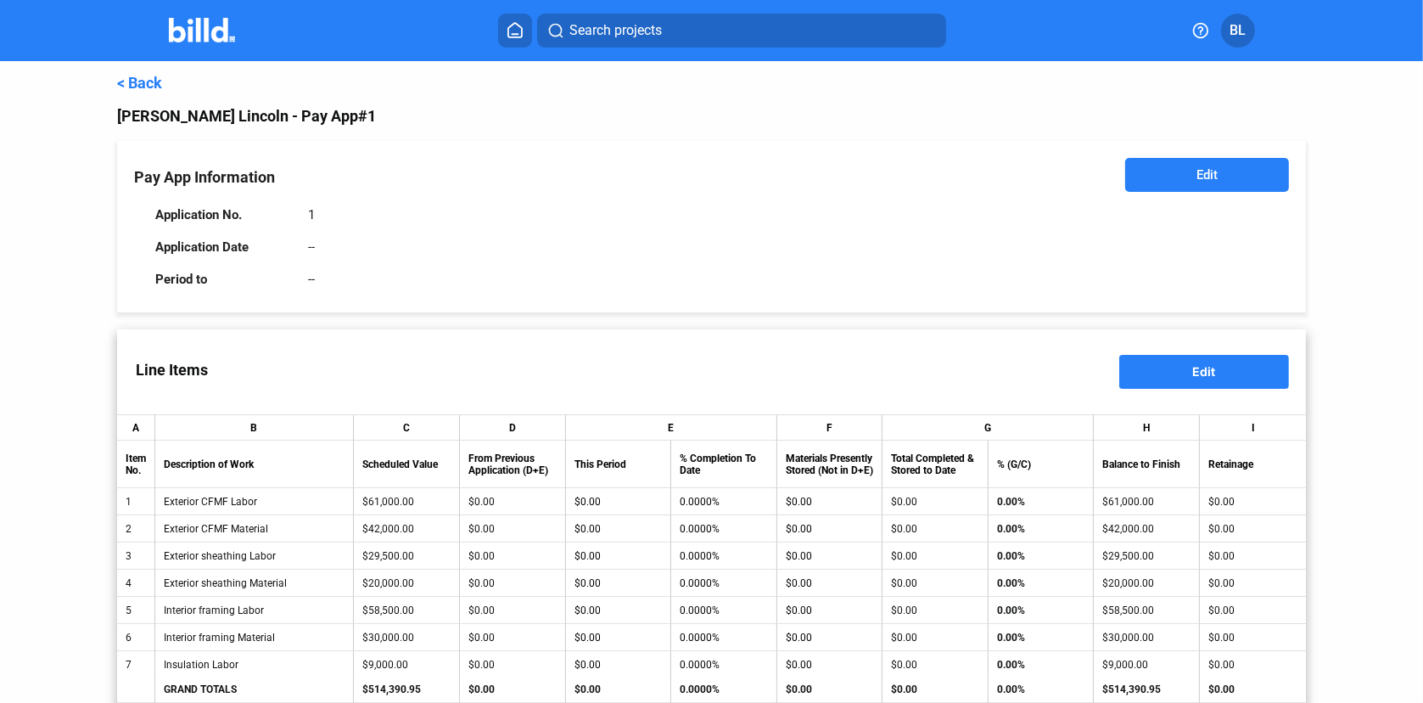
click at [1212, 168] on button "Edit" at bounding box center [1207, 175] width 164 height 34
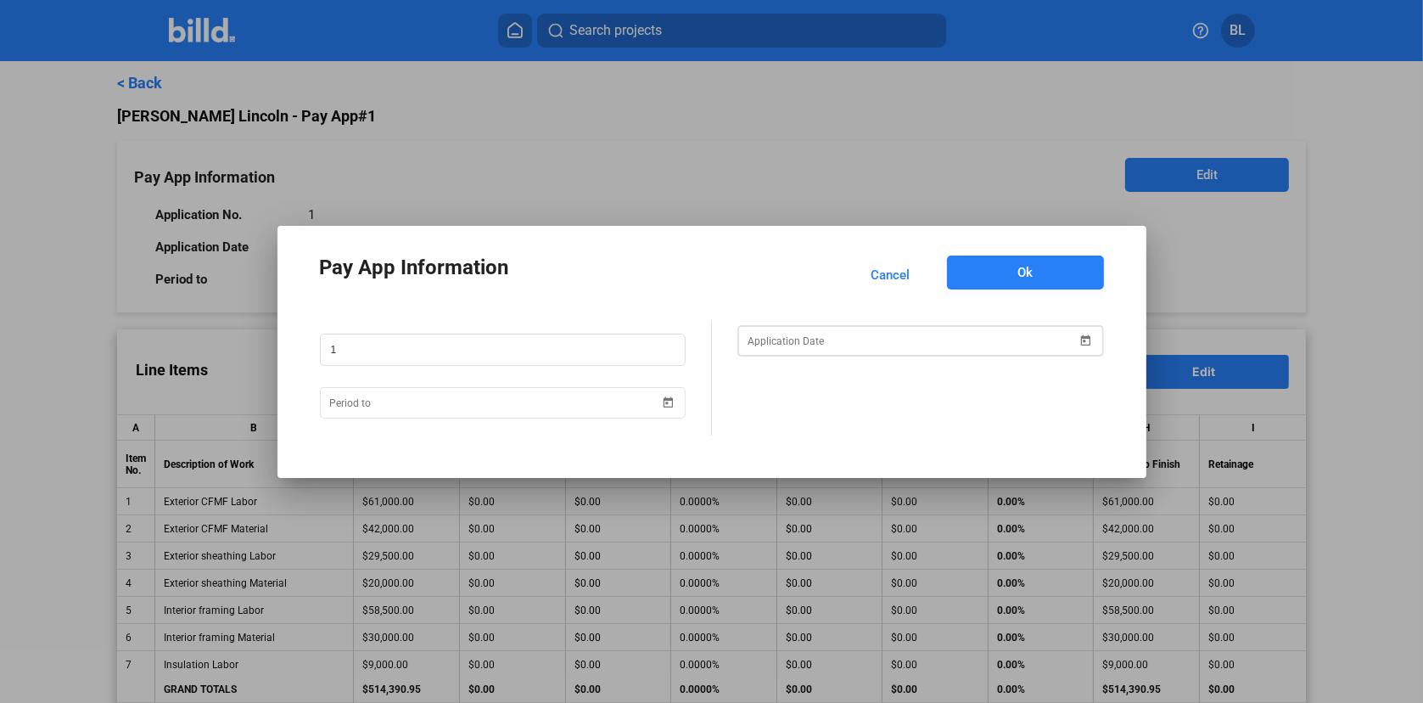
click at [881, 338] on div "Pay App Information Cancel Ok 1" at bounding box center [711, 351] width 1423 height 703
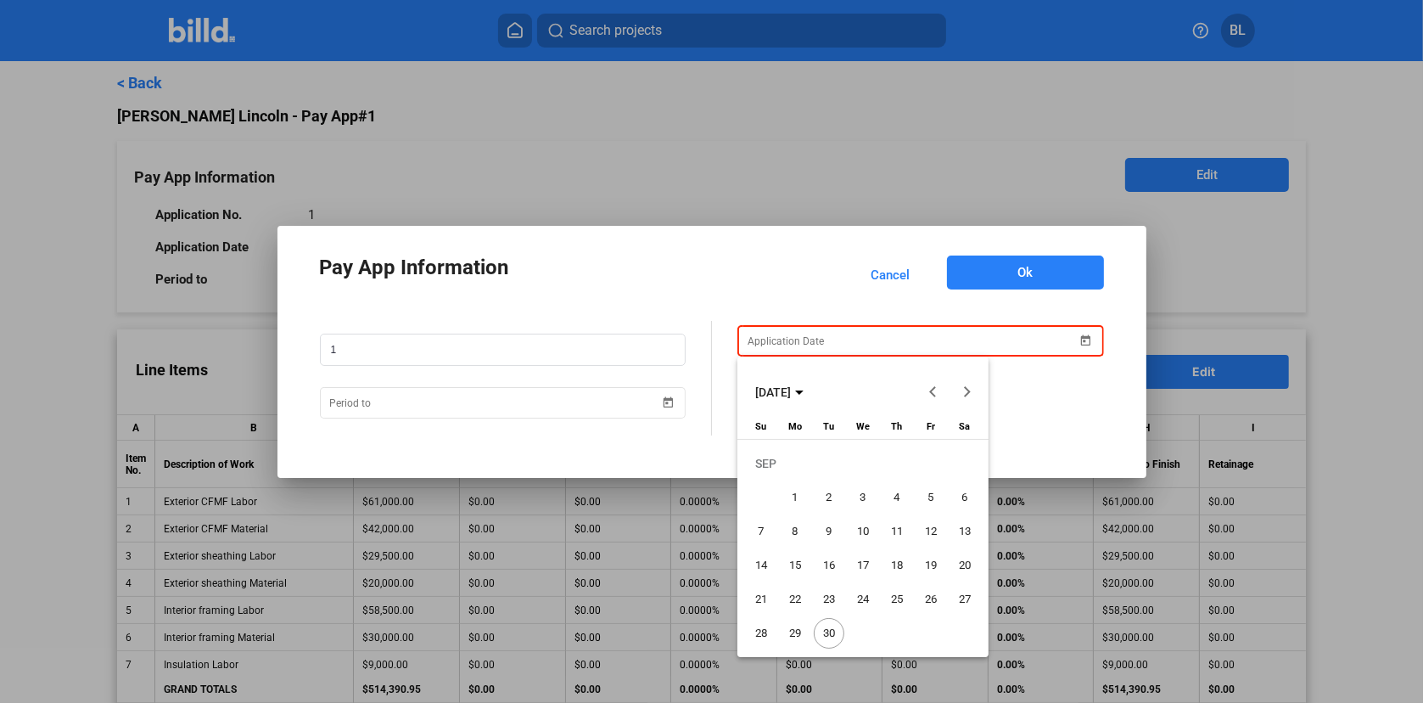
click at [865, 560] on span "17" at bounding box center [863, 565] width 31 height 31
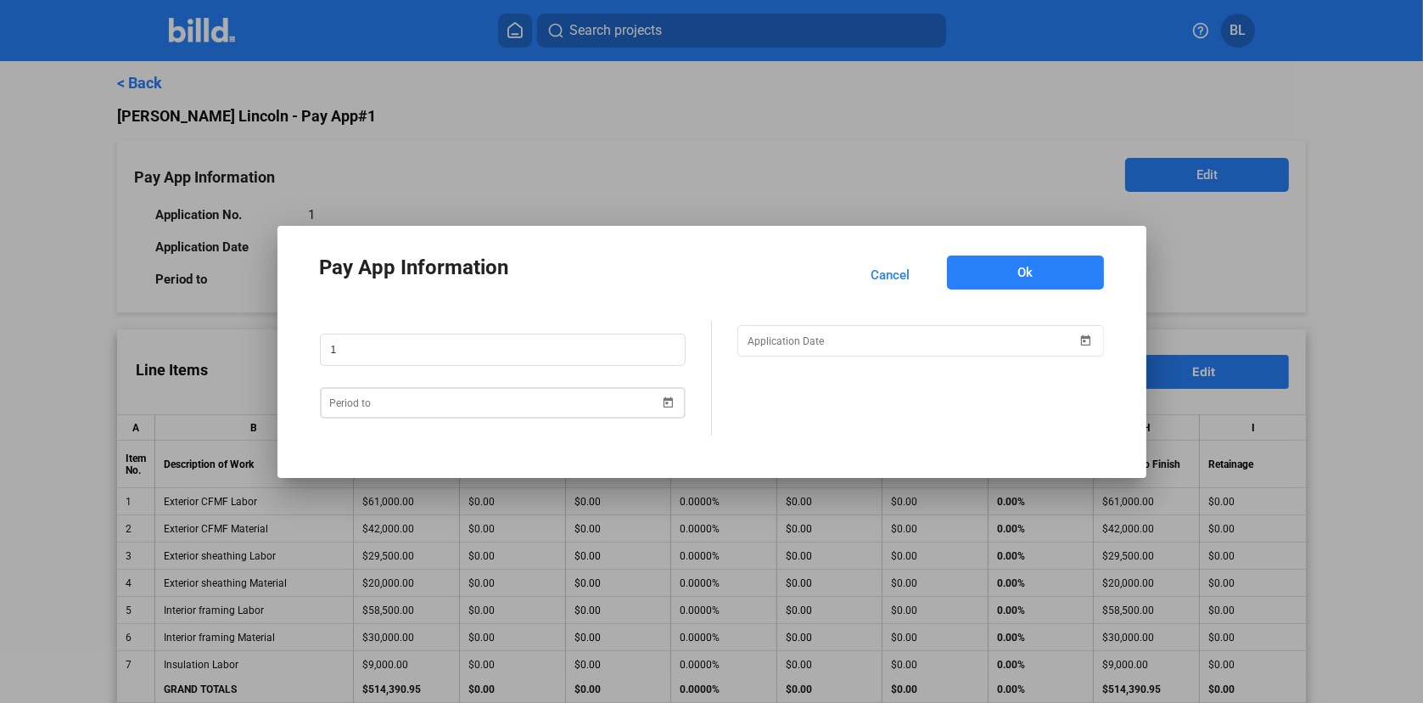
click at [672, 402] on span "Open calendar" at bounding box center [668, 392] width 41 height 41
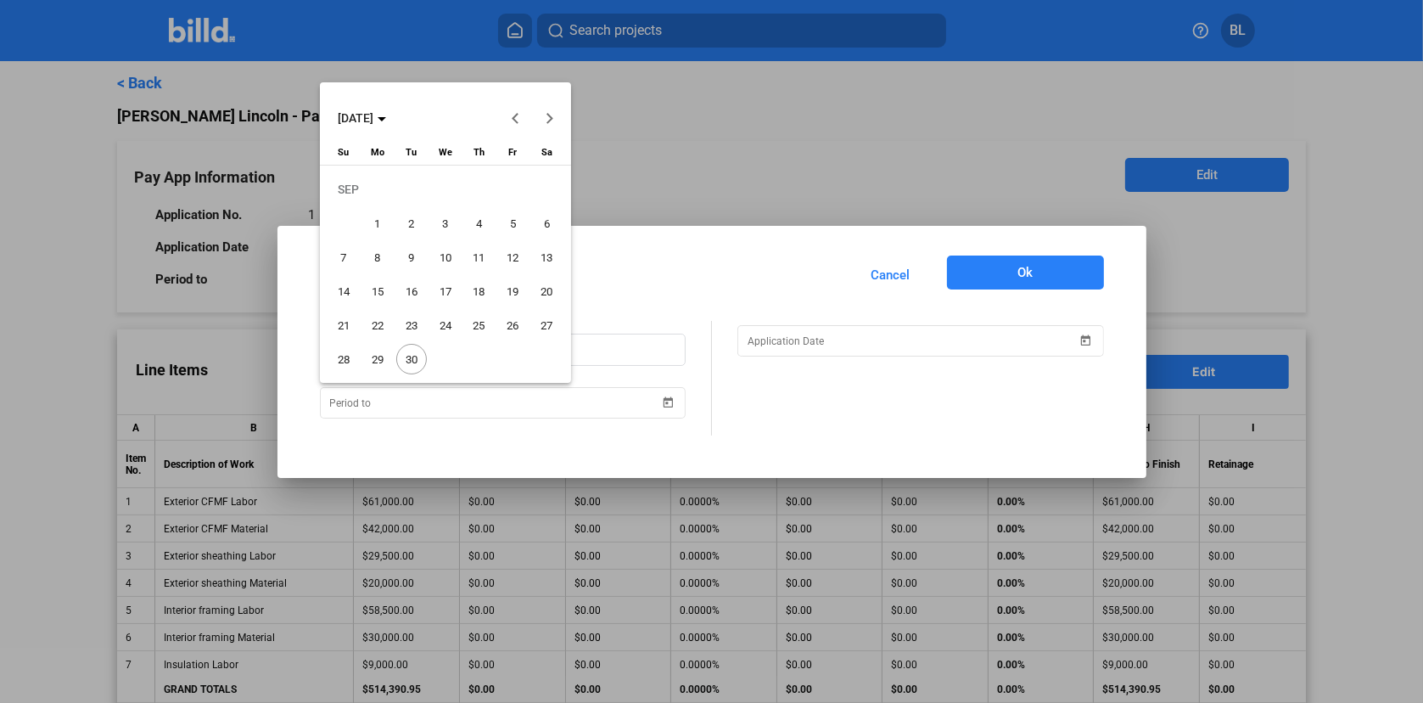
click at [409, 355] on span "30" at bounding box center [411, 359] width 31 height 31
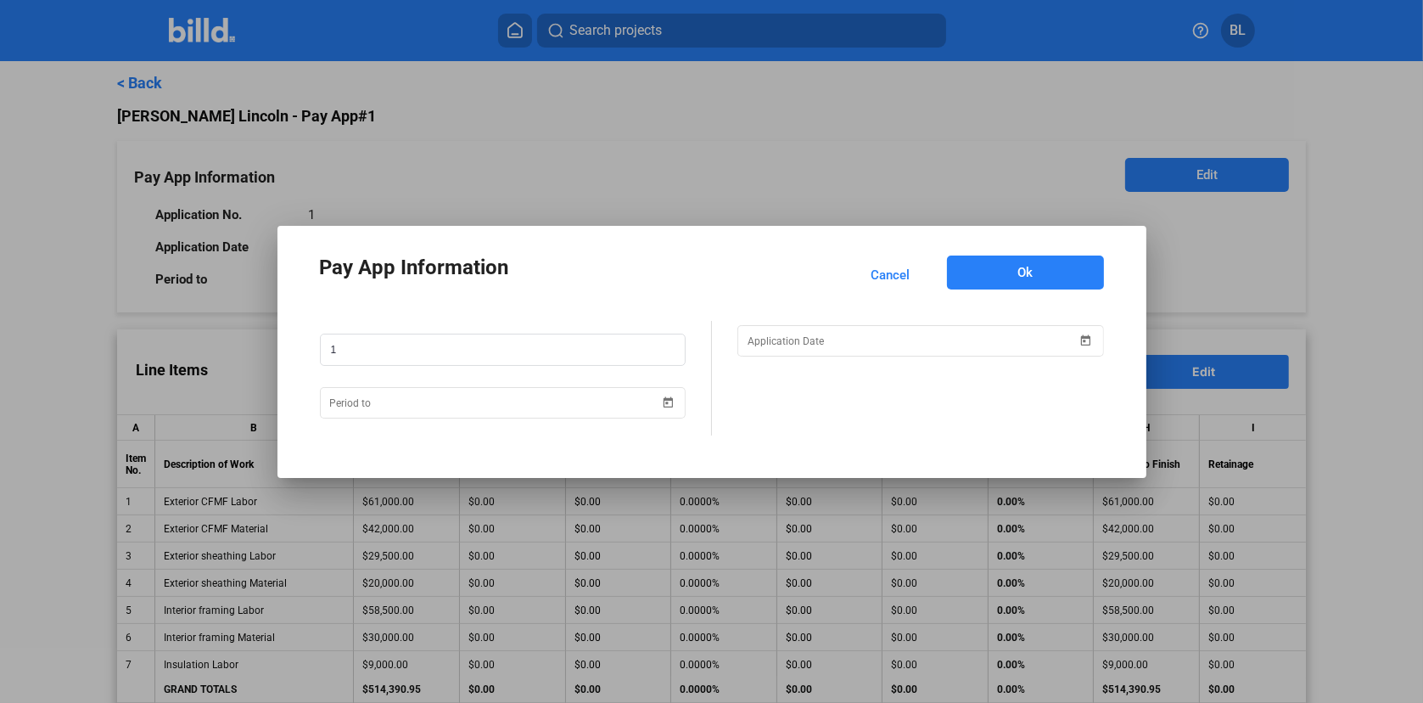
click at [1047, 269] on button "Ok" at bounding box center [1025, 272] width 157 height 34
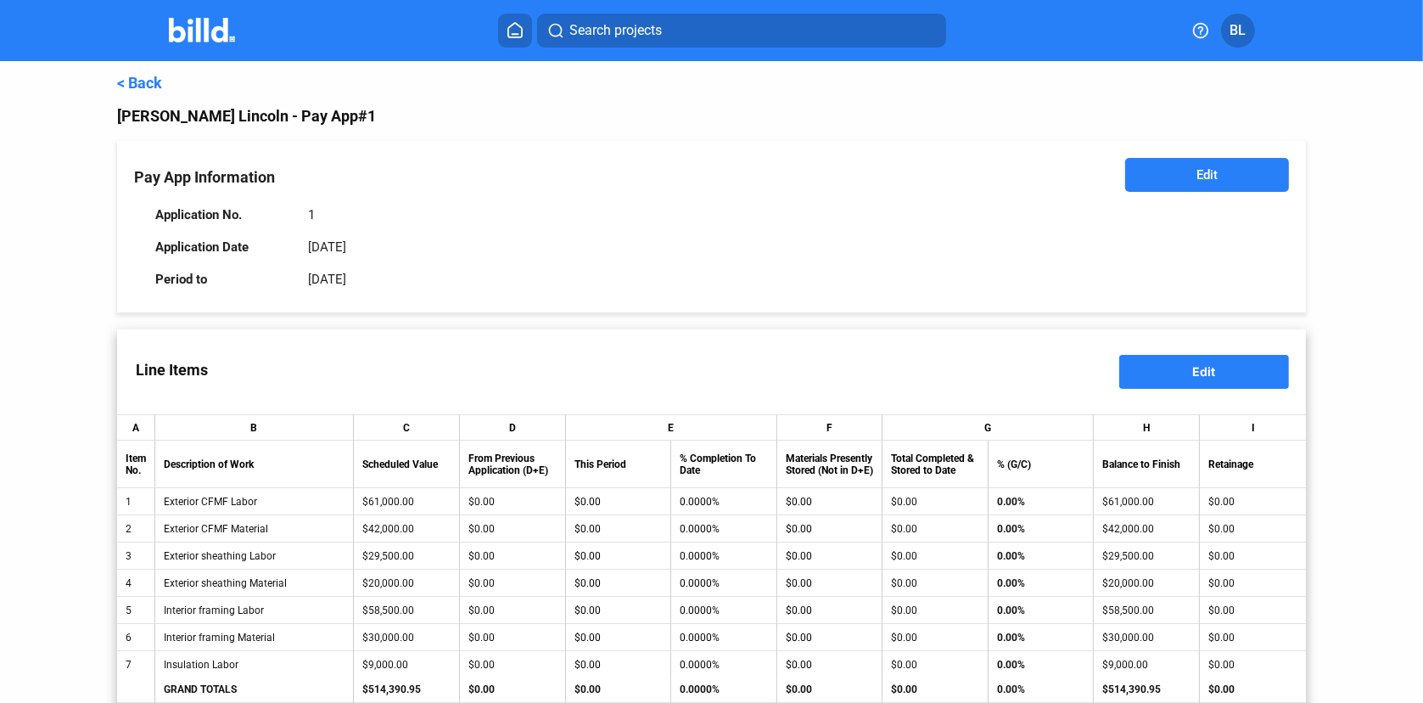
click at [1151, 368] on button "Edit" at bounding box center [1205, 372] width 170 height 34
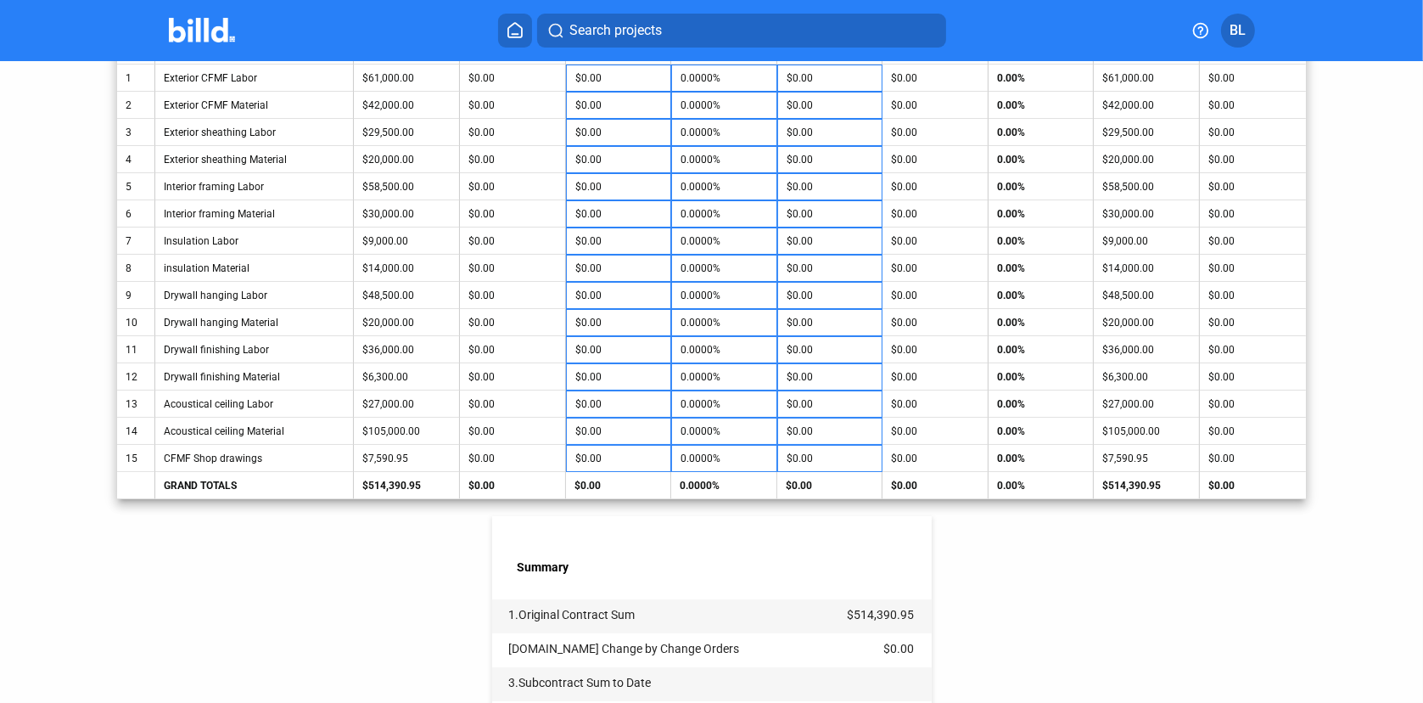
scroll to position [424, 0]
click at [699, 452] on input "0.0000%" at bounding box center [724, 457] width 87 height 25
type input "100"
click at [1104, 568] on div "< Back Klaben Lincoln - Pay App #1 Pay App Information Edit Application No. 1 A…" at bounding box center [711, 367] width 1189 height 1461
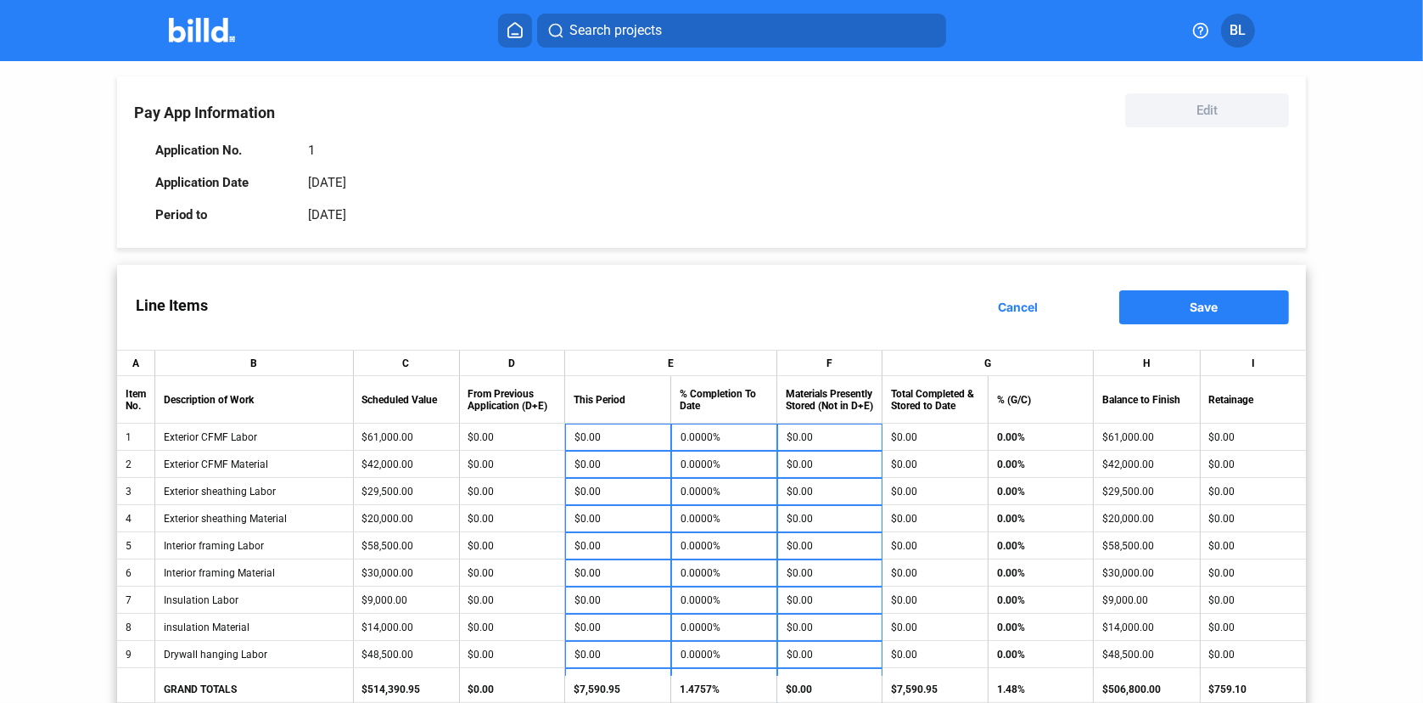
scroll to position [0, 0]
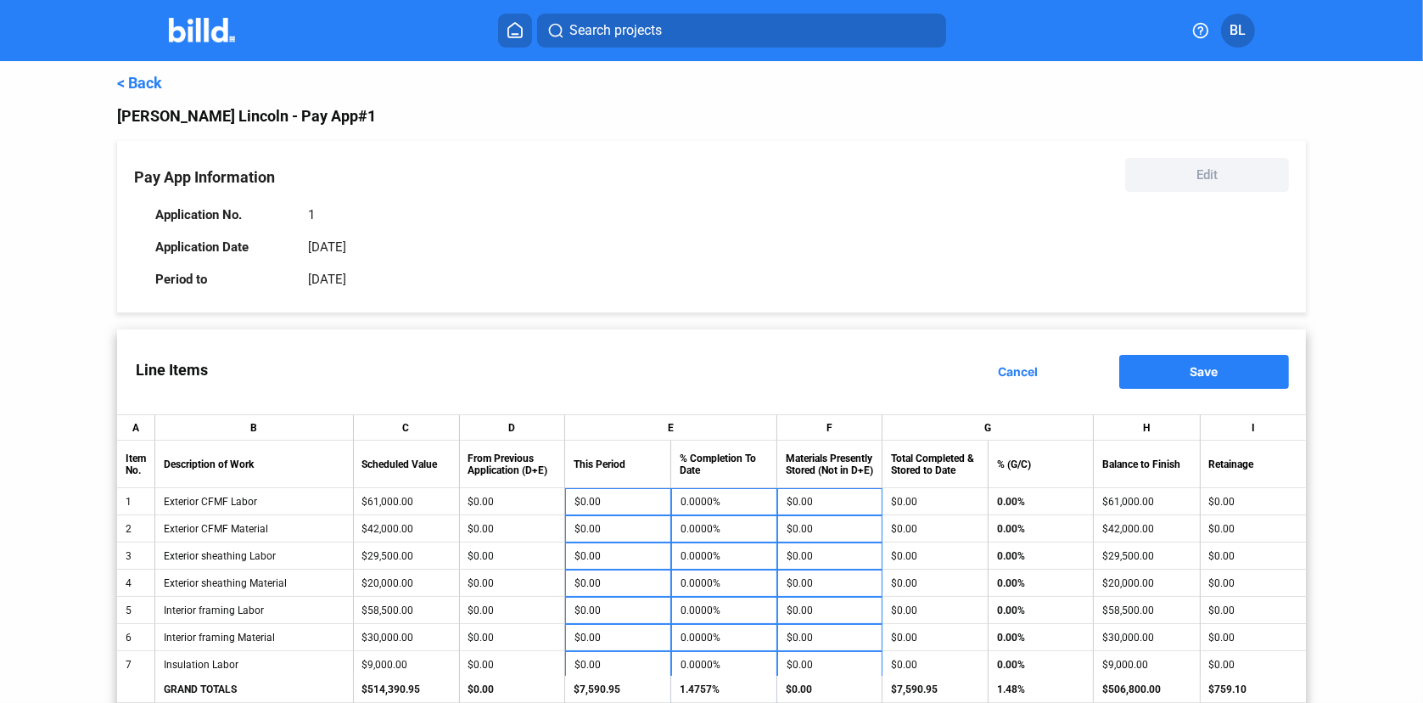
click at [1162, 369] on button "Save" at bounding box center [1205, 372] width 170 height 34
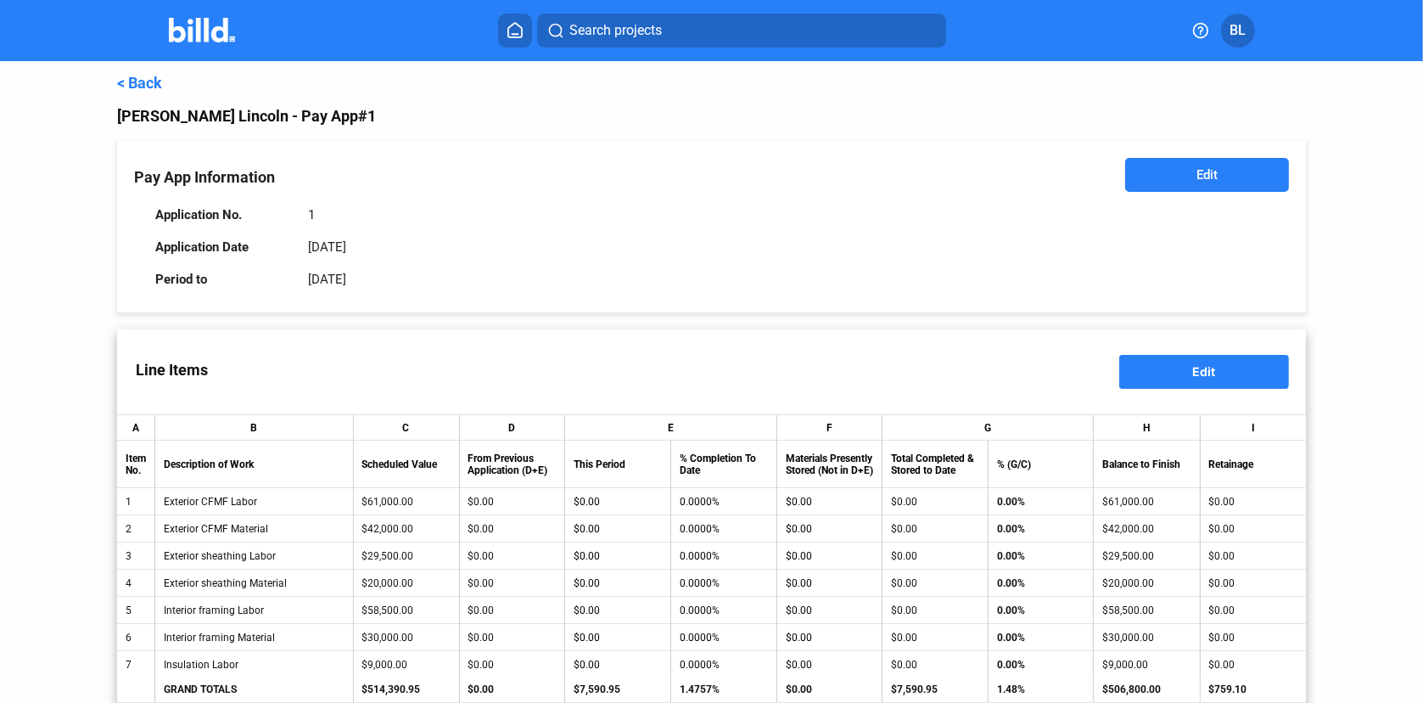
click at [148, 85] on link "< Back" at bounding box center [139, 83] width 45 height 18
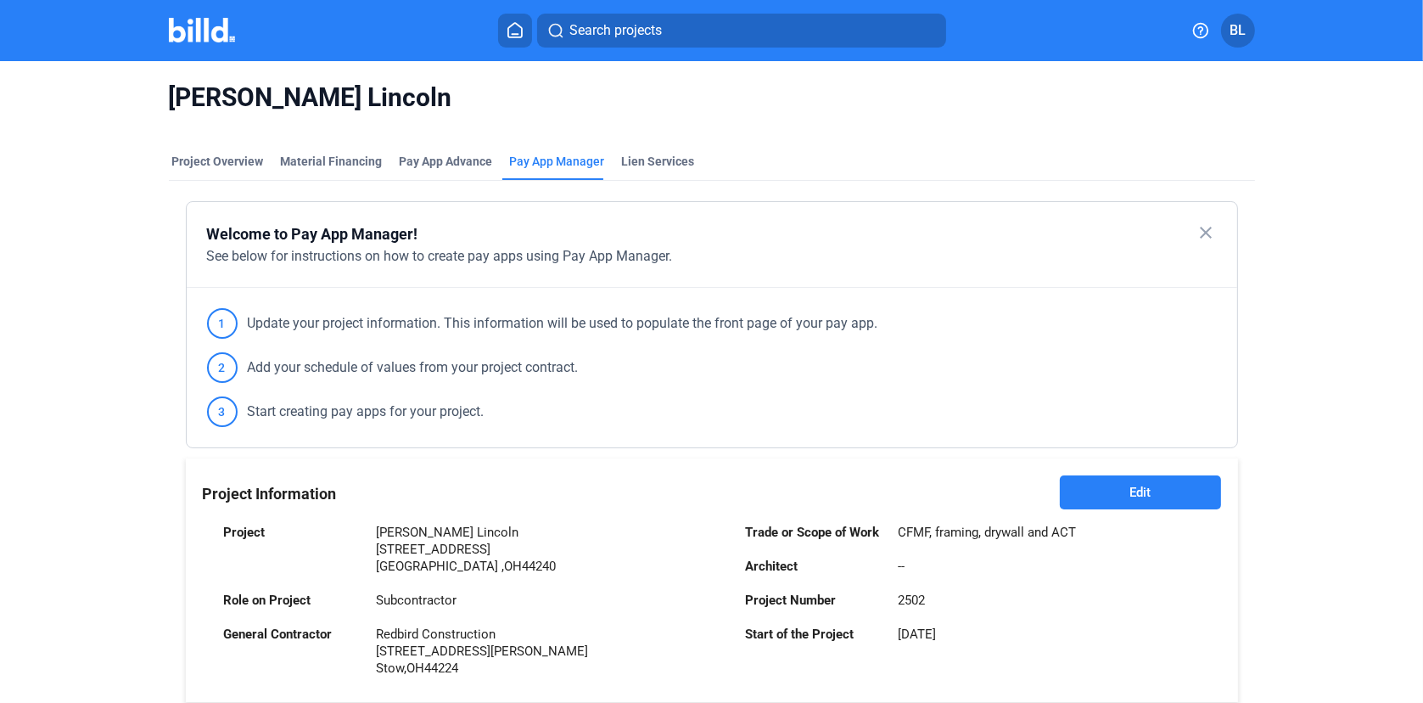
scroll to position [519, 0]
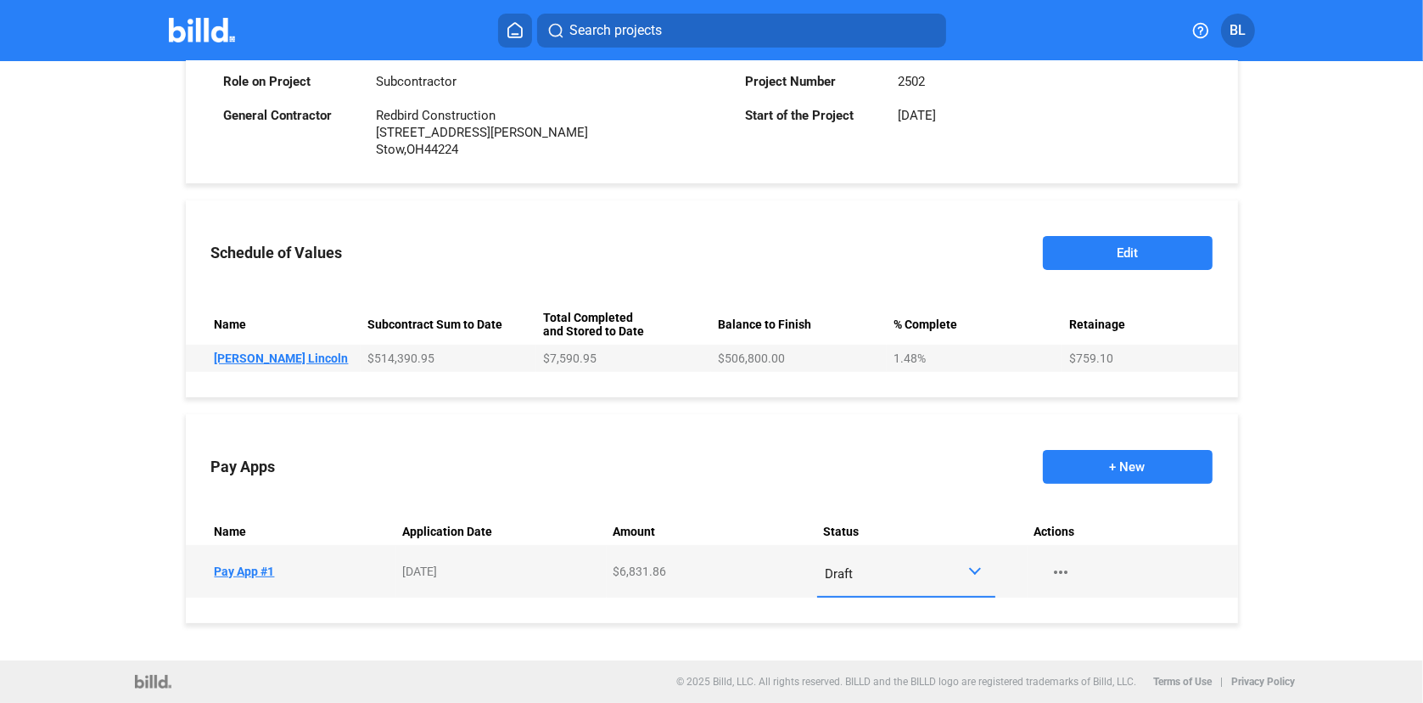
click at [971, 574] on div at bounding box center [978, 571] width 20 height 14
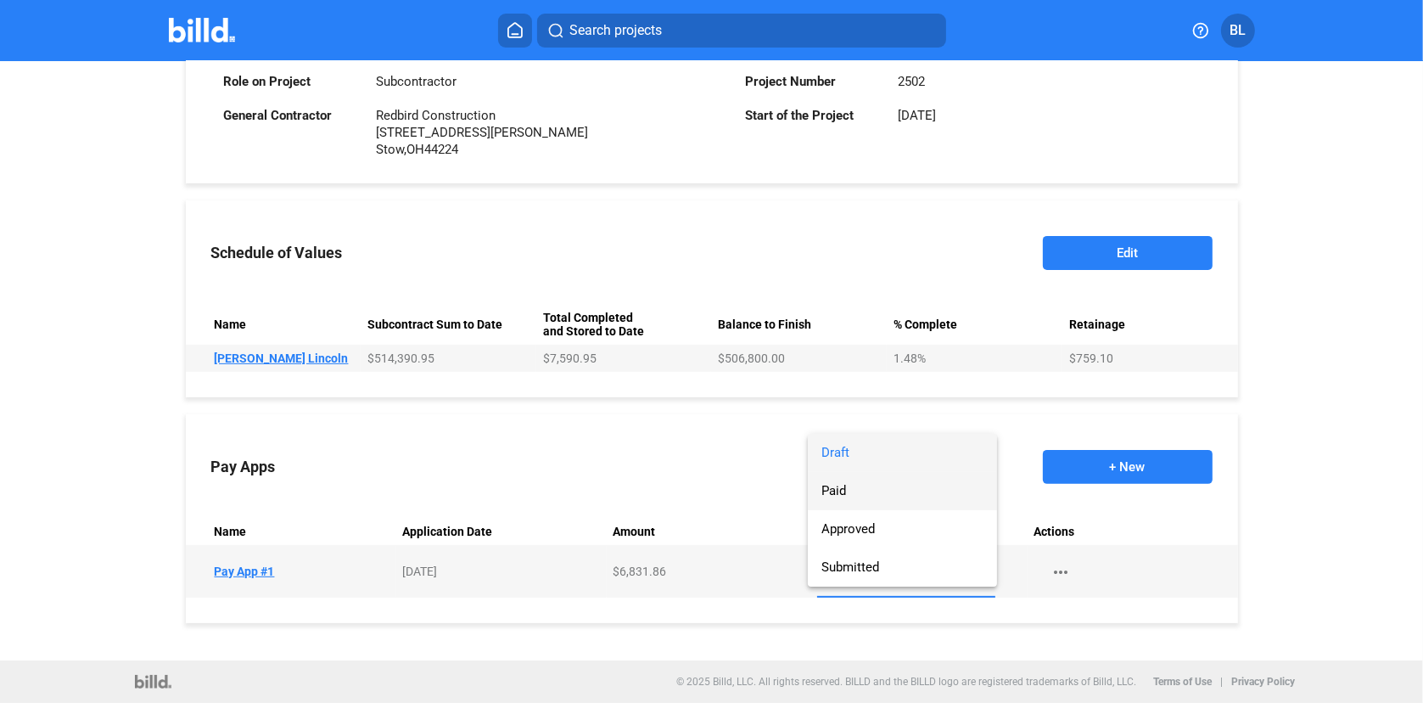
click at [856, 492] on span "Paid" at bounding box center [903, 491] width 162 height 38
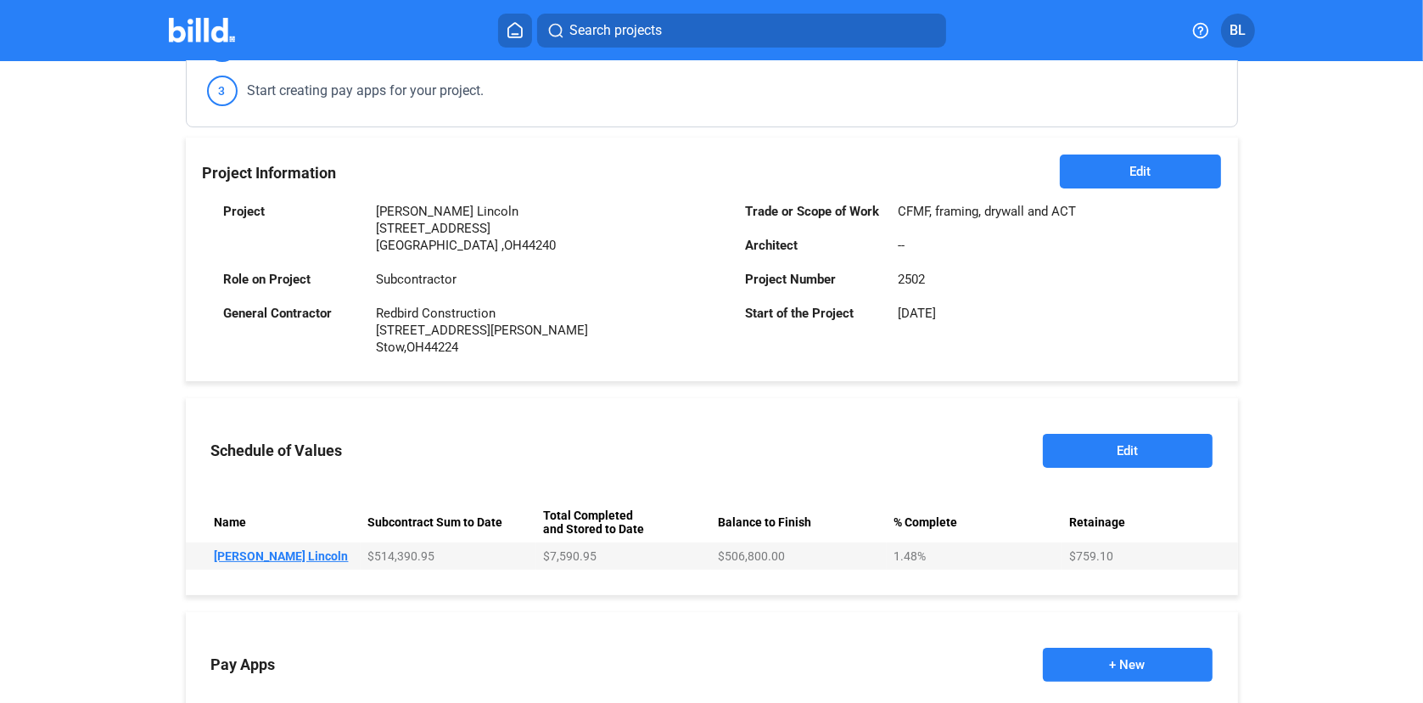
scroll to position [321, 0]
click at [1103, 446] on button "Edit" at bounding box center [1128, 451] width 170 height 34
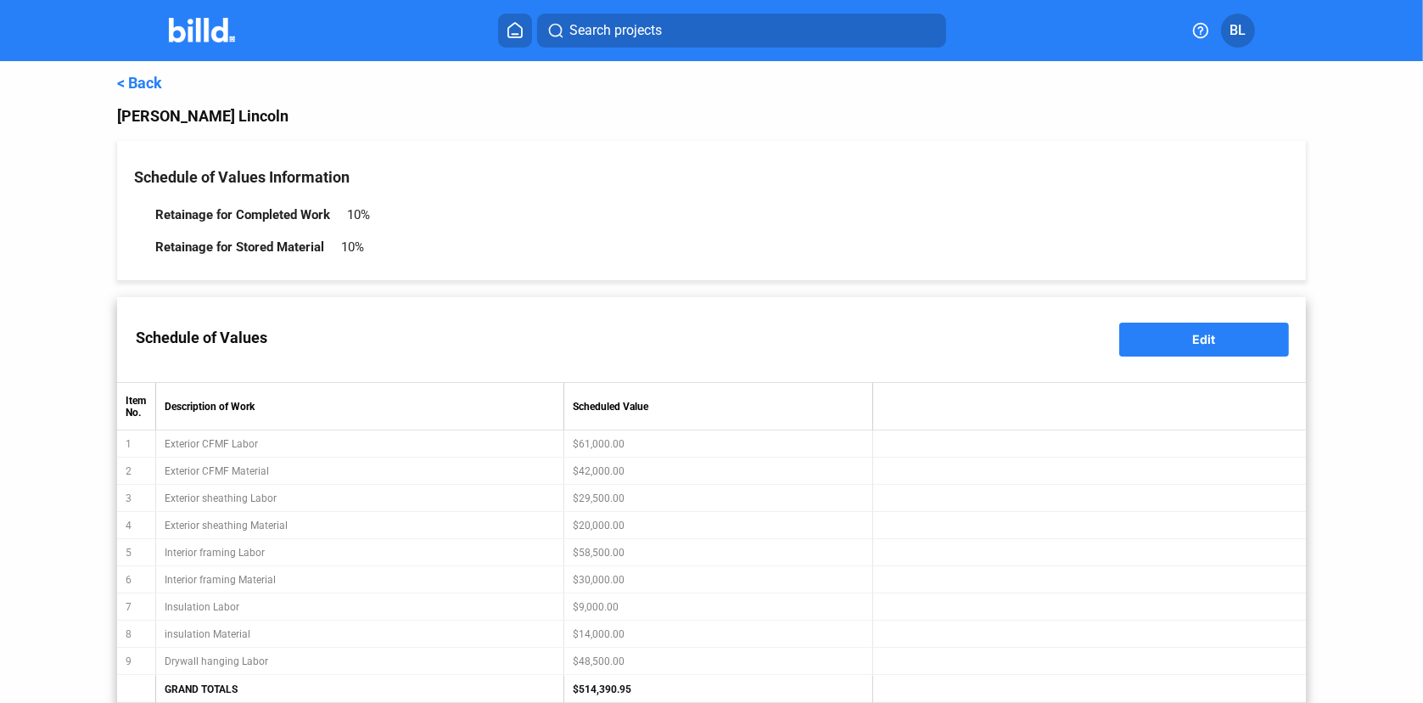
click at [139, 80] on link "< Back" at bounding box center [139, 83] width 45 height 18
